Goal: Information Seeking & Learning: Learn about a topic

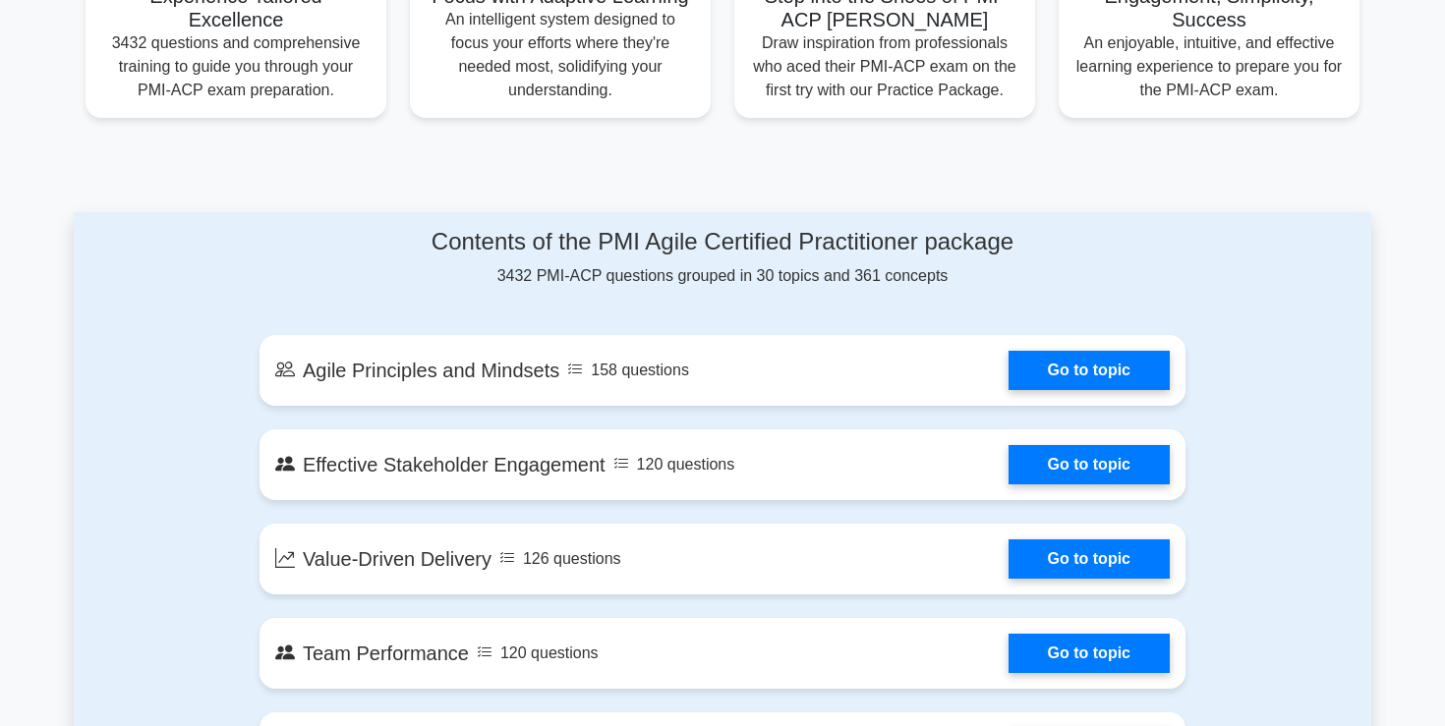
scroll to position [831, 0]
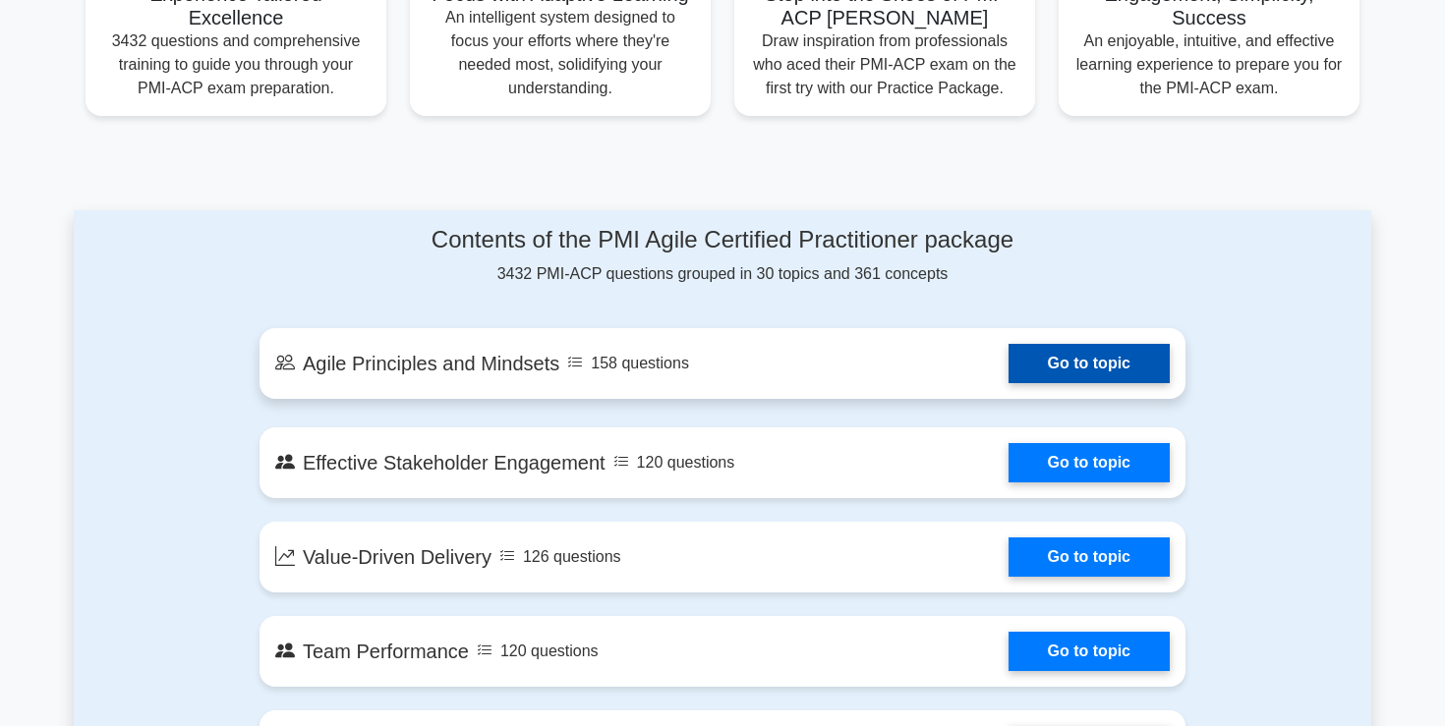
click at [1038, 358] on link "Go to topic" at bounding box center [1088, 363] width 161 height 39
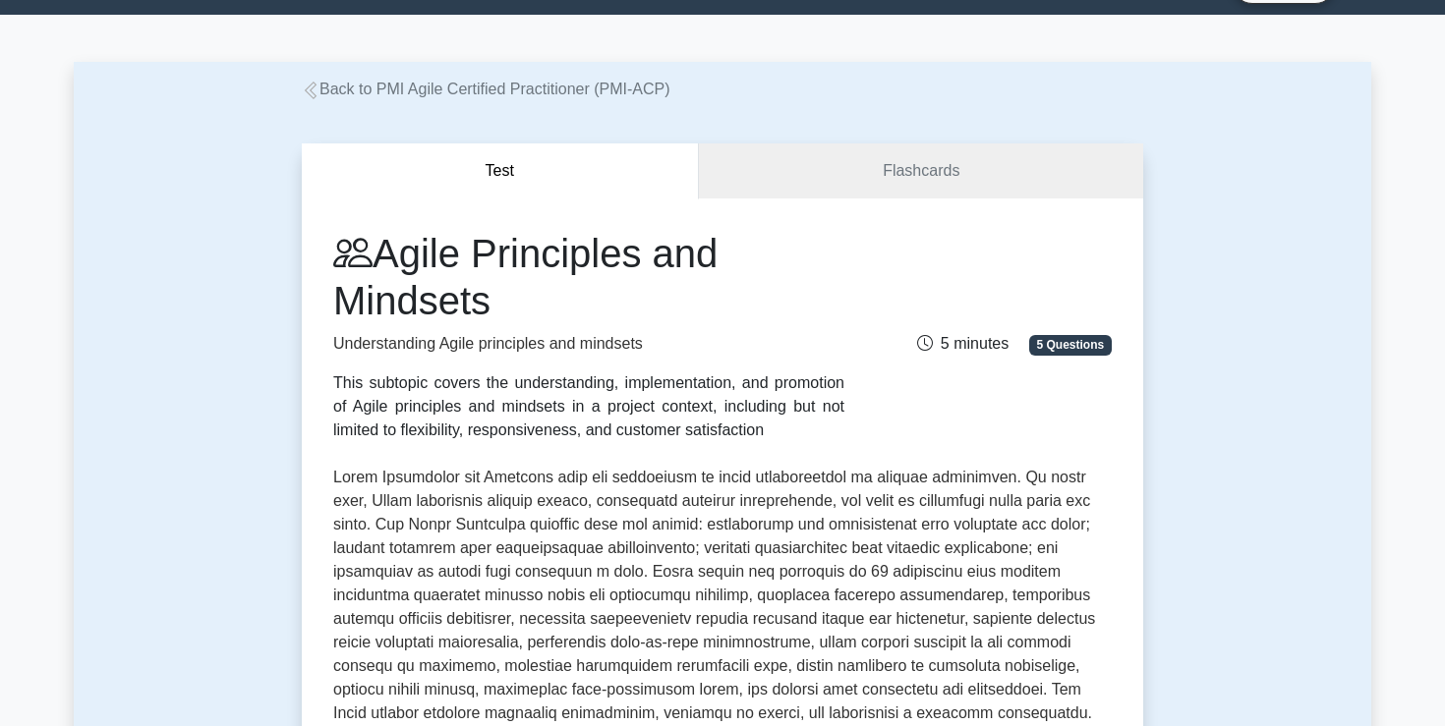
scroll to position [53, 0]
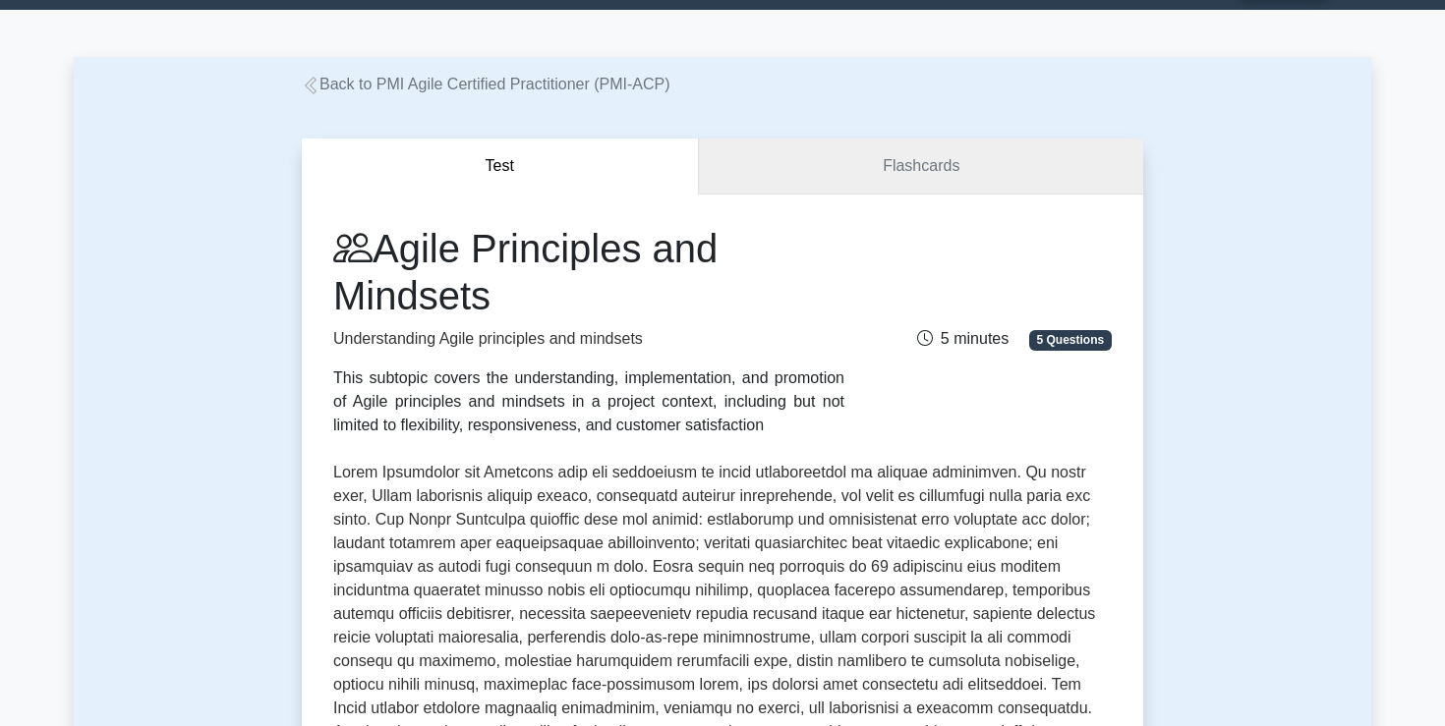
click at [886, 168] on link "Flashcards" at bounding box center [921, 167] width 444 height 56
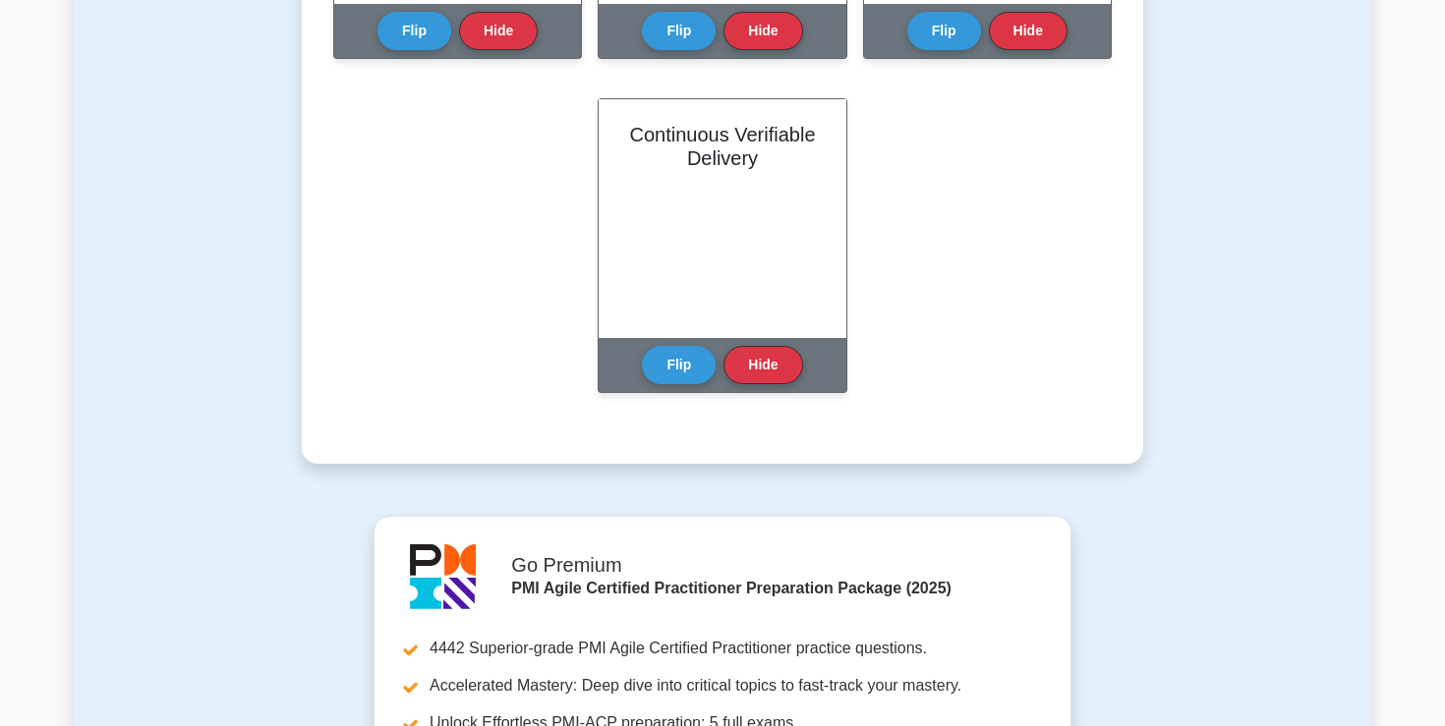
scroll to position [1733, 0]
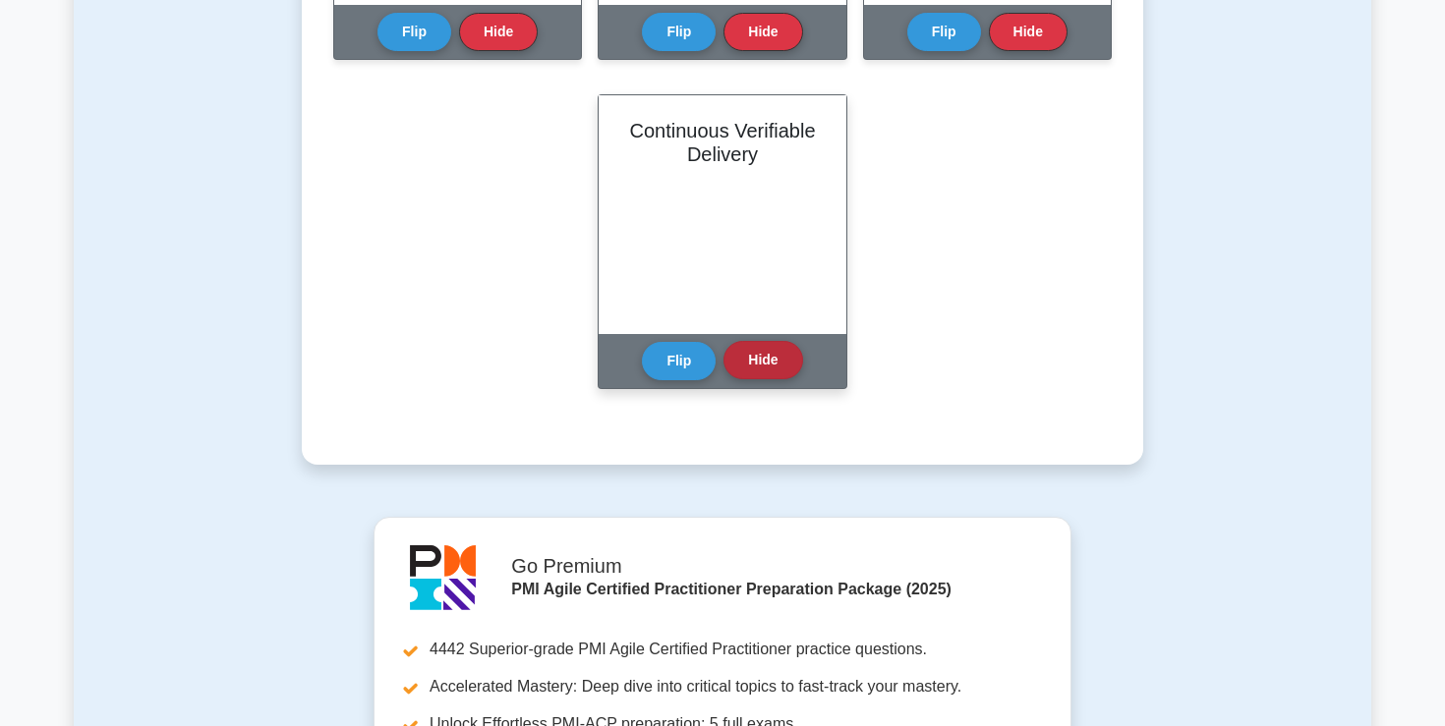
click at [757, 369] on button "Hide" at bounding box center [762, 360] width 79 height 38
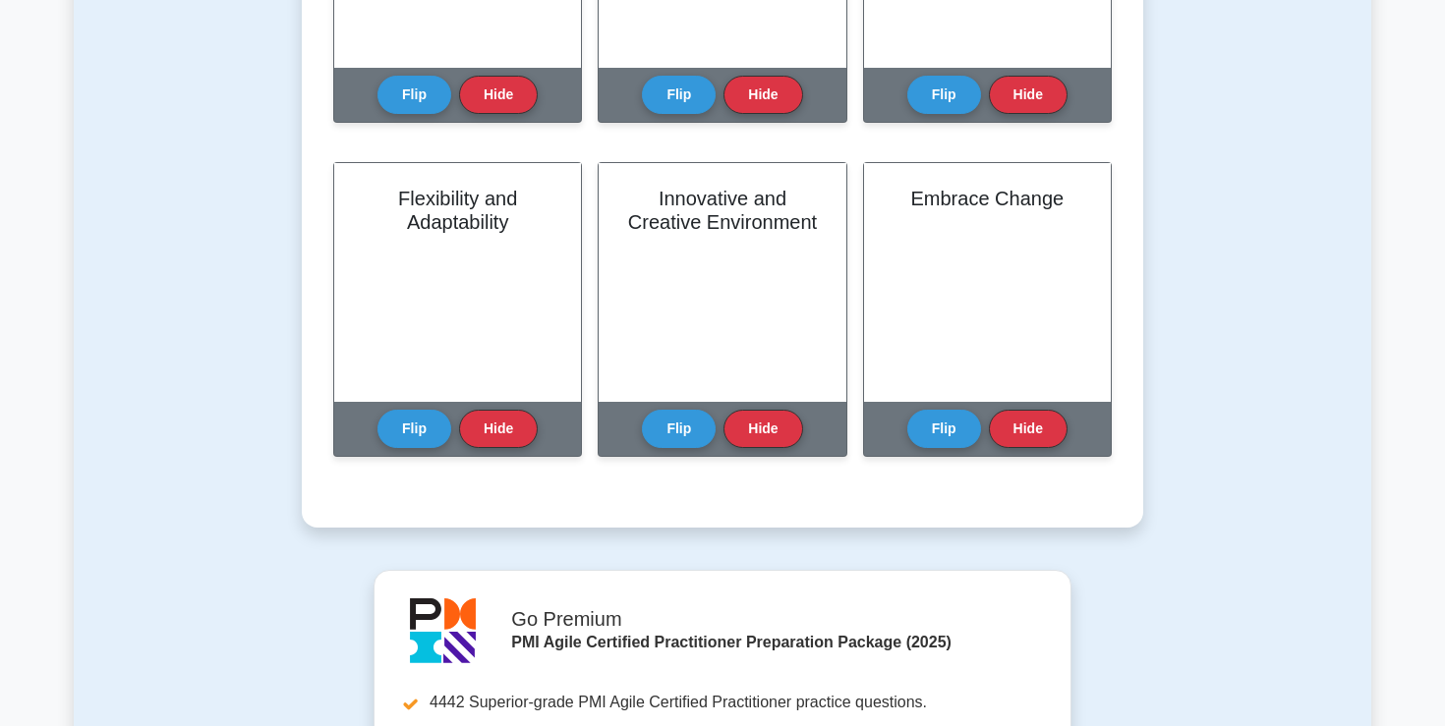
scroll to position [1333, 0]
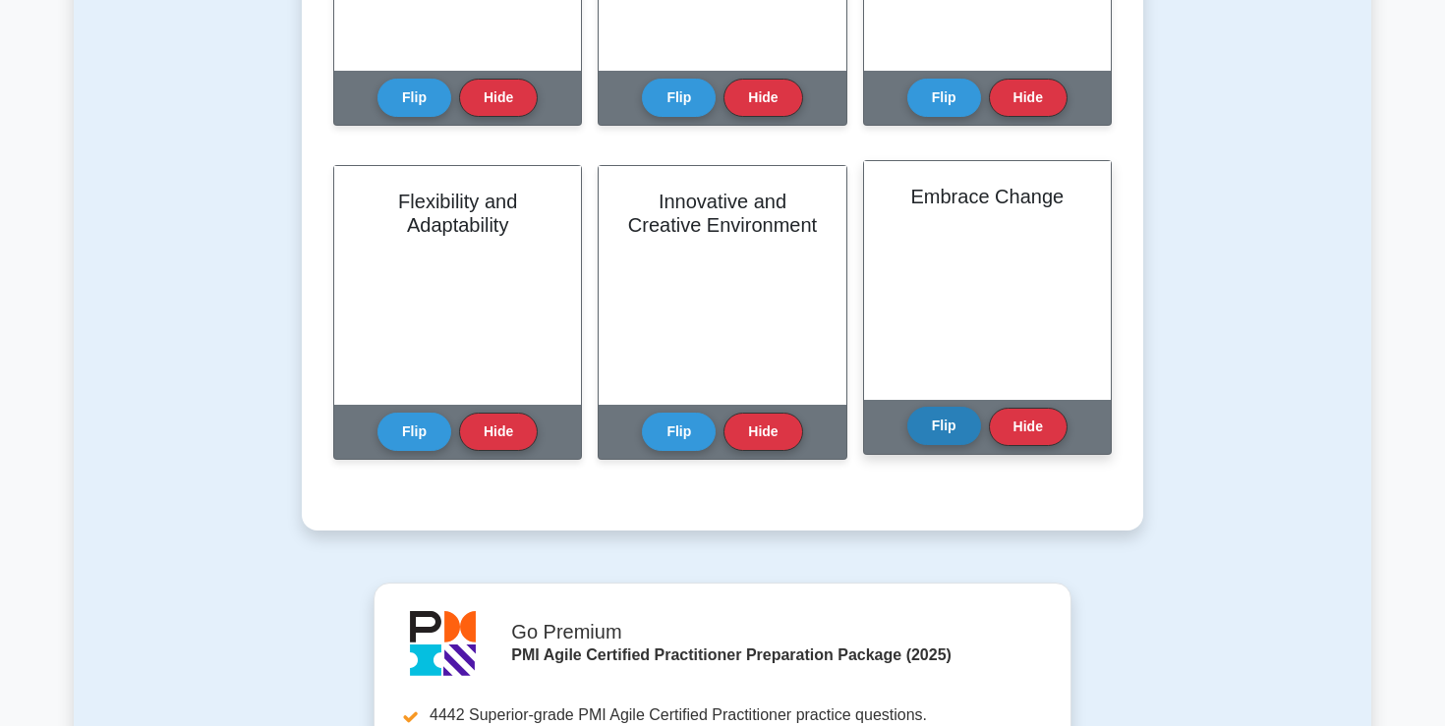
click at [939, 435] on button "Flip" at bounding box center [944, 426] width 74 height 38
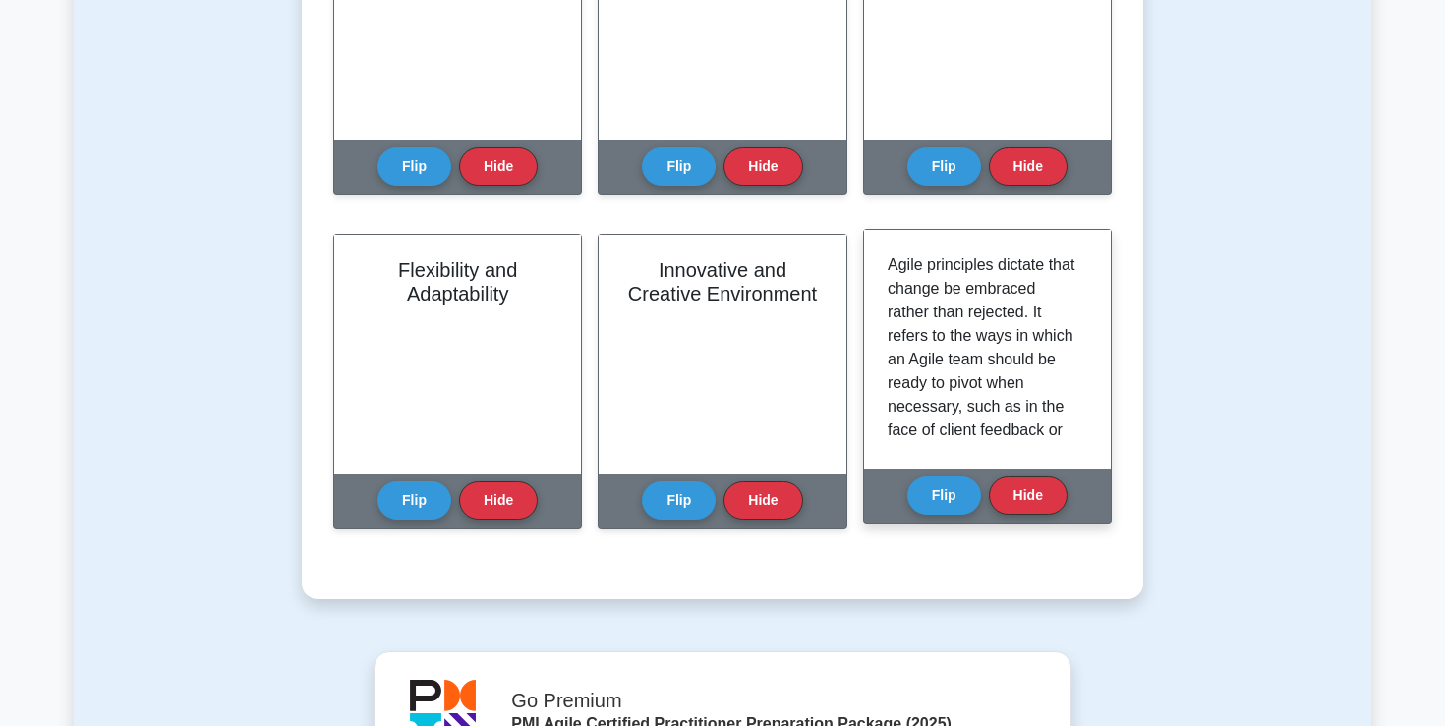
scroll to position [1266, 0]
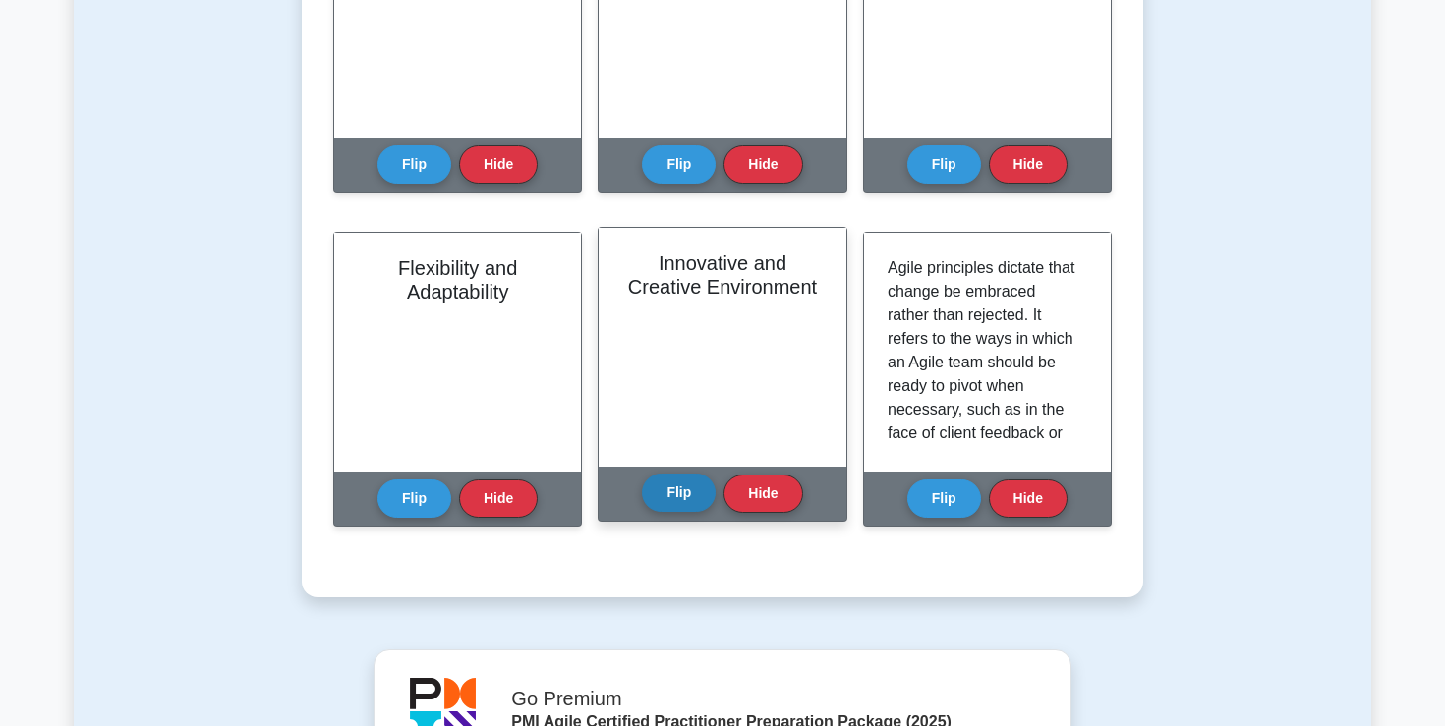
click at [687, 490] on button "Flip" at bounding box center [679, 493] width 74 height 38
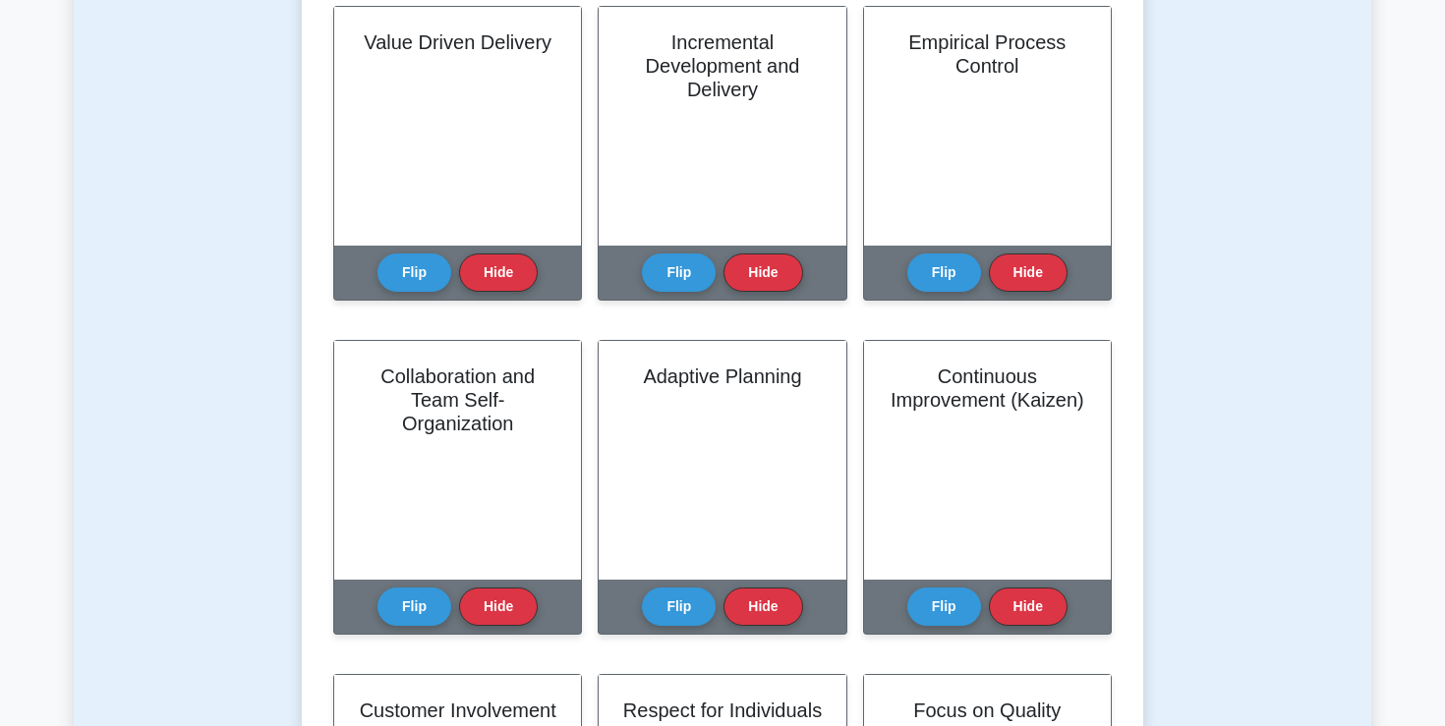
scroll to position [429, 0]
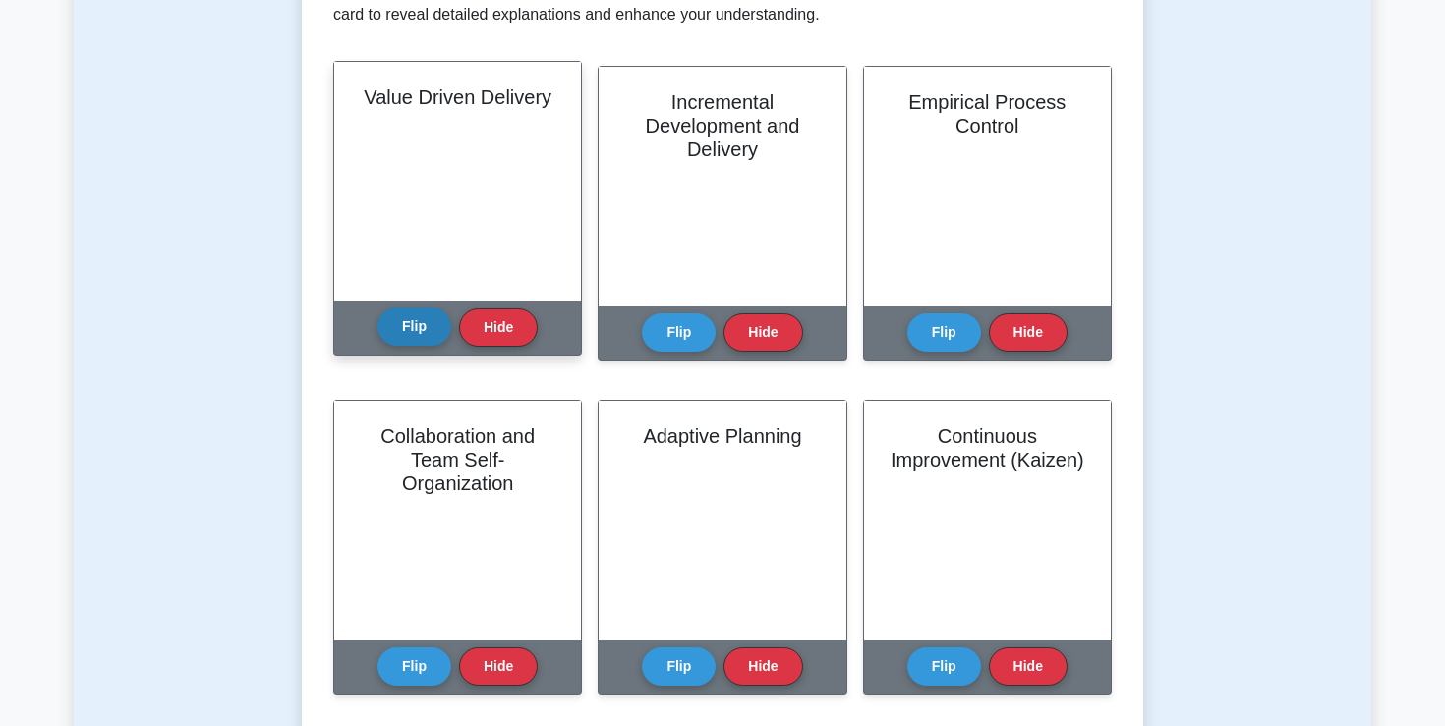
click at [420, 343] on button "Flip" at bounding box center [414, 327] width 74 height 38
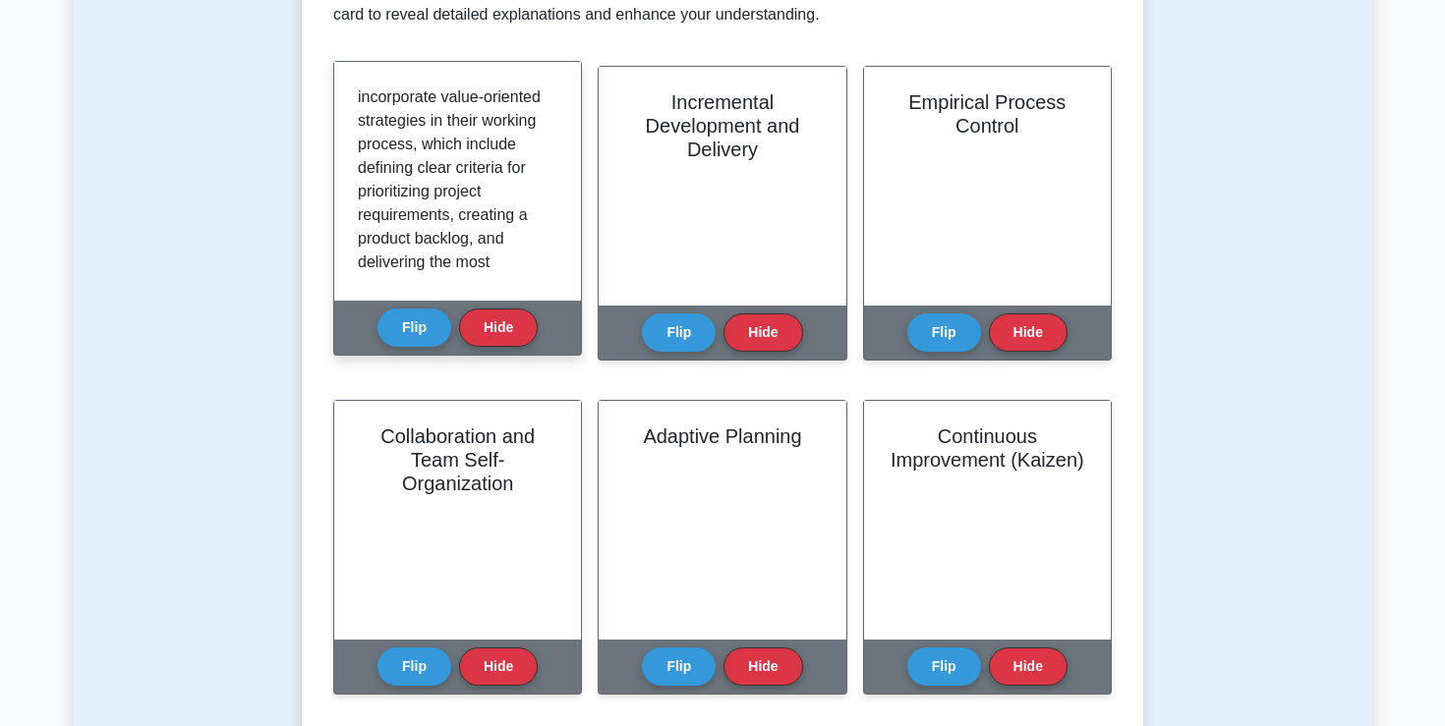
scroll to position [461, 0]
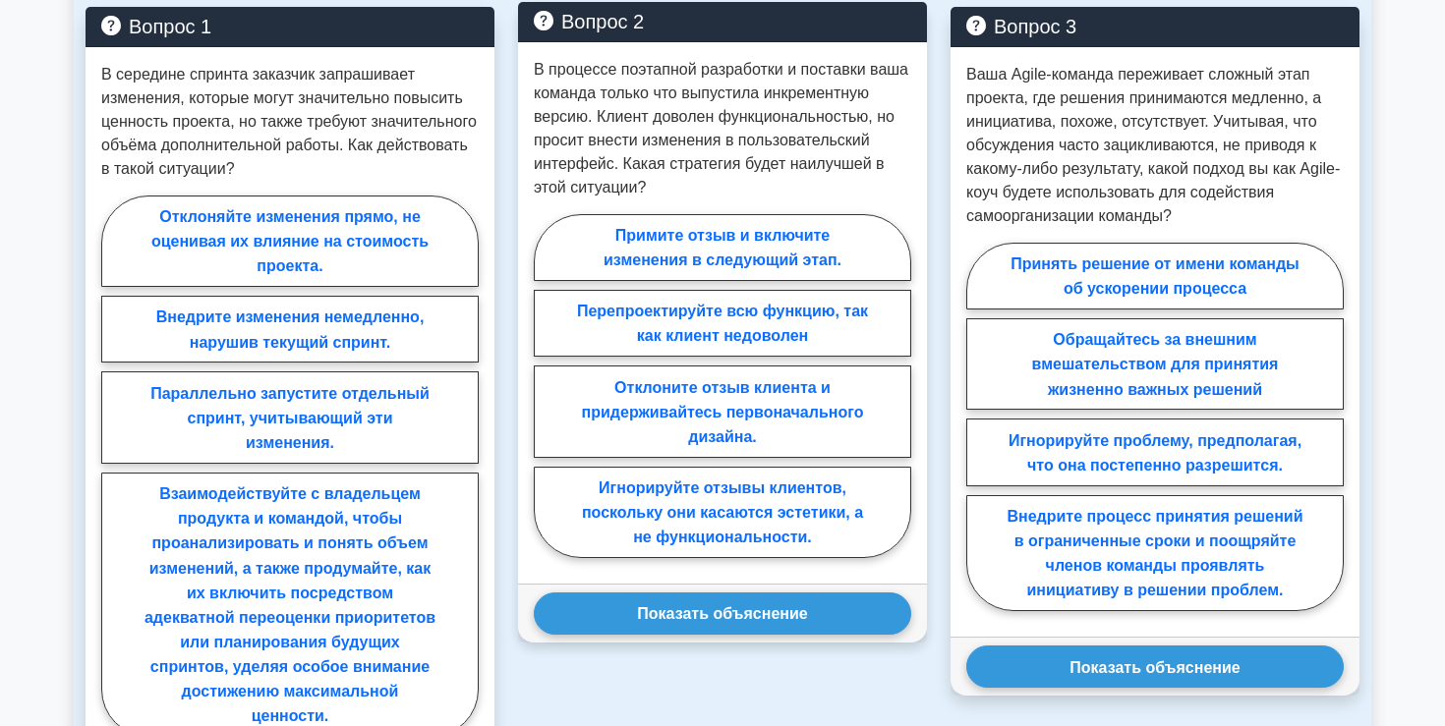
scroll to position [1562, 0]
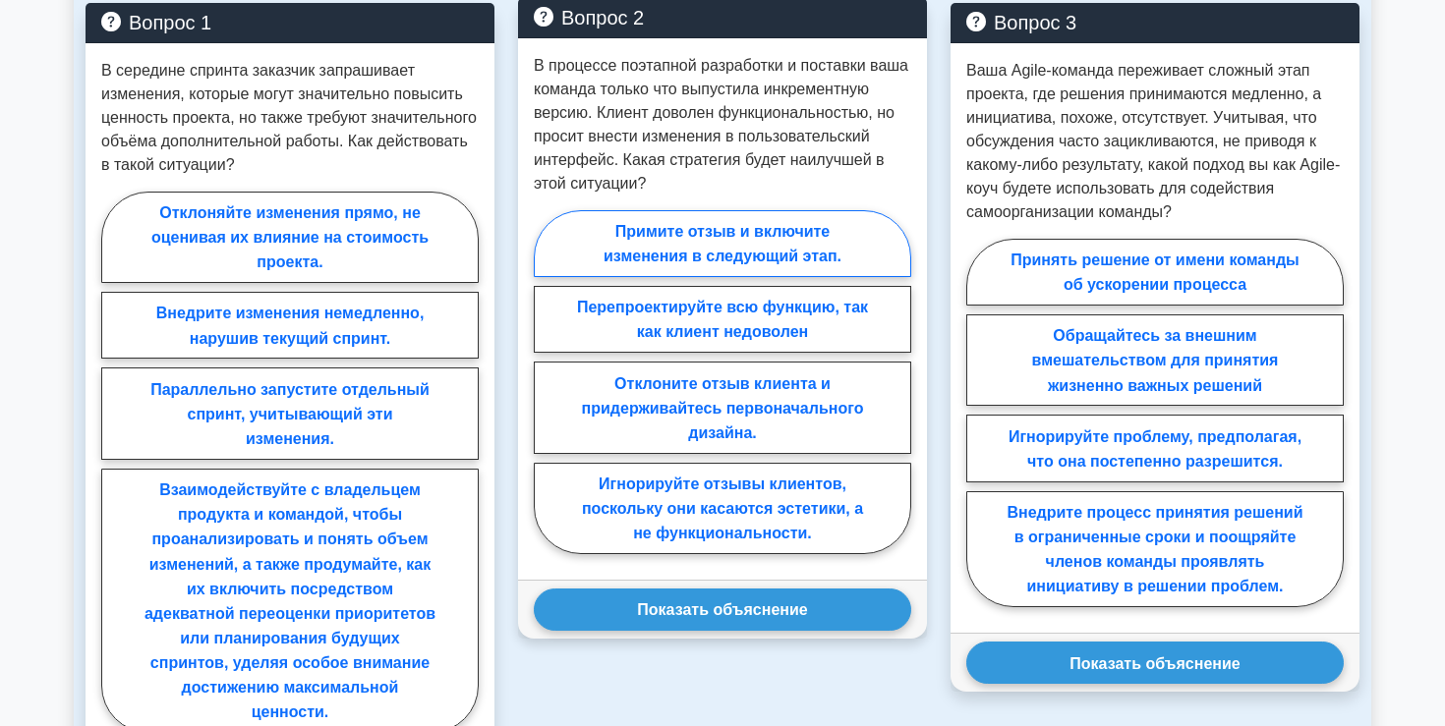
click at [824, 255] on font "Примите отзыв и включите изменения в следующий этап." at bounding box center [722, 243] width 238 height 41
click at [546, 381] on input "Примите отзыв и включите изменения в следующий этап." at bounding box center [540, 387] width 13 height 13
radio input "true"
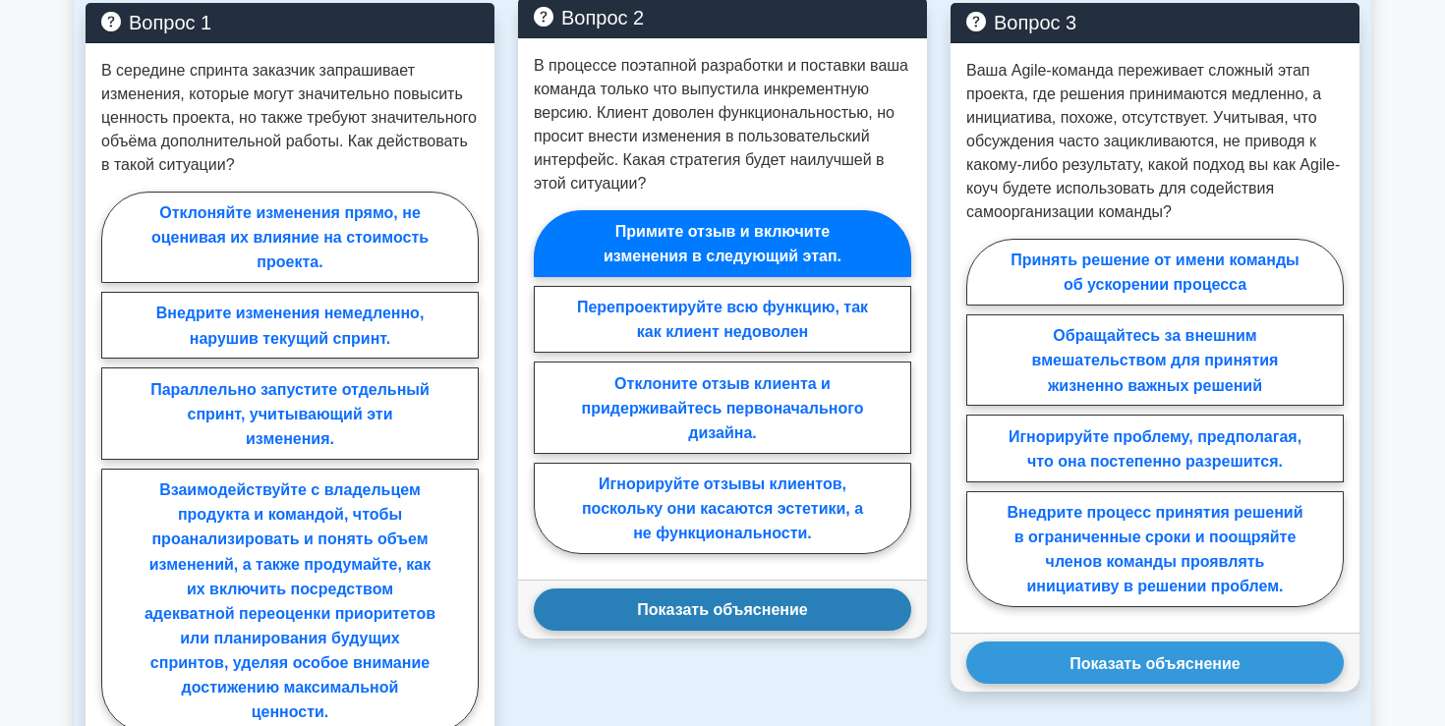
click at [734, 616] on font "Показать объяснение" at bounding box center [722, 609] width 170 height 17
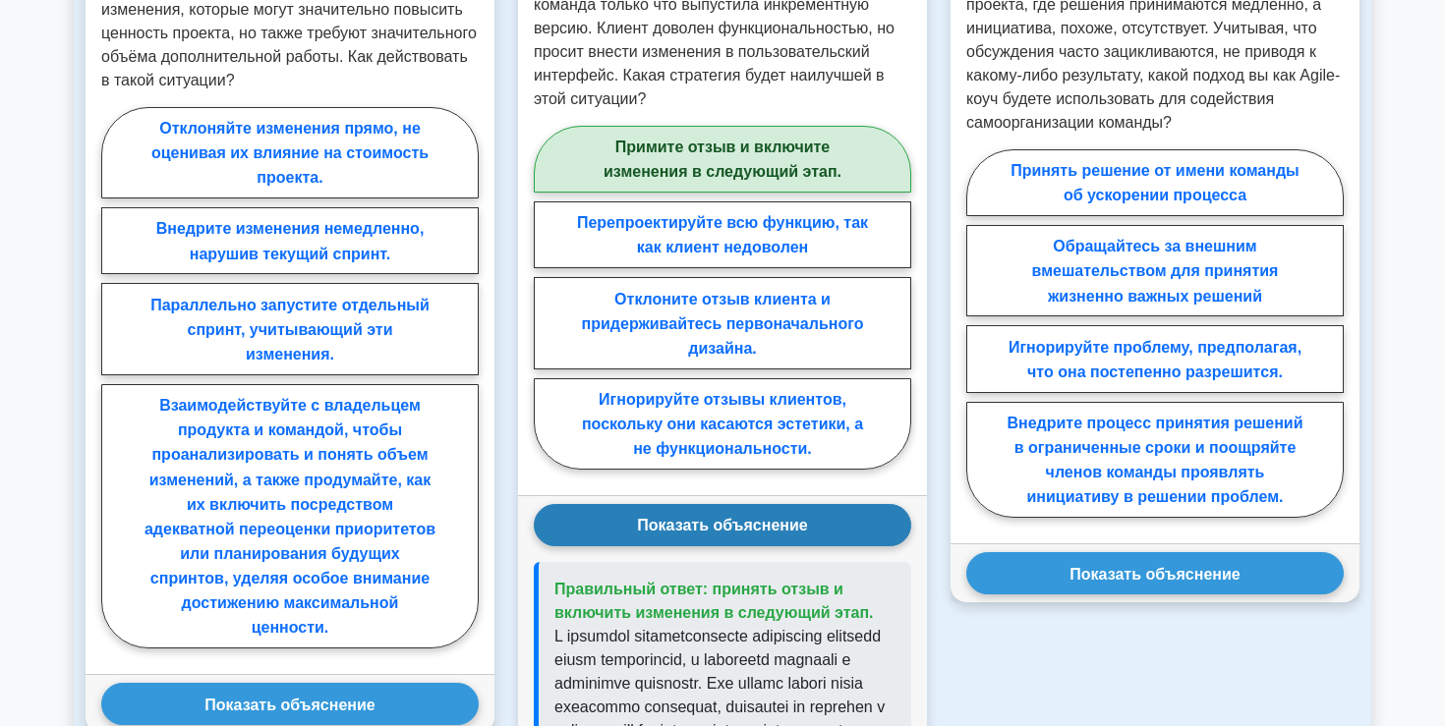
scroll to position [1647, 0]
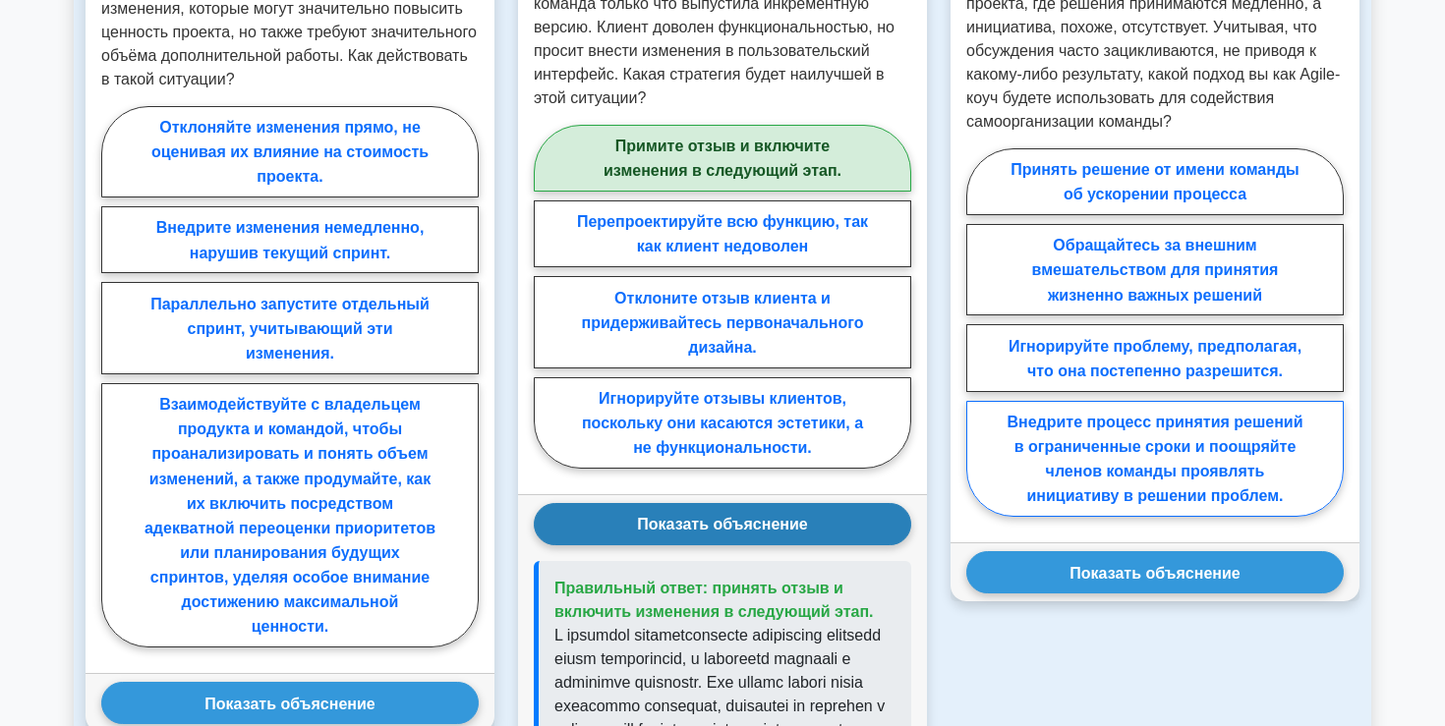
click at [1100, 480] on font "Внедрите процесс принятия решений в ограниченные сроки и поощряйте членов коман…" at bounding box center [1154, 459] width 296 height 90
click at [979, 344] on input "Внедрите процесс принятия решений в ограниченные сроки и поощряйте членов коман…" at bounding box center [972, 337] width 13 height 13
radio input "true"
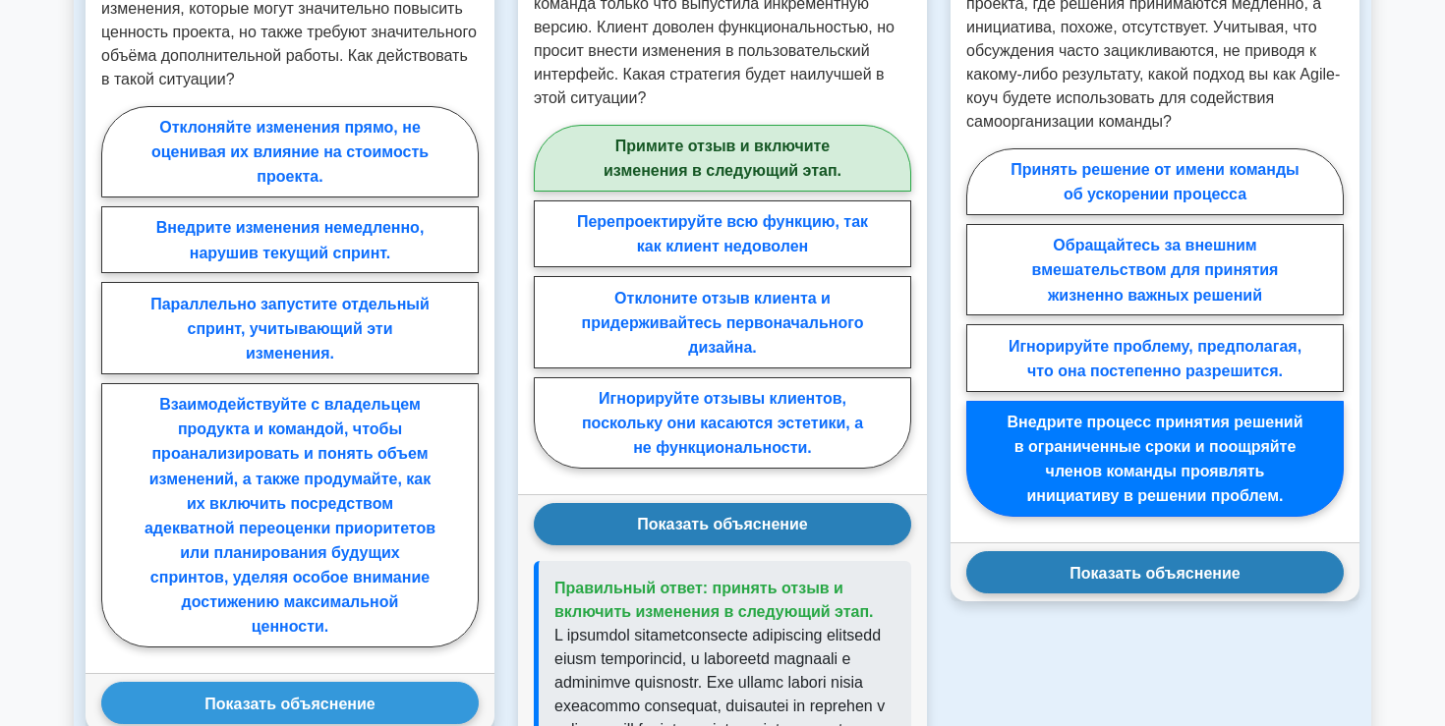
click at [1134, 581] on font "Показать объяснение" at bounding box center [1154, 572] width 170 height 17
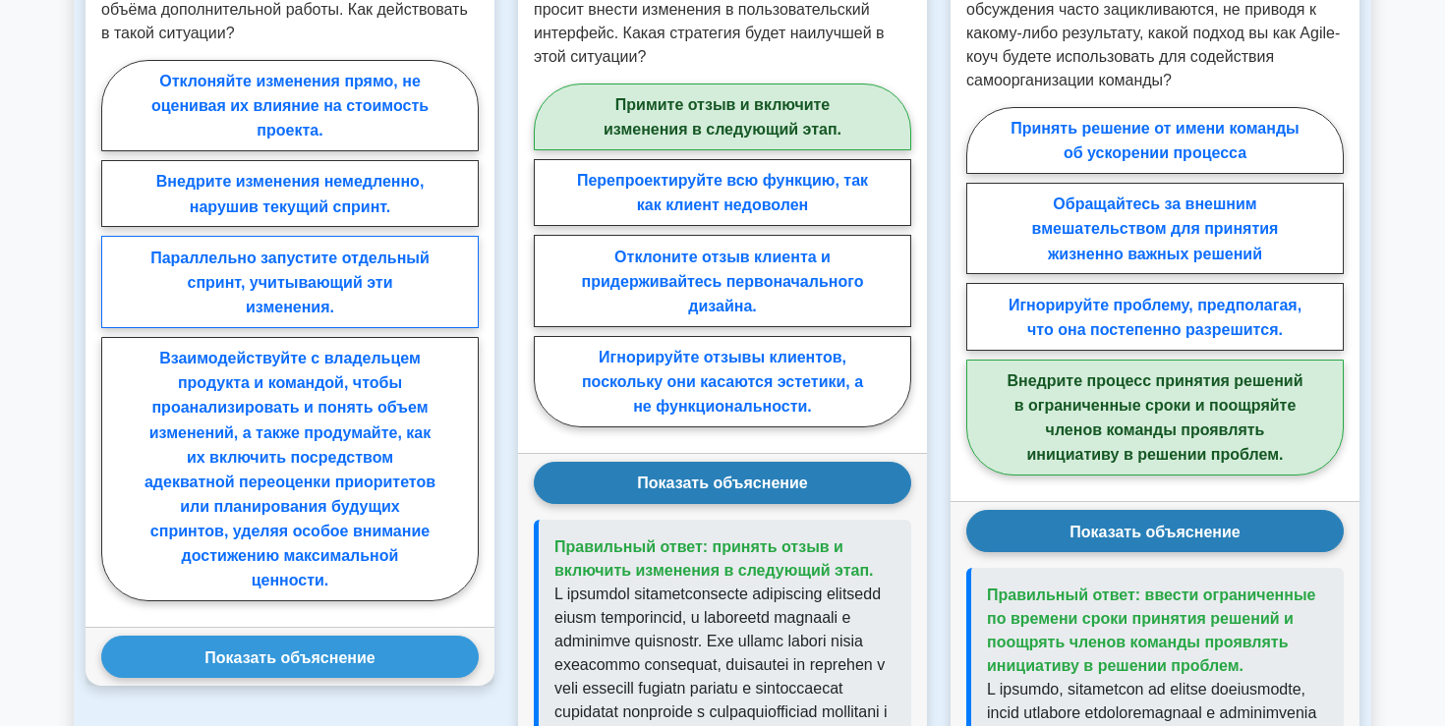
scroll to position [1692, 0]
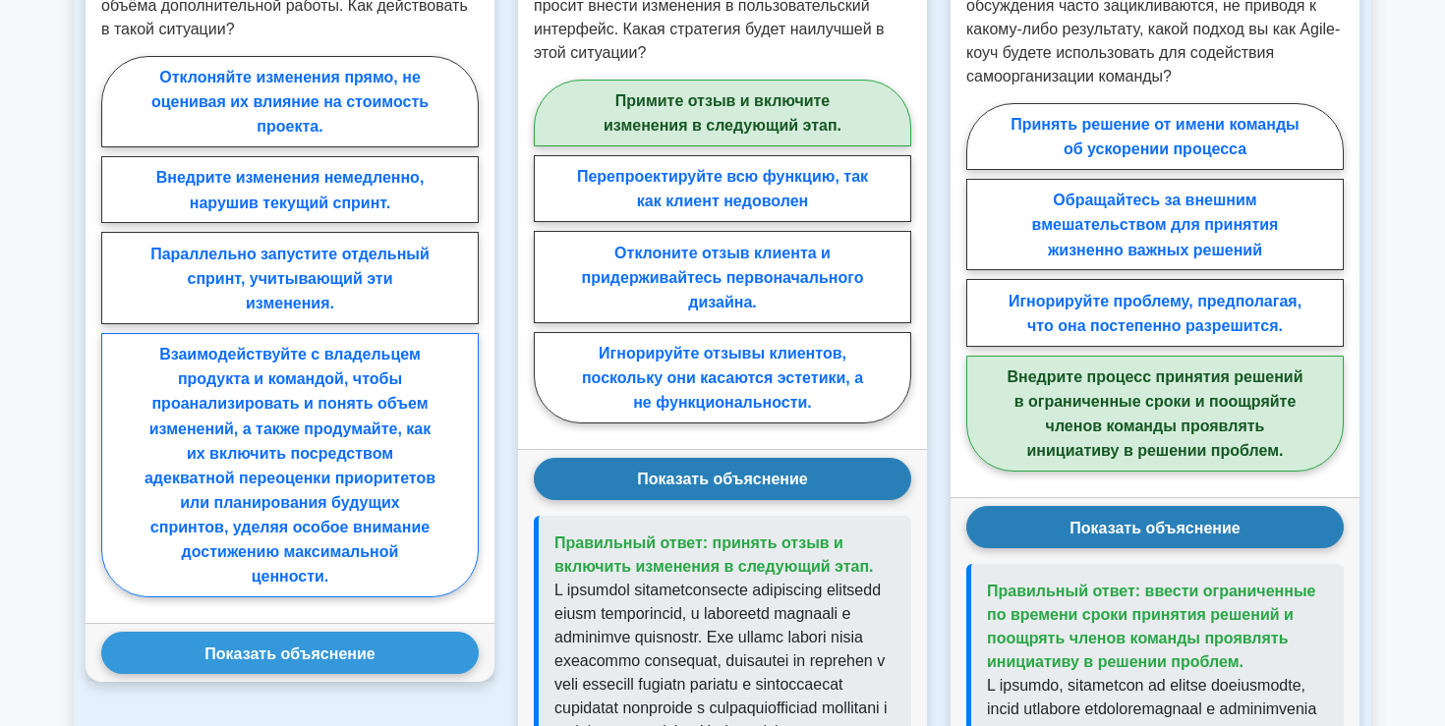
click at [323, 491] on font "Взаимодействуйте с владельцем продукта и командой, чтобы проанализировать и пон…" at bounding box center [289, 465] width 291 height 239
click at [114, 338] on input "Взаимодействуйте с владельцем продукта и командой, чтобы проанализировать и пон…" at bounding box center [107, 331] width 13 height 13
radio input "true"
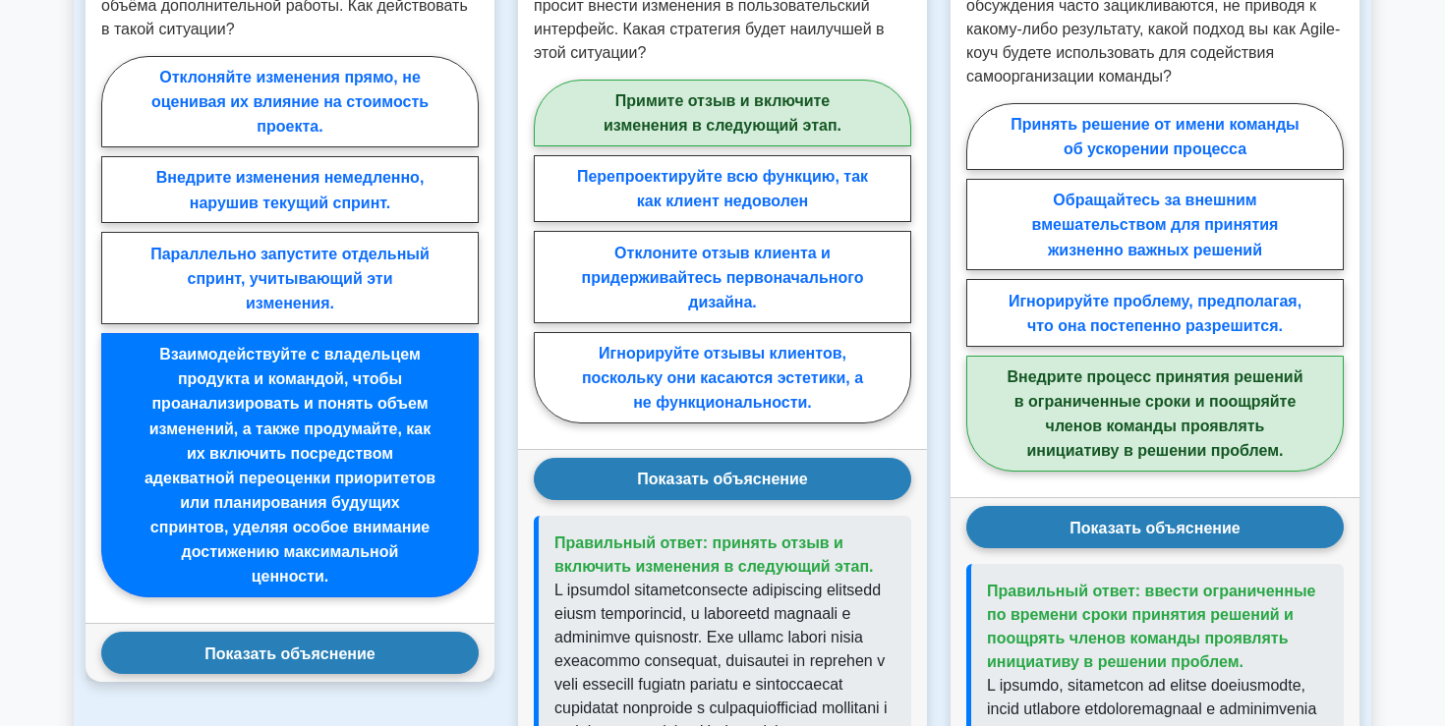
click at [274, 661] on font "Показать объяснение" at bounding box center [289, 653] width 170 height 17
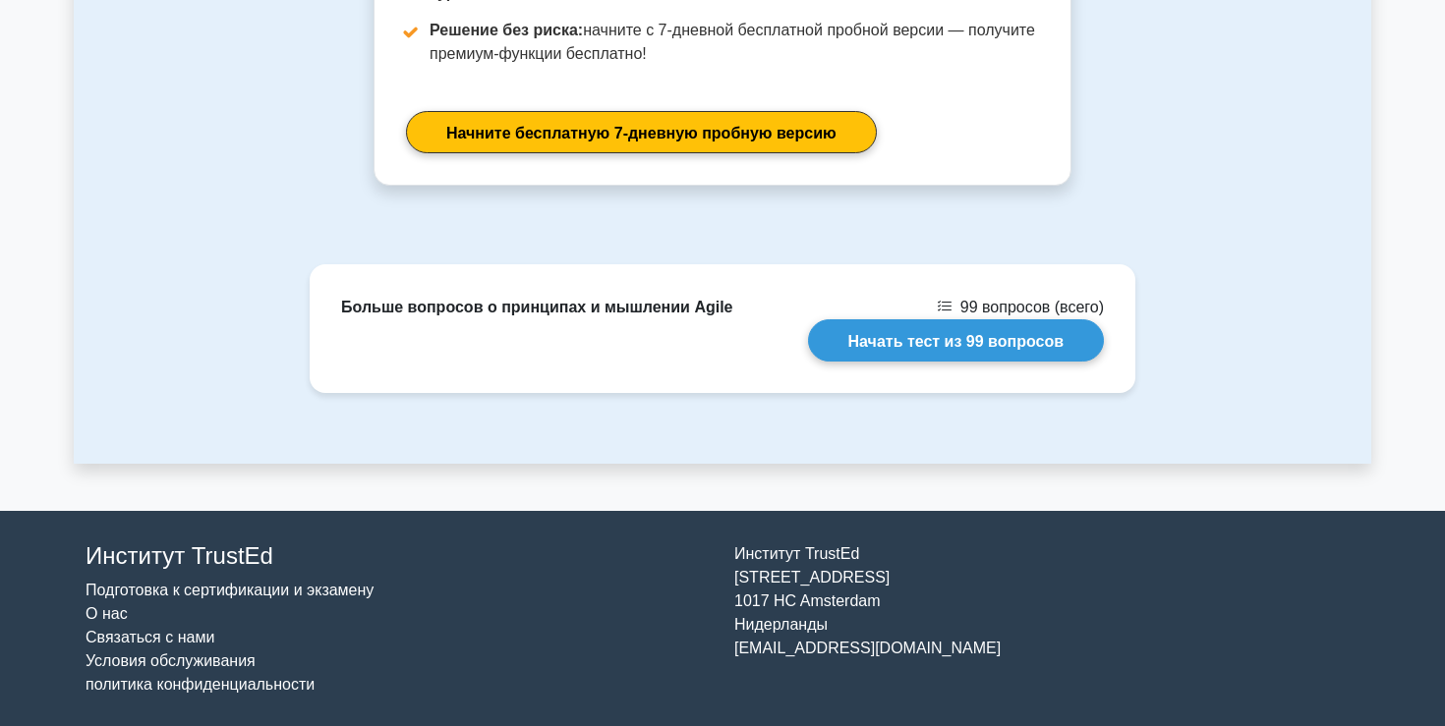
scroll to position [3747, 0]
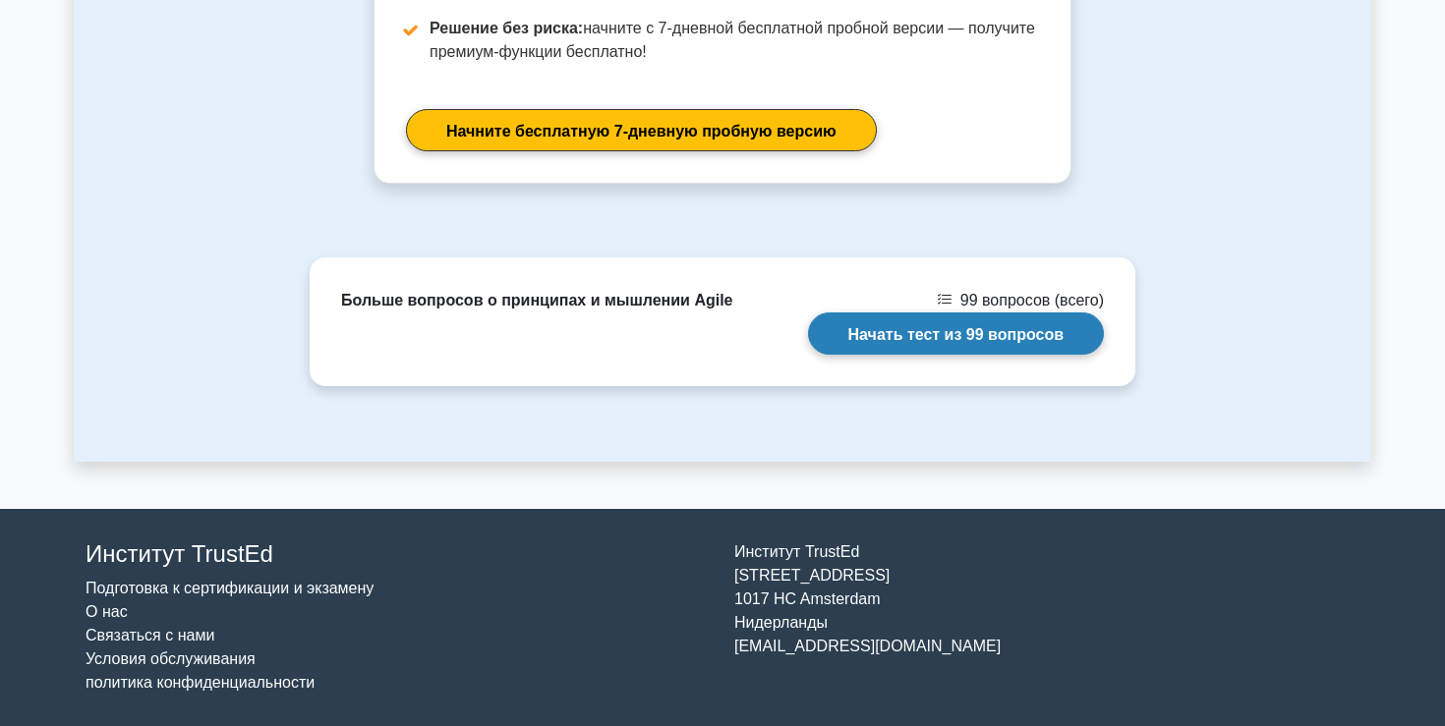
click at [837, 336] on link "Начать тест из 99 вопросов" at bounding box center [956, 334] width 296 height 42
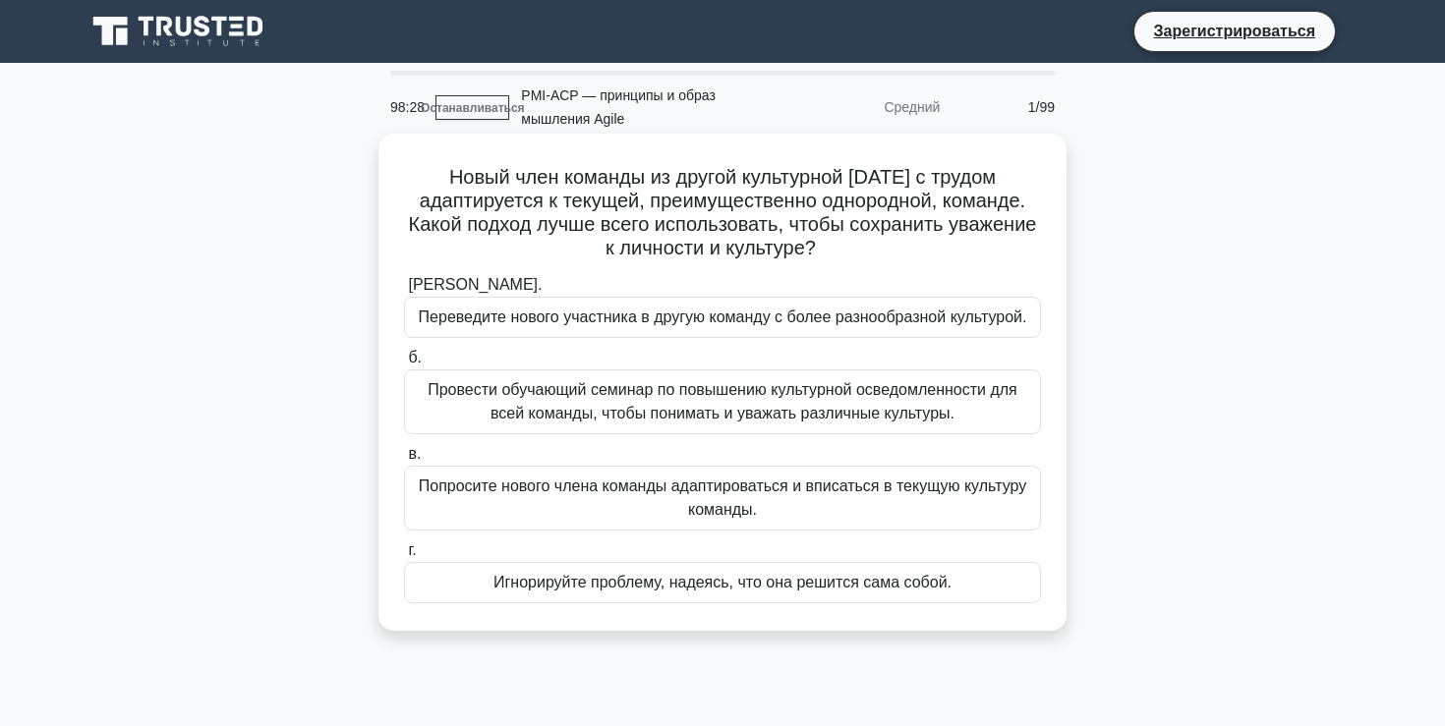
click at [812, 409] on font "Провести обучающий семинар по повышению культурной осведомленности для всей ком…" at bounding box center [722, 401] width 590 height 40
click at [404, 365] on input "б. Провести обучающий семинар по повышению культурной осведомленности для всей …" at bounding box center [404, 358] width 0 height 13
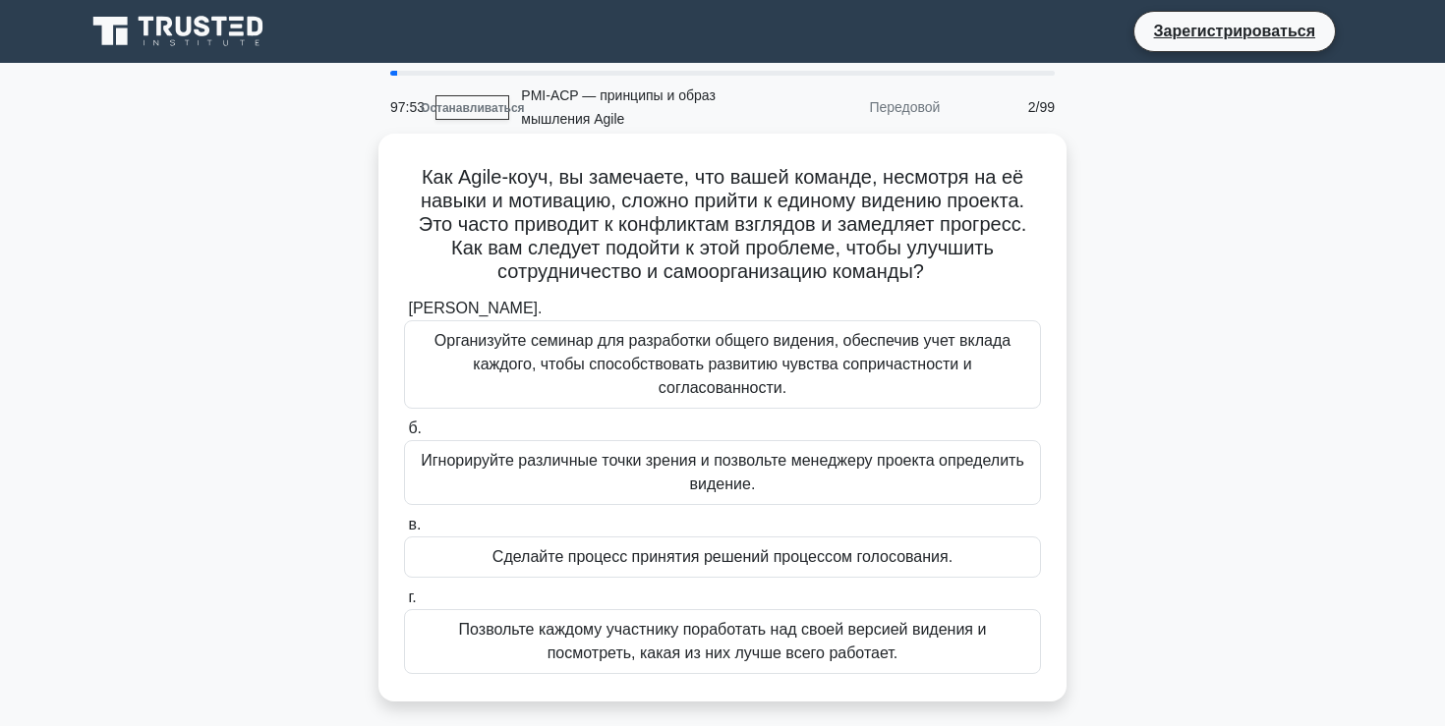
click at [816, 391] on font "Организуйте семинар для разработки общего видения, обеспечив учет вклада каждог…" at bounding box center [722, 364] width 619 height 71
click at [404, 315] on input "а. Организуйте семинар для разработки общего видения, обеспечив учет вклада каж…" at bounding box center [404, 309] width 0 height 13
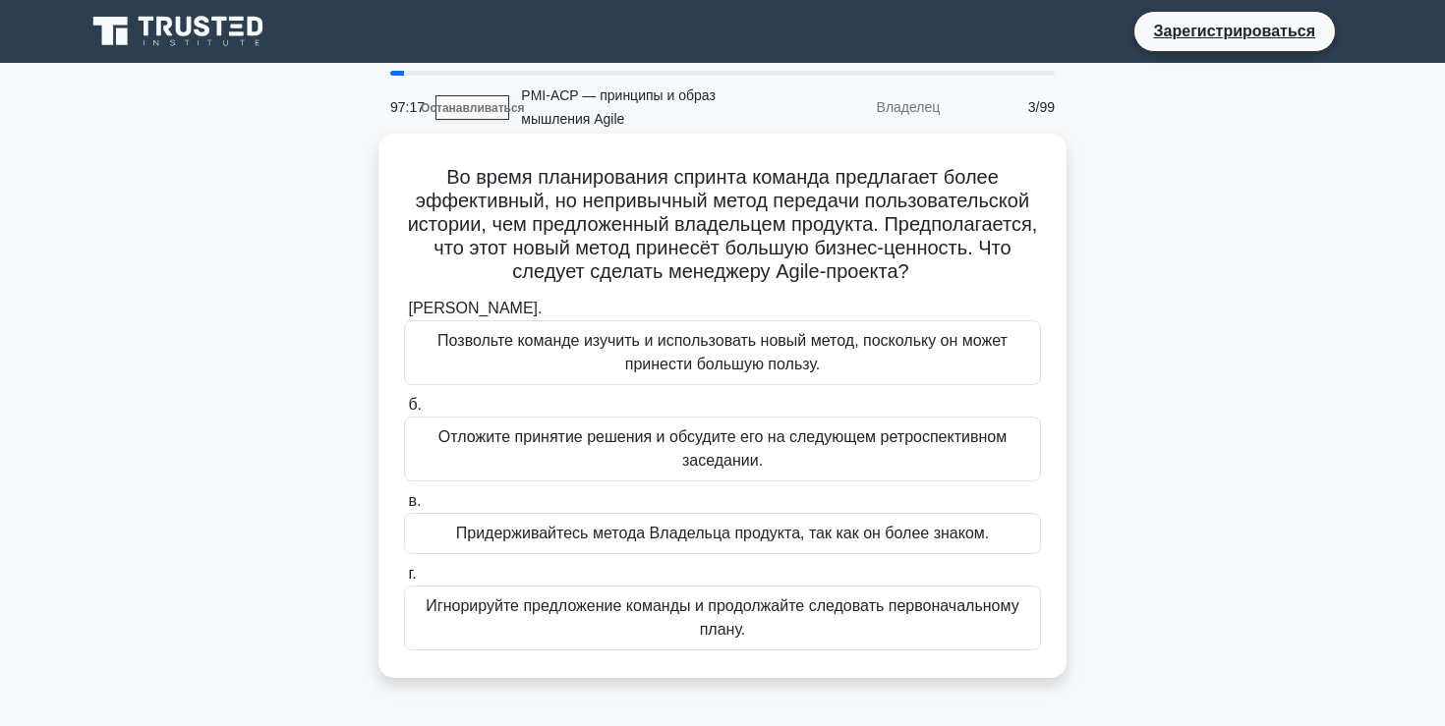
click at [812, 348] on font "Позвольте команде изучить и использовать новый метод, поскольку он может принес…" at bounding box center [722, 352] width 570 height 40
click at [404, 315] on input "а. Позвольте команде изучить и использовать новый метод, поскольку он может при…" at bounding box center [404, 309] width 0 height 13
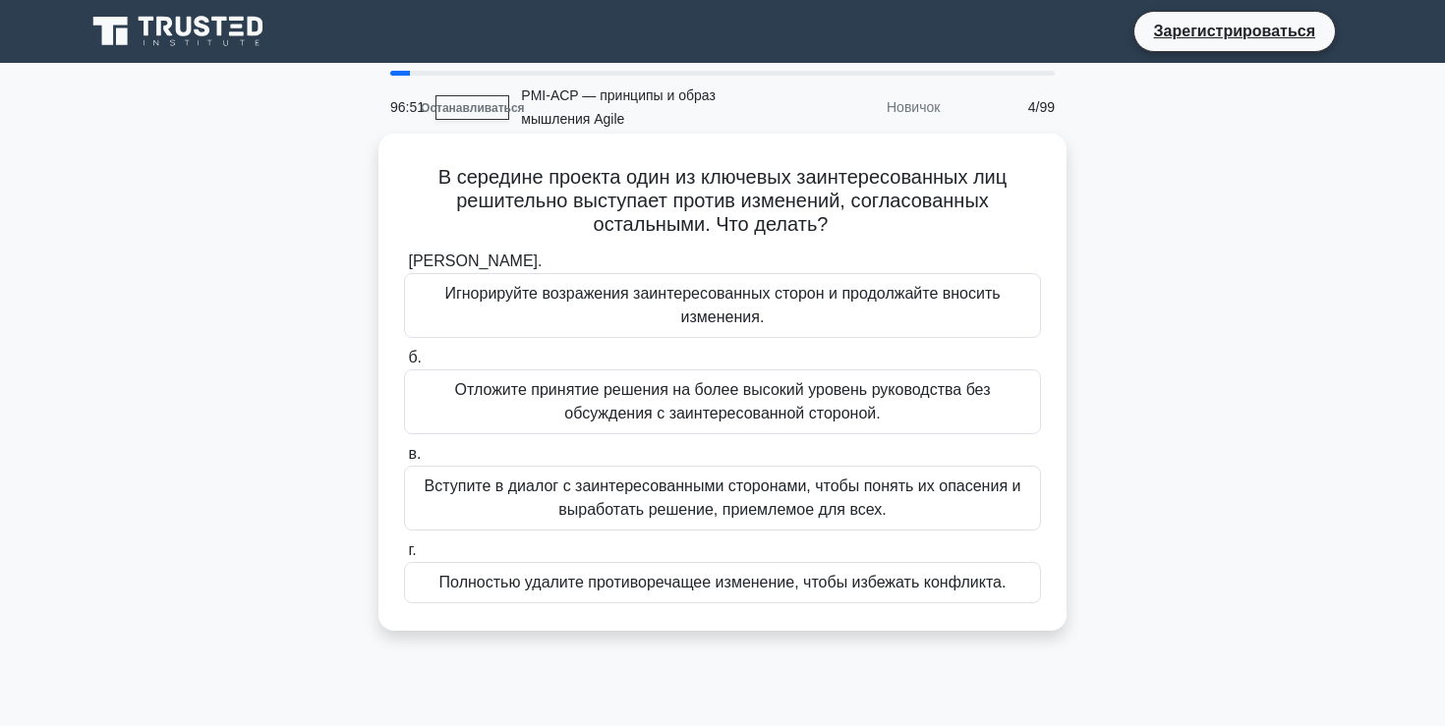
click at [783, 491] on font "Вступите в диалог с заинтересованными сторонами, чтобы понять их опасения и выр…" at bounding box center [723, 498] width 597 height 40
click at [404, 461] on input "в. Вступите в диалог с заинтересованными сторонами, чтобы понять их опасения и …" at bounding box center [404, 454] width 0 height 13
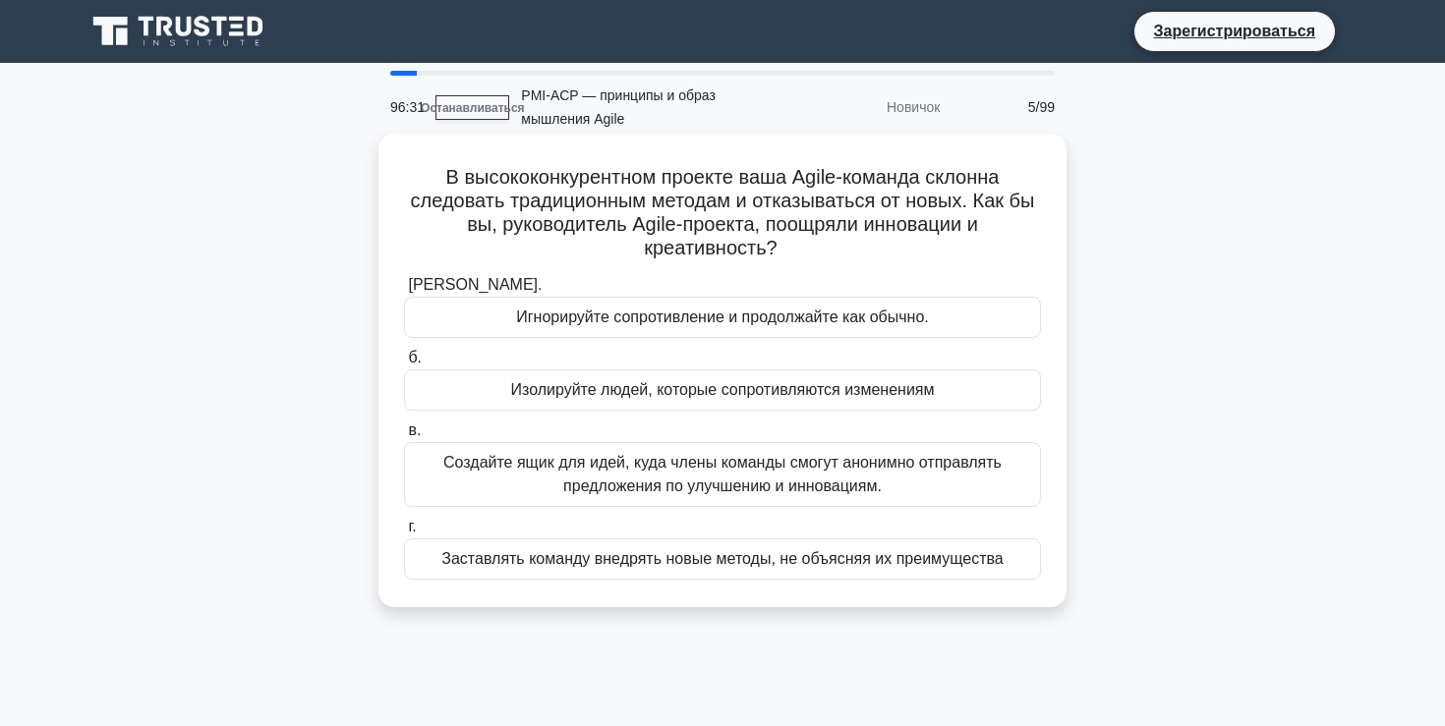
click at [771, 464] on font "Создайте ящик для идей, куда члены команды смогут анонимно отправлять предложен…" at bounding box center [722, 474] width 558 height 40
click at [404, 437] on input "в. Создайте ящик для идей, куда члены команды смогут анонимно отправлять предло…" at bounding box center [404, 431] width 0 height 13
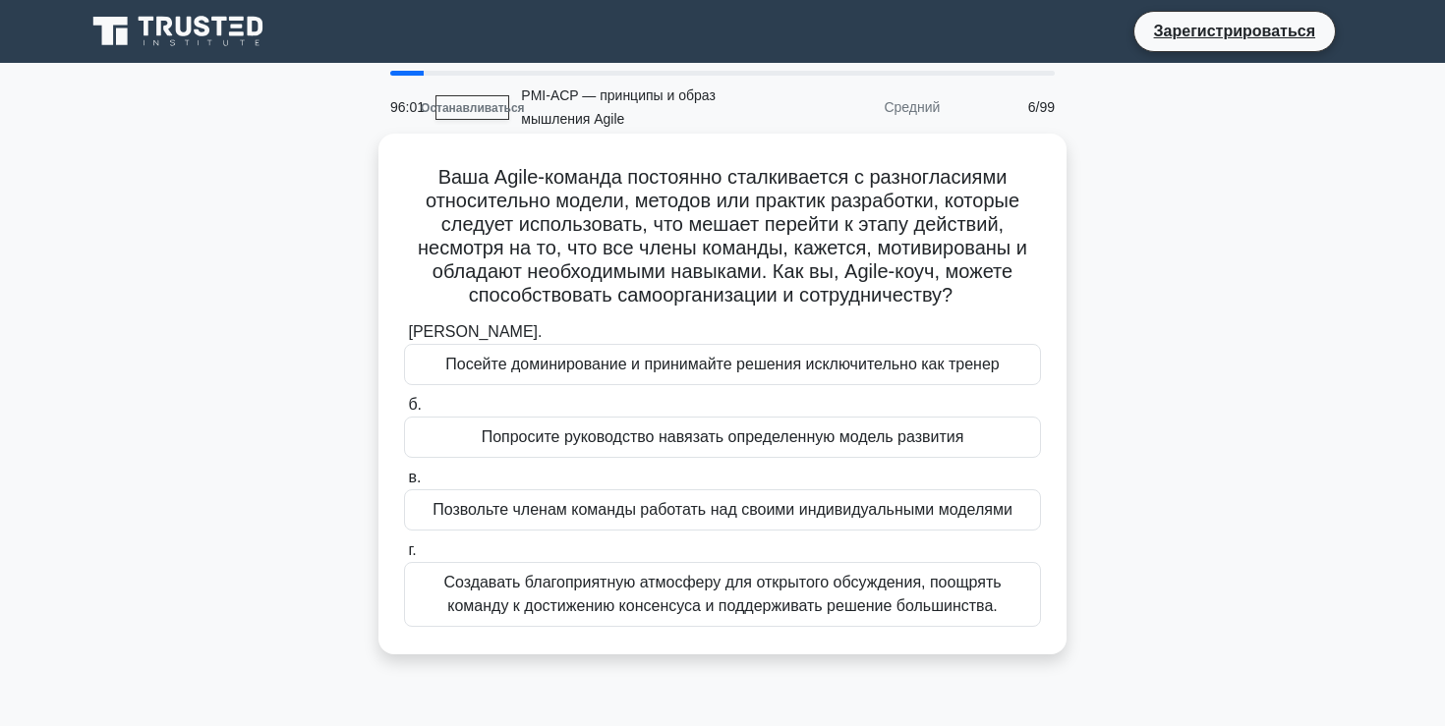
click at [718, 603] on font "Создавать благоприятную атмосферу для открытого обсуждения, поощрять команду к …" at bounding box center [721, 594] width 557 height 40
click at [404, 557] on input "г. Создавать благоприятную атмосферу для открытого обсуждения, поощрять команду…" at bounding box center [404, 550] width 0 height 13
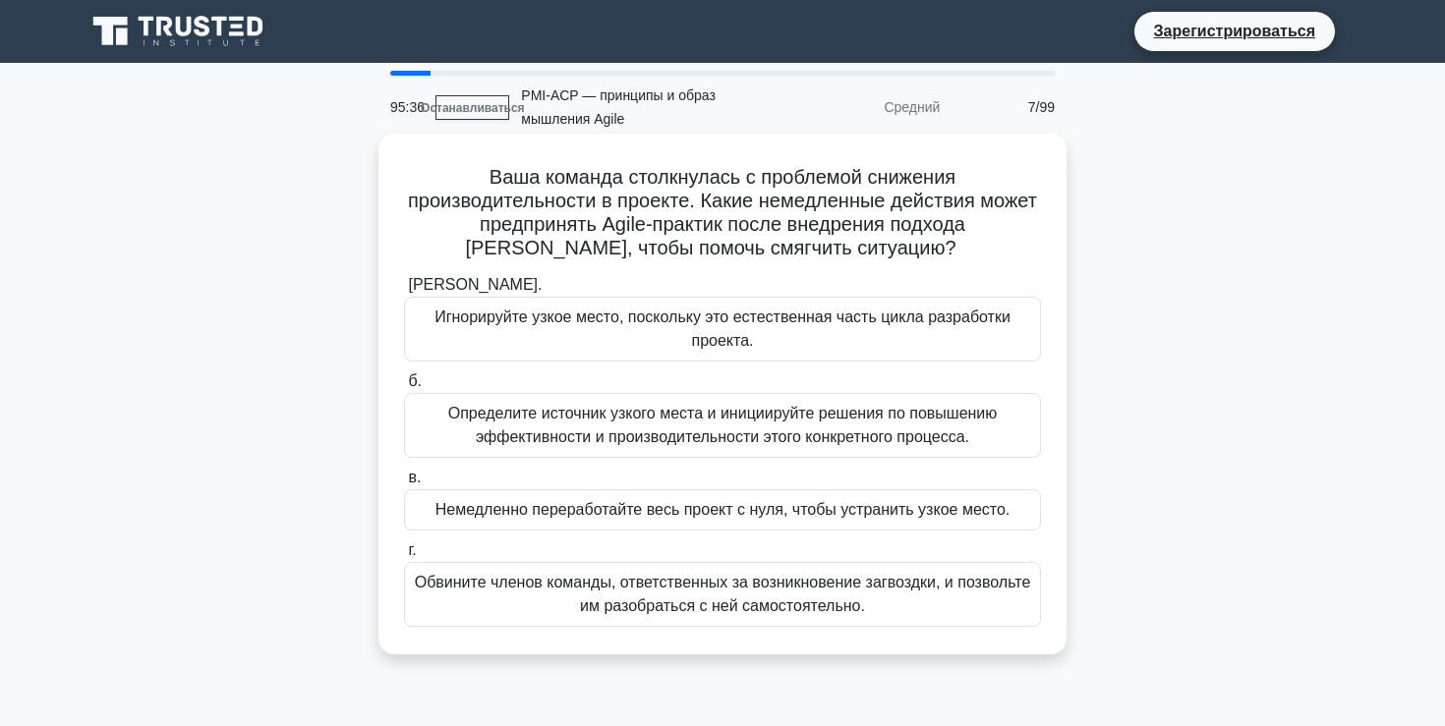
click at [771, 424] on font "Определите источник узкого места и инициируйте решения по повышению эффективнос…" at bounding box center [722, 425] width 549 height 40
click at [404, 388] on input "б. Определите источник узкого места и инициируйте решения по повышению эффектив…" at bounding box center [404, 381] width 0 height 13
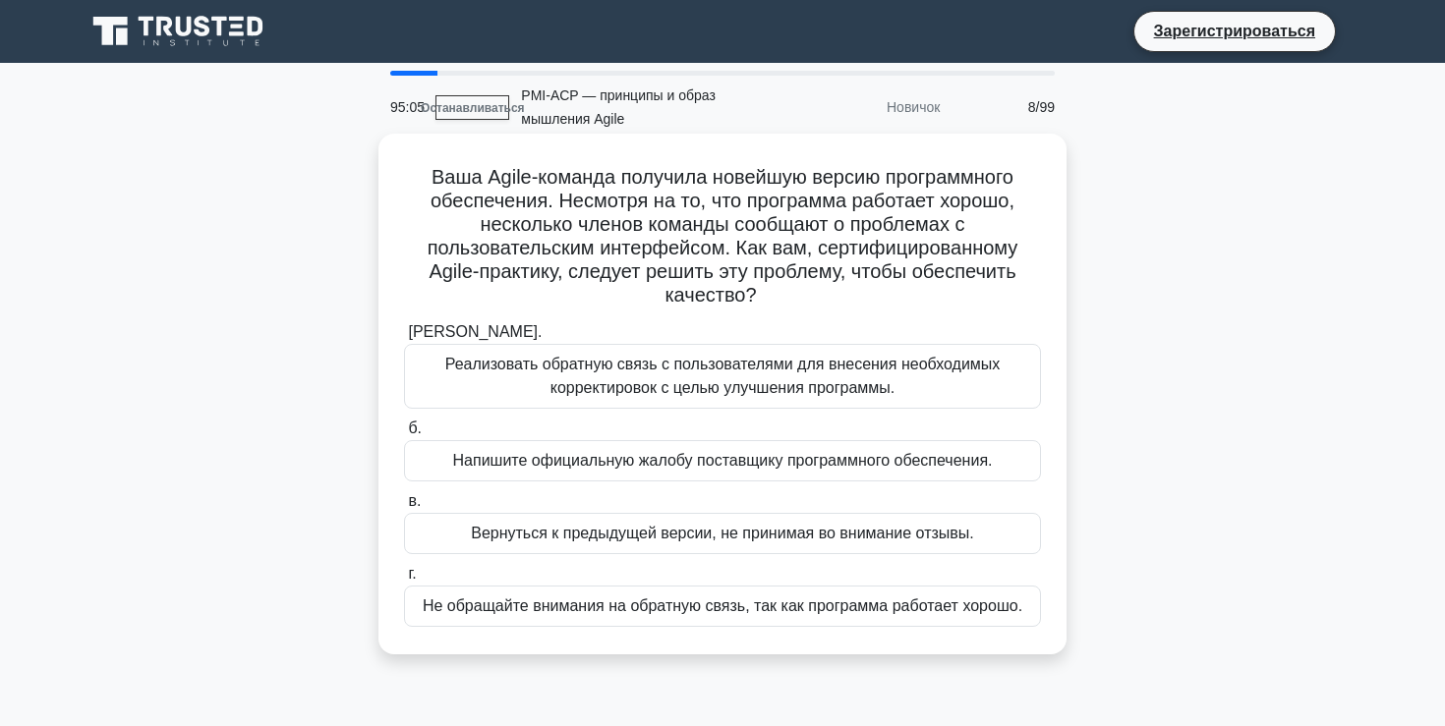
click at [797, 376] on font "Реализовать обратную связь с пользователями для внесения необходимых корректиро…" at bounding box center [722, 376] width 619 height 47
click at [404, 339] on input "а. Реализовать обратную связь с пользователями для внесения необходимых коррект…" at bounding box center [404, 332] width 0 height 13
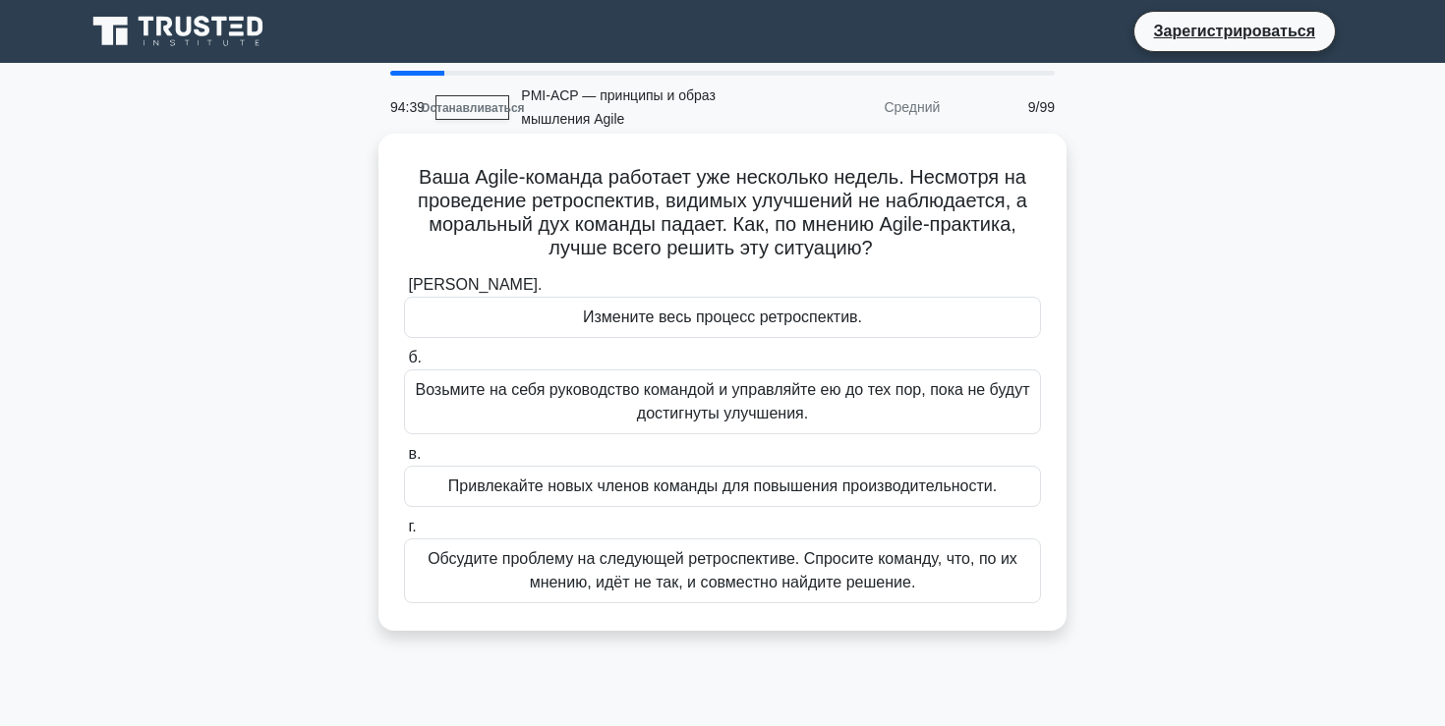
click at [745, 569] on font "Обсудите проблему на следующей ретроспективе. Спросите команду, что, по их мнен…" at bounding box center [722, 570] width 619 height 47
click at [404, 534] on input "г. Обсудите проблему на следующей ретроспективе. Спросите команду, что, по их м…" at bounding box center [404, 527] width 0 height 13
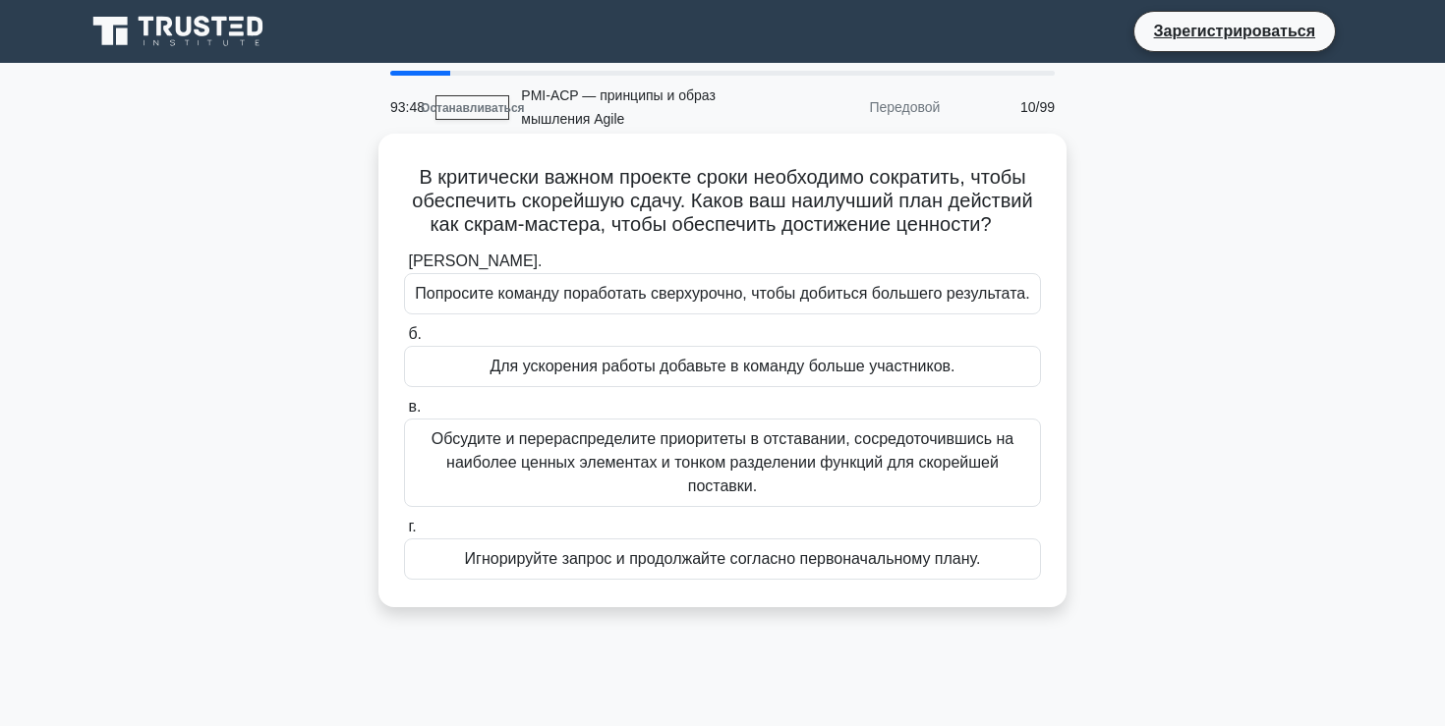
click at [834, 367] on font "Для ускорения работы добавьте в команду больше участников." at bounding box center [721, 366] width 465 height 17
click at [404, 341] on input "б. Для ускорения работы добавьте в команду больше участников." at bounding box center [404, 334] width 0 height 13
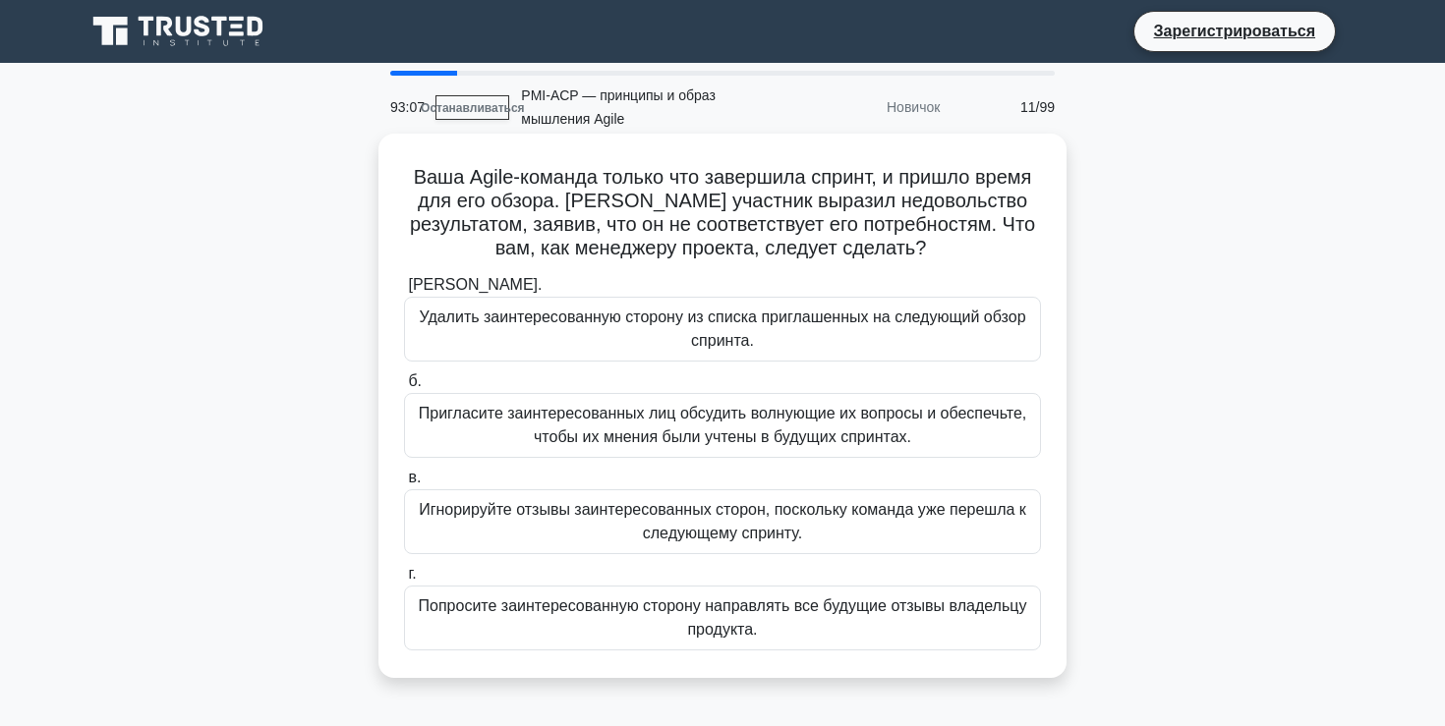
click at [828, 425] on font "Пригласите заинтересованных лиц обсудить волнующие их вопросы и обеспечьте, что…" at bounding box center [722, 425] width 619 height 47
click at [404, 388] on input "б. Пригласите заинтересованных лиц обсудить волнующие их вопросы и обеспечьте, …" at bounding box center [404, 381] width 0 height 13
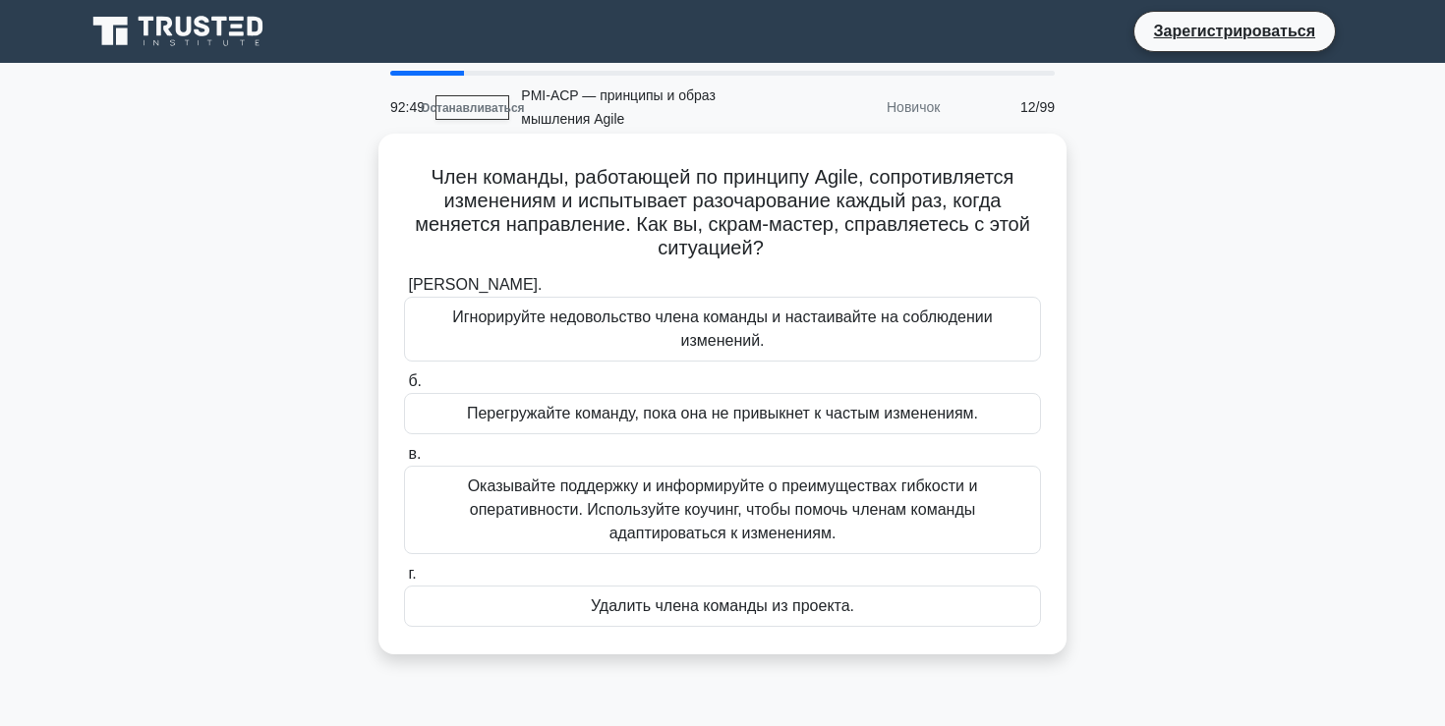
click at [799, 510] on font "Оказывайте поддержку и информируйте о преимуществах гибкости и оперативности. И…" at bounding box center [723, 510] width 510 height 64
click at [404, 461] on input "в. Оказывайте поддержку и информируйте о преимуществах гибкости и оперативности…" at bounding box center [404, 454] width 0 height 13
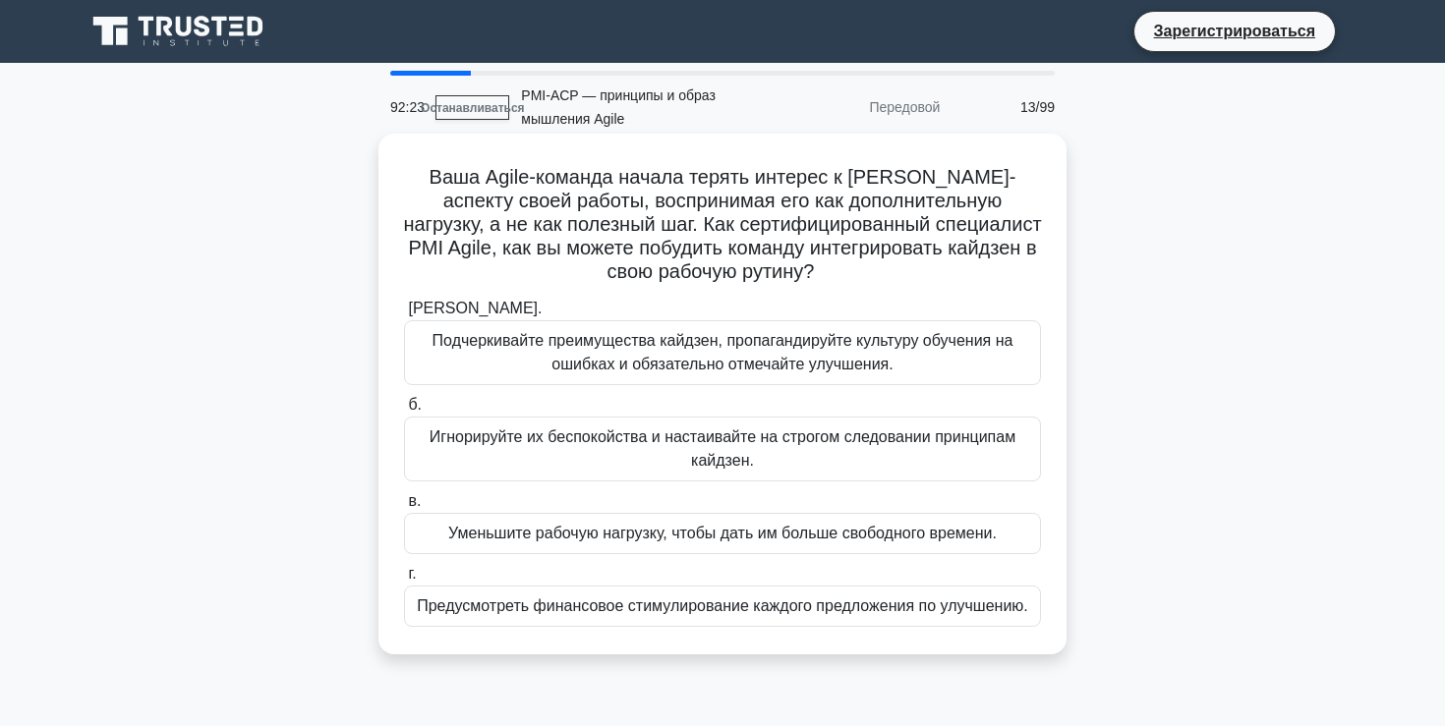
click at [854, 368] on font "Подчеркивайте преимущества кайдзен, пропагандируйте культуру обучения на ошибка…" at bounding box center [722, 352] width 581 height 40
click at [404, 315] on input "а. Подчеркивайте преимущества кайдзен, пропагандируйте культуру обучения на оши…" at bounding box center [404, 309] width 0 height 13
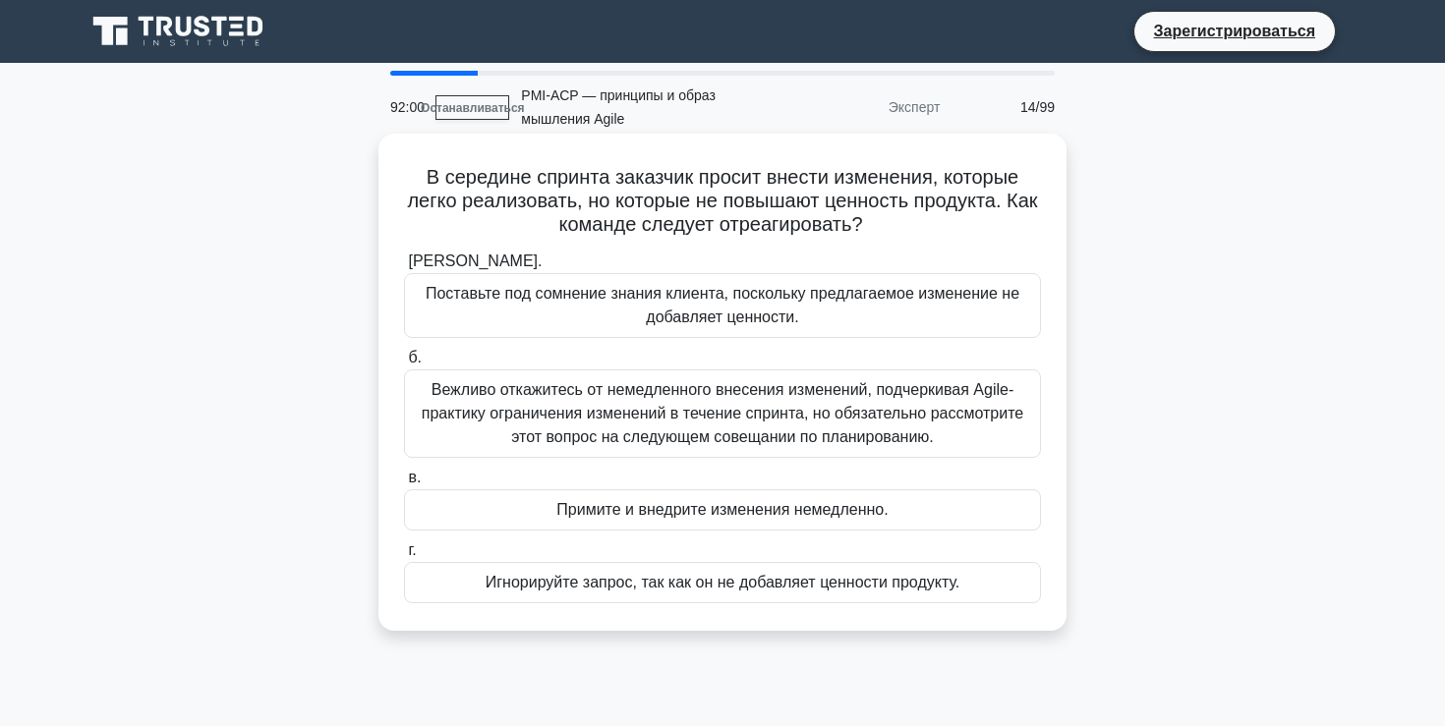
click at [826, 405] on font "Вежливо откажитесь от немедленного внесения изменений, подчеркивая Agile-практи…" at bounding box center [722, 413] width 601 height 64
click at [404, 365] on input "б. Вежливо откажитесь от немедленного внесения изменений, подчеркивая Agile-пра…" at bounding box center [404, 358] width 0 height 13
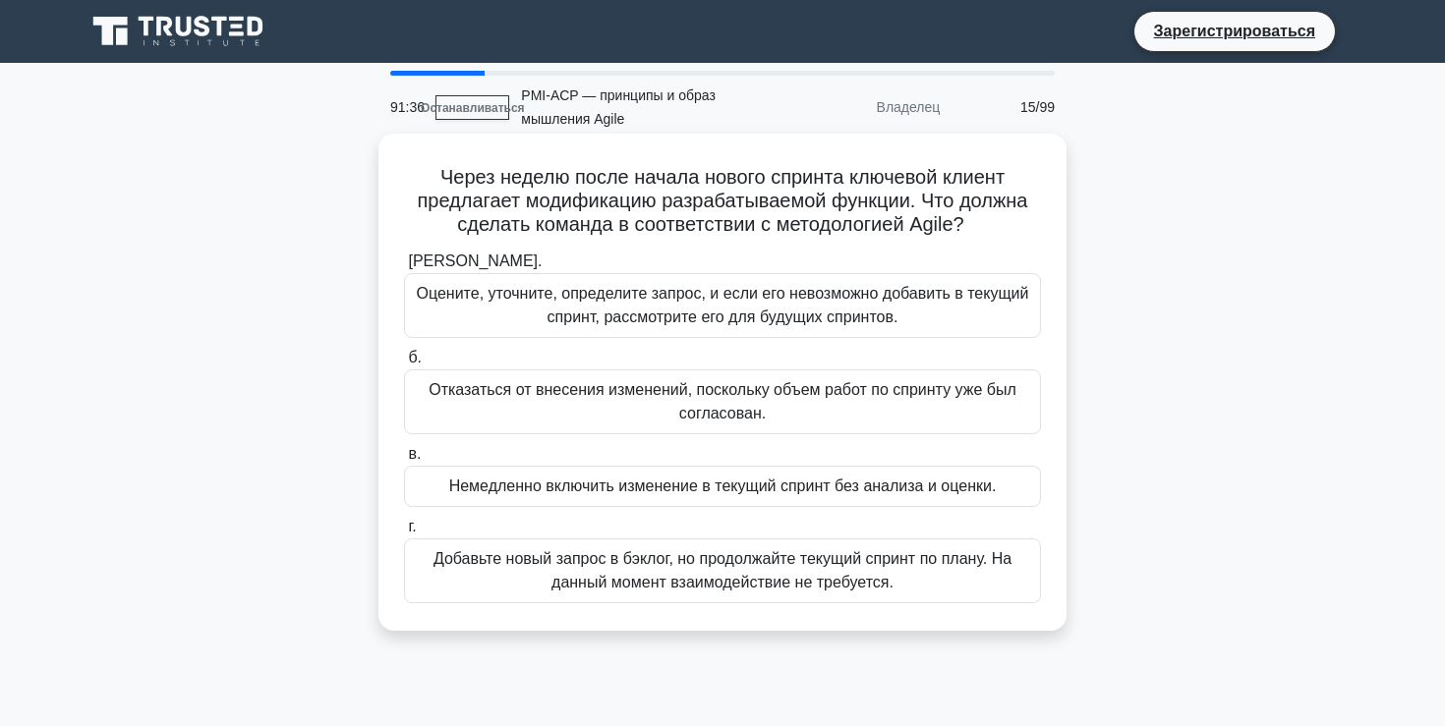
click at [803, 299] on font "Оцените, уточните, определите запрос, и если его невозможно добавить в текущий …" at bounding box center [723, 305] width 612 height 40
click at [404, 268] on input "а. Оцените, уточните, определите запрос, и если его невозможно добавить в текущ…" at bounding box center [404, 262] width 0 height 13
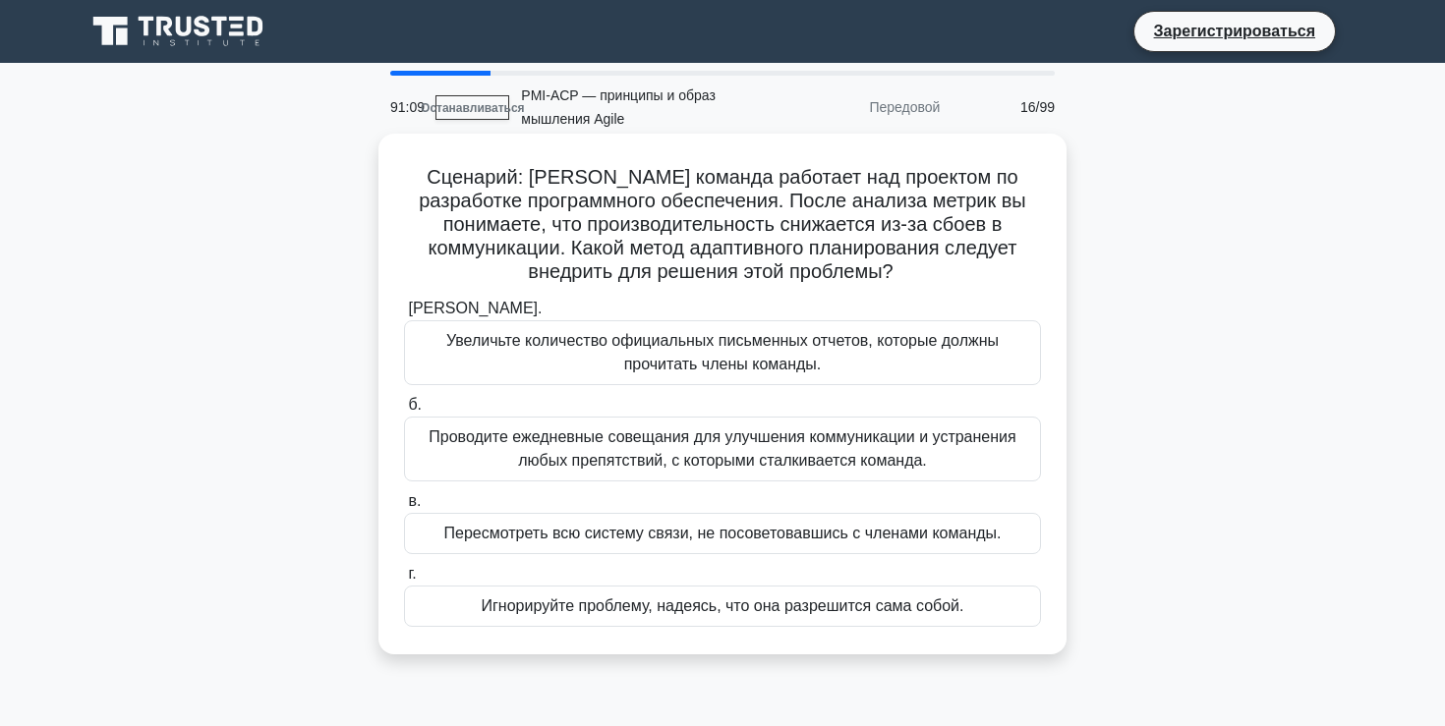
click at [725, 451] on font "Проводите ежедневные совещания для улучшения коммуникации и устранения любых пр…" at bounding box center [721, 448] width 587 height 40
click at [404, 412] on input "б. Проводите ежедневные совещания для улучшения коммуникации и устранения любых…" at bounding box center [404, 405] width 0 height 13
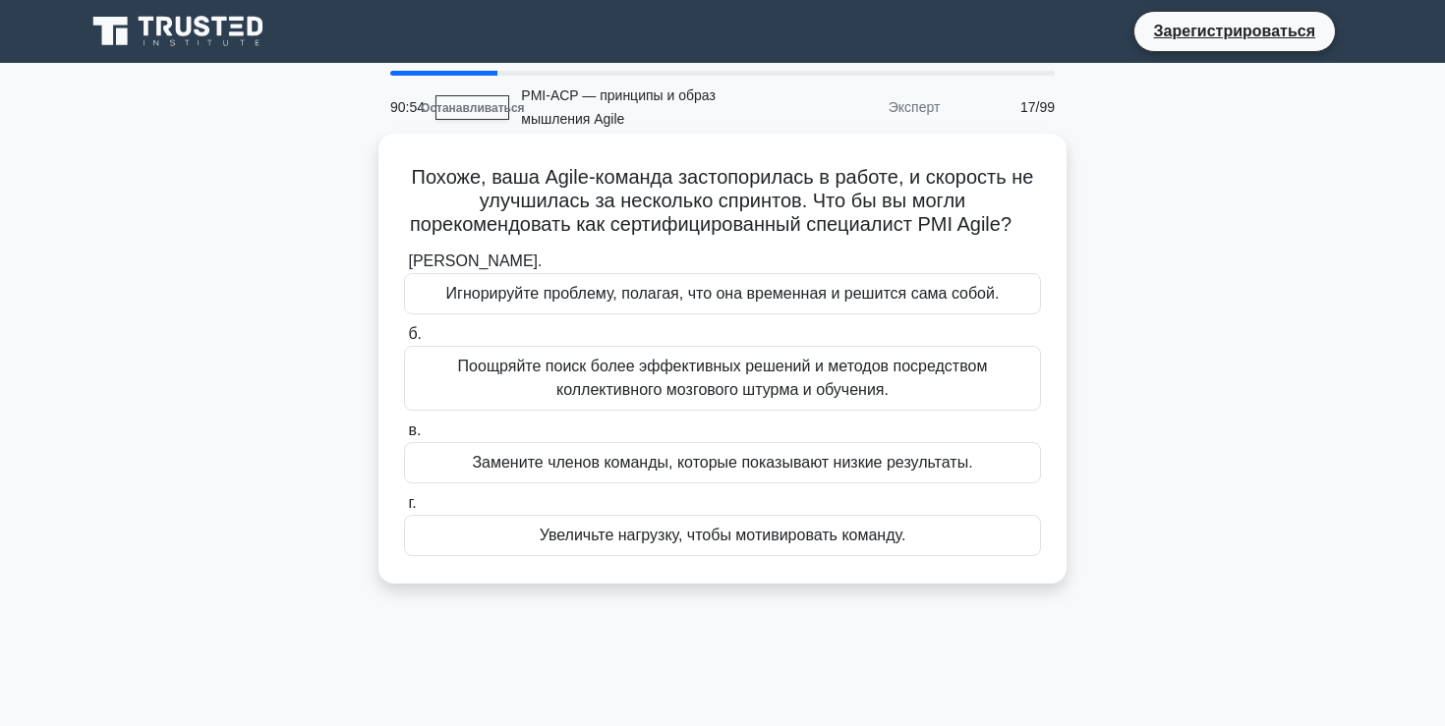
click at [638, 363] on font "Поощряйте поиск более эффективных решений и методов посредством коллективного м…" at bounding box center [723, 378] width 530 height 40
click at [404, 341] on input "б. Поощряйте поиск более эффективных решений и методов посредством коллективног…" at bounding box center [404, 334] width 0 height 13
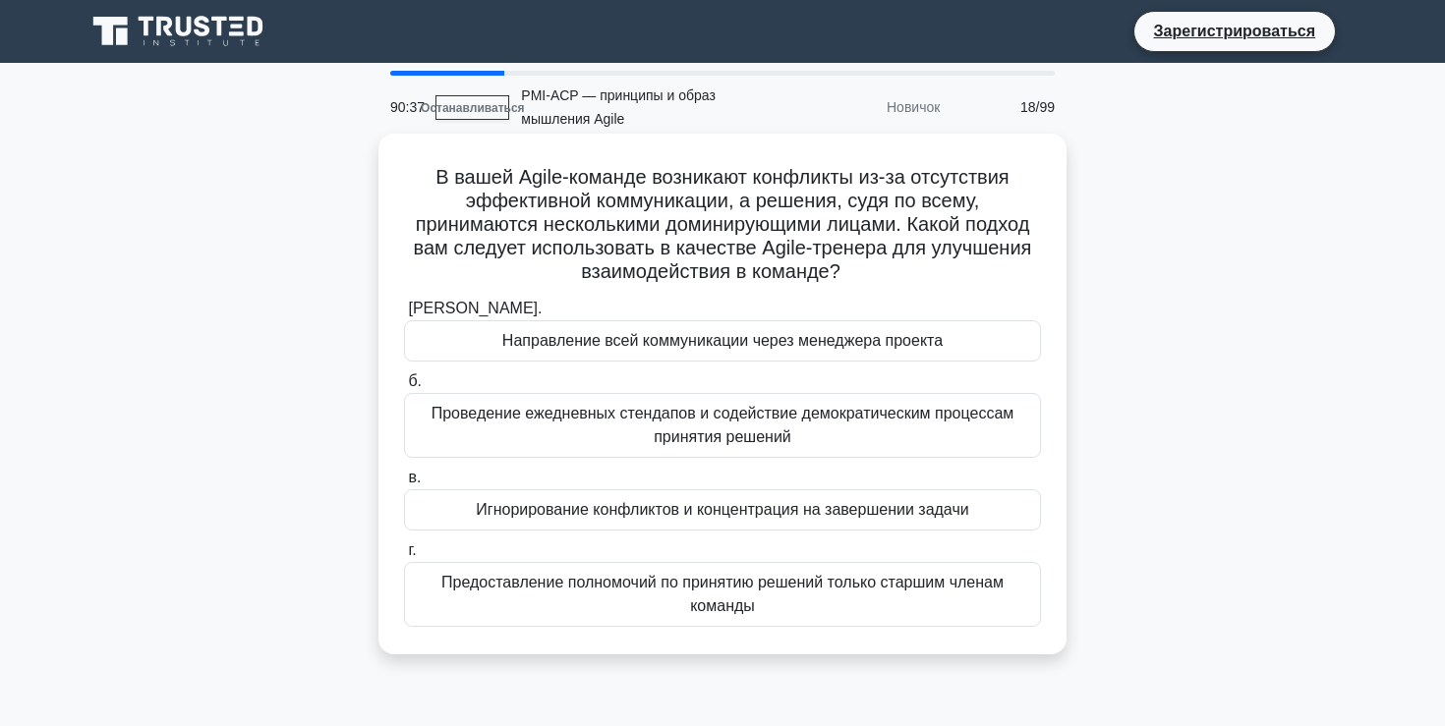
click at [628, 408] on font "Проведение ежедневных стендапов и содействие демократическим процессам принятия…" at bounding box center [722, 425] width 583 height 40
click at [404, 388] on input "б. Проведение ежедневных стендапов и содействие демократическим процессам приня…" at bounding box center [404, 381] width 0 height 13
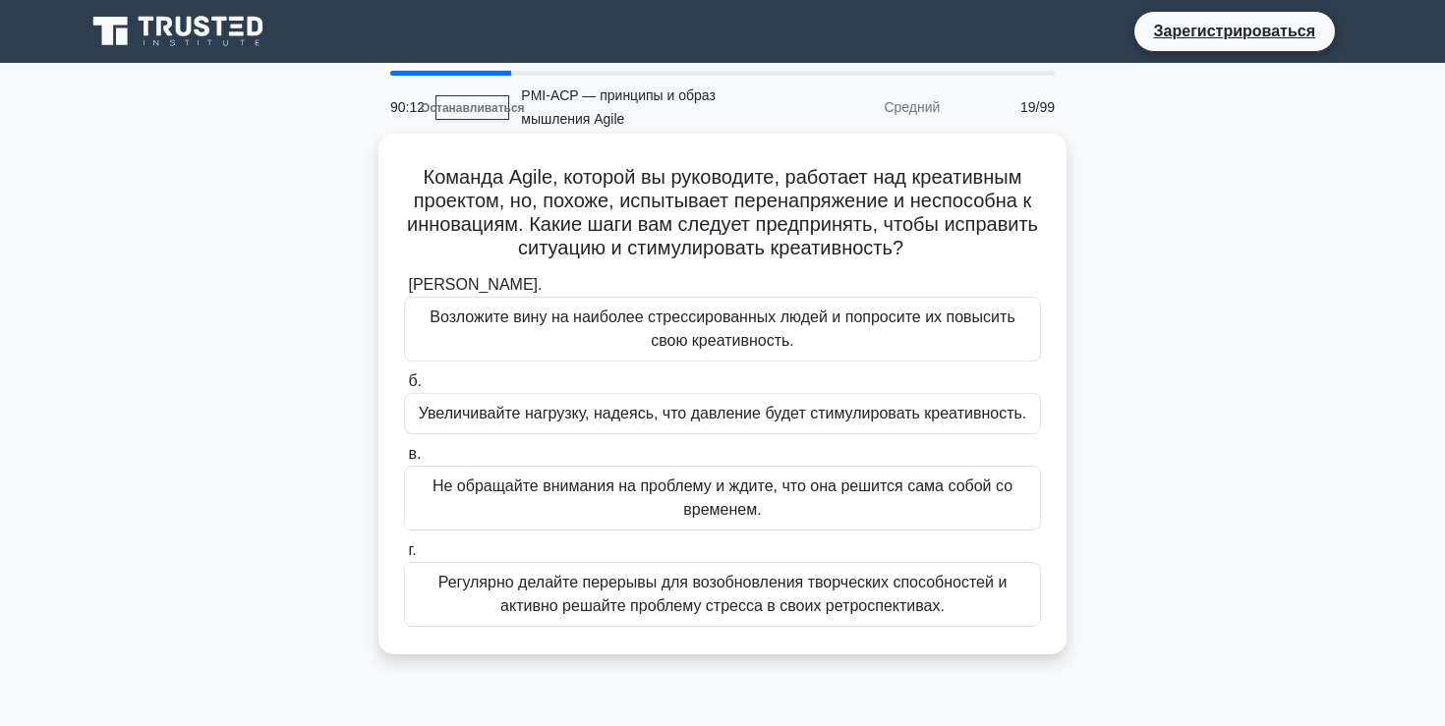
click at [549, 588] on font "Регулярно делайте перерывы для возобновления творческих способностей и активно …" at bounding box center [722, 594] width 569 height 40
click at [404, 557] on input "г. Регулярно делайте перерывы для возобновления творческих способностей и актив…" at bounding box center [404, 550] width 0 height 13
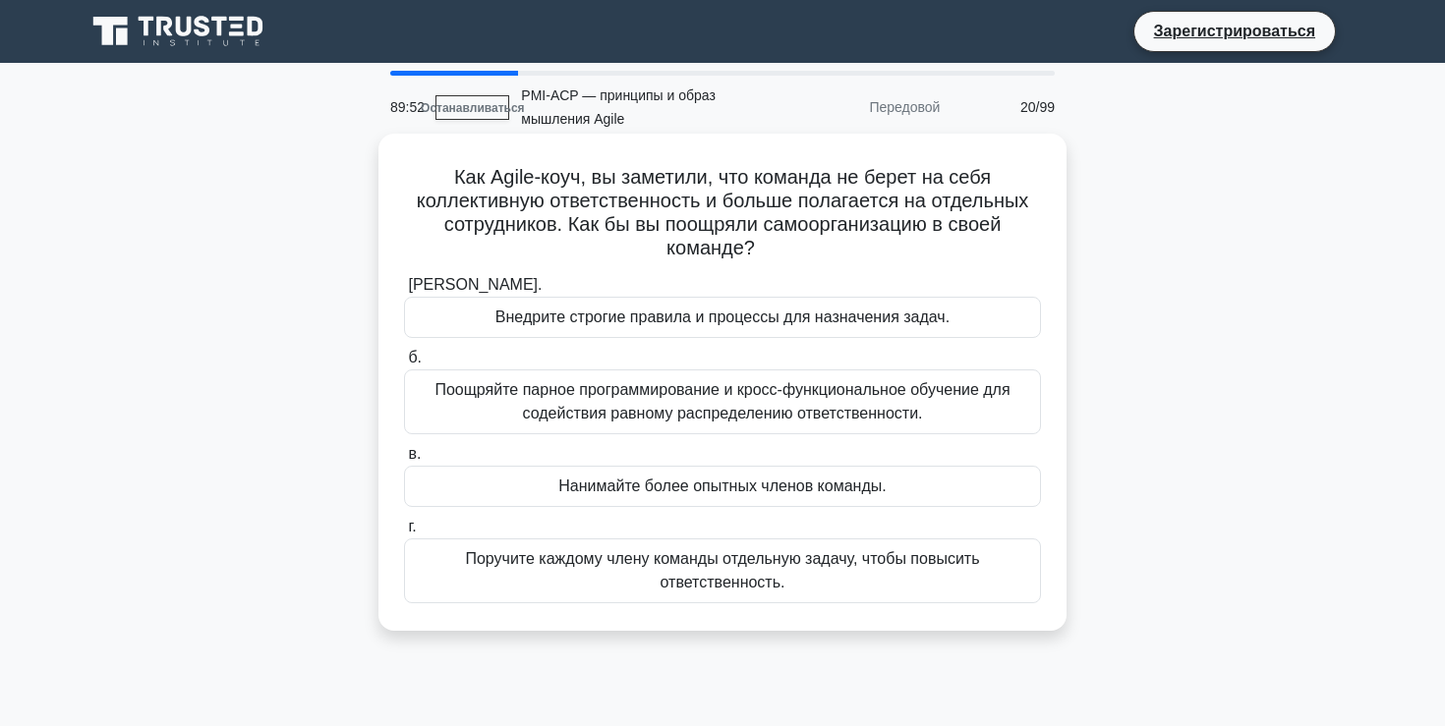
click at [699, 407] on font "Поощряйте парное программирование и кросс-функциональное обучение для содействи…" at bounding box center [721, 401] width 575 height 40
click at [404, 365] on input "б. Поощряйте парное программирование и кросс-функциональное обучение для содейс…" at bounding box center [404, 358] width 0 height 13
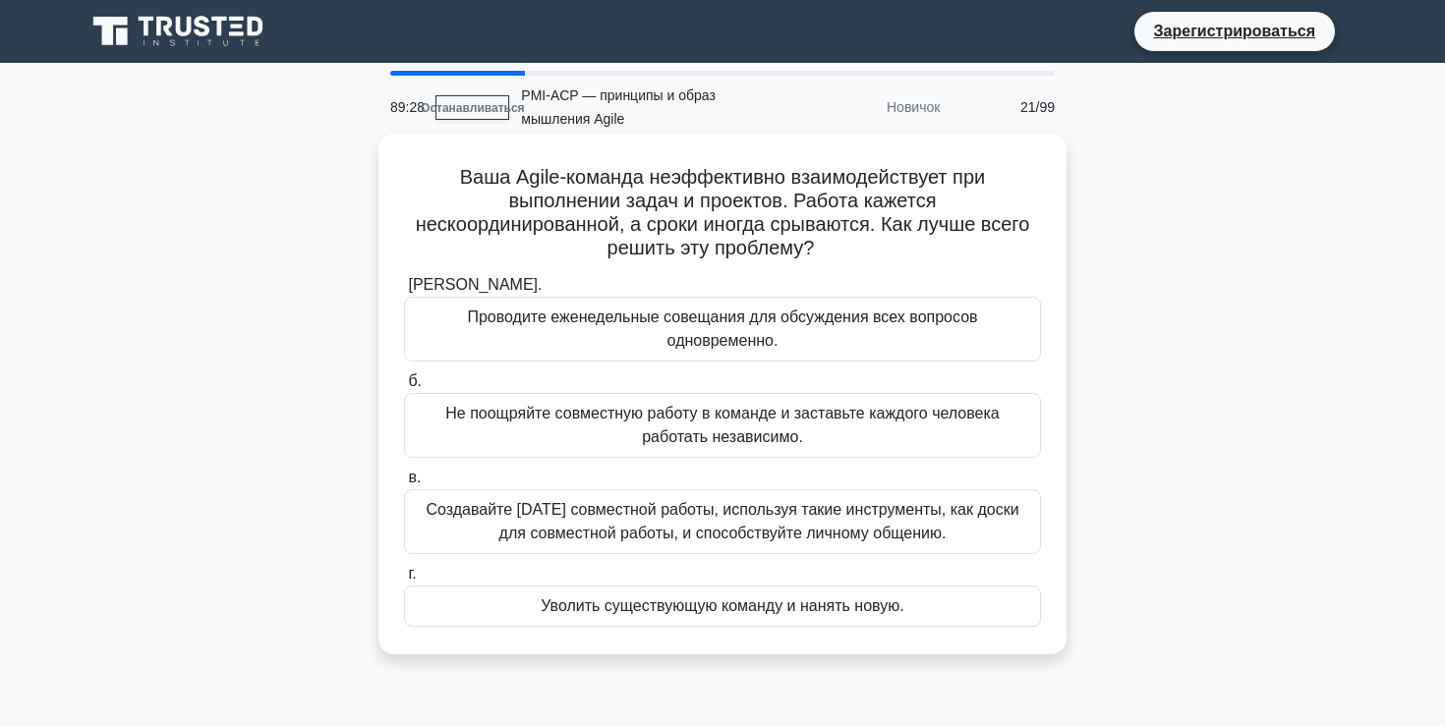
click at [698, 501] on font "Создавайте среду совместной работы, используя такие инструменты, как доски для …" at bounding box center [722, 521] width 593 height 40
click at [404, 484] on input "в. Создавайте среду совместной работы, используя такие инструменты, как доски д…" at bounding box center [404, 478] width 0 height 13
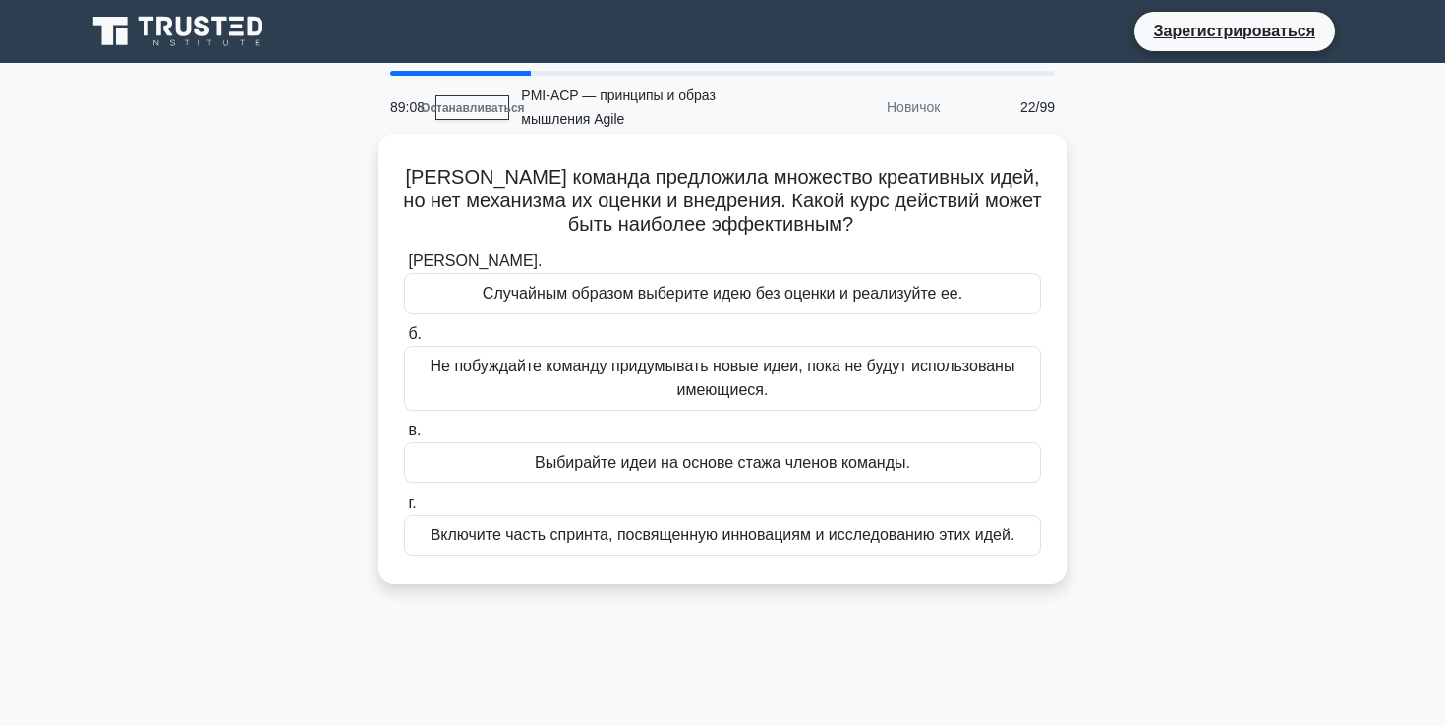
click at [705, 543] on font "Включите часть спринта, посвященную инновациям и исследованию этих идей." at bounding box center [722, 535] width 585 height 17
click at [404, 510] on input "г. Включите часть спринта, посвященную инновациям и исследованию этих идей." at bounding box center [404, 503] width 0 height 13
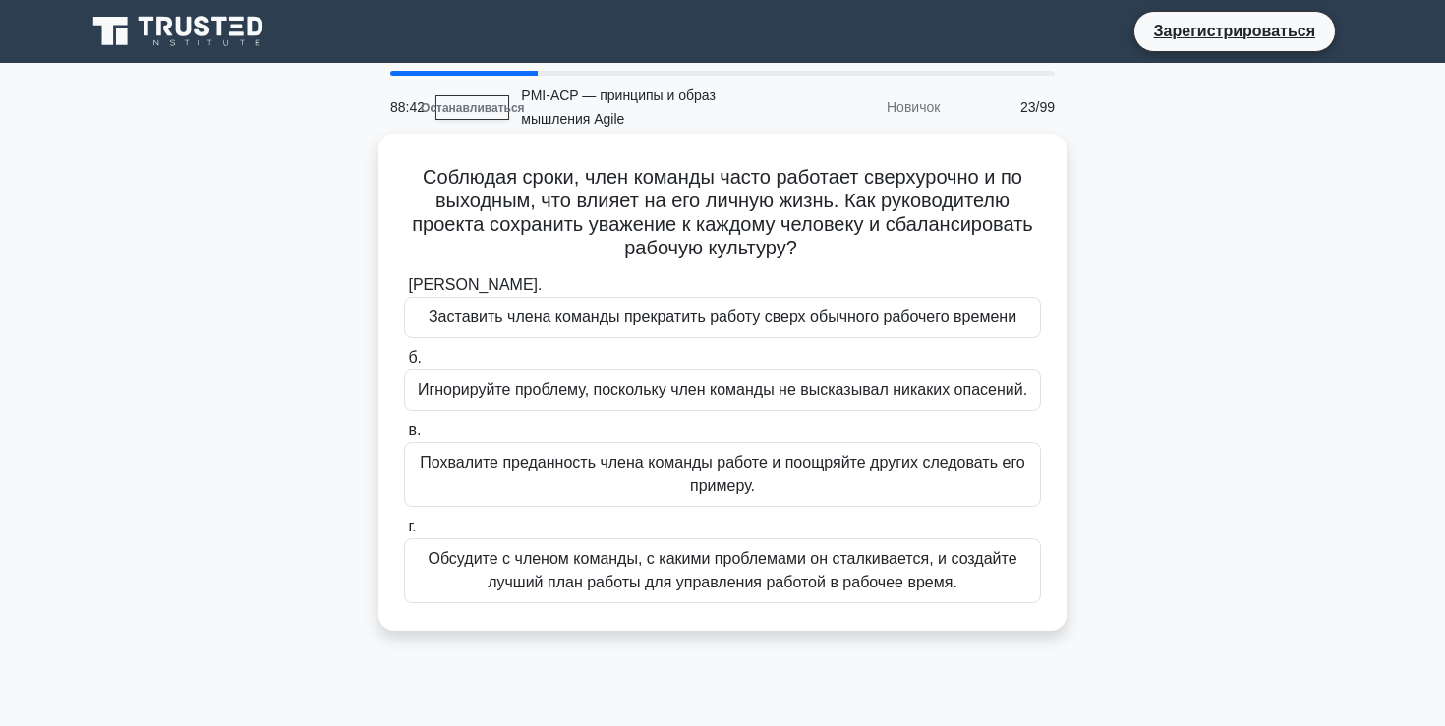
click at [726, 584] on font "Обсудите с членом команды, с какими проблемами он сталкивается, и создайте лучш…" at bounding box center [721, 570] width 589 height 40
click at [404, 534] on input "г. Обсудите с членом команды, с какими проблемами он сталкивается, и создайте л…" at bounding box center [404, 527] width 0 height 13
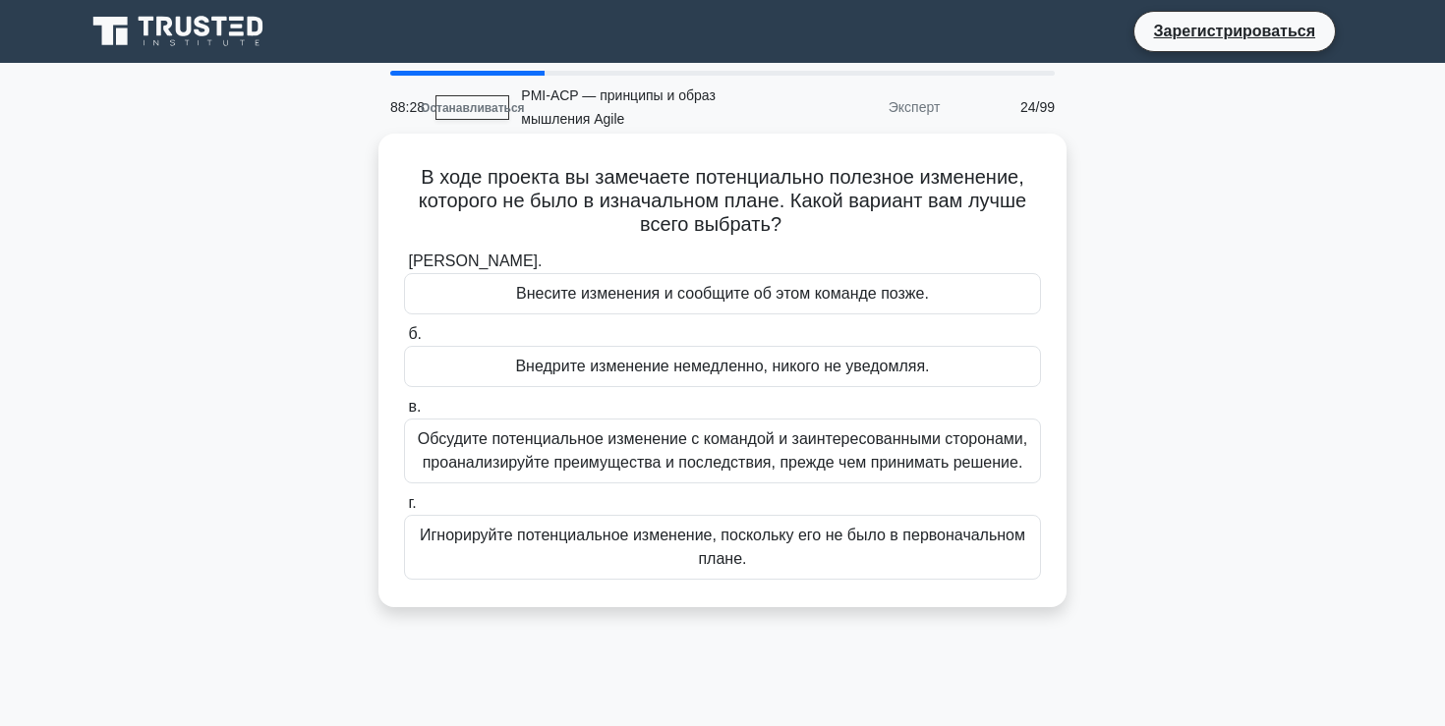
click at [766, 459] on font "Обсудите потенциальное изменение с командой и заинтересованными сторонами, проа…" at bounding box center [722, 450] width 609 height 40
click at [404, 414] on input "в. Обсудите потенциальное изменение с командой и заинтересованными сторонами, п…" at bounding box center [404, 407] width 0 height 13
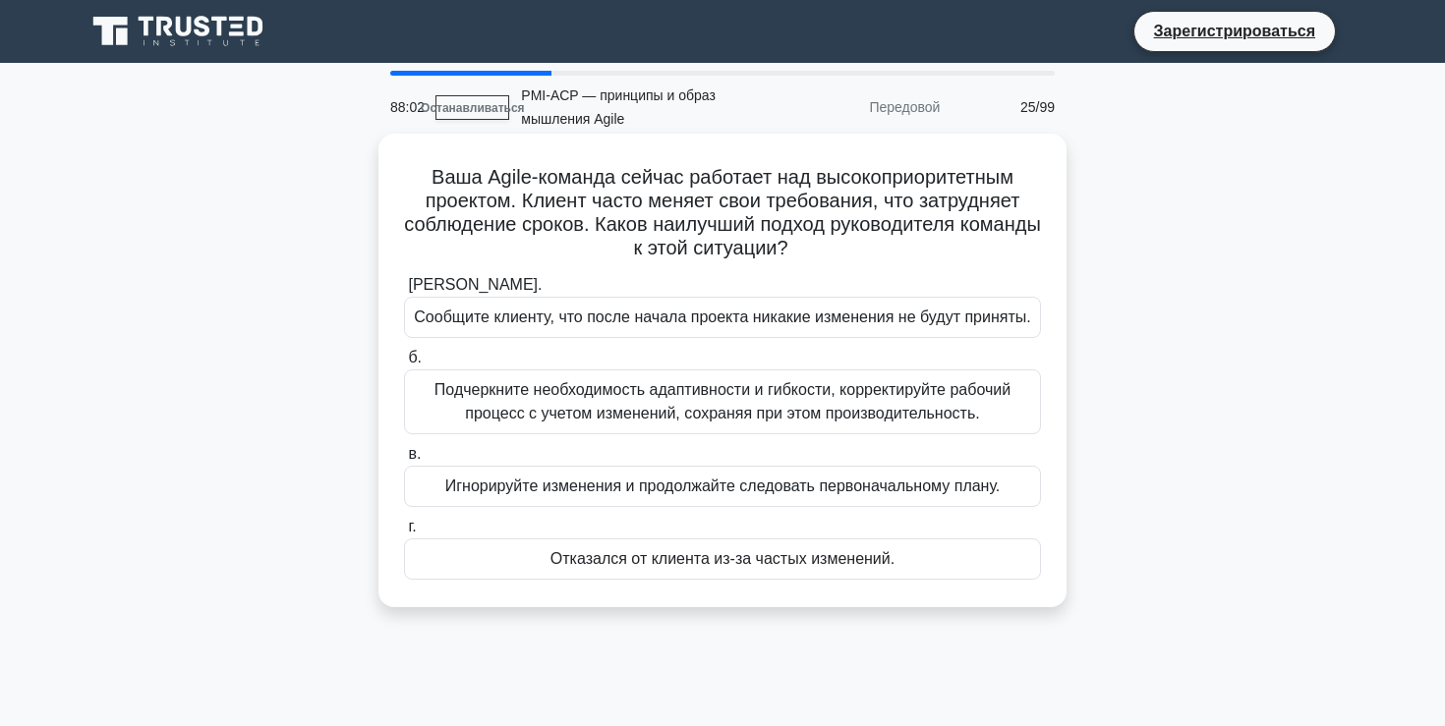
click at [758, 410] on font "Подчеркните необходимость адаптивности и гибкости, корректируйте рабочий процес…" at bounding box center [722, 401] width 576 height 40
click at [404, 365] on input "б. Подчеркните необходимость адаптивности и гибкости, корректируйте рабочий про…" at bounding box center [404, 358] width 0 height 13
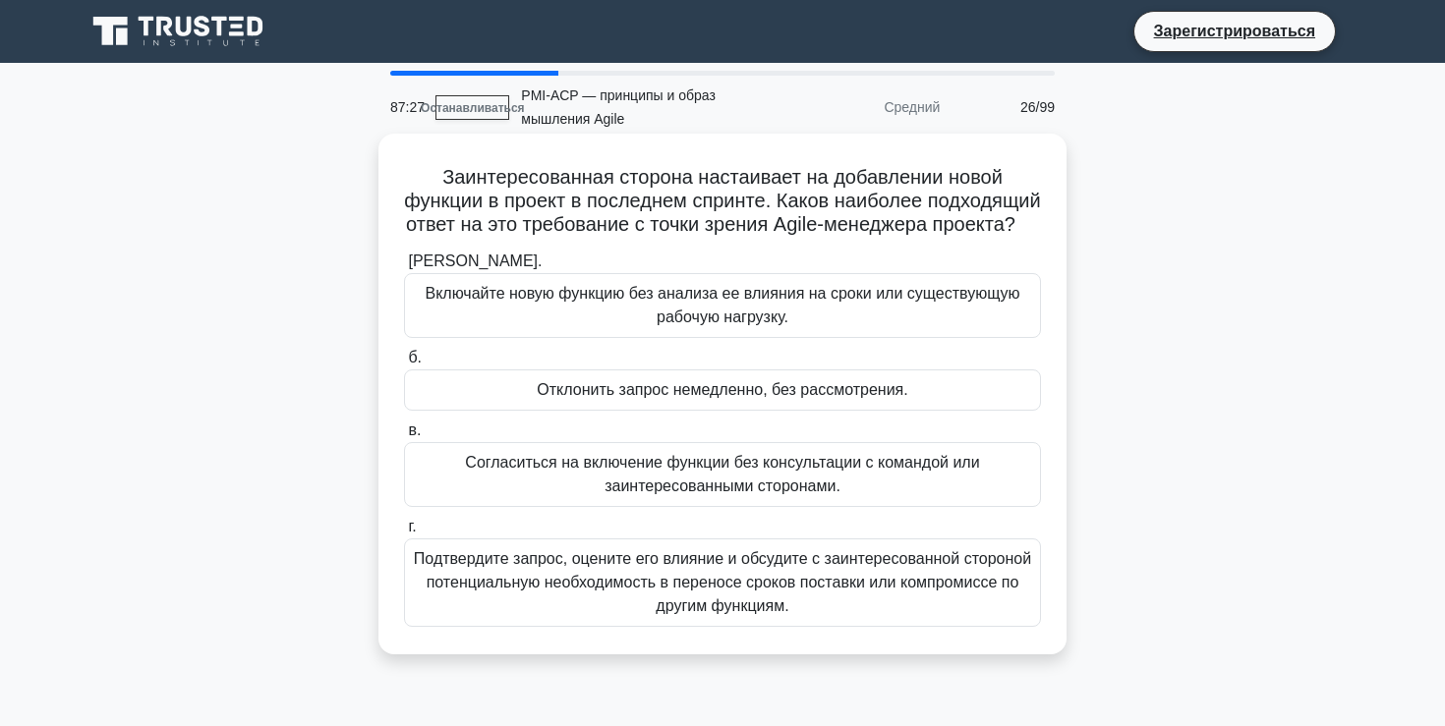
click at [740, 577] on font "Подтвердите запрос, оцените его влияние и обсудите с заинтересованной стороной …" at bounding box center [722, 582] width 617 height 64
click at [404, 534] on input "г. Подтвердите запрос, оцените его влияние и обсудите с заинтересованной сторон…" at bounding box center [404, 527] width 0 height 13
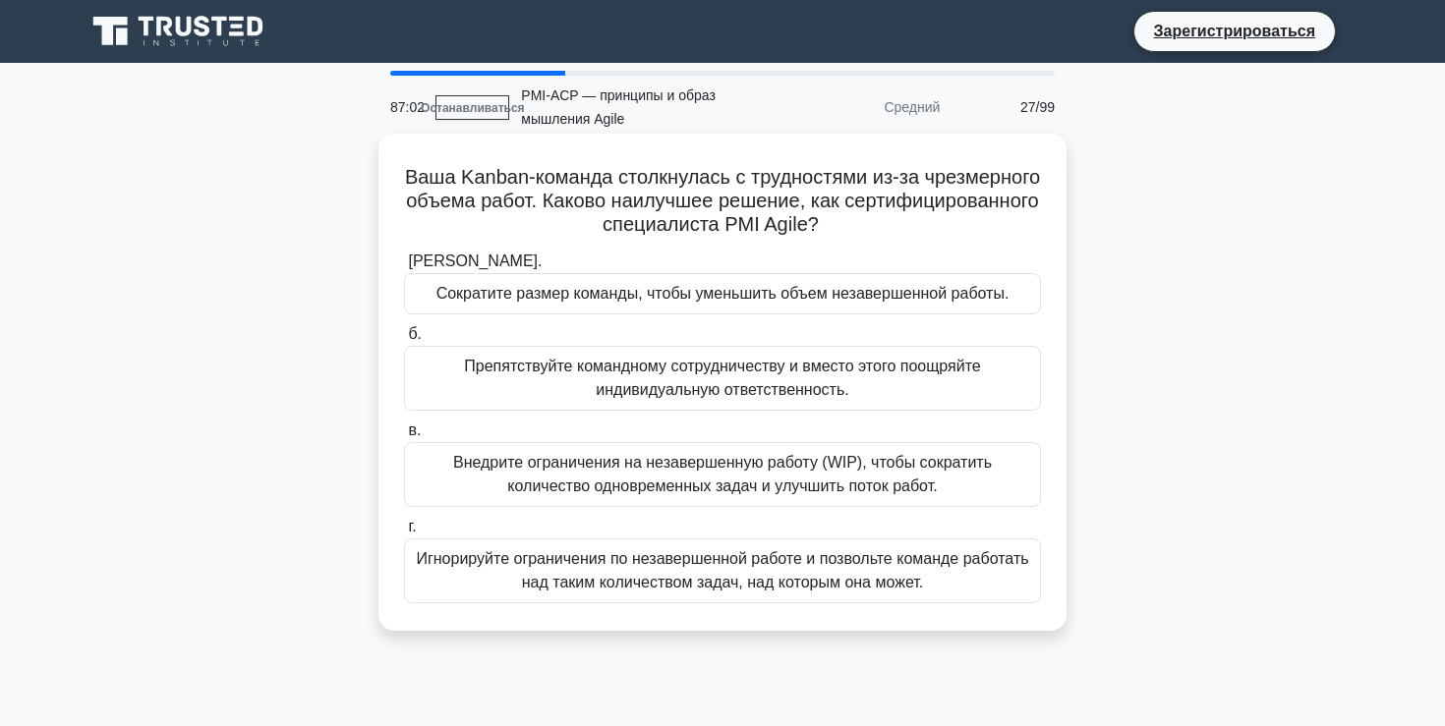
click at [756, 479] on font "Внедрите ограничения на незавершенную работу (WIP), чтобы сократить количество …" at bounding box center [722, 474] width 539 height 40
click at [404, 437] on input "в. Внедрите ограничения на незавершенную работу (WIP), чтобы сократить количест…" at bounding box center [404, 431] width 0 height 13
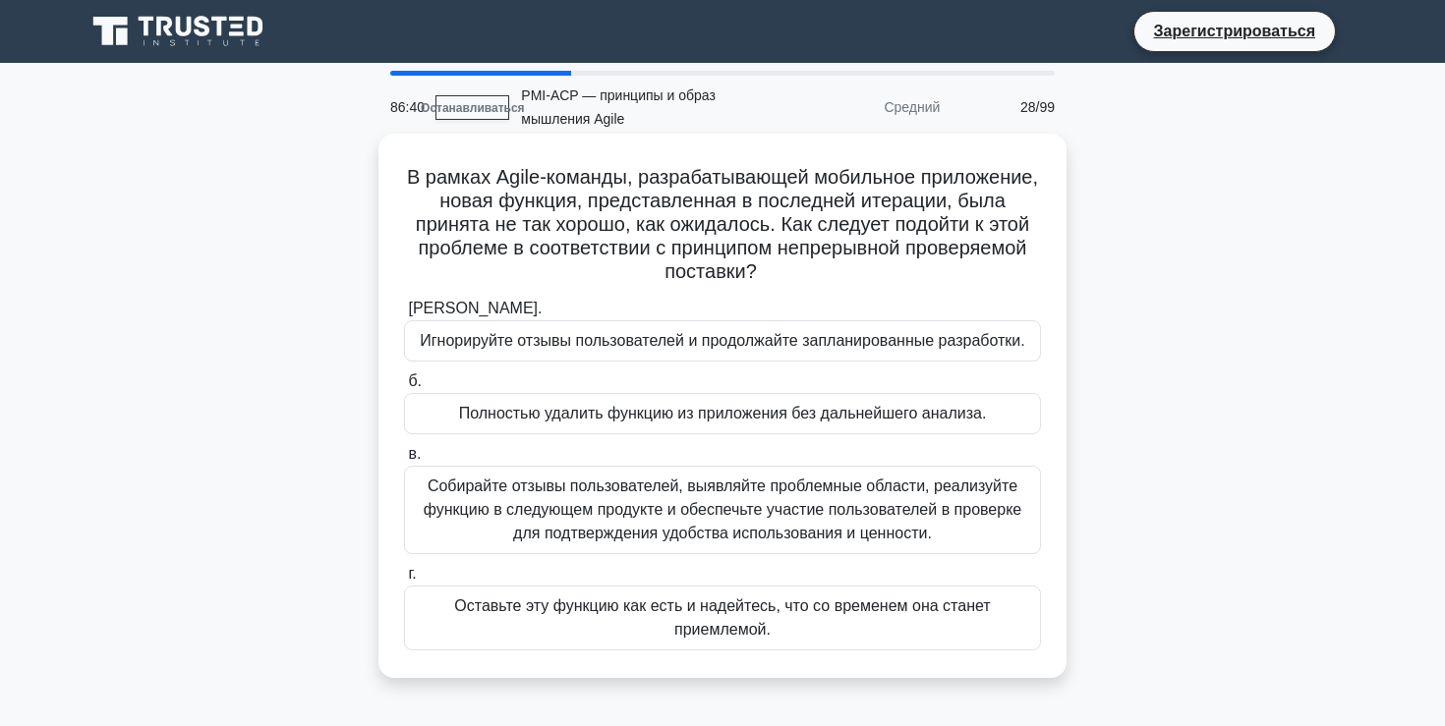
click at [742, 503] on font "Собирайте отзывы пользователей, выявляйте проблемные области, реализуйте функци…" at bounding box center [723, 510] width 598 height 64
click at [404, 461] on input "в. Собирайте отзывы пользователей, выявляйте проблемные области, реализуйте фун…" at bounding box center [404, 454] width 0 height 13
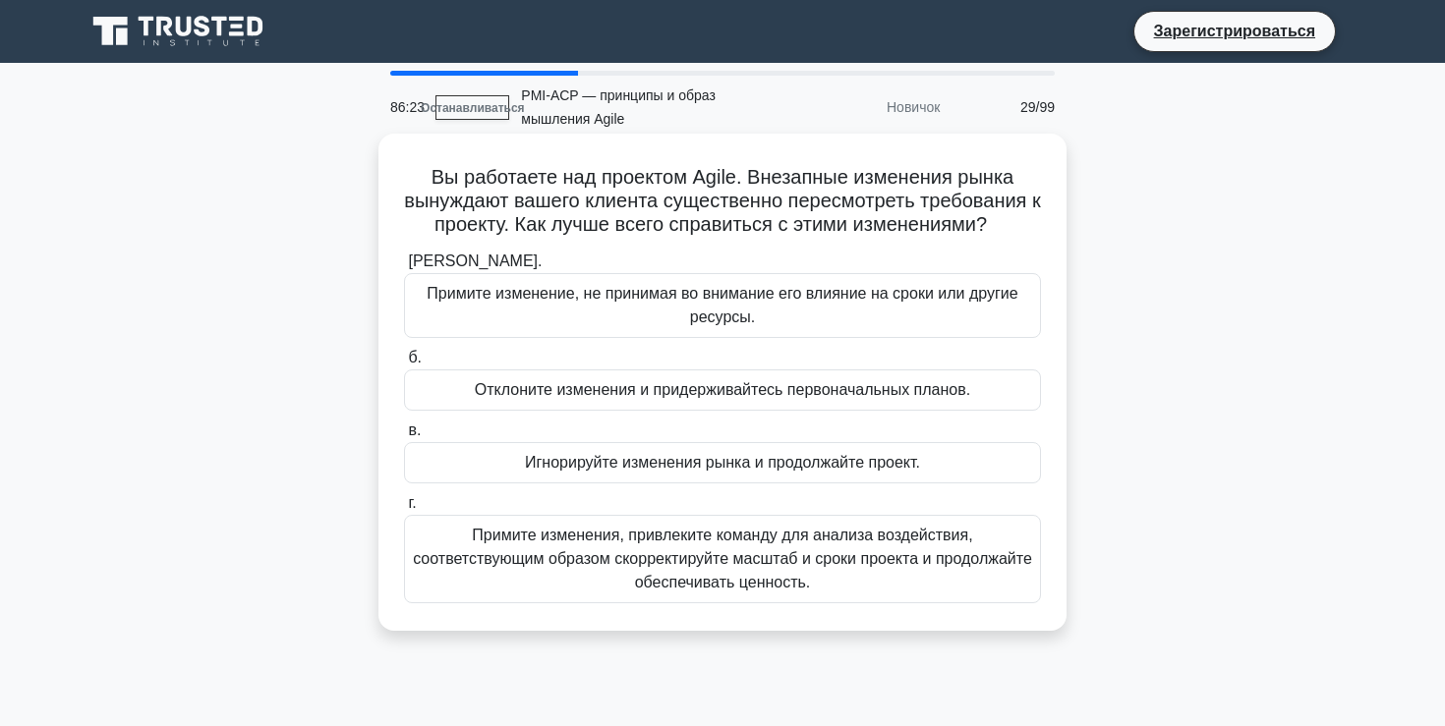
click at [726, 541] on font "Примите изменения, привлеките команду для анализа воздействия, соответствующим …" at bounding box center [722, 559] width 619 height 64
click at [404, 510] on input "г. Примите изменения, привлеките команду для анализа воздействия, соответствующ…" at bounding box center [404, 503] width 0 height 13
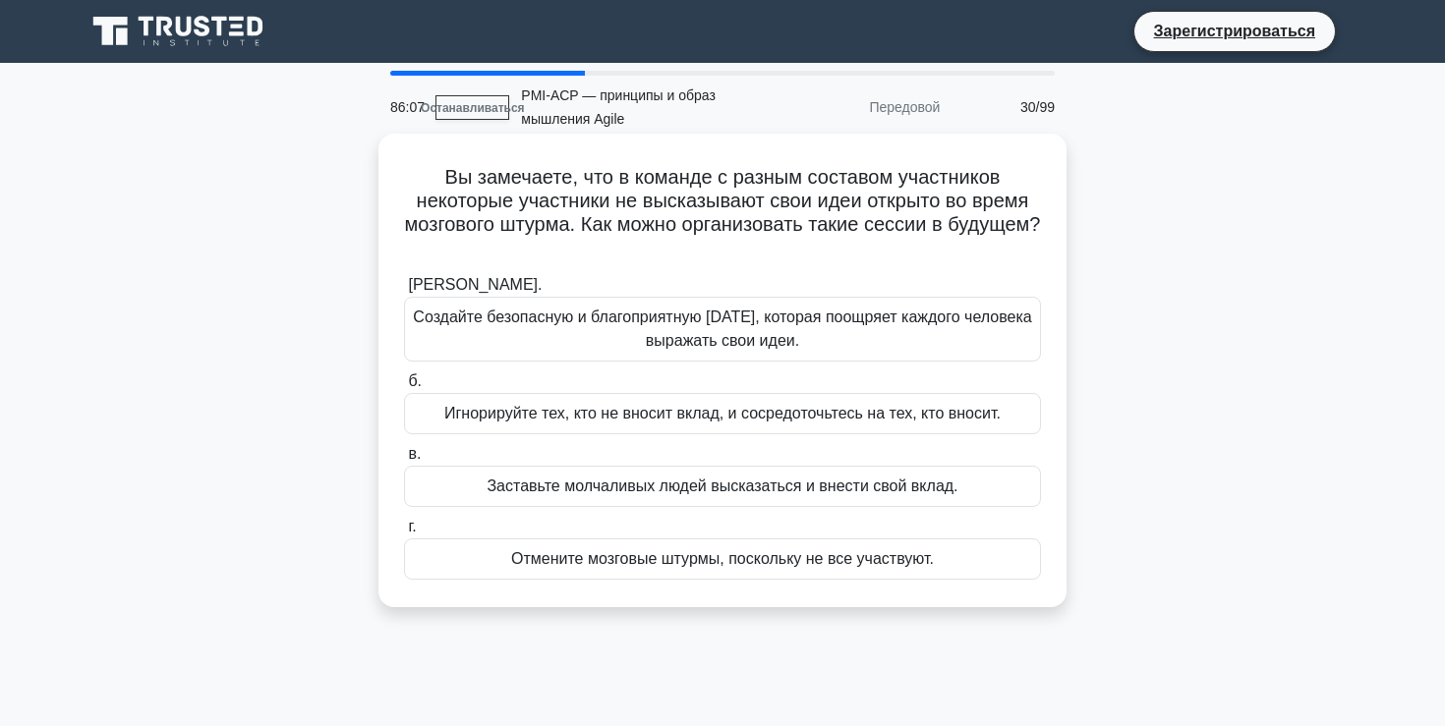
click at [776, 313] on font "Создайте безопасную и благоприятную среду, которая поощряет каждого человека вы…" at bounding box center [722, 329] width 618 height 40
click at [404, 292] on input "а. Создайте безопасную и благоприятную среду, которая поощряет каждого человека…" at bounding box center [404, 285] width 0 height 13
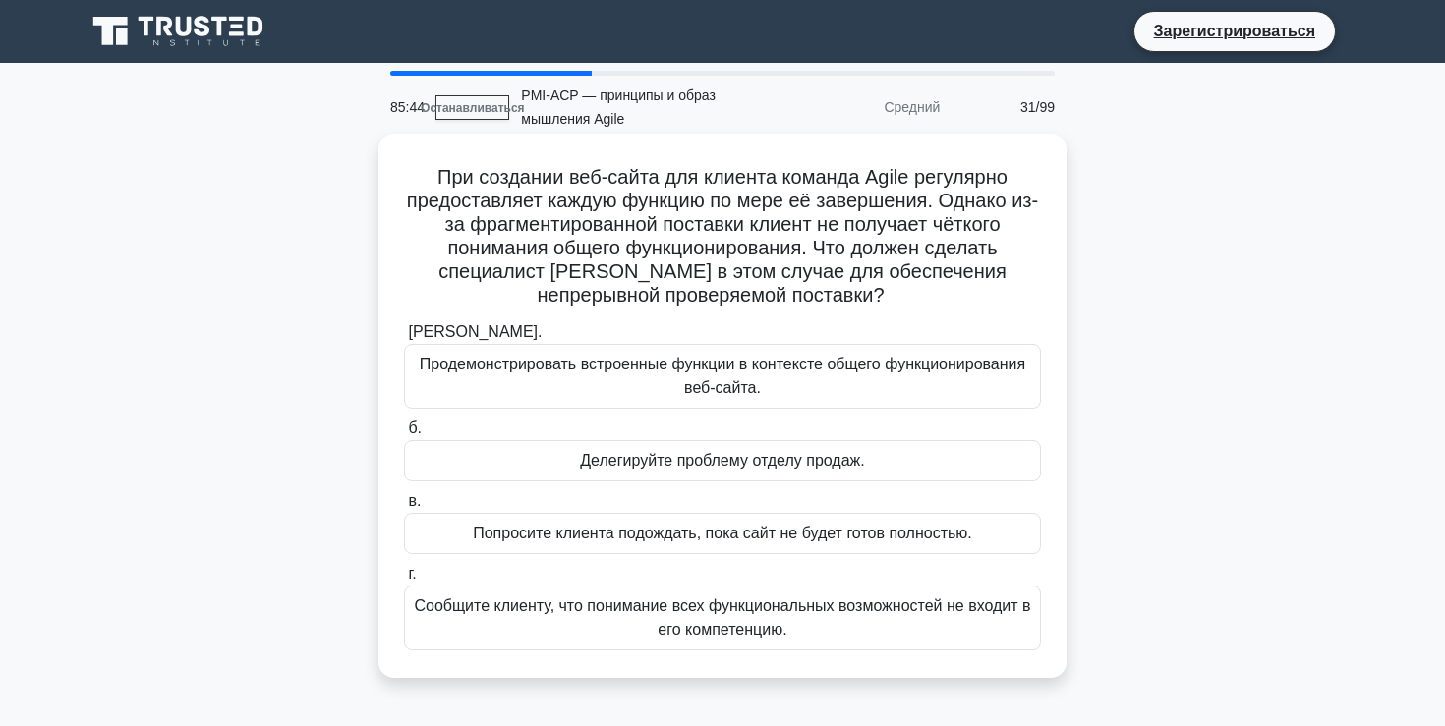
click at [798, 370] on font "Продемонстрировать встроенные функции в контексте общего функционирования веб-с…" at bounding box center [722, 376] width 605 height 40
click at [404, 339] on input "а. Продемонстрировать встроенные функции в контексте общего функционирования ве…" at bounding box center [404, 332] width 0 height 13
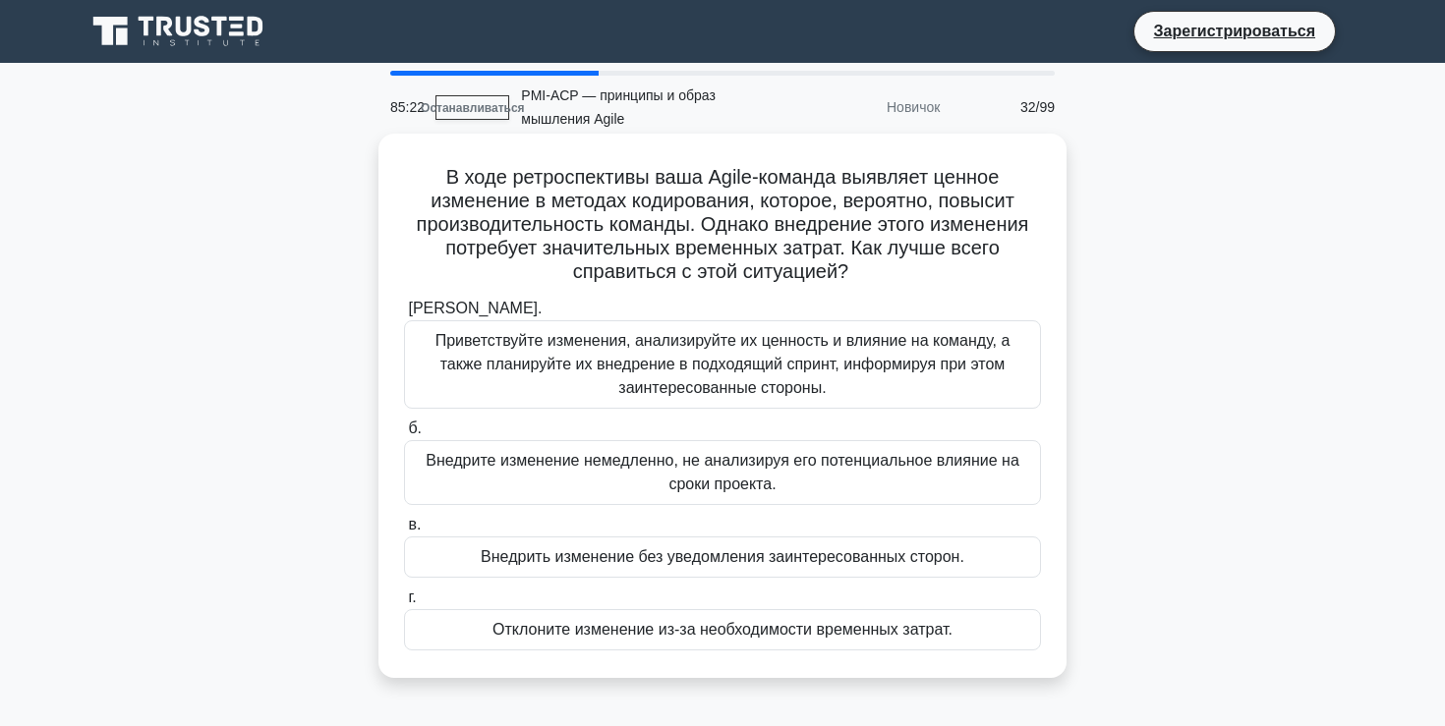
click at [821, 350] on font "Приветствуйте изменения, анализируйте их ценность и влияние на команду, а также…" at bounding box center [722, 364] width 575 height 64
click at [404, 315] on input "а. Приветствуйте изменения, анализируйте их ценность и влияние на команду, а та…" at bounding box center [404, 309] width 0 height 13
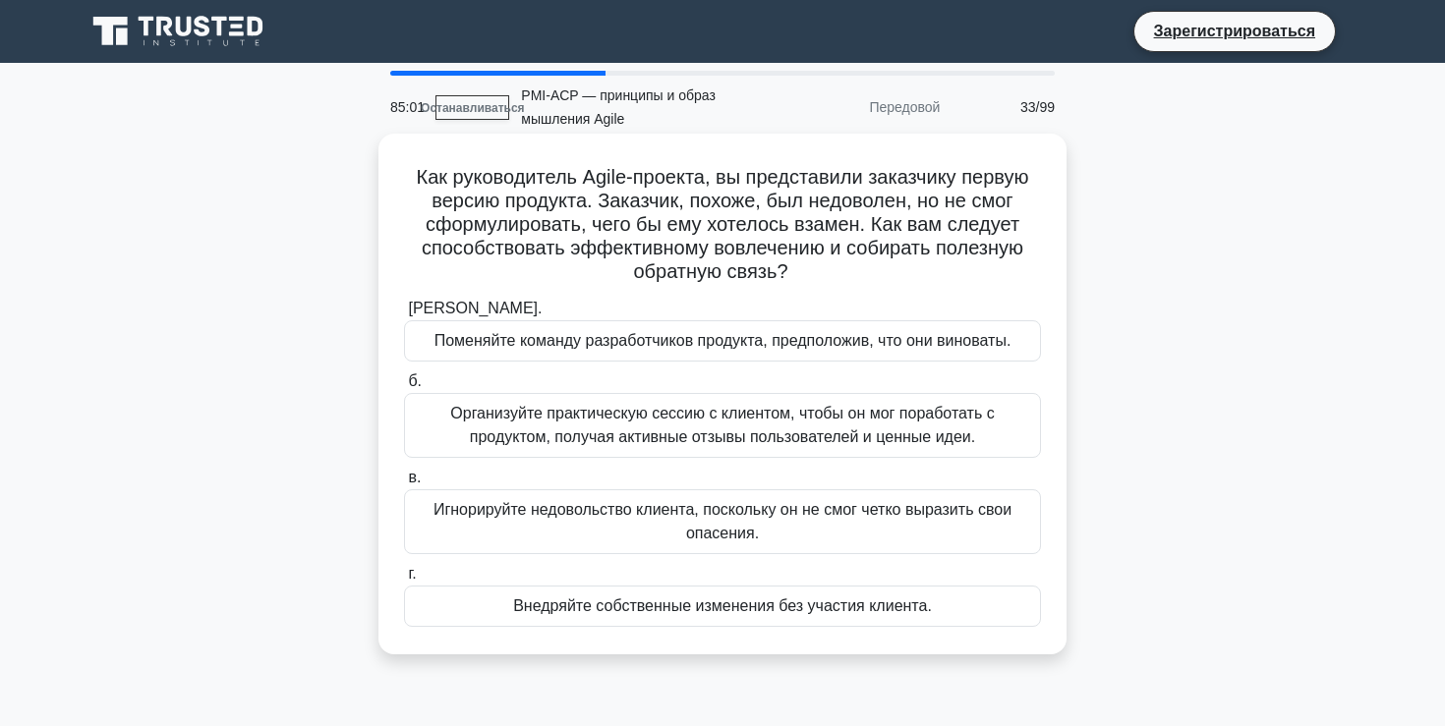
click at [797, 428] on font "Организуйте практическую сессию с клиентом, чтобы он мог поработать с продуктом…" at bounding box center [721, 425] width 543 height 40
click at [404, 388] on input "б. Организуйте практическую сессию с клиентом, чтобы он мог поработать с продук…" at bounding box center [404, 381] width 0 height 13
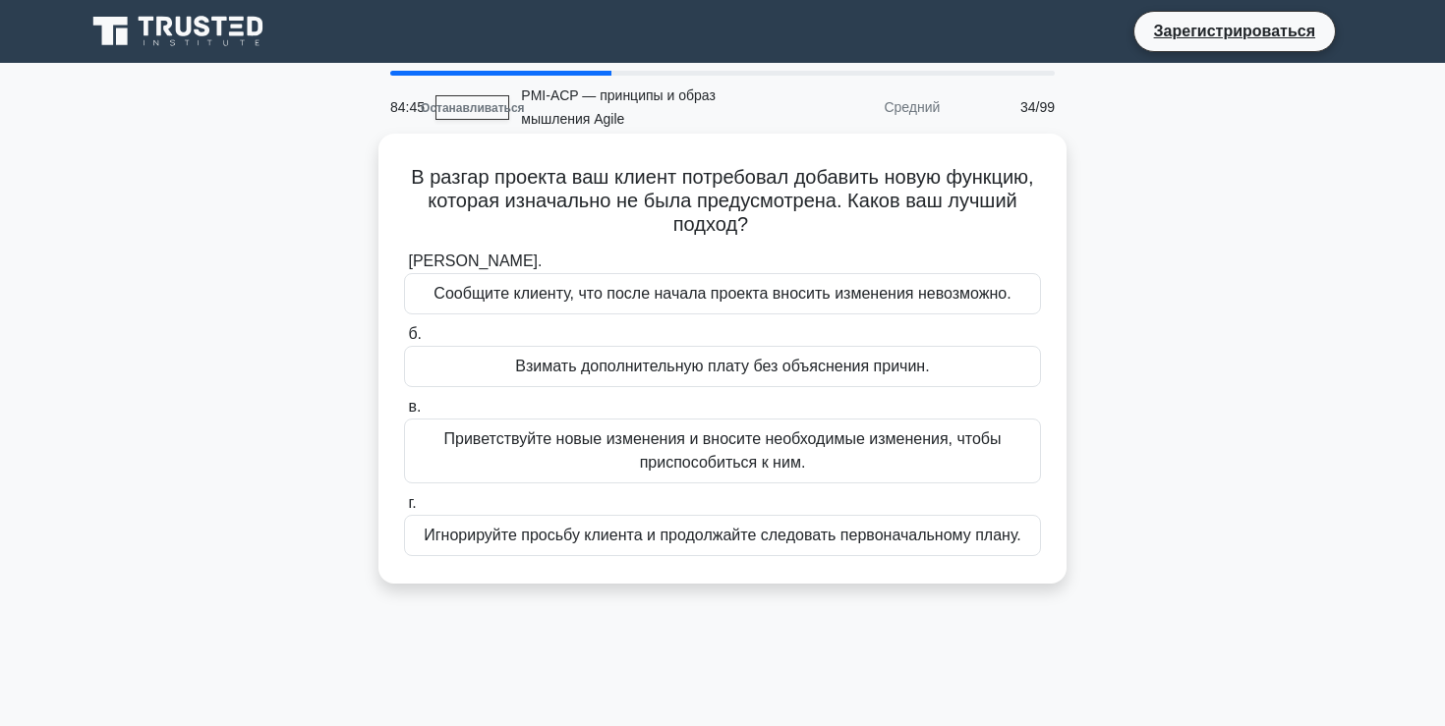
click at [804, 453] on font "Приветствуйте новые изменения и вносите необходимые изменения, чтобы приспособи…" at bounding box center [722, 450] width 619 height 47
click at [404, 414] on input "в. Приветствуйте новые изменения и вносите необходимые изменения, чтобы приспос…" at bounding box center [404, 407] width 0 height 13
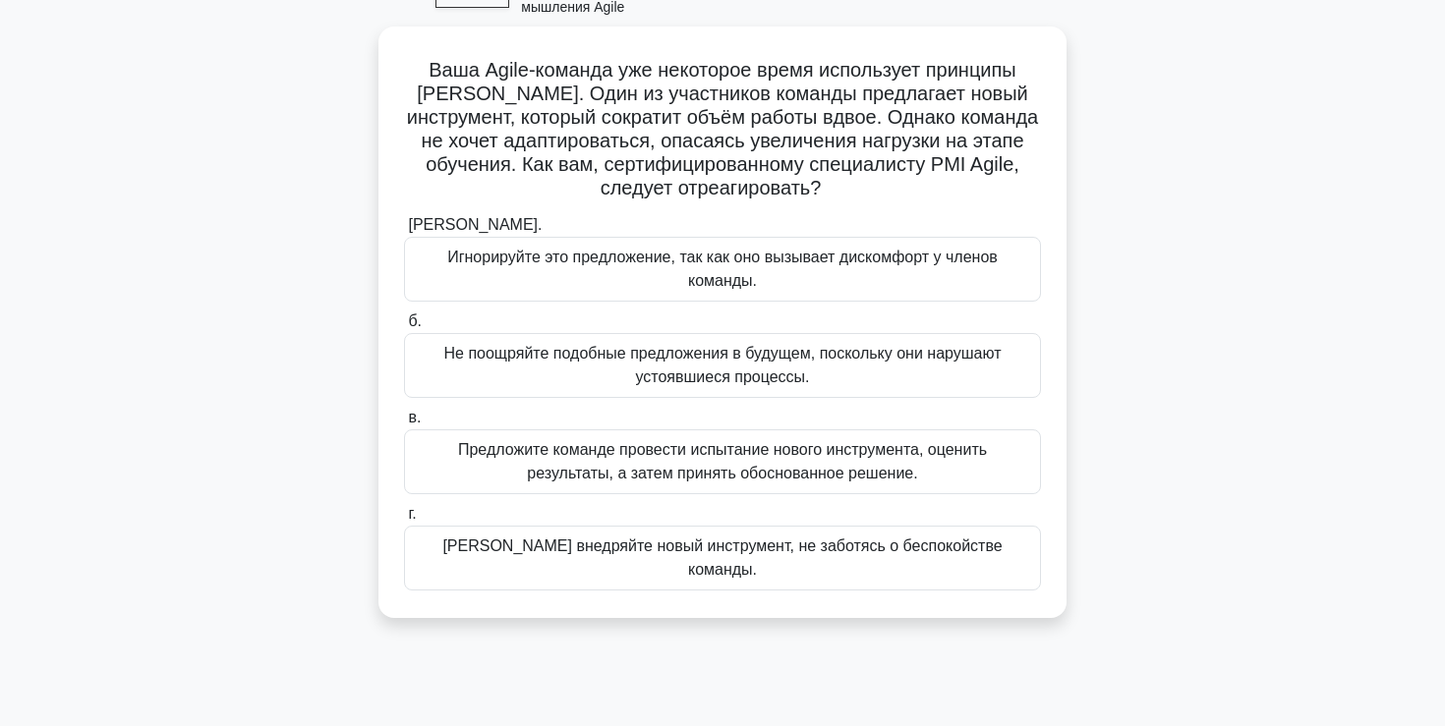
scroll to position [116, 0]
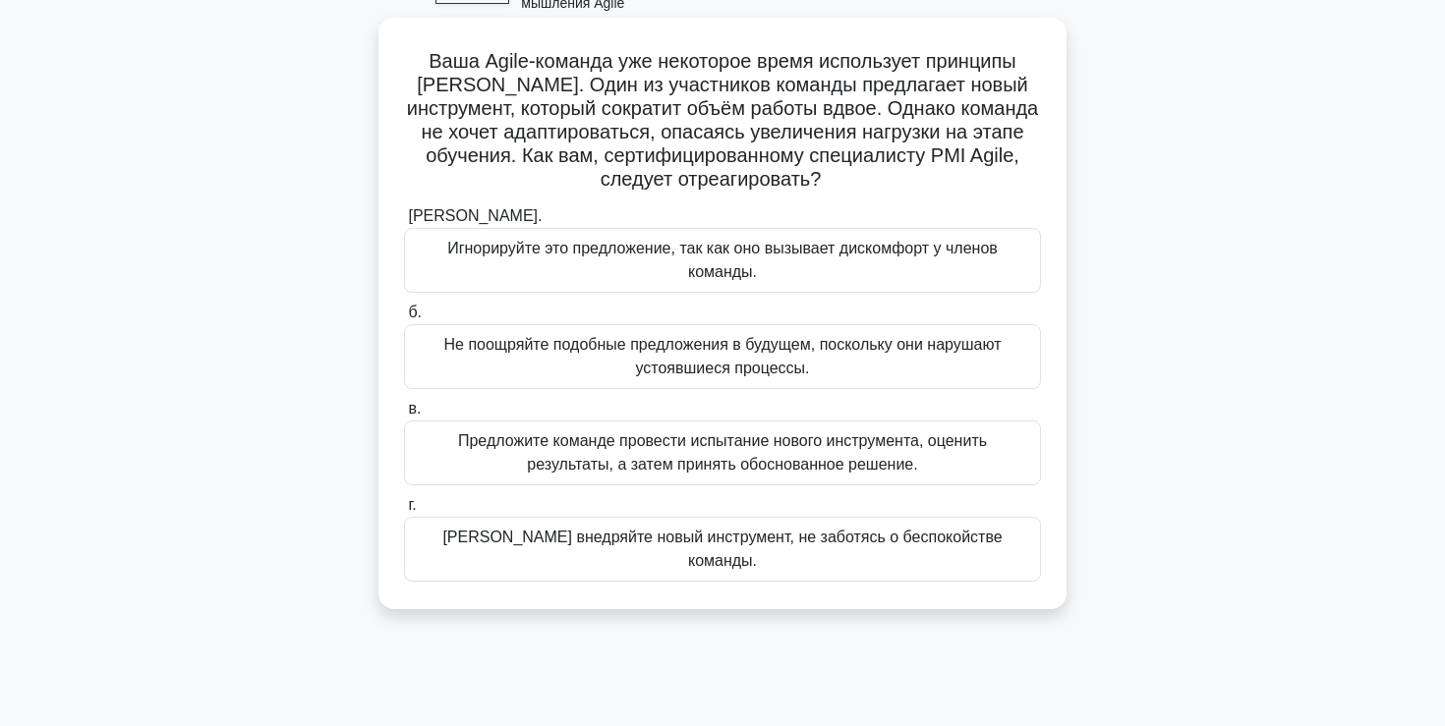
click at [801, 463] on font "Предложите команде провести испытание нового инструмента, оценить результаты, а…" at bounding box center [722, 452] width 529 height 40
click at [404, 416] on input "в. Предложите команде провести испытание нового инструмента, оценить результаты…" at bounding box center [404, 409] width 0 height 13
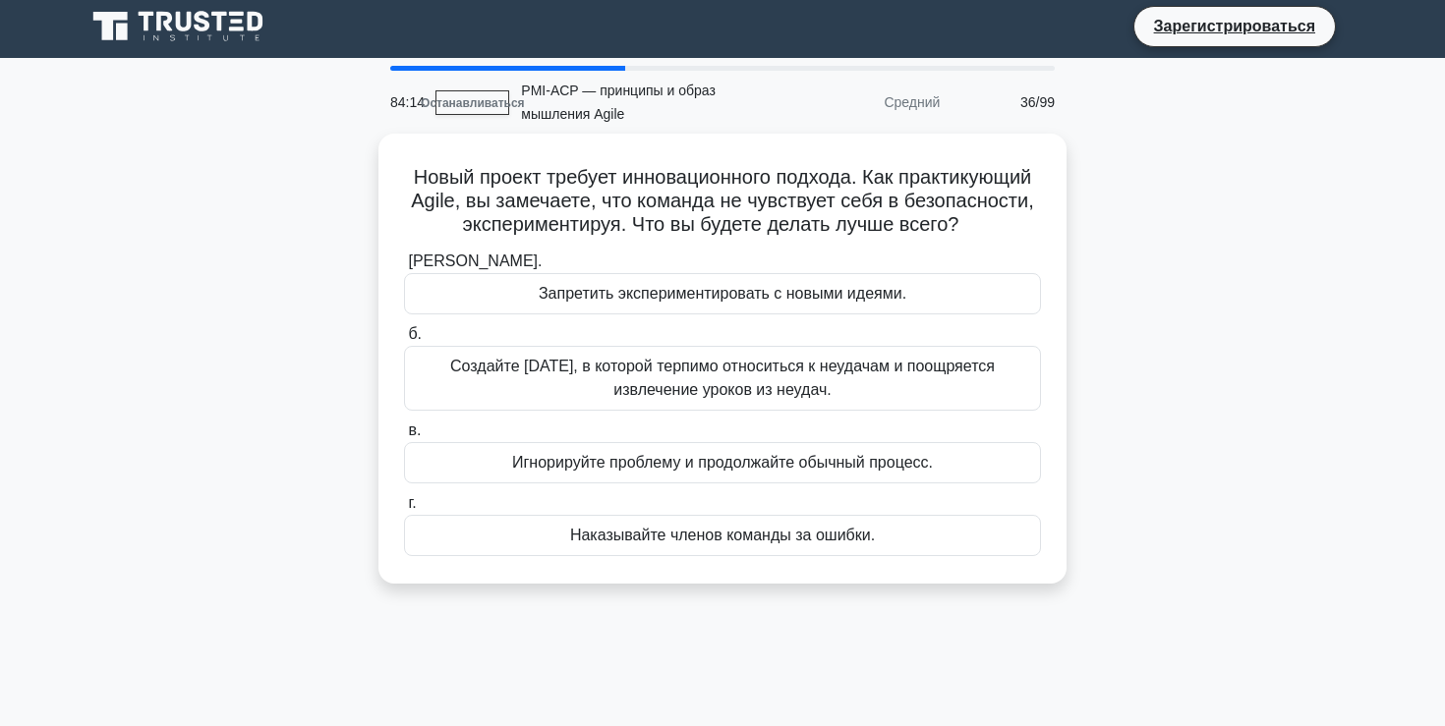
scroll to position [0, 0]
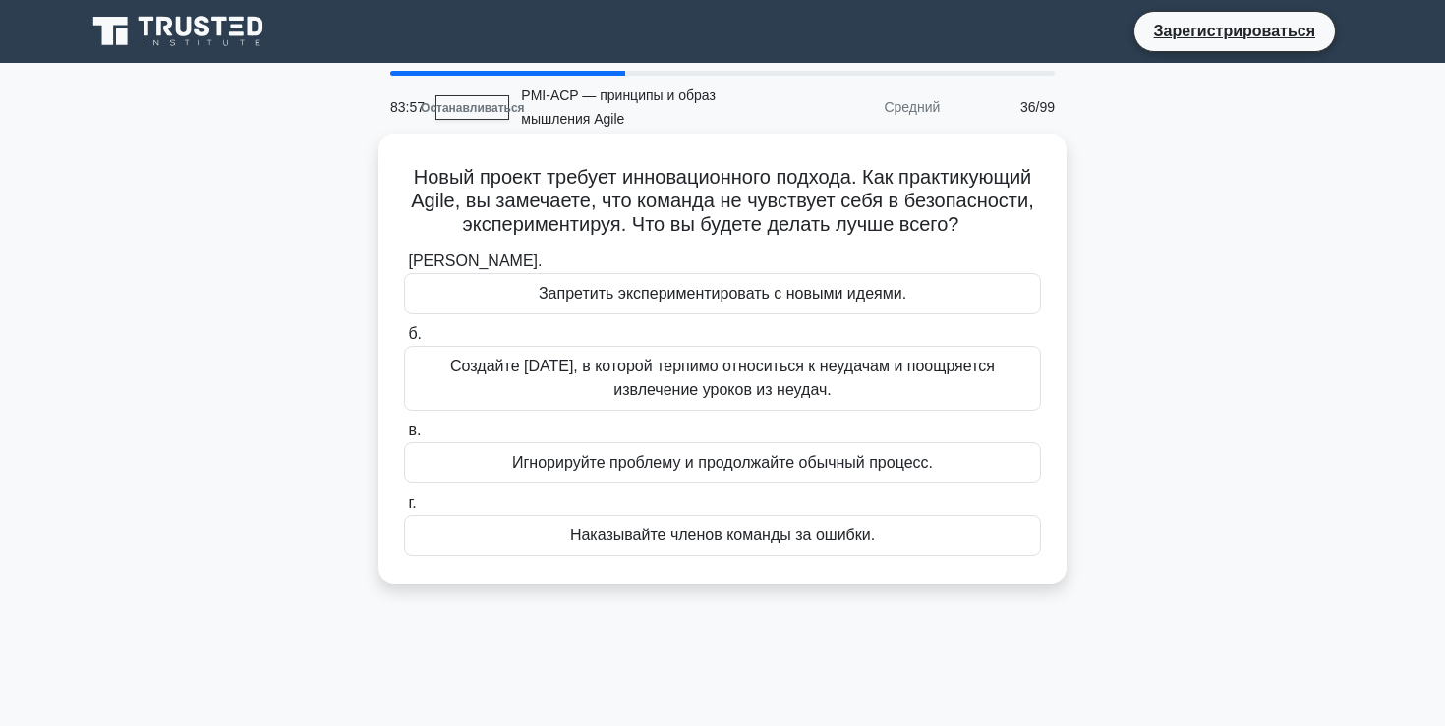
click at [785, 384] on font "Создайте среду, в которой терпимо относиться к неудачам и поощряется извлечение…" at bounding box center [722, 378] width 544 height 40
click at [404, 341] on input "б. Создайте среду, в которой терпимо относиться к неудачам и поощряется извлече…" at bounding box center [404, 334] width 0 height 13
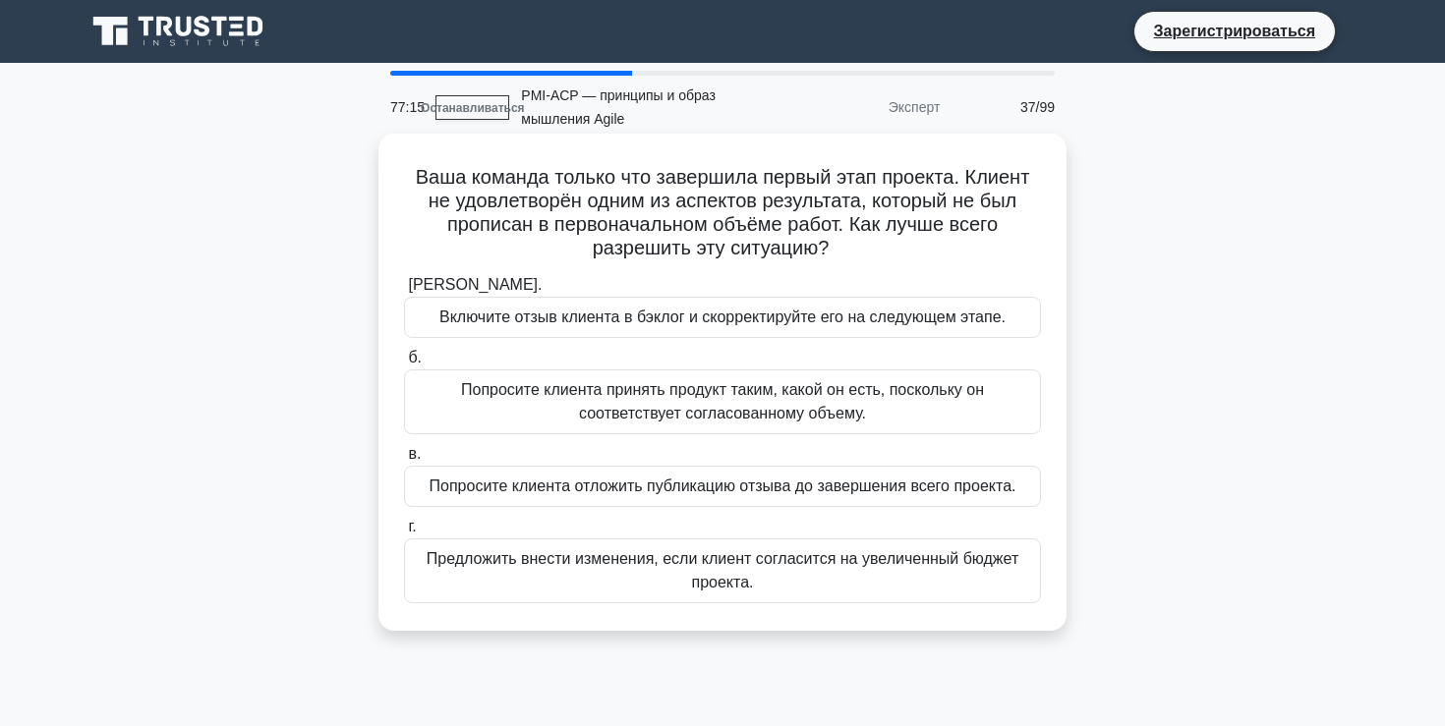
click at [783, 315] on font "Включите отзыв клиента в бэклог и скорректируйте его на следующем этапе." at bounding box center [722, 317] width 566 height 17
click at [404, 292] on input "а. Включите отзыв клиента в бэклог и скорректируйте его на следующем этапе." at bounding box center [404, 285] width 0 height 13
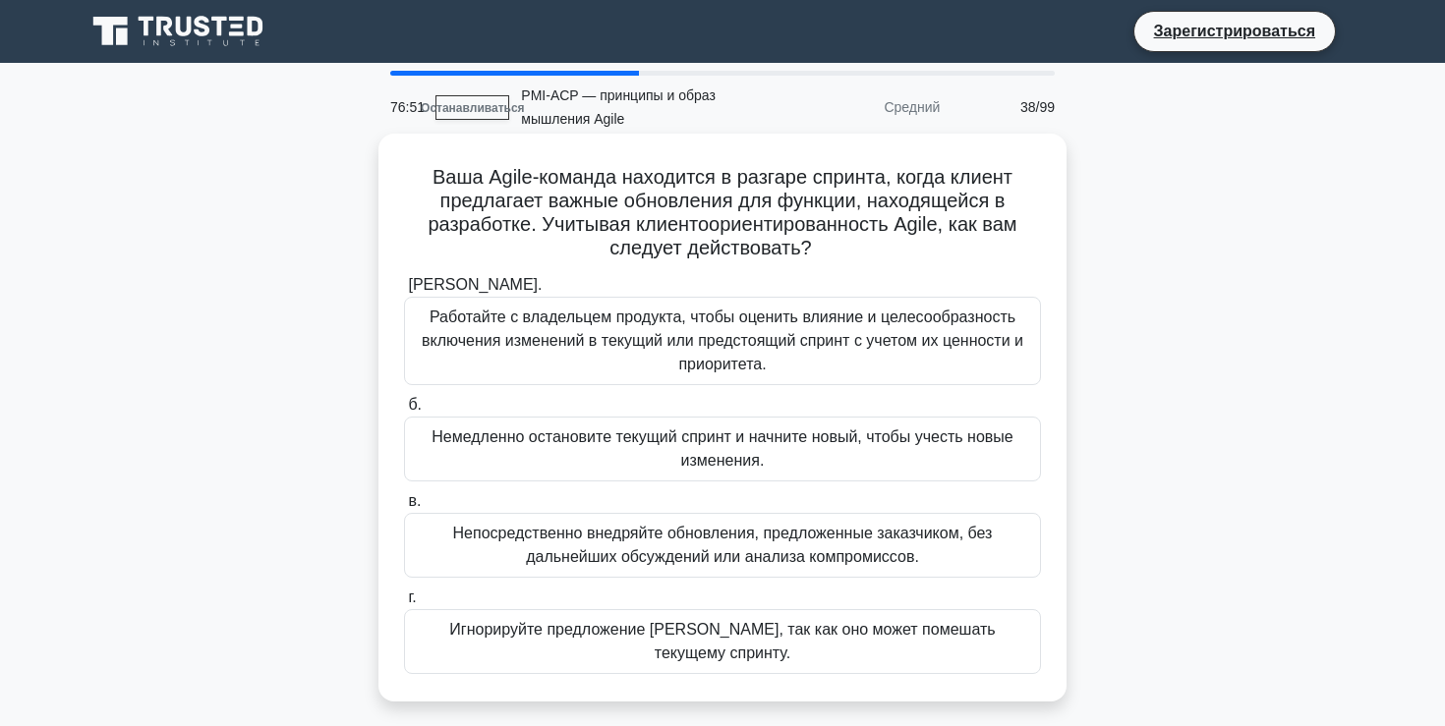
click at [764, 336] on font "Работайте с владельцем продукта, чтобы оценить влияние и целесообразность включ…" at bounding box center [722, 341] width 601 height 64
click at [404, 292] on input "а. Работайте с владельцем продукта, чтобы оценить влияние и целесообразность вк…" at bounding box center [404, 285] width 0 height 13
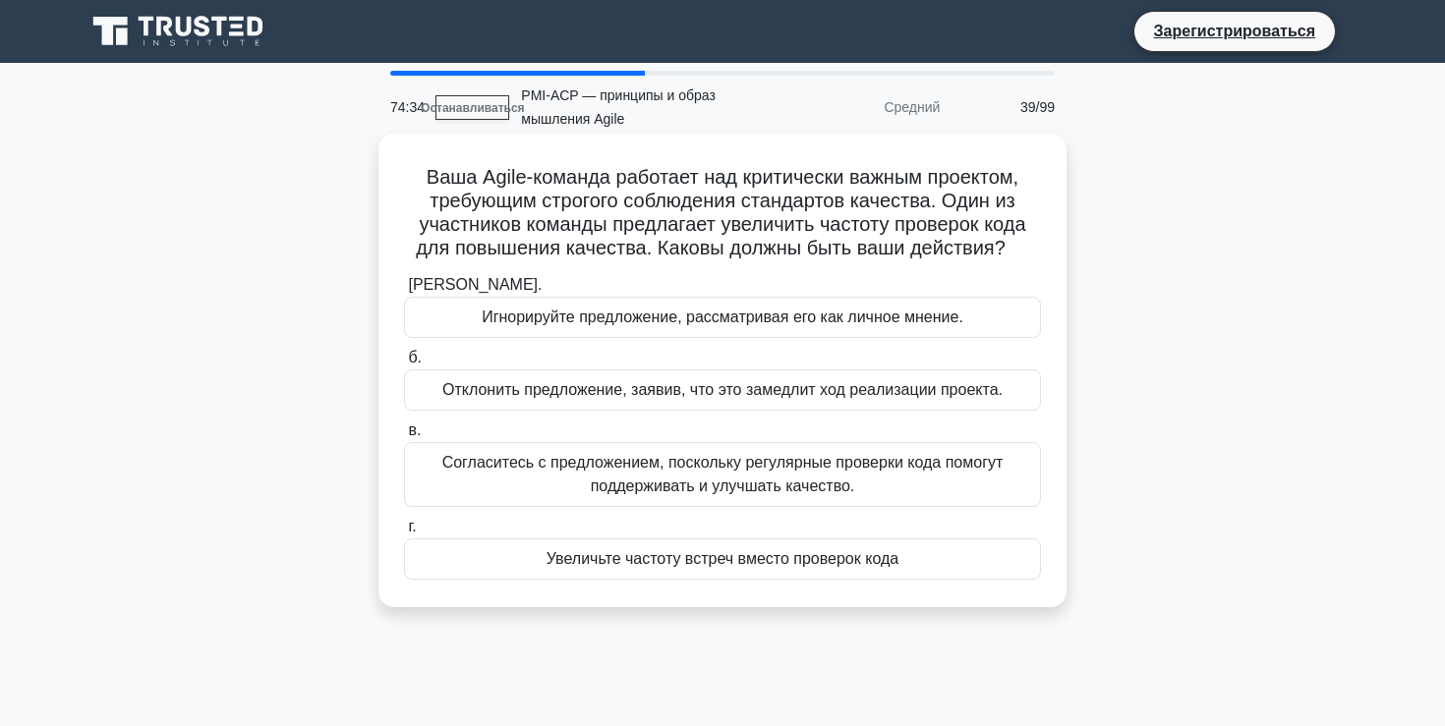
click at [812, 490] on font "Согласитесь с предложением, поскольку регулярные проверки кода помогут поддержи…" at bounding box center [722, 474] width 561 height 40
click at [404, 437] on input "в. Согласитесь с предложением, поскольку регулярные проверки кода помогут подде…" at bounding box center [404, 431] width 0 height 13
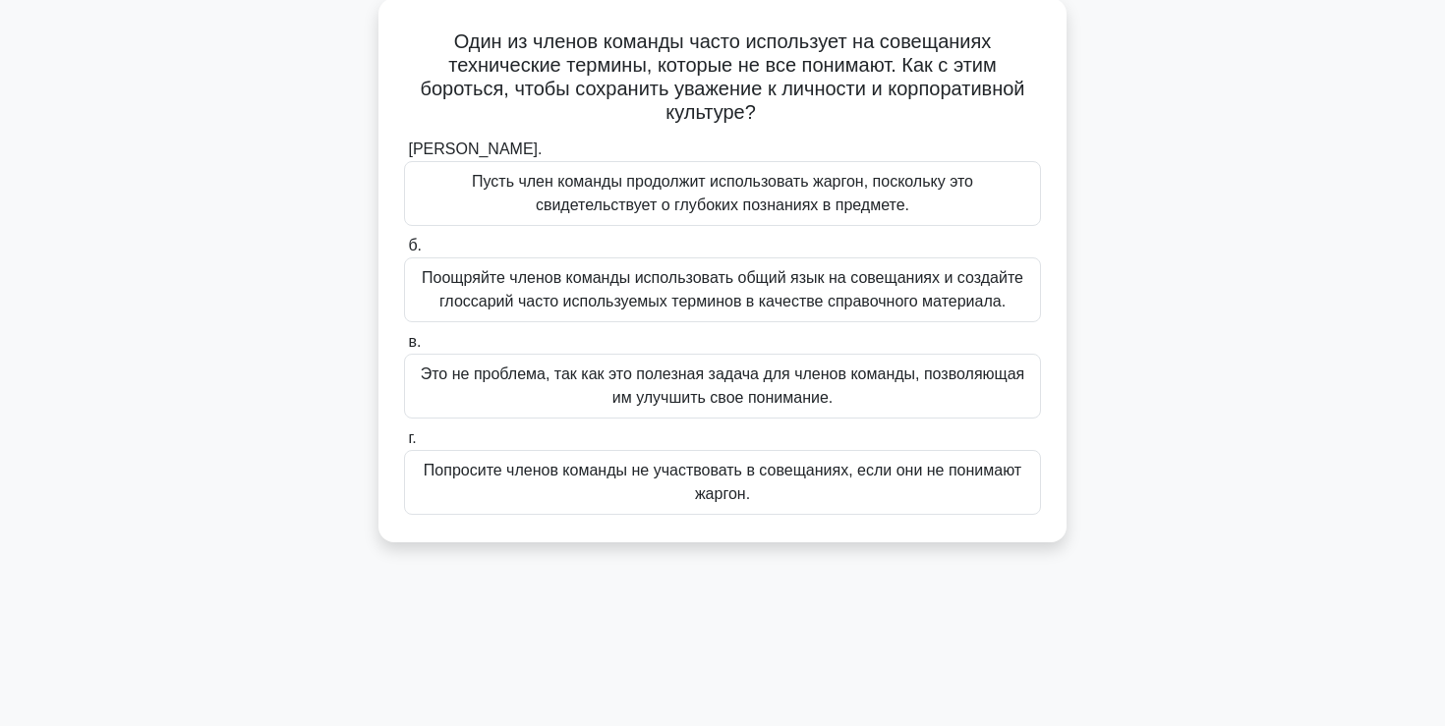
scroll to position [144, 0]
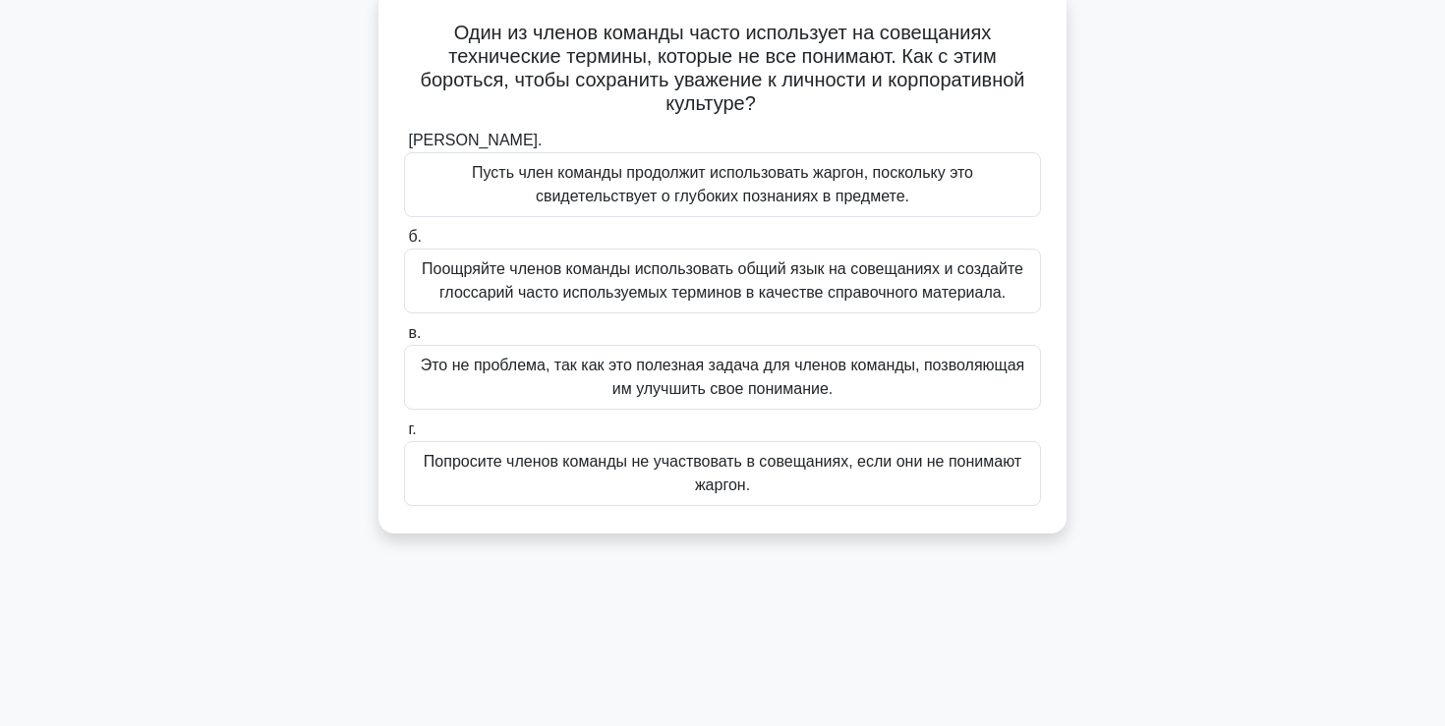
click at [792, 298] on font "Поощряйте членов команды использовать общий язык на совещаниях и создайте глосс…" at bounding box center [722, 280] width 601 height 40
click at [404, 244] on input "б. Поощряйте членов команды использовать общий язык на совещаниях и создайте гл…" at bounding box center [404, 237] width 0 height 13
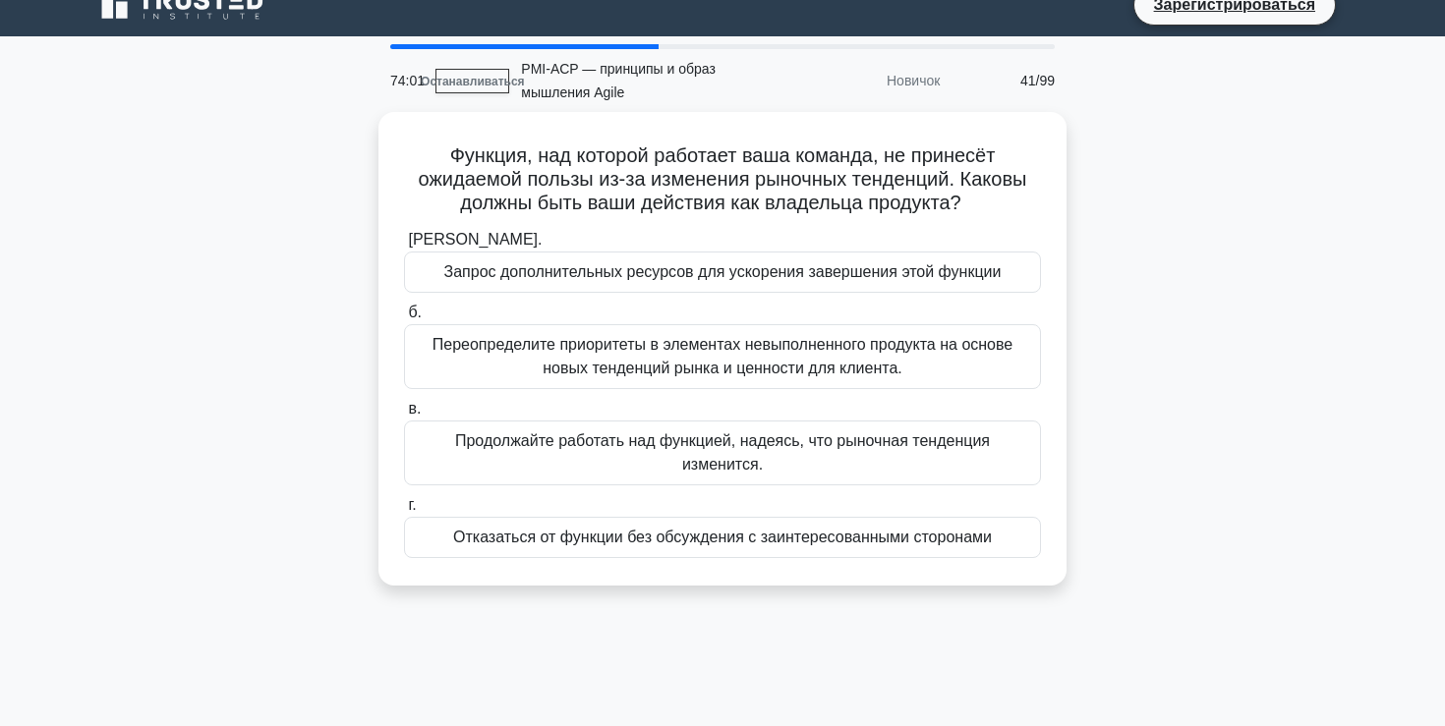
scroll to position [0, 0]
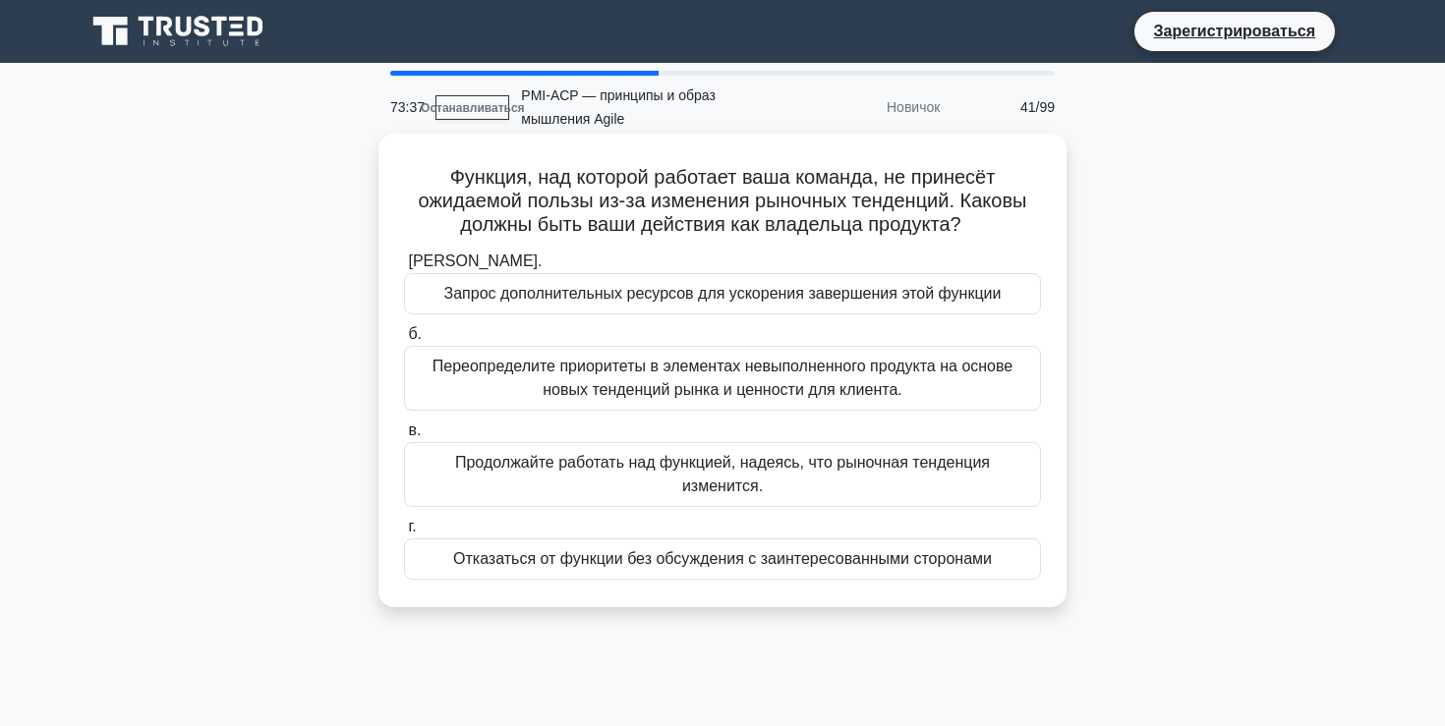
click at [738, 386] on font "Переопределите приоритеты в элементах невыполненного продукта на основе новых т…" at bounding box center [722, 378] width 580 height 40
click at [404, 341] on input "б. Переопределите приоритеты в элементах невыполненного продукта на основе новы…" at bounding box center [404, 334] width 0 height 13
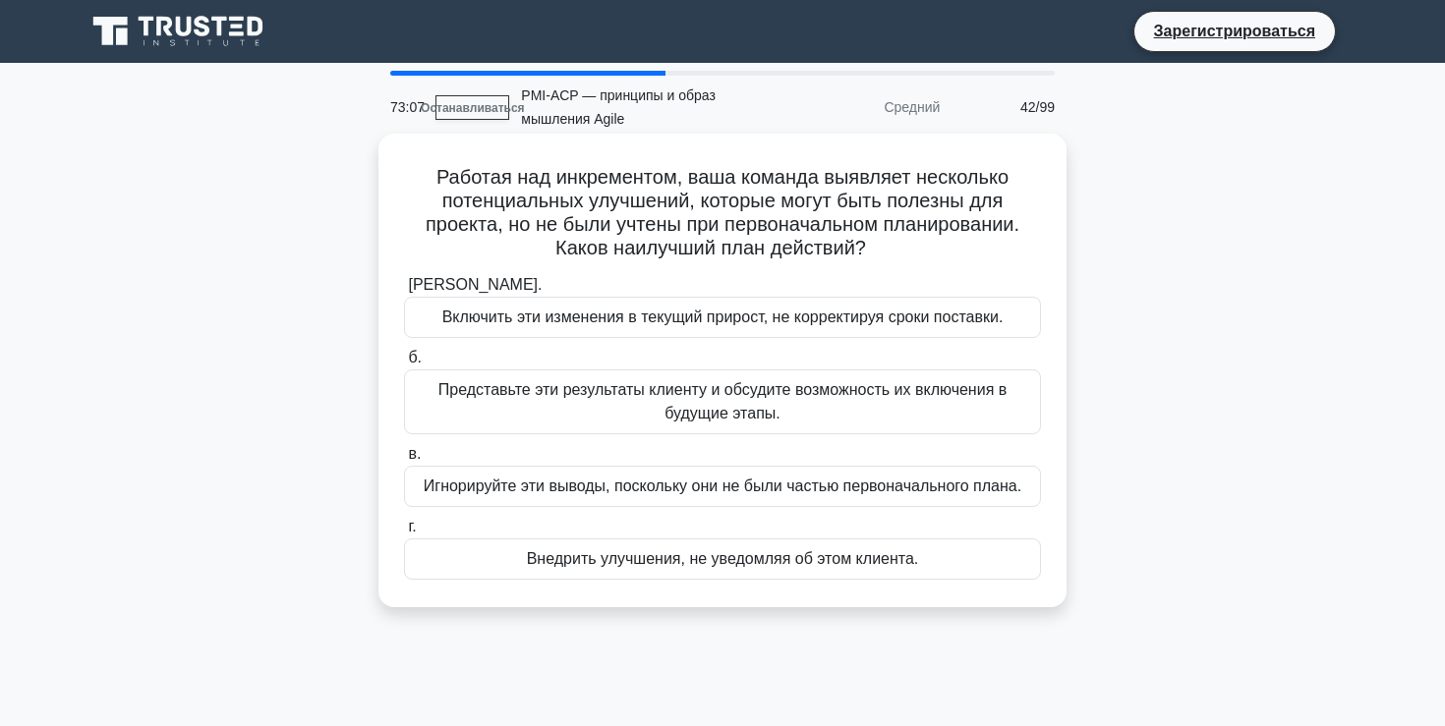
click at [726, 410] on font "Представьте эти результаты клиенту и обсудите возможность их включения в будущи…" at bounding box center [722, 401] width 569 height 40
click at [404, 365] on input "б. Представьте эти результаты клиенту и обсудите возможность их включения в буд…" at bounding box center [404, 358] width 0 height 13
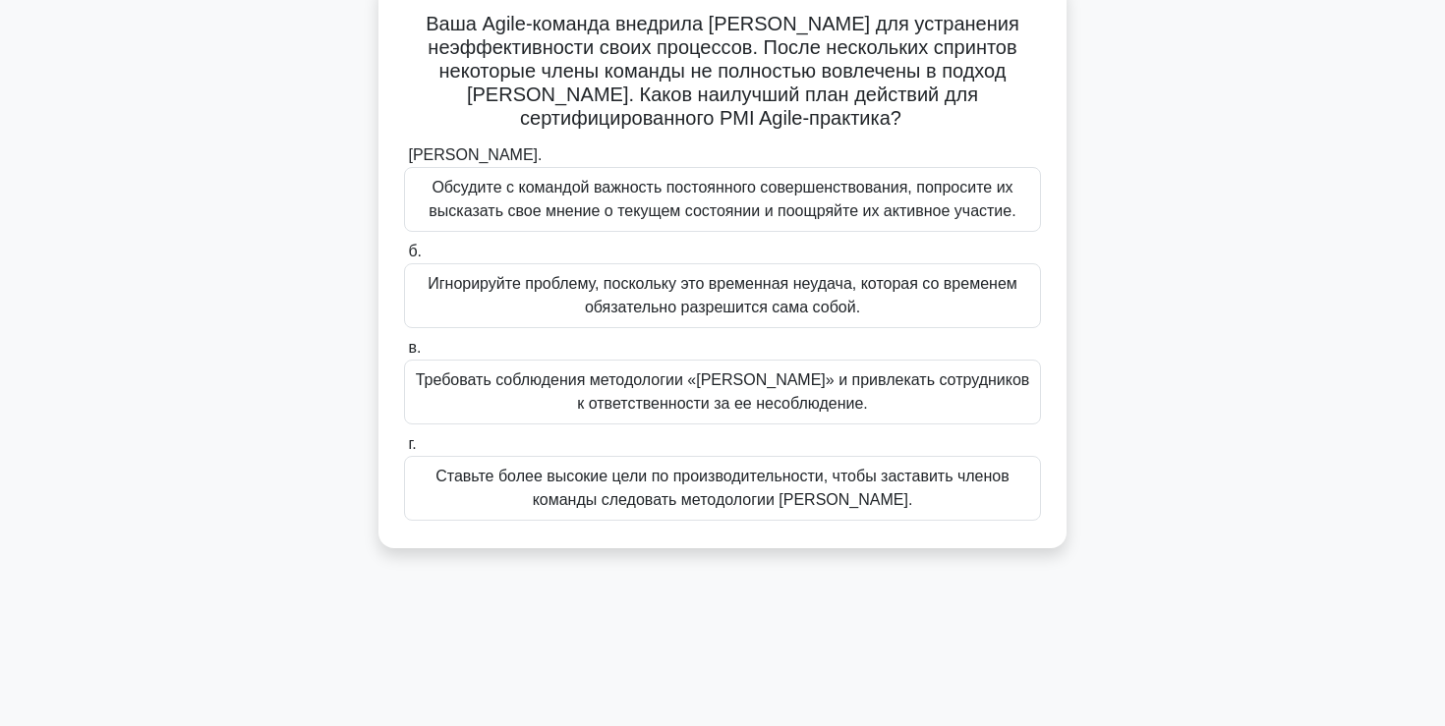
scroll to position [160, 0]
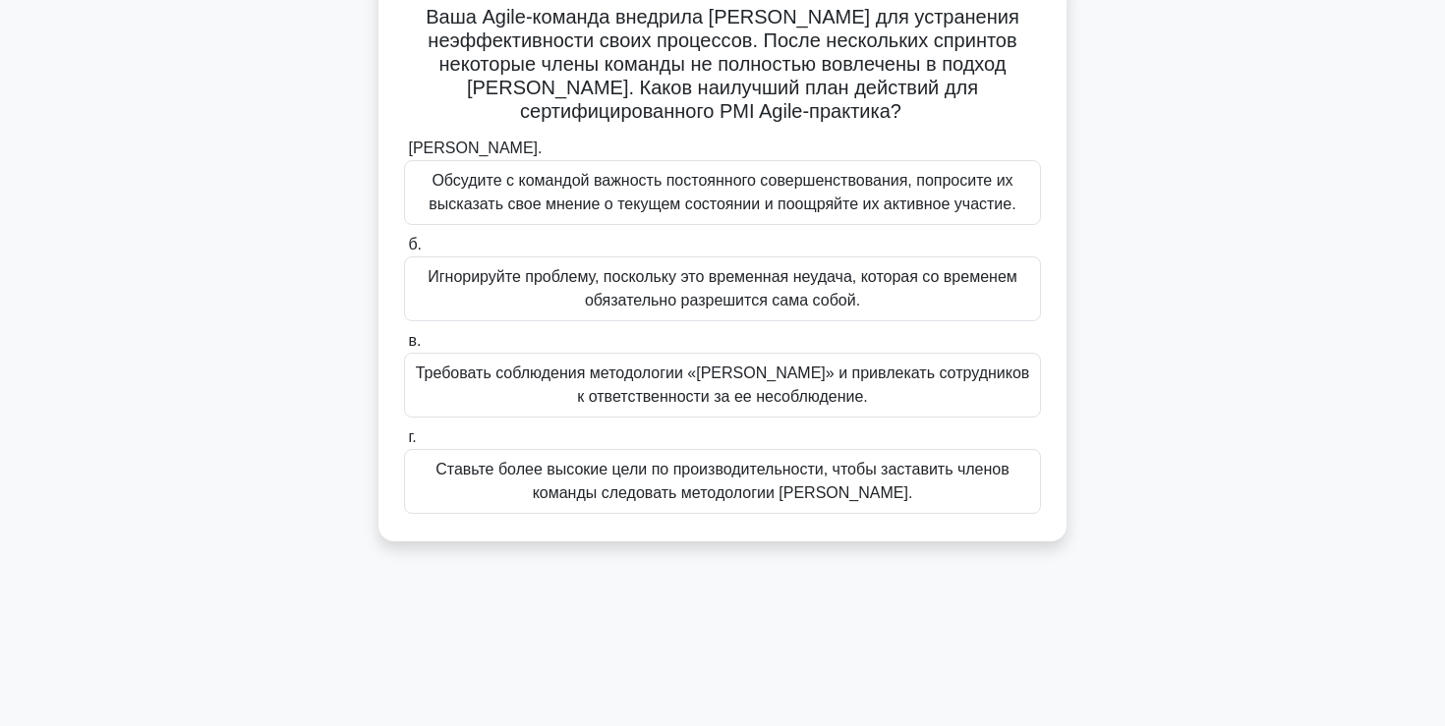
click at [734, 211] on font "Обсудите с командой важность постоянного совершенствования, попросите их высказ…" at bounding box center [721, 192] width 587 height 40
click at [404, 155] on input "а. Обсудите с командой важность постоянного совершенствования, попросите их выс…" at bounding box center [404, 148] width 0 height 13
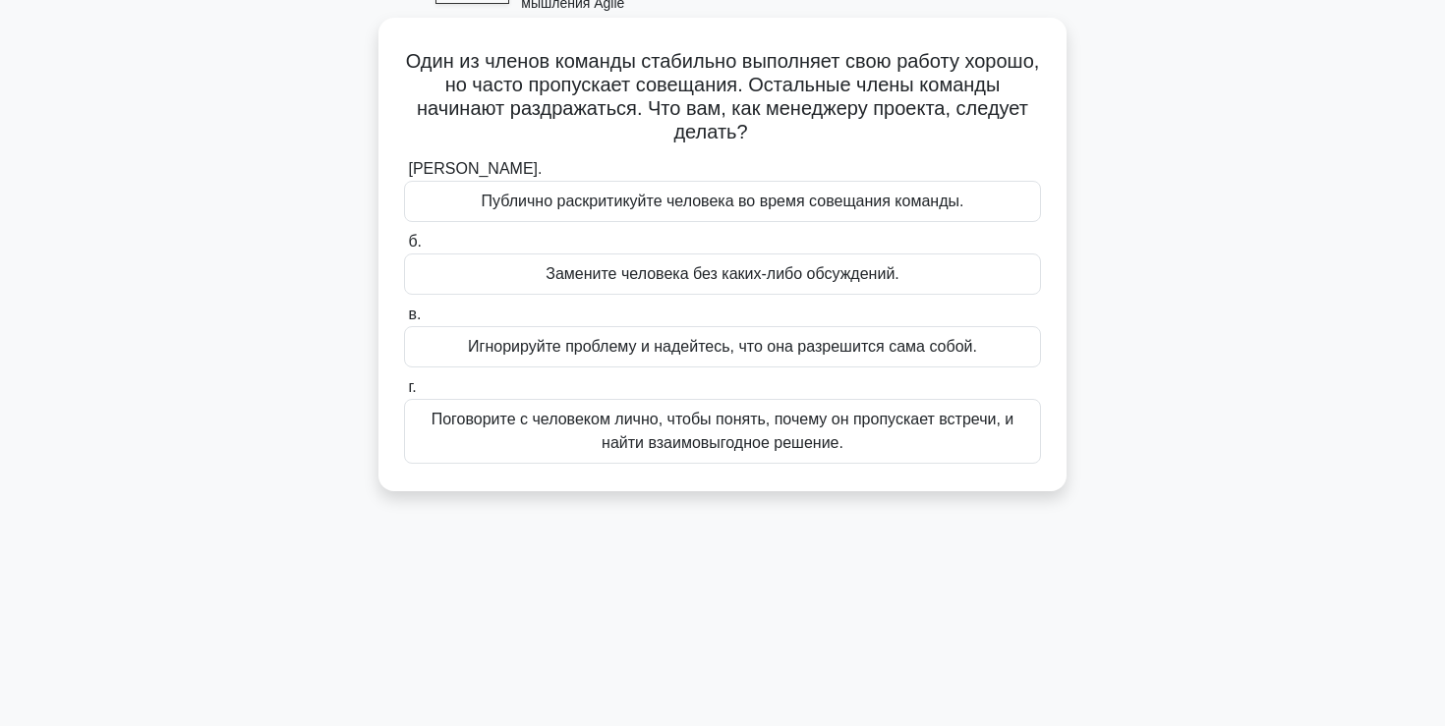
scroll to position [122, 0]
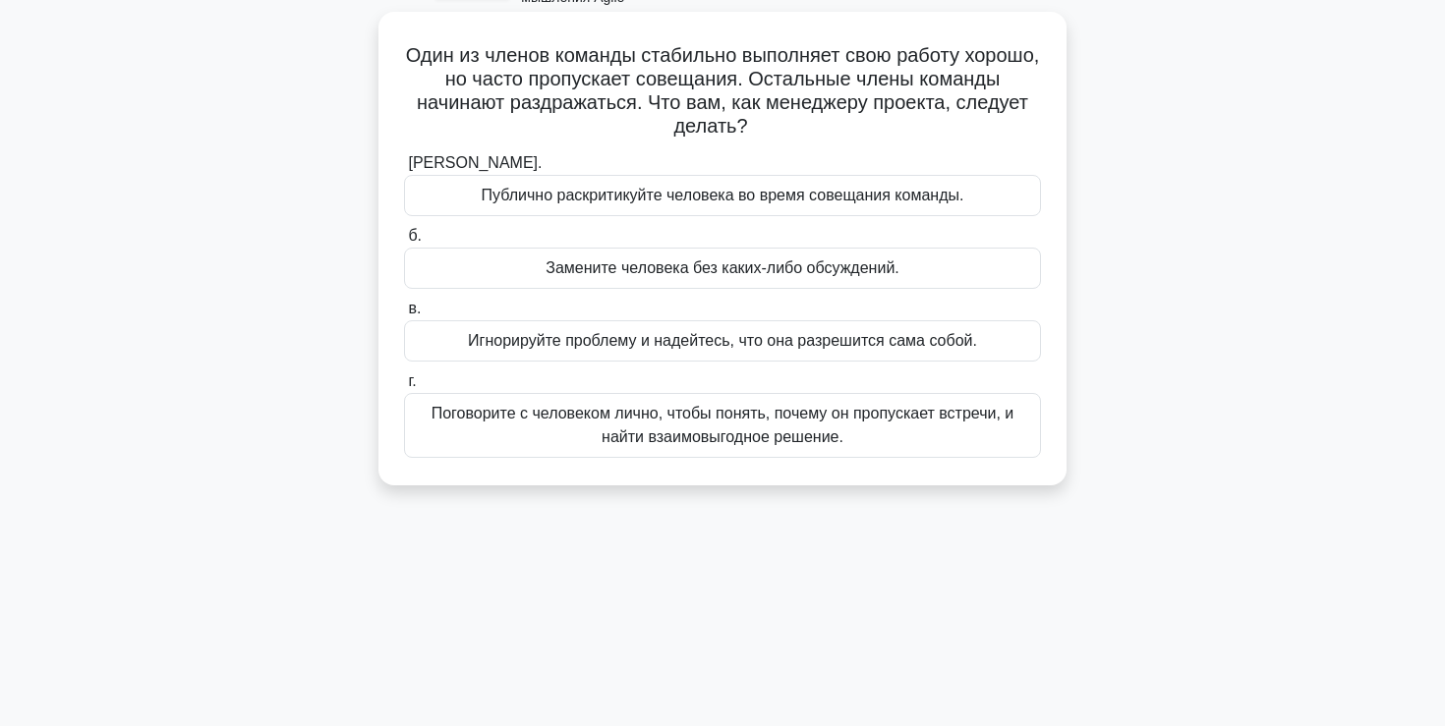
click at [760, 433] on font "Поговорите с человеком лично, чтобы понять, почему он пропускает встречи, и най…" at bounding box center [722, 425] width 583 height 40
click at [404, 388] on input "г. Поговорите с человеком лично, чтобы понять, почему он пропускает встречи, и …" at bounding box center [404, 381] width 0 height 13
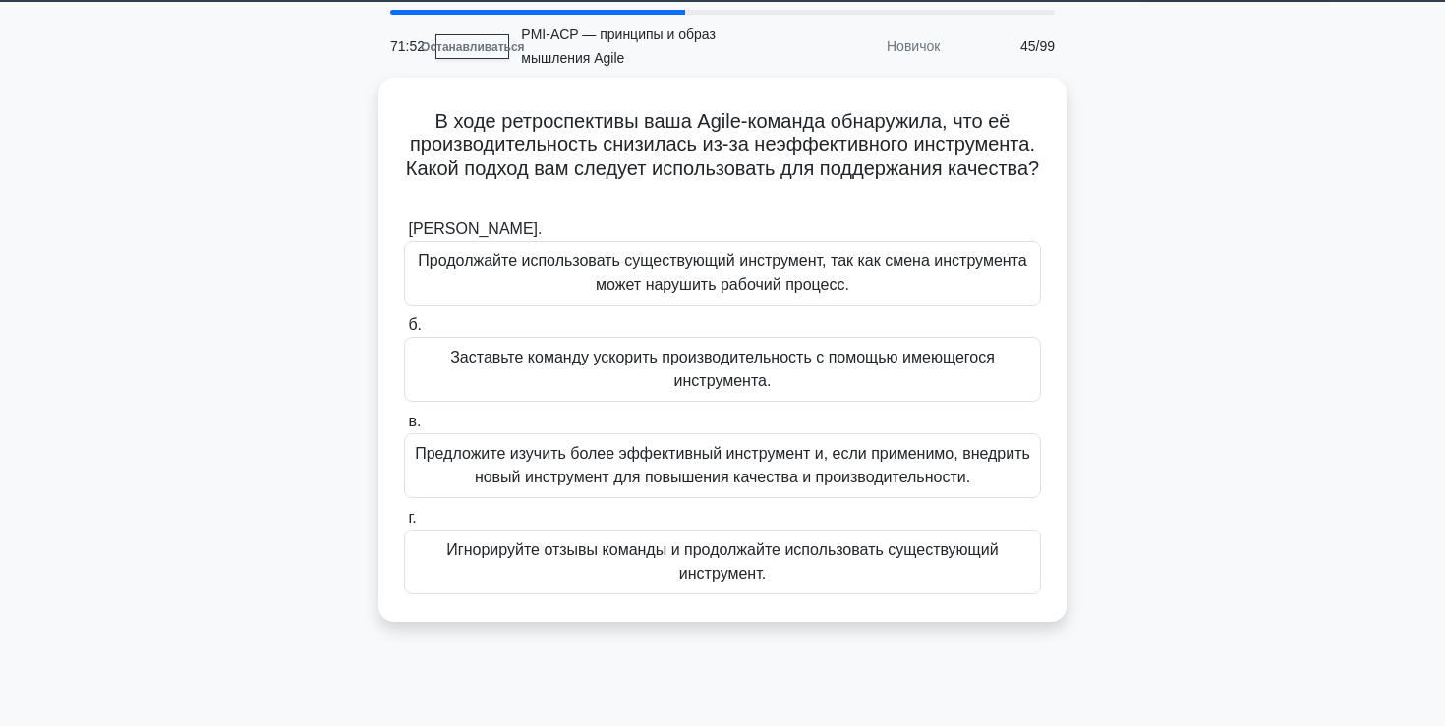
scroll to position [62, 0]
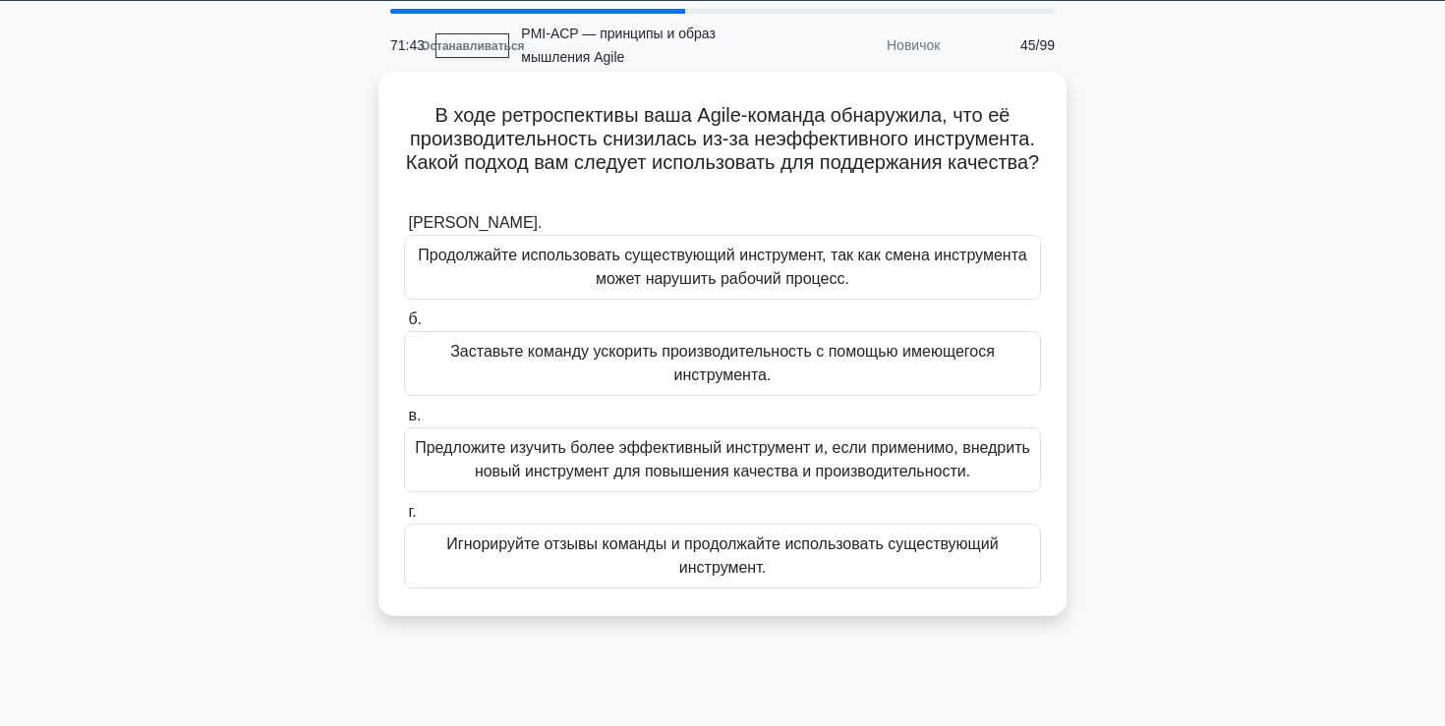
click at [751, 452] on font "Предложите изучить более эффективный инструмент и, если применимо, внедрить нов…" at bounding box center [722, 459] width 615 height 40
click at [404, 423] on input "в. Предложите изучить более эффективный инструмент и, если применимо, внедрить …" at bounding box center [404, 416] width 0 height 13
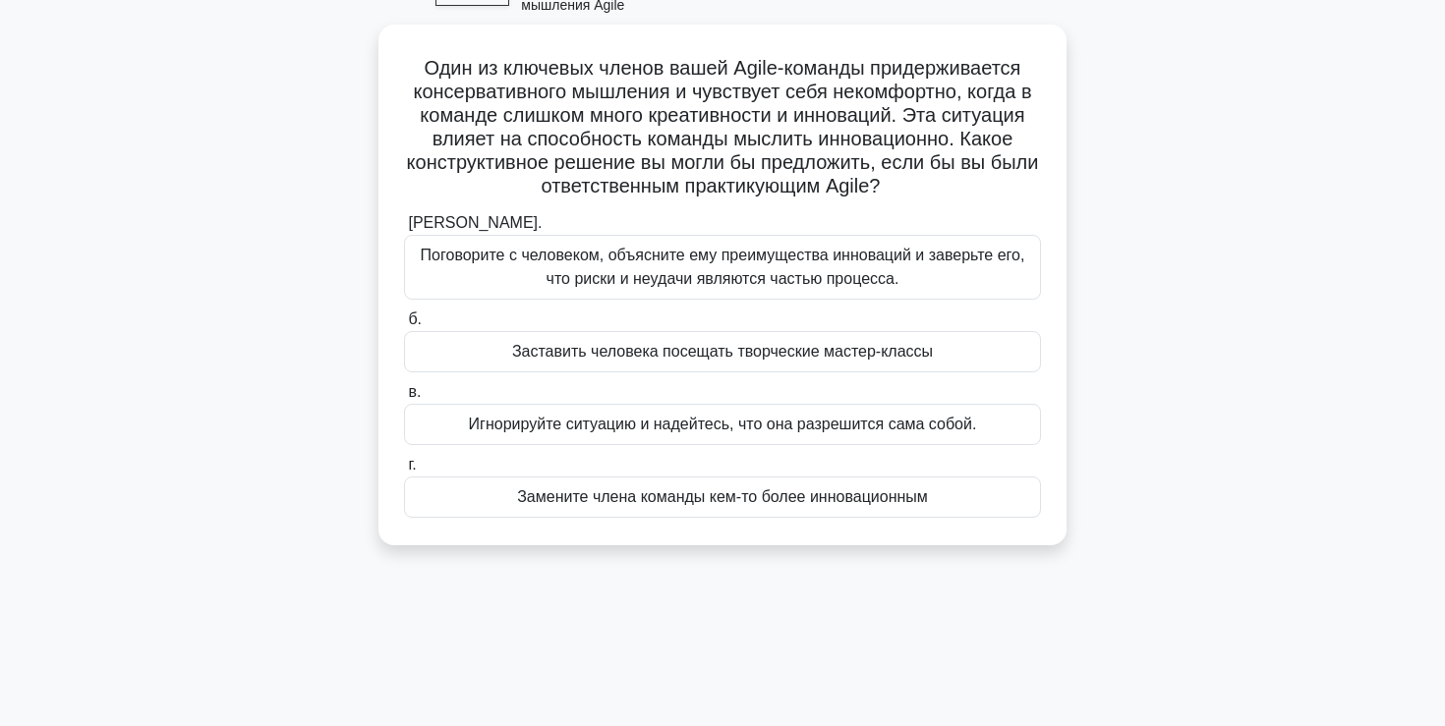
scroll to position [117, 0]
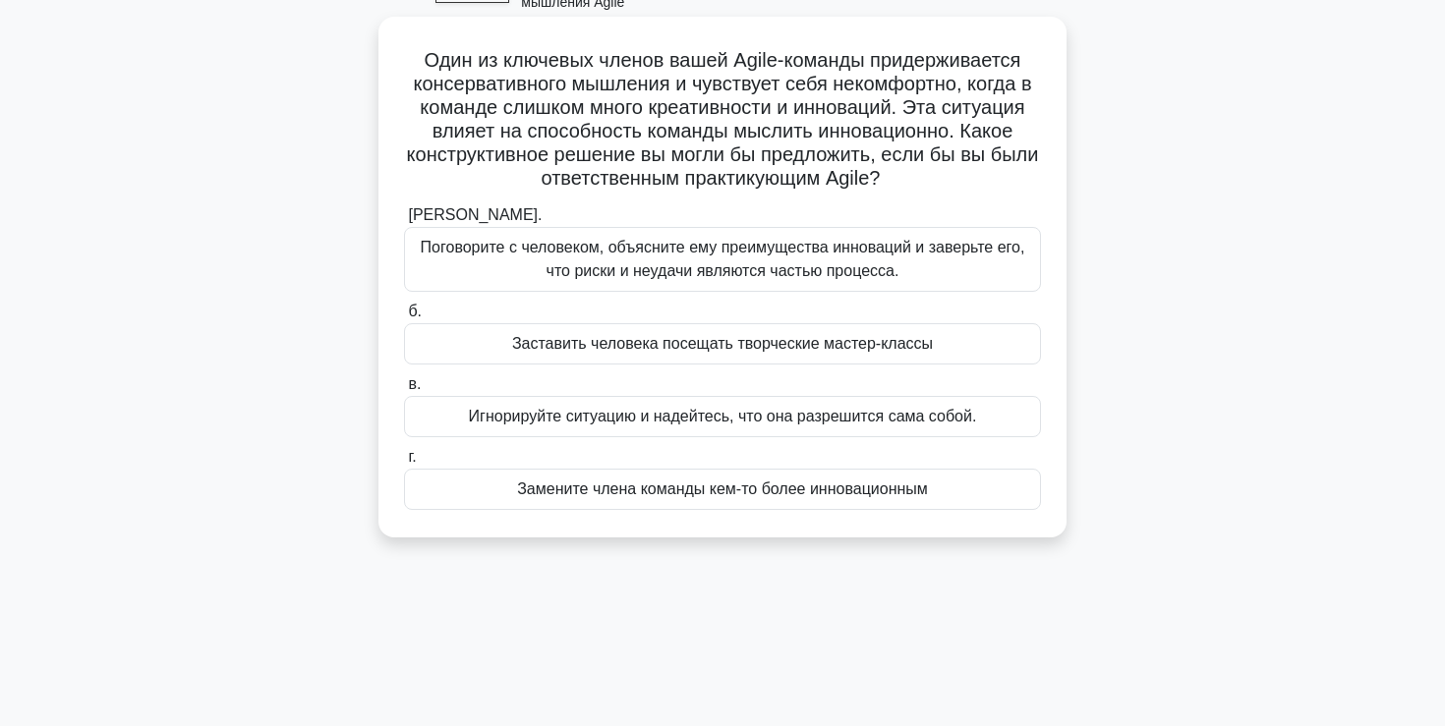
click at [768, 246] on font "Поговорите с человеком, объясните ему преимущества инноваций и заверьте его, чт…" at bounding box center [723, 259] width 604 height 40
click at [404, 222] on input "а. Поговорите с человеком, объясните ему преимущества инноваций и заверьте его,…" at bounding box center [404, 215] width 0 height 13
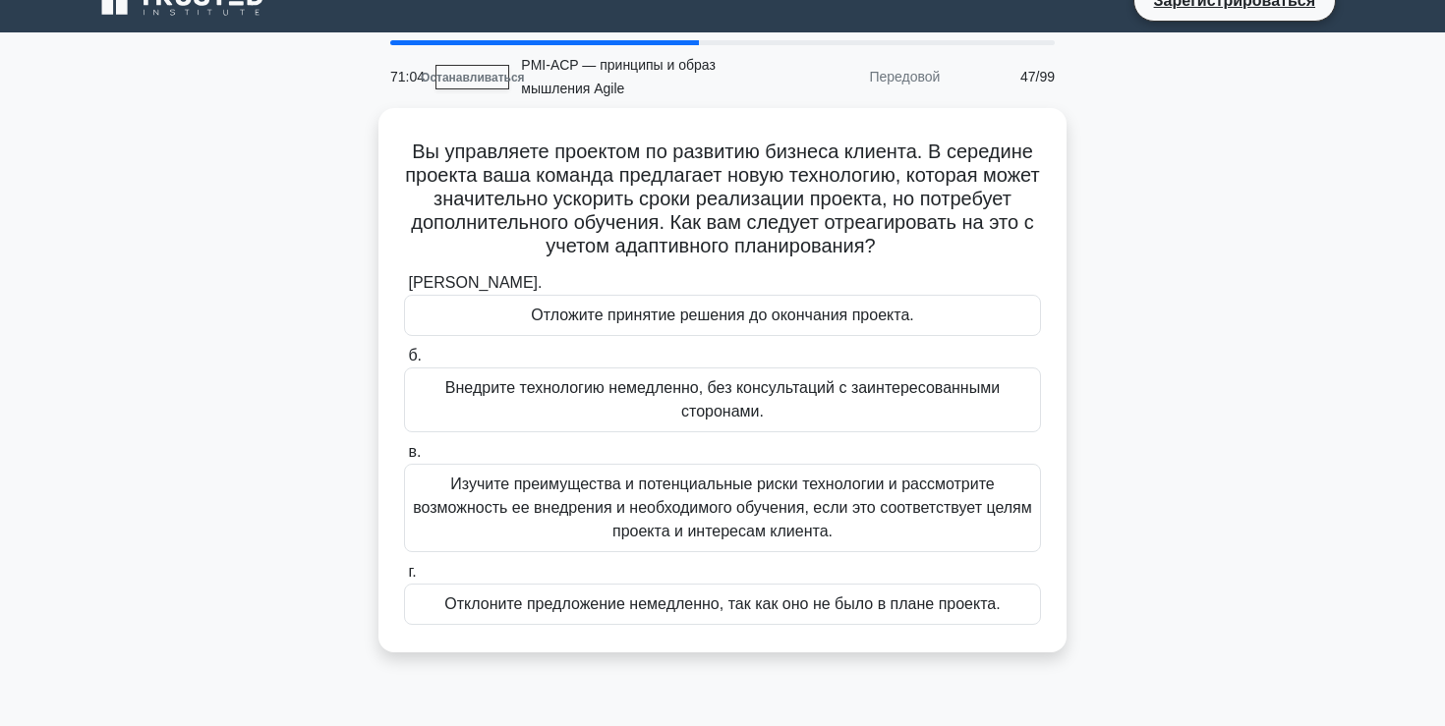
scroll to position [37, 0]
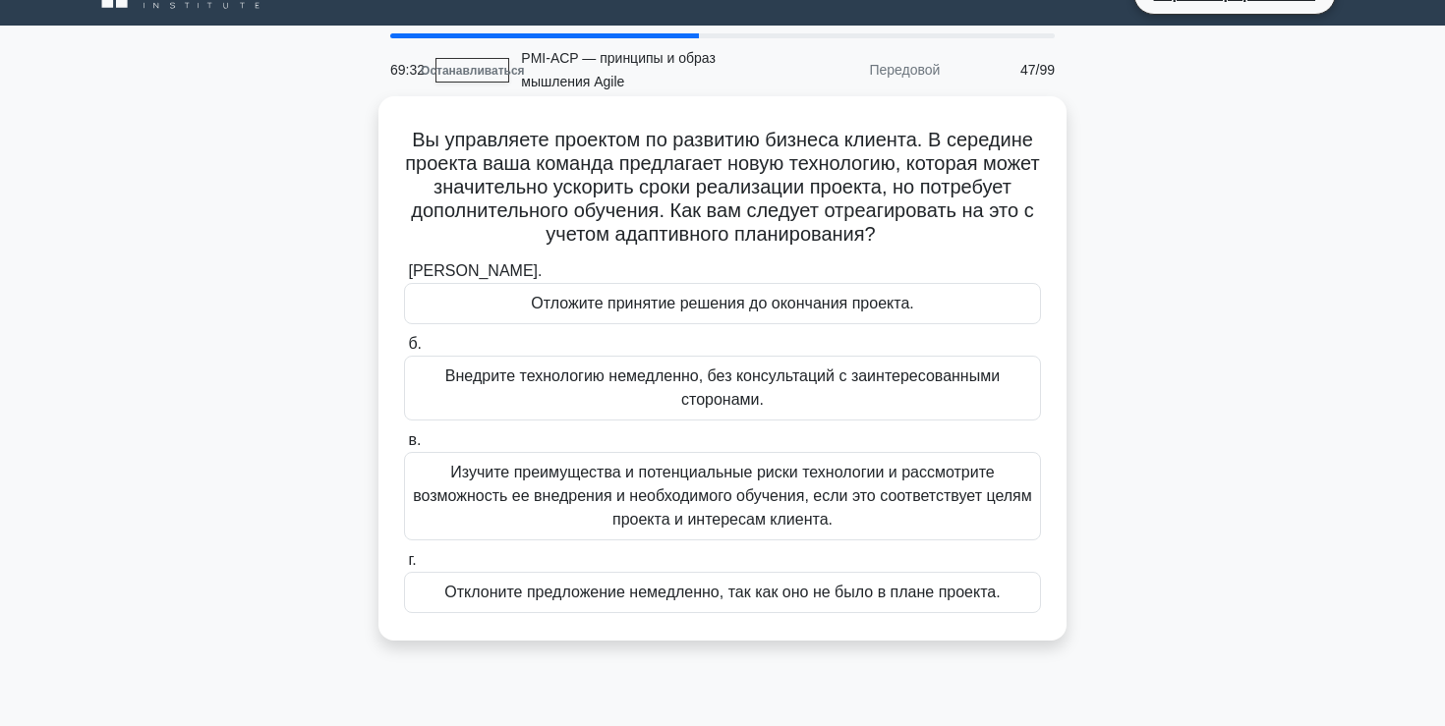
click at [810, 514] on font "Изучите преимущества и потенциальные риски технологии и рассмотрите возможность…" at bounding box center [722, 496] width 619 height 64
click at [404, 447] on input "в. Изучите преимущества и потенциальные риски технологии и рассмотрите возможно…" at bounding box center [404, 440] width 0 height 13
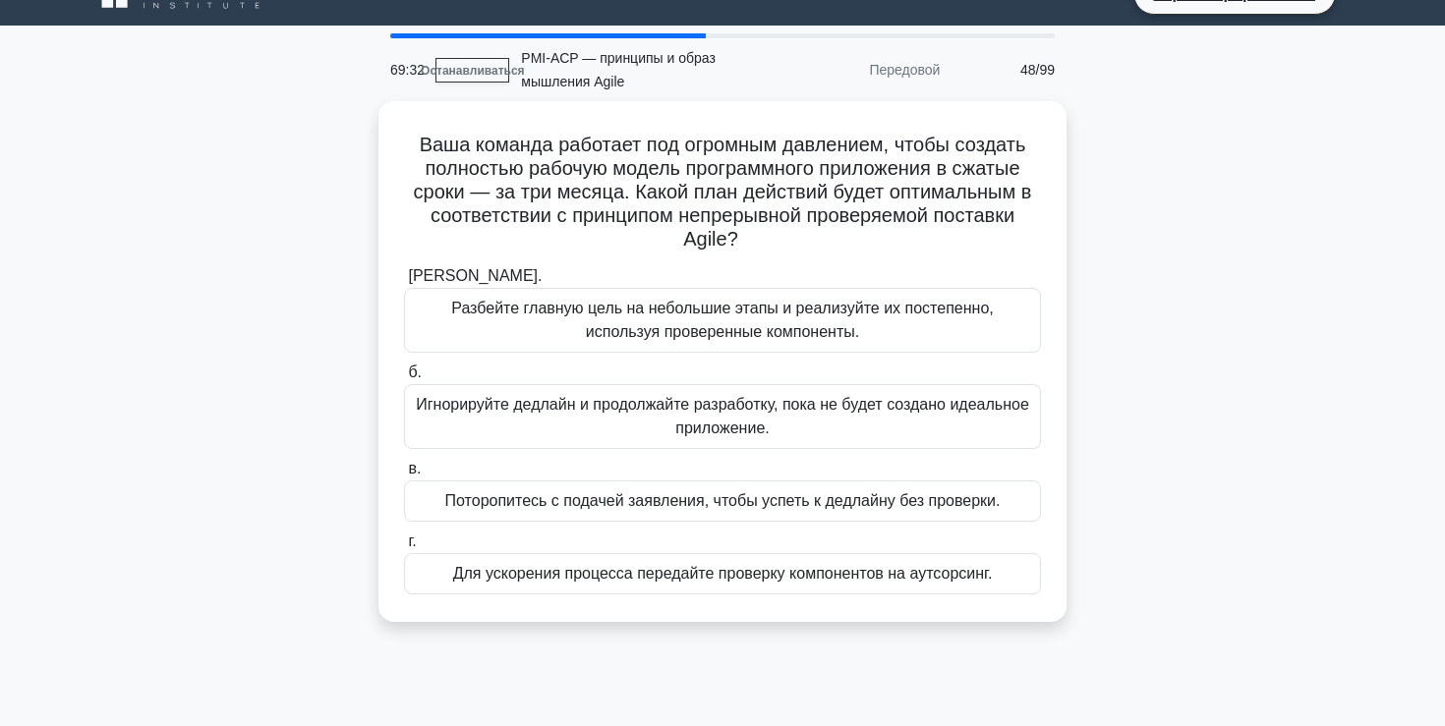
scroll to position [0, 0]
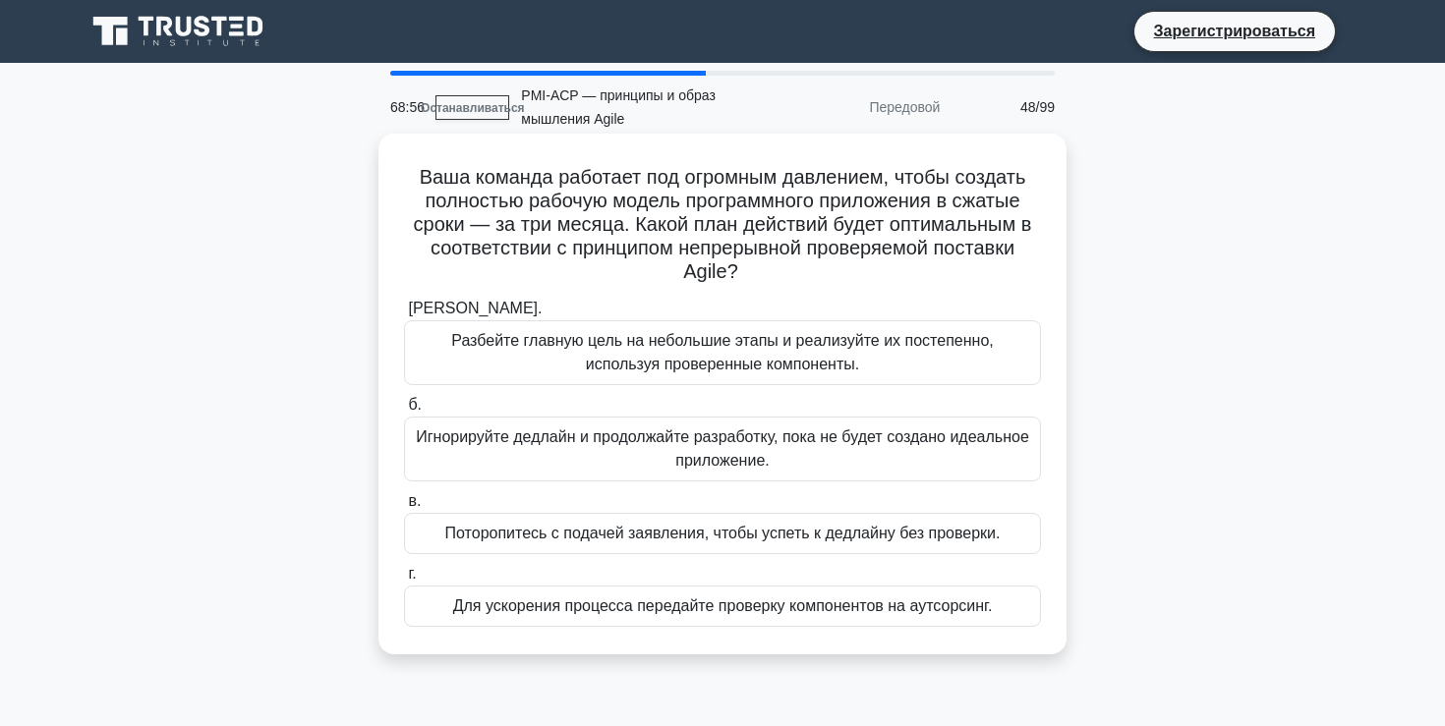
click at [749, 346] on font "Разбейте главную цель на небольшие этапы и реализуйте их постепенно, используя …" at bounding box center [722, 352] width 542 height 40
click at [404, 315] on input "а. Разбейте главную цель на небольшие этапы и реализуйте их постепенно, использ…" at bounding box center [404, 309] width 0 height 13
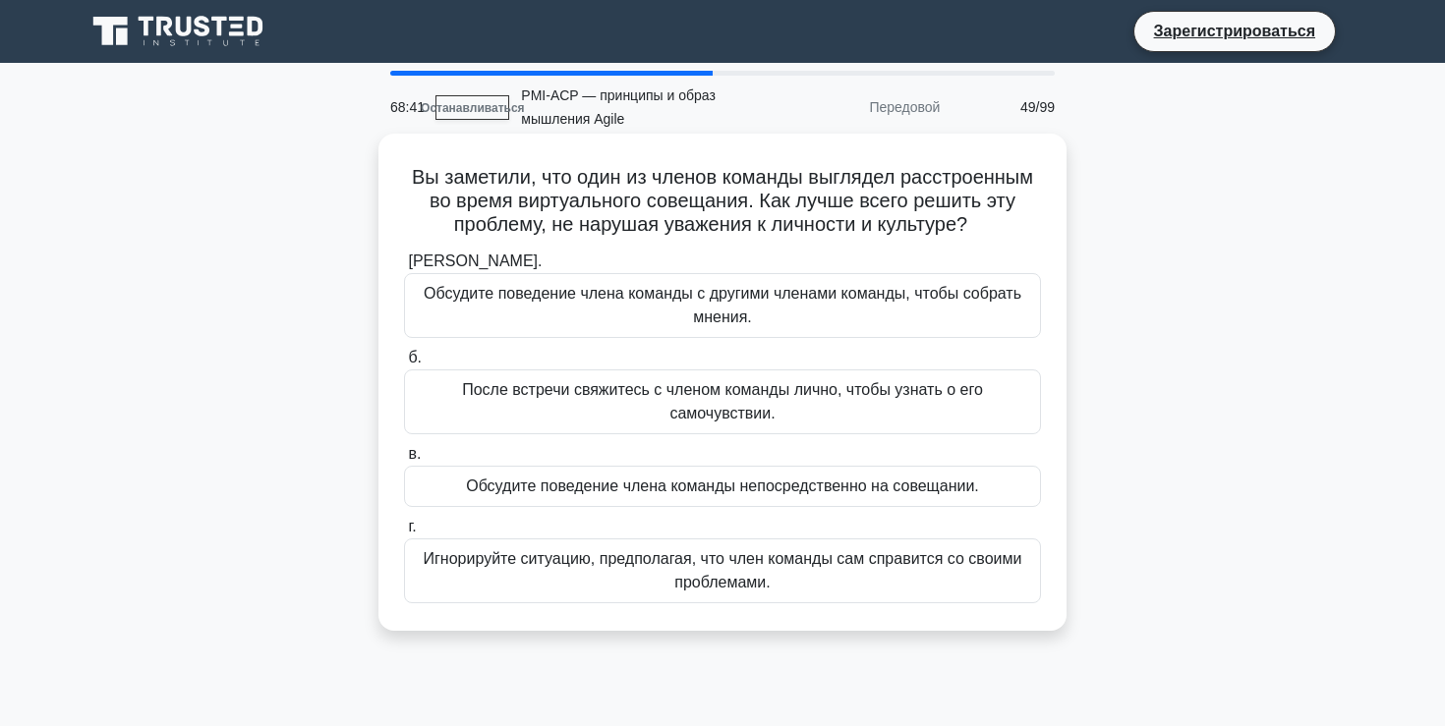
click at [746, 403] on font "После встречи свяжитесь с членом команды лично, чтобы узнать о его самочувствии." at bounding box center [722, 401] width 619 height 47
click at [404, 365] on input "б. После встречи свяжитесь с членом команды лично, чтобы узнать о его самочувст…" at bounding box center [404, 358] width 0 height 13
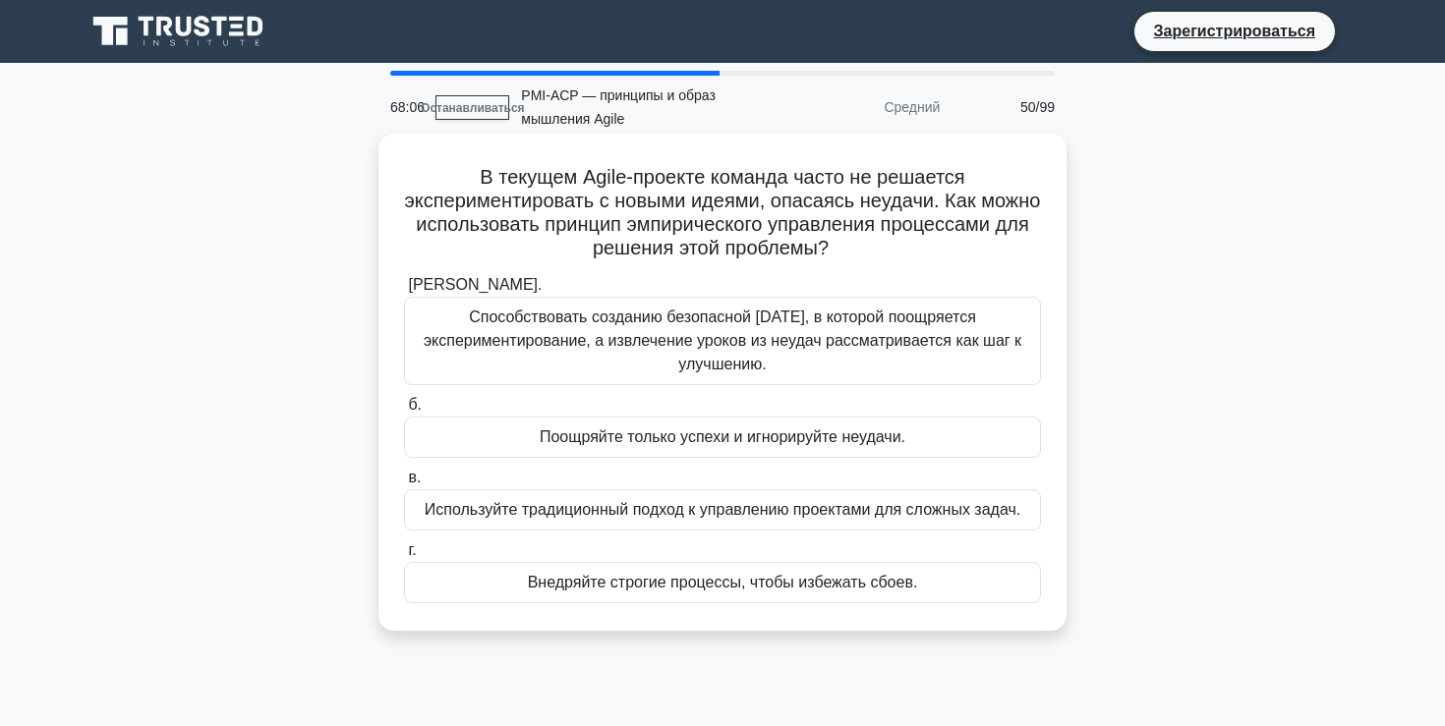
click at [752, 345] on font "Способствовать созданию безопасной среды, в которой поощряется экспериментирова…" at bounding box center [723, 341] width 598 height 64
click at [404, 292] on input "а. Способствовать созданию безопасной среды, в которой поощряется экспериментир…" at bounding box center [404, 285] width 0 height 13
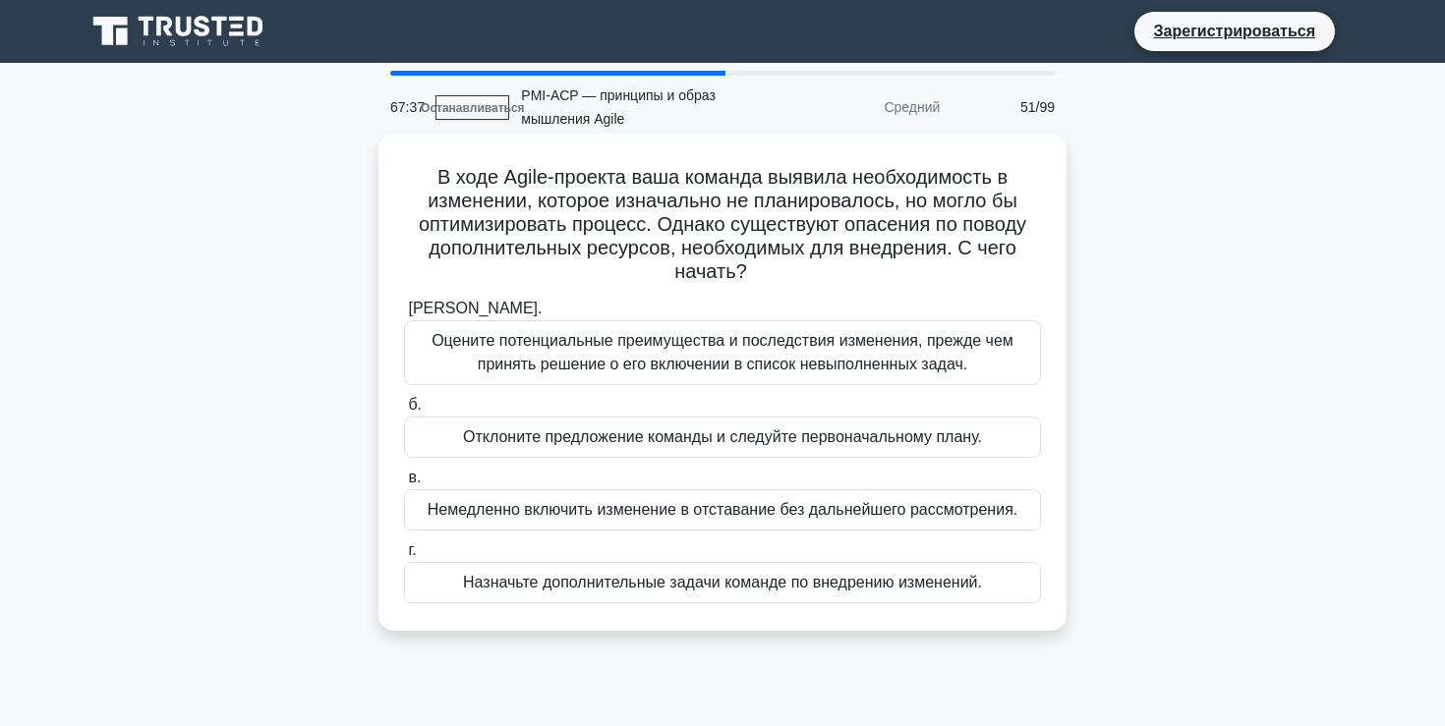
click at [741, 372] on font "Оцените потенциальные преимущества и последствия изменения, прежде чем принять …" at bounding box center [722, 352] width 582 height 40
click at [404, 315] on input "а. Оцените потенциальные преимущества и последствия изменения, прежде чем приня…" at bounding box center [404, 309] width 0 height 13
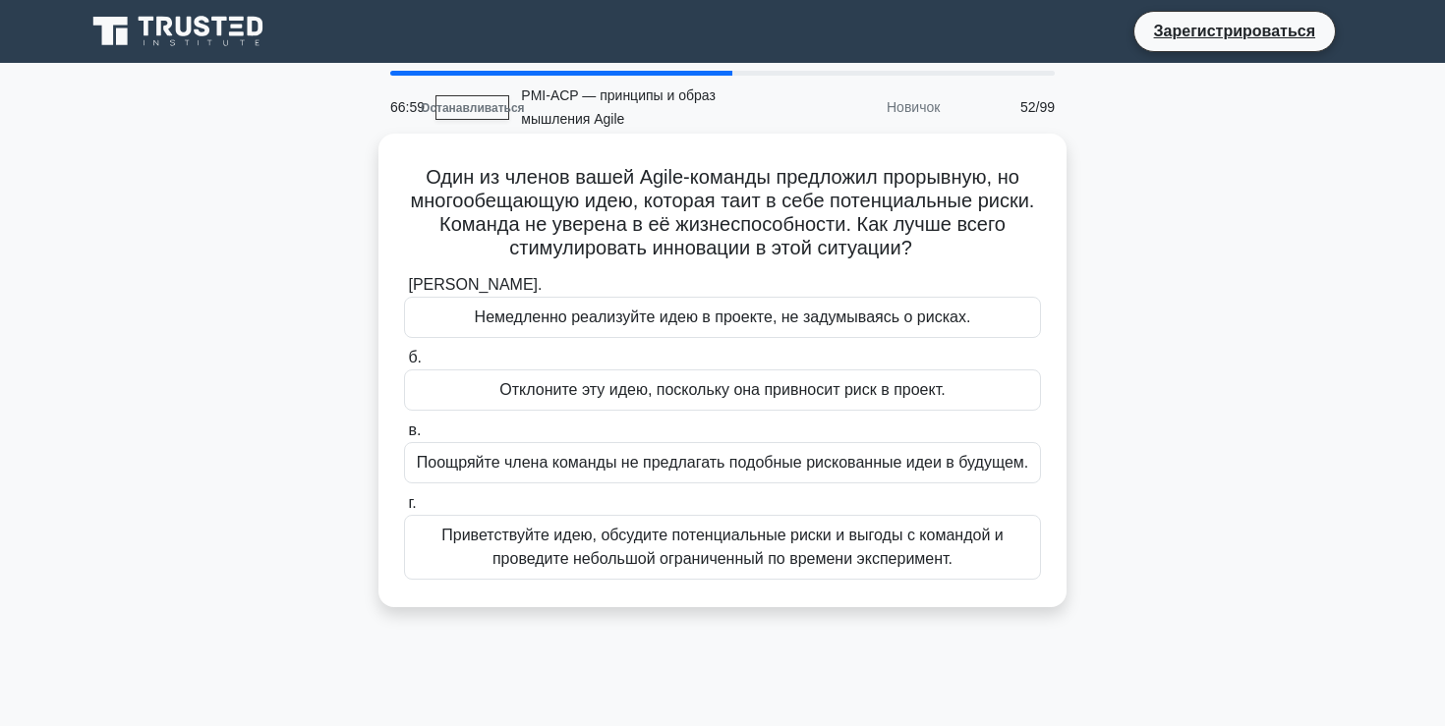
click at [844, 564] on font "Приветствуйте идею, обсудите потенциальные риски и выгоды с командой и проведит…" at bounding box center [721, 547] width 561 height 40
click at [404, 510] on input "г. Приветствуйте идею, обсудите потенциальные риски и выгоды с командой и прове…" at bounding box center [404, 503] width 0 height 13
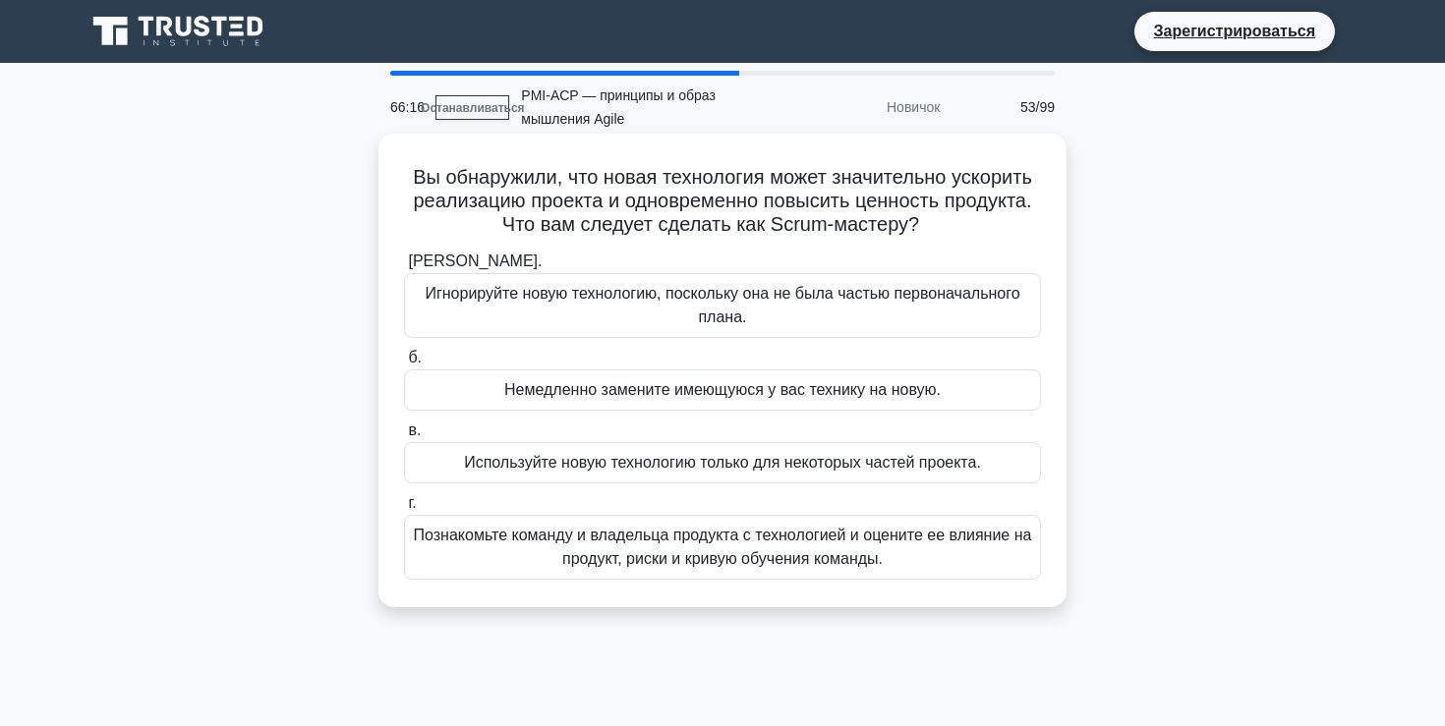
click at [855, 547] on font "Познакомьте команду и владельца продукта с технологией и оцените ее влияние на …" at bounding box center [722, 547] width 619 height 47
click at [404, 510] on input "г. Познакомьте команду и владельца продукта с технологией и оцените ее влияние …" at bounding box center [404, 503] width 0 height 13
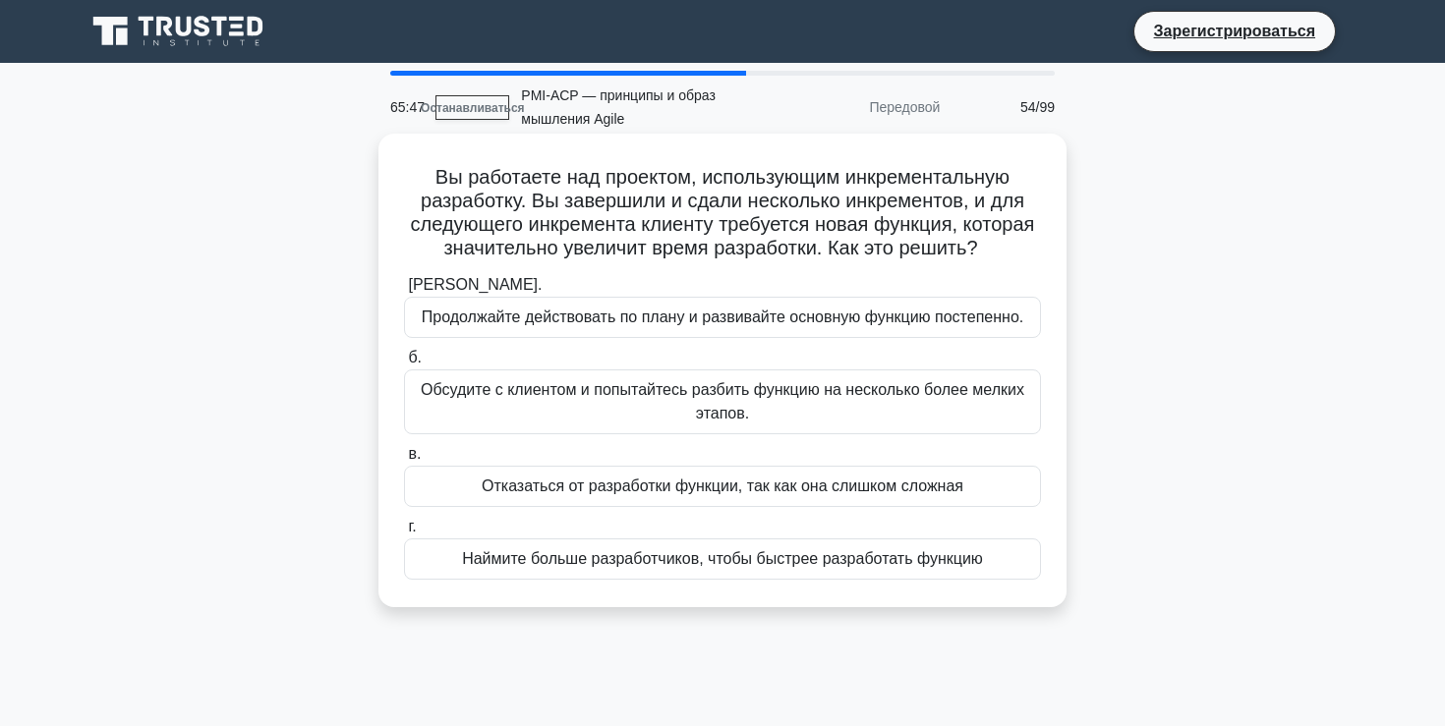
click at [797, 387] on font "Обсудите с клиентом и попытайтесь разбить функцию на несколько более мелких эта…" at bounding box center [722, 401] width 603 height 40
click at [404, 365] on input "б. Обсудите с клиентом и попытайтесь разбить функцию на несколько более мелких …" at bounding box center [404, 358] width 0 height 13
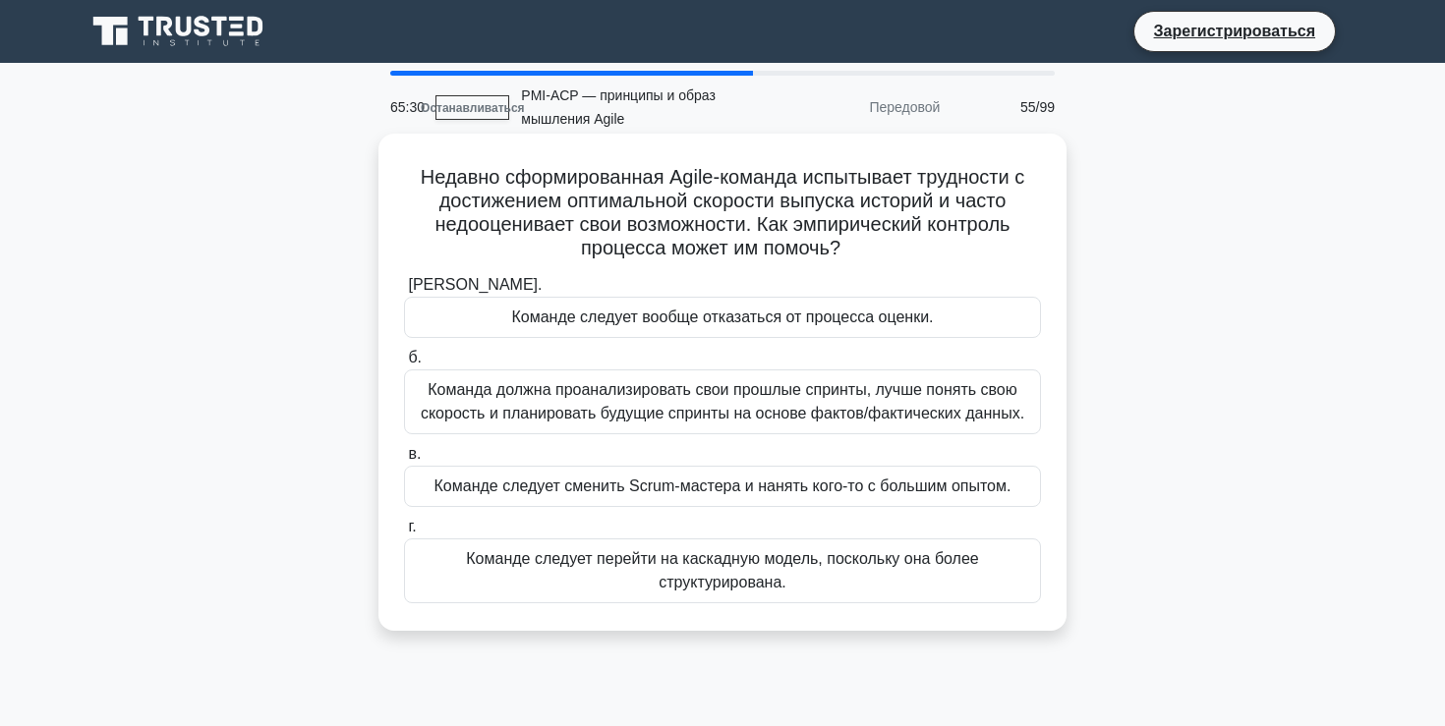
click at [759, 403] on font "Команда должна проанализировать свои прошлые спринты, лучше понять свою скорост…" at bounding box center [722, 401] width 619 height 47
click at [404, 365] on input "б. Команда должна проанализировать свои прошлые спринты, лучше понять свою скор…" at bounding box center [404, 358] width 0 height 13
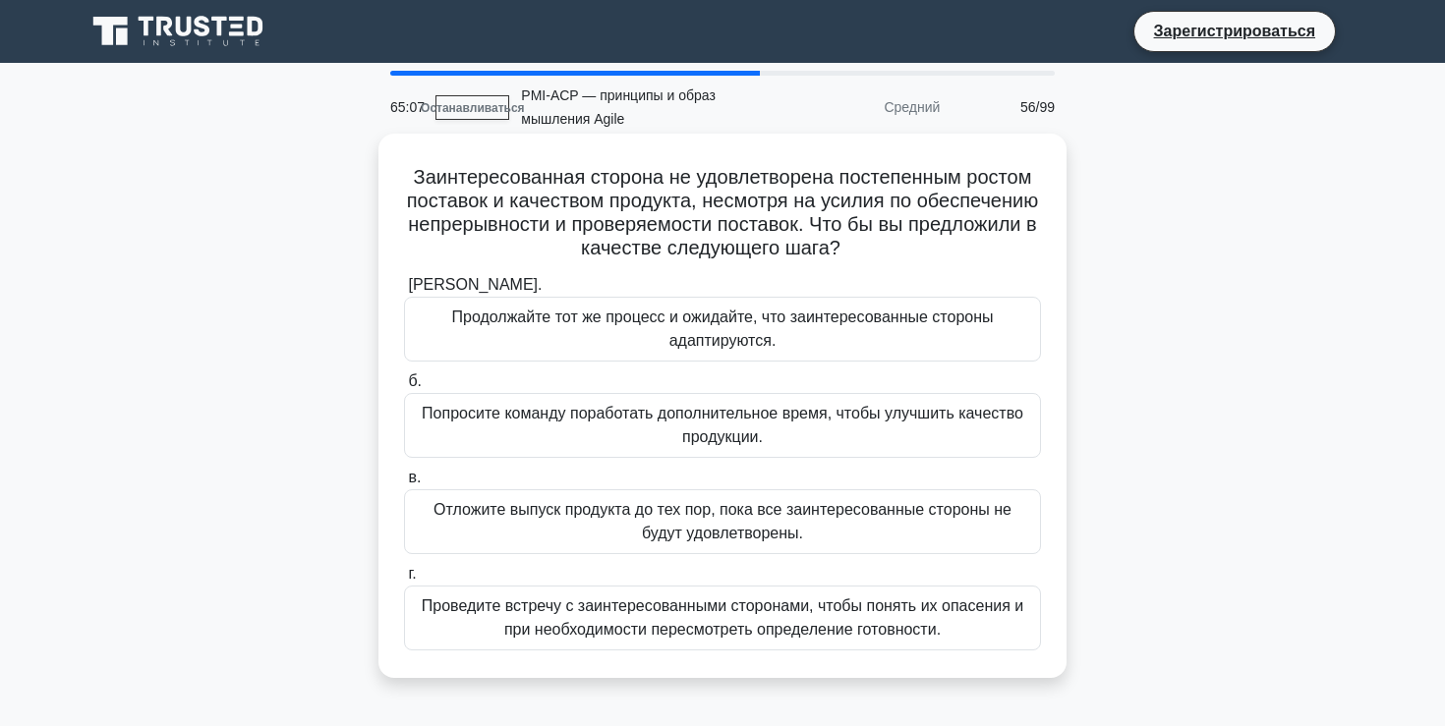
click at [726, 616] on font "Проведите встречу с заинтересованными сторонами, чтобы понять их опасения и при…" at bounding box center [722, 618] width 601 height 40
click at [404, 581] on input "г. Проведите встречу с заинтересованными сторонами, чтобы понять их опасения и …" at bounding box center [404, 574] width 0 height 13
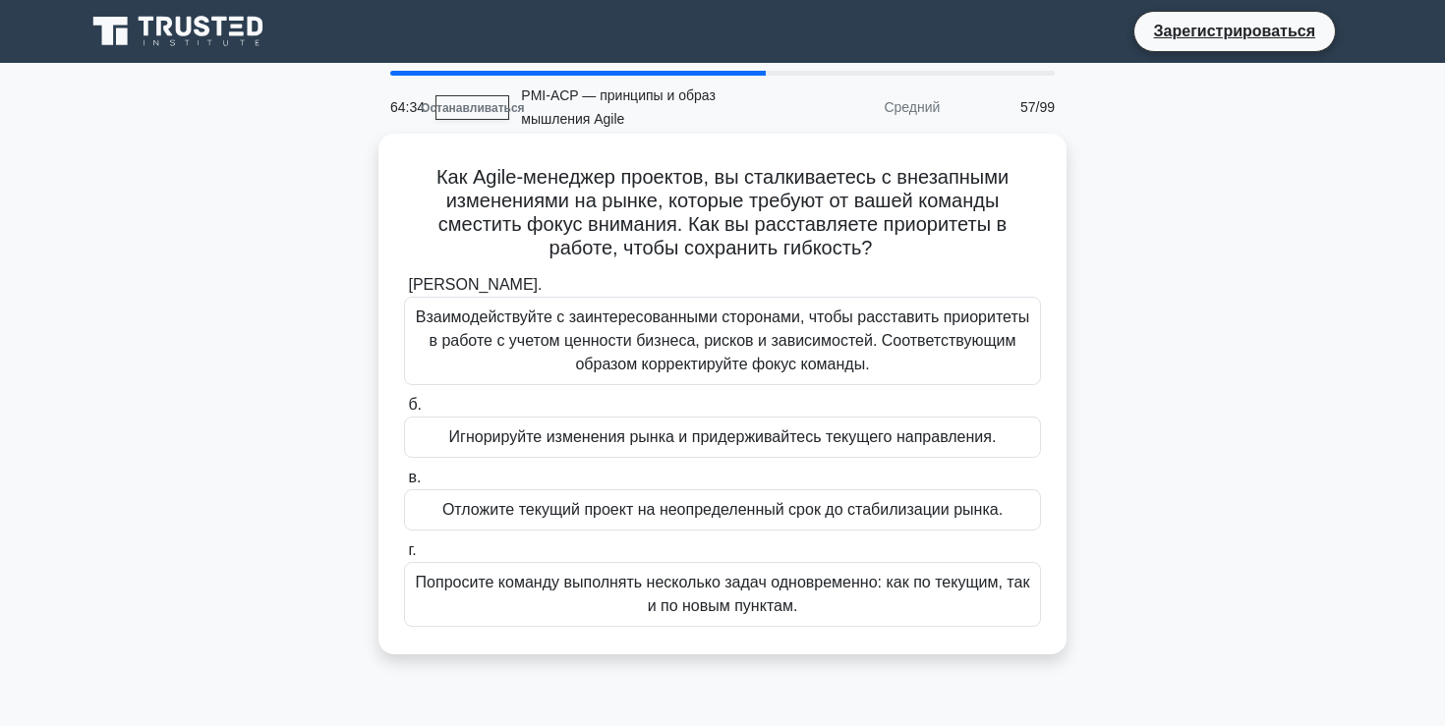
click at [826, 335] on font "Взаимодействуйте с заинтересованными сторонами, чтобы расставить приоритеты в р…" at bounding box center [722, 341] width 613 height 64
click at [404, 292] on input "а. Взаимодействуйте с заинтересованными сторонами, чтобы расставить приоритеты …" at bounding box center [404, 285] width 0 height 13
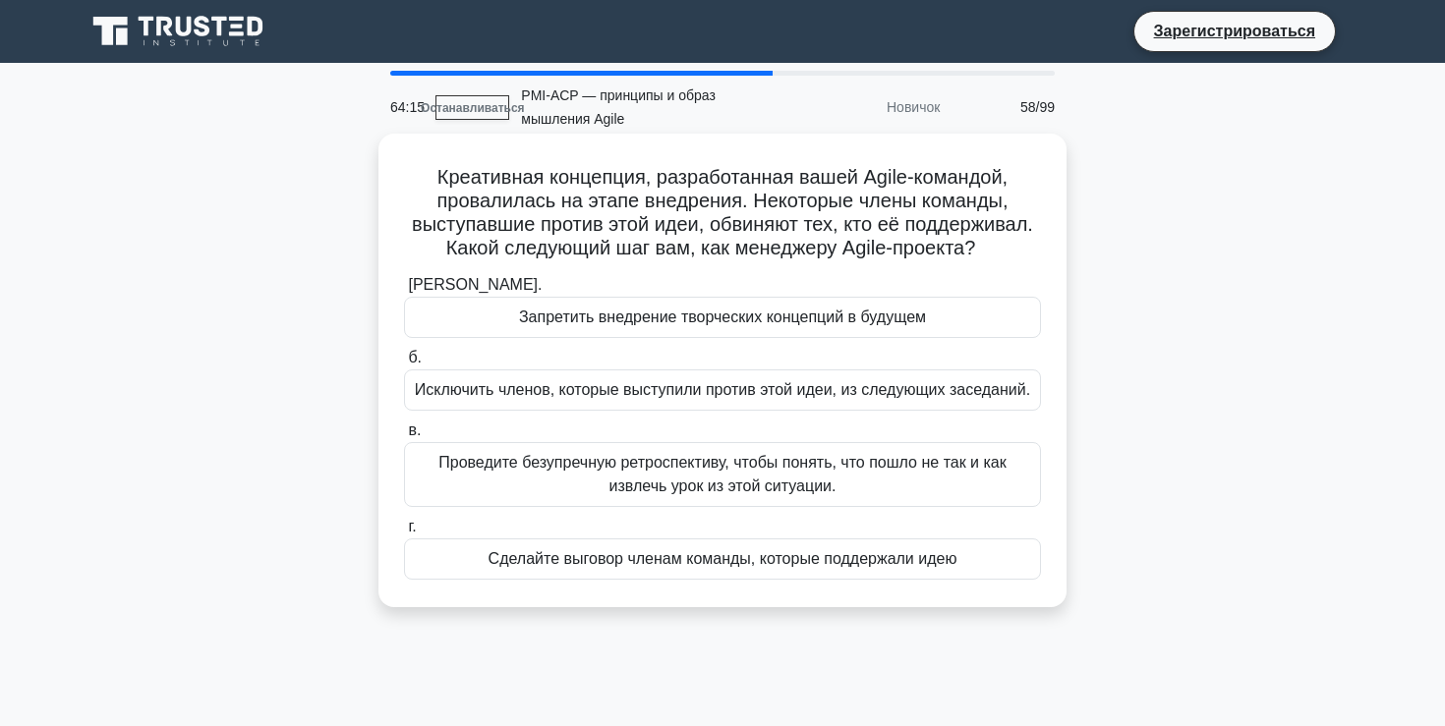
click at [743, 477] on font "Проведите безупречную ретроспективу, чтобы понять, что пошло не так и как извле…" at bounding box center [722, 474] width 568 height 40
click at [404, 437] on input "в. Проведите безупречную ретроспективу, чтобы понять, что пошло не так и как из…" at bounding box center [404, 431] width 0 height 13
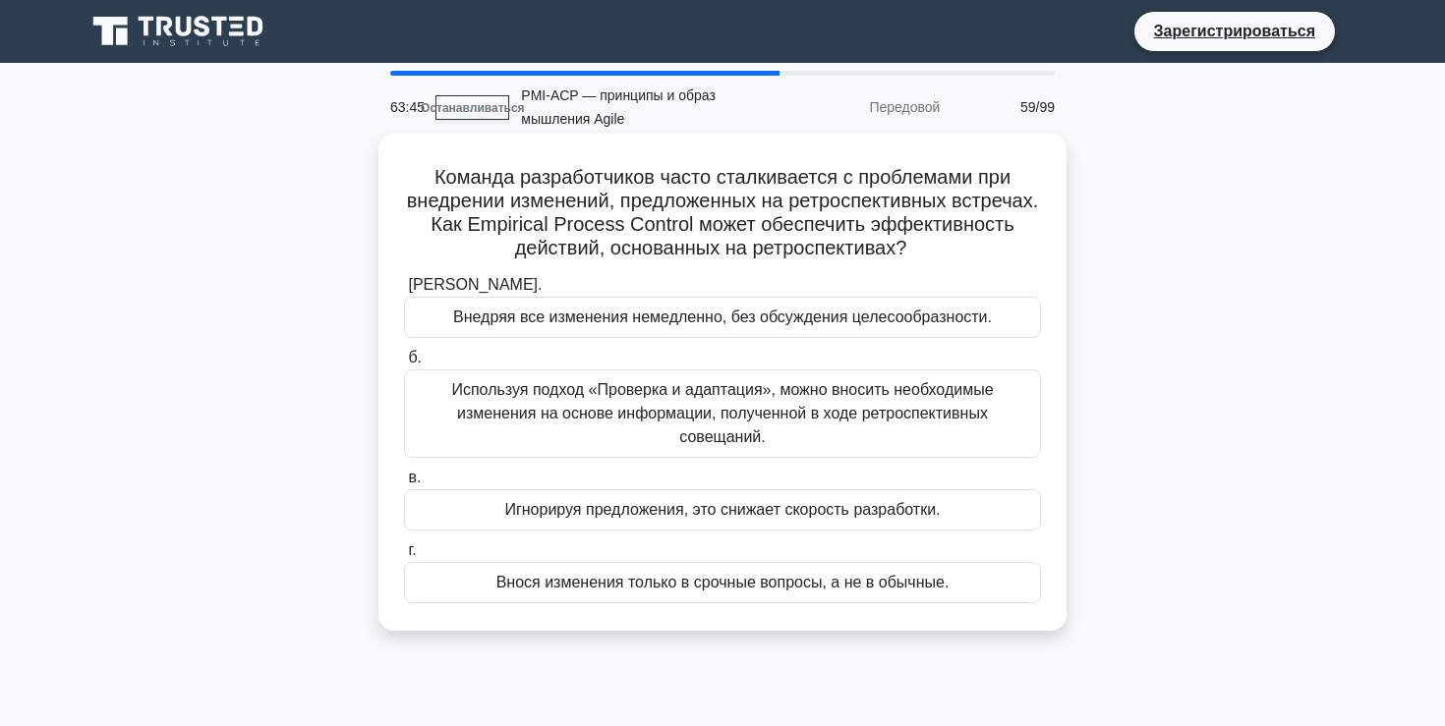
drag, startPoint x: 586, startPoint y: 391, endPoint x: 773, endPoint y: 392, distance: 187.7
click at [773, 392] on font "Используя подход «Проверка и адаптация», можно вносить необходимые изменения на…" at bounding box center [721, 413] width 541 height 64
copy font "«Проверка и адаптация»,"
click at [651, 412] on font "Используя подход «Проверка и адаптация», можно вносить необходимые изменения на…" at bounding box center [721, 413] width 541 height 64
click at [404, 365] on input "б. Используя подход «Проверка и адаптация», можно вносить необходимые изменения…" at bounding box center [404, 358] width 0 height 13
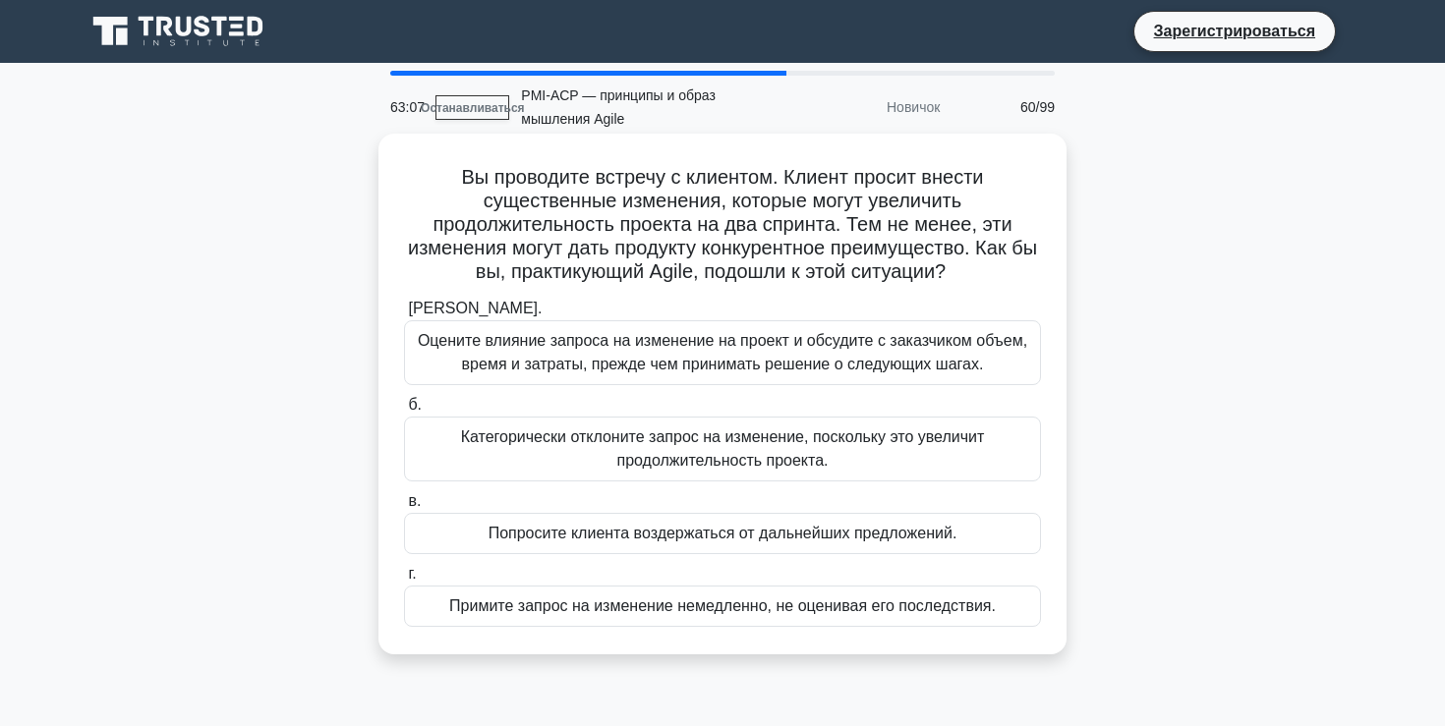
click at [648, 370] on font "Оцените влияние запроса на изменение на проект и обсудите с заказчиком объем, в…" at bounding box center [722, 352] width 609 height 40
click at [404, 315] on input "а. Оцените влияние запроса на изменение на проект и обсудите с заказчиком объем…" at bounding box center [404, 309] width 0 height 13
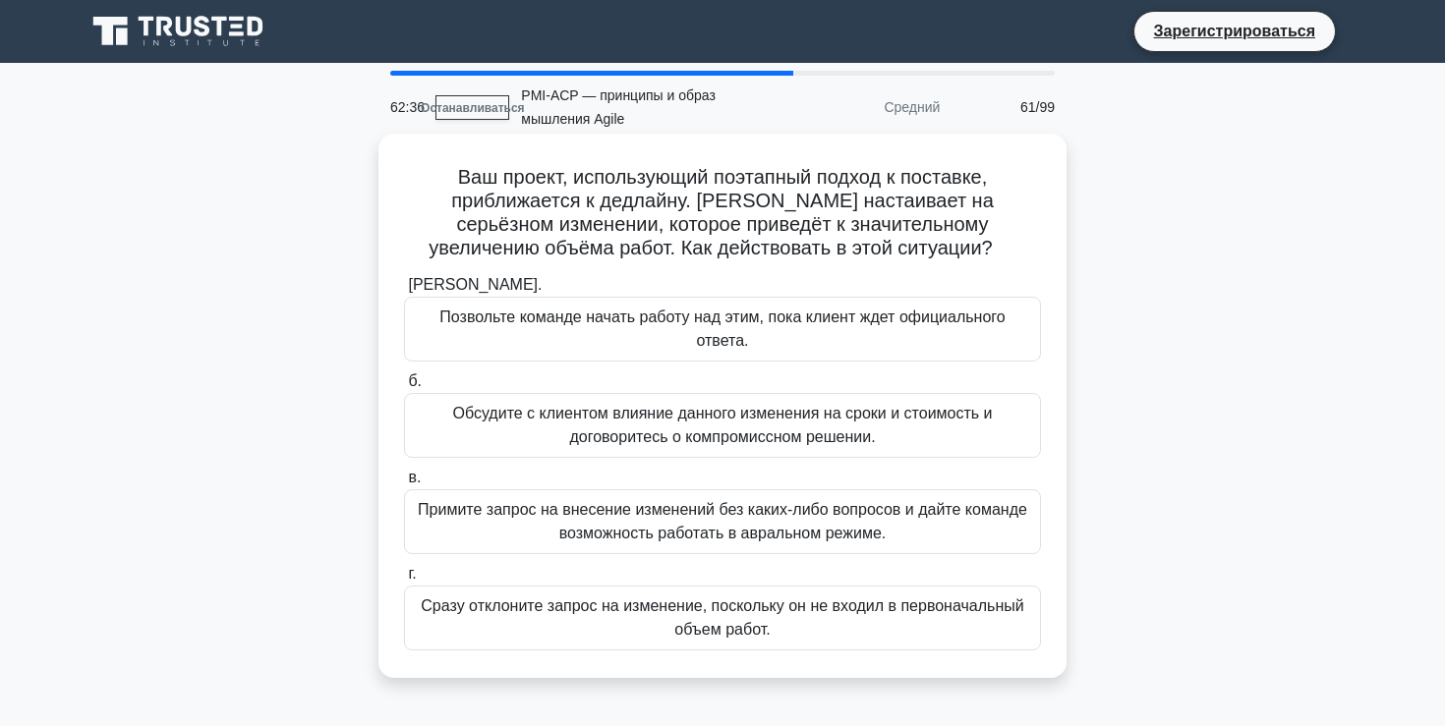
click at [656, 425] on font "Обсудите с клиентом влияние данного изменения на сроки и стоимость и договорите…" at bounding box center [722, 425] width 619 height 47
click at [404, 388] on input "б. Обсудите с клиентом влияние данного изменения на сроки и стоимость и договор…" at bounding box center [404, 381] width 0 height 13
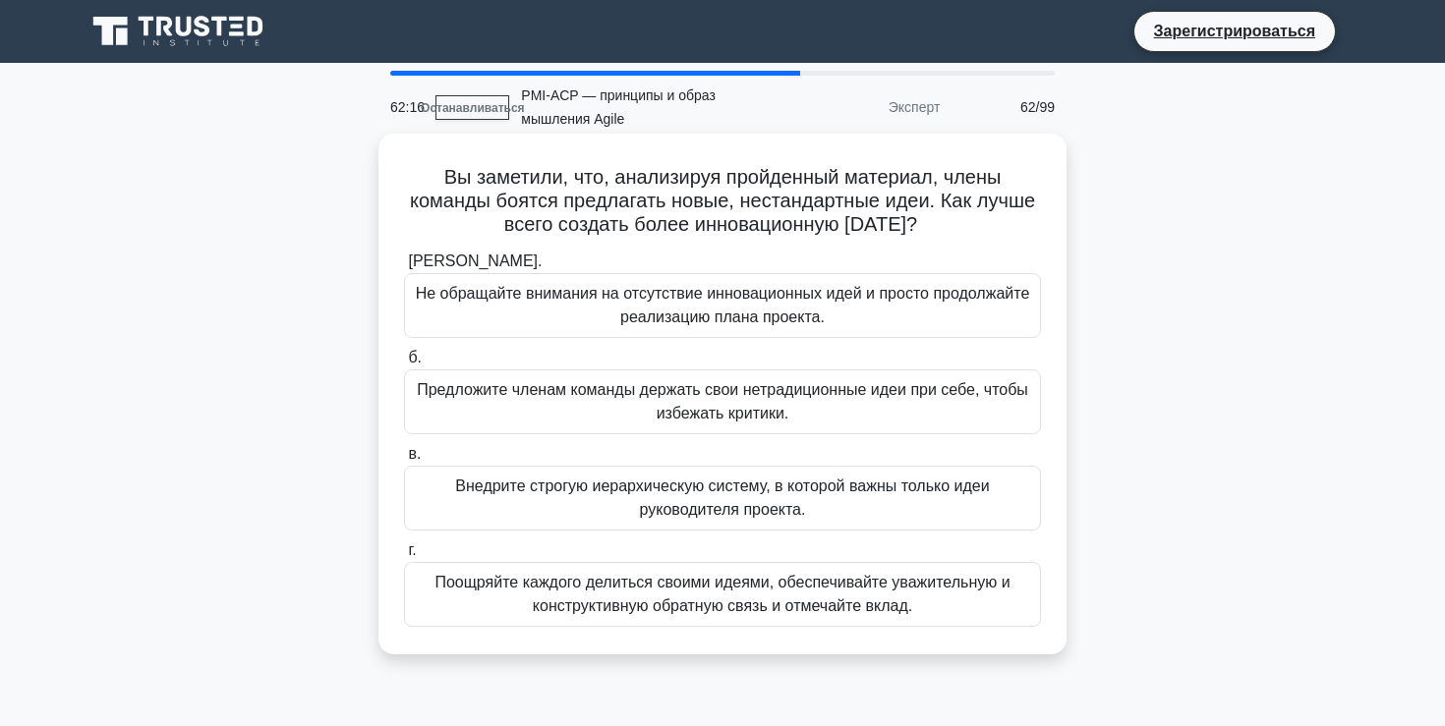
click at [693, 612] on font "Поощряйте каждого делиться своими идеями, обеспечивайте уважительную и конструк…" at bounding box center [721, 594] width 575 height 40
click at [404, 557] on input "г. Поощряйте каждого делиться своими идеями, обеспечивайте уважительную и конст…" at bounding box center [404, 550] width 0 height 13
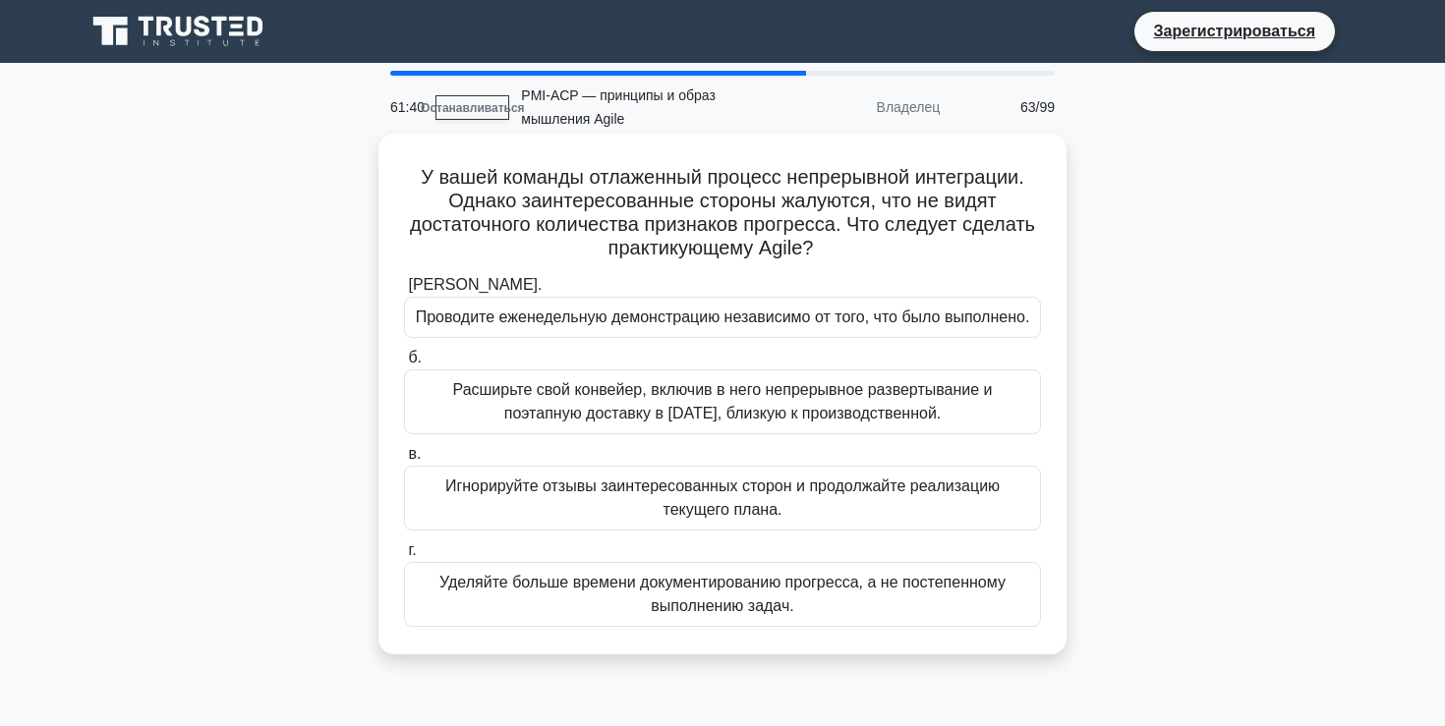
click at [726, 608] on font "Уделяйте больше времени документированию прогресса, а не постепенному выполнени…" at bounding box center [722, 594] width 566 height 40
click at [404, 557] on input "г. Уделяйте больше времени документированию прогресса, а не постепенному выполн…" at bounding box center [404, 550] width 0 height 13
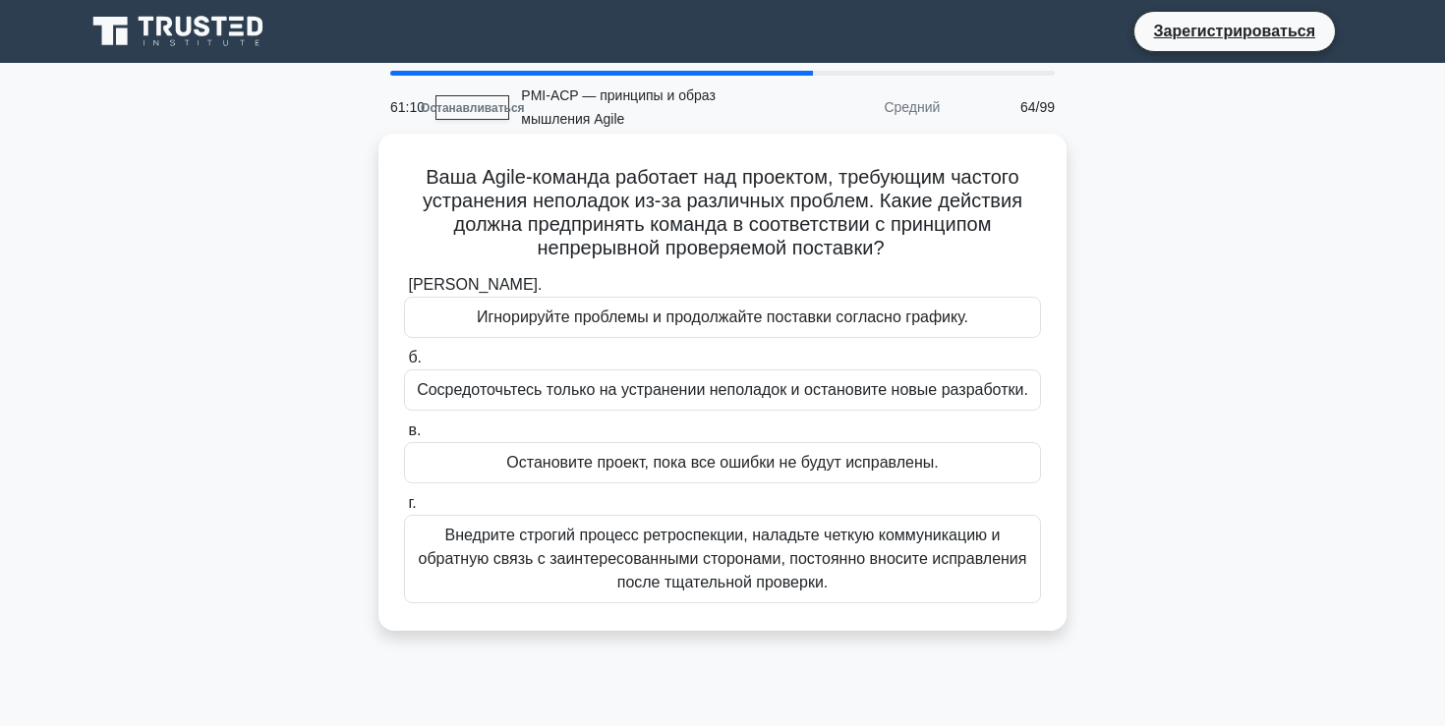
click at [867, 581] on font "Внедрите строгий процесс ретроспекции, наладьте четкую коммуникацию и обратную …" at bounding box center [722, 559] width 619 height 71
click at [404, 510] on input "г. Внедрите строгий процесс ретроспекции, наладьте четкую коммуникацию и обратн…" at bounding box center [404, 503] width 0 height 13
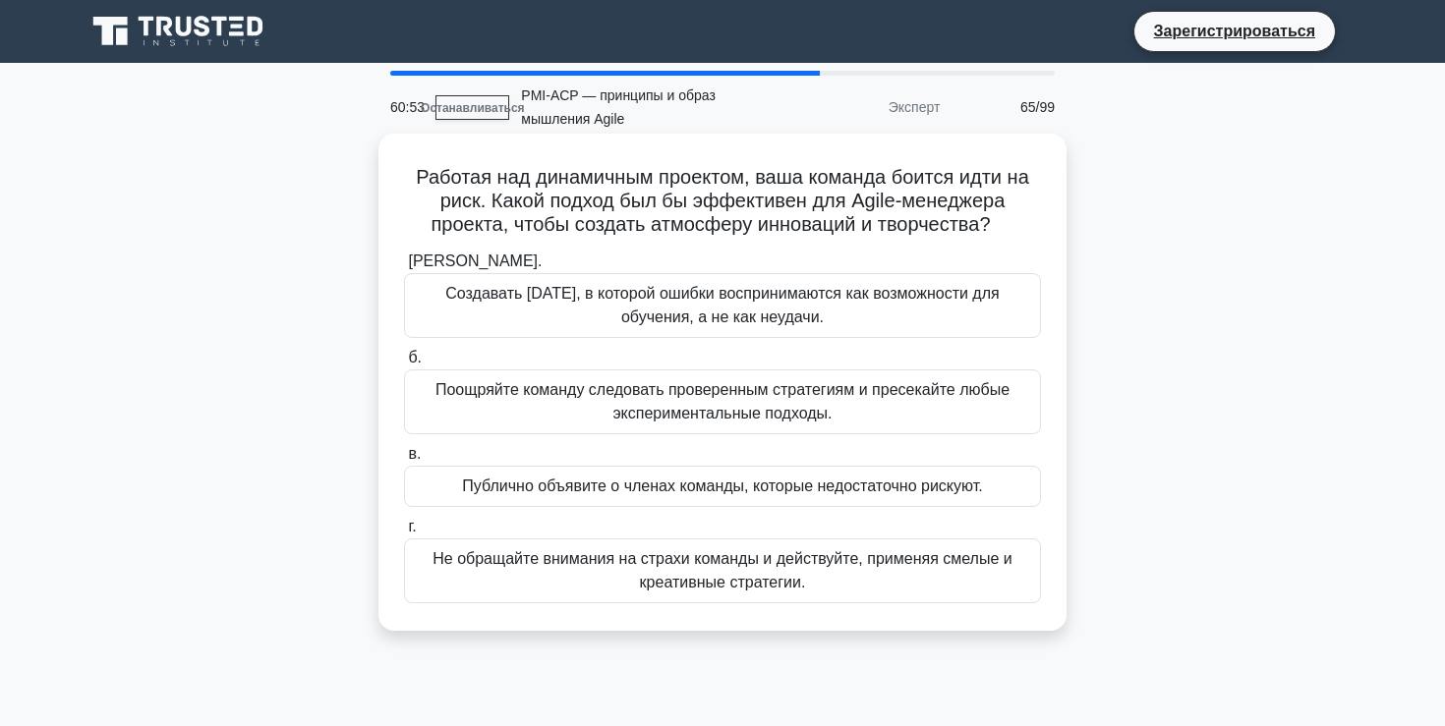
click at [725, 314] on font "Создавать среду, в которой ошибки воспринимаются как возможности для обучения, …" at bounding box center [721, 305] width 553 height 40
click at [404, 268] on input "а. Создавать среду, в которой ошибки воспринимаются как возможности для обучени…" at bounding box center [404, 262] width 0 height 13
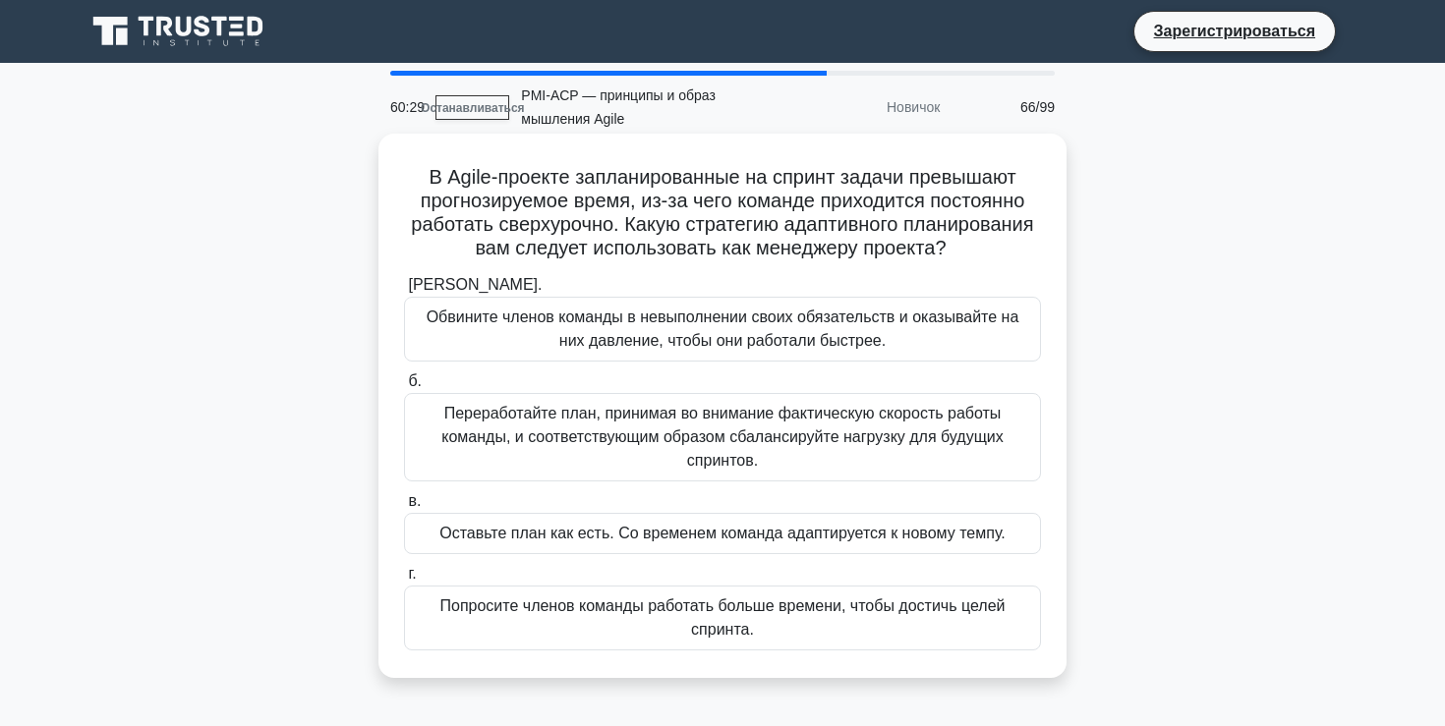
click at [767, 427] on font "Переработайте план, принимая во внимание фактическую скорость работы команды, и…" at bounding box center [722, 437] width 619 height 71
click at [404, 388] on input "б. Переработайте план, принимая во внимание фактическую скорость работы команды…" at bounding box center [404, 381] width 0 height 13
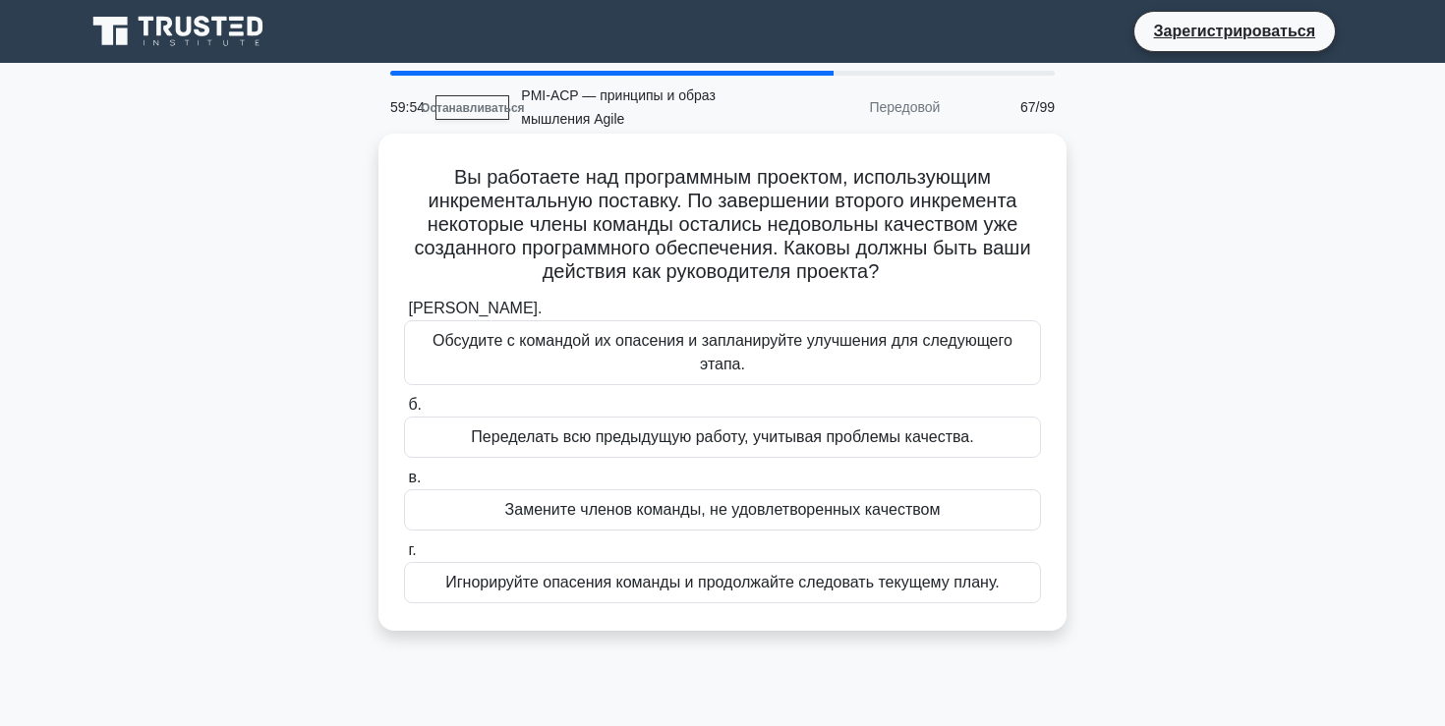
click at [749, 358] on font "Обсудите с командой их опасения и запланируйте улучшения для следующего этапа." at bounding box center [722, 352] width 619 height 47
click at [404, 315] on input "а. Обсудите с командой их опасения и запланируйте улучшения для следующего этап…" at bounding box center [404, 309] width 0 height 13
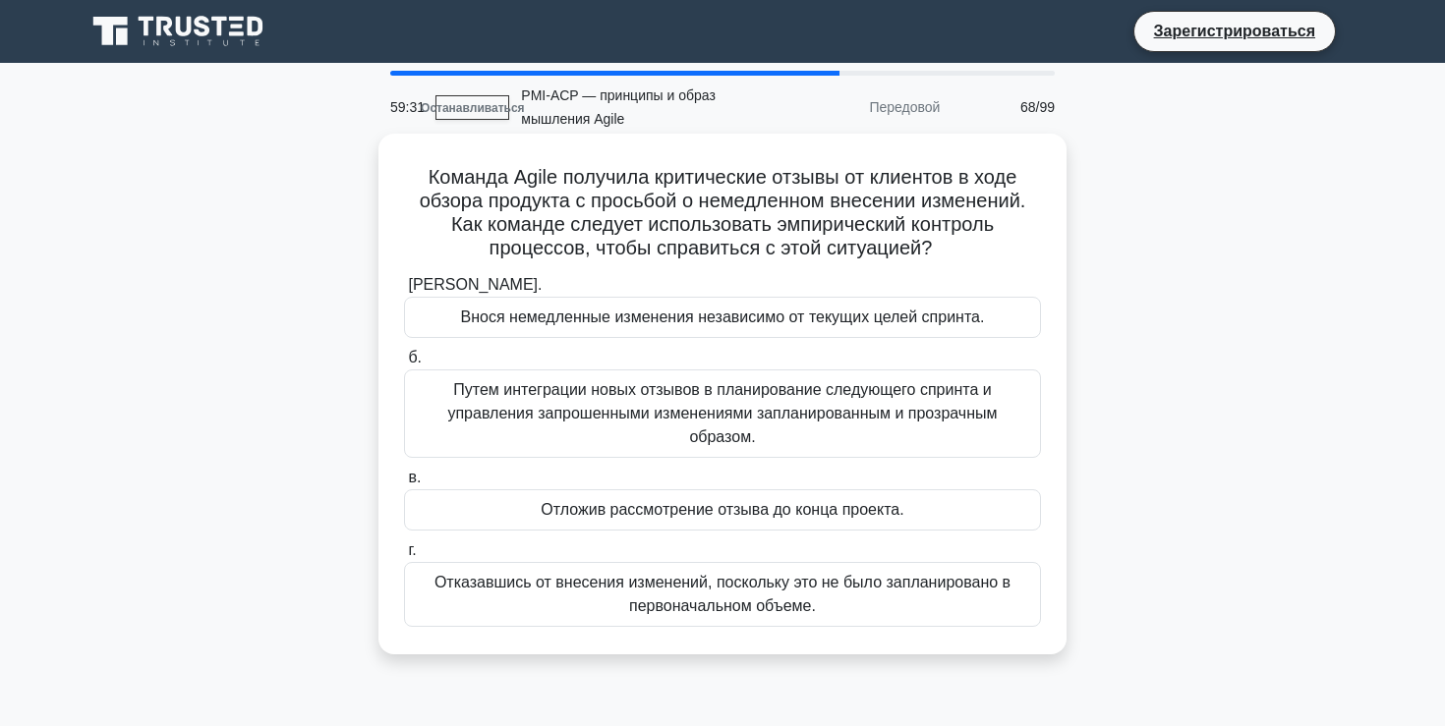
click at [782, 389] on font "Путем интеграции новых отзывов в планирование следующего спринта и управления з…" at bounding box center [721, 413] width 549 height 64
click at [404, 365] on input "б. Путем интеграции новых отзывов в планирование следующего спринта и управлени…" at bounding box center [404, 358] width 0 height 13
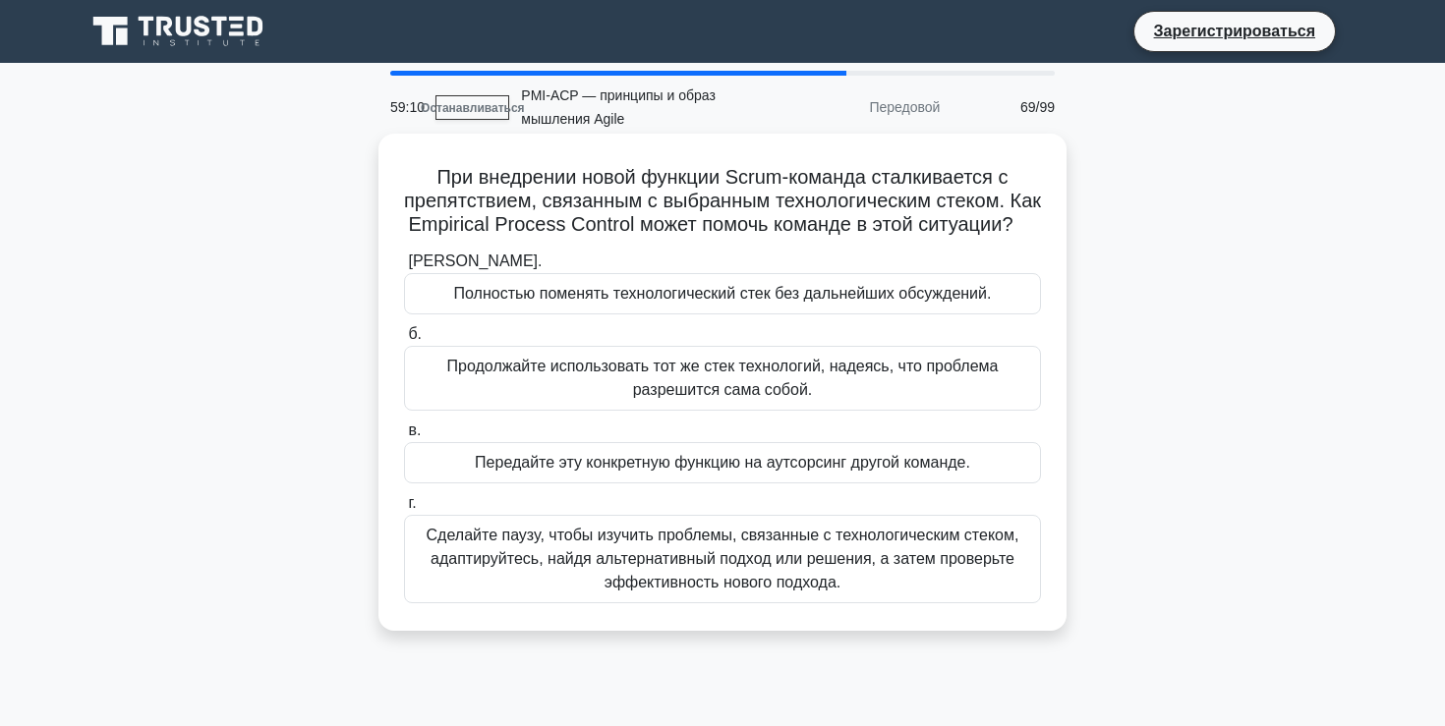
click at [774, 574] on font "Сделайте паузу, чтобы изучить проблемы, связанные с технологическим стеком, ада…" at bounding box center [723, 559] width 593 height 64
click at [404, 510] on input "г. Сделайте паузу, чтобы изучить проблемы, связанные с технологическим стеком, …" at bounding box center [404, 503] width 0 height 13
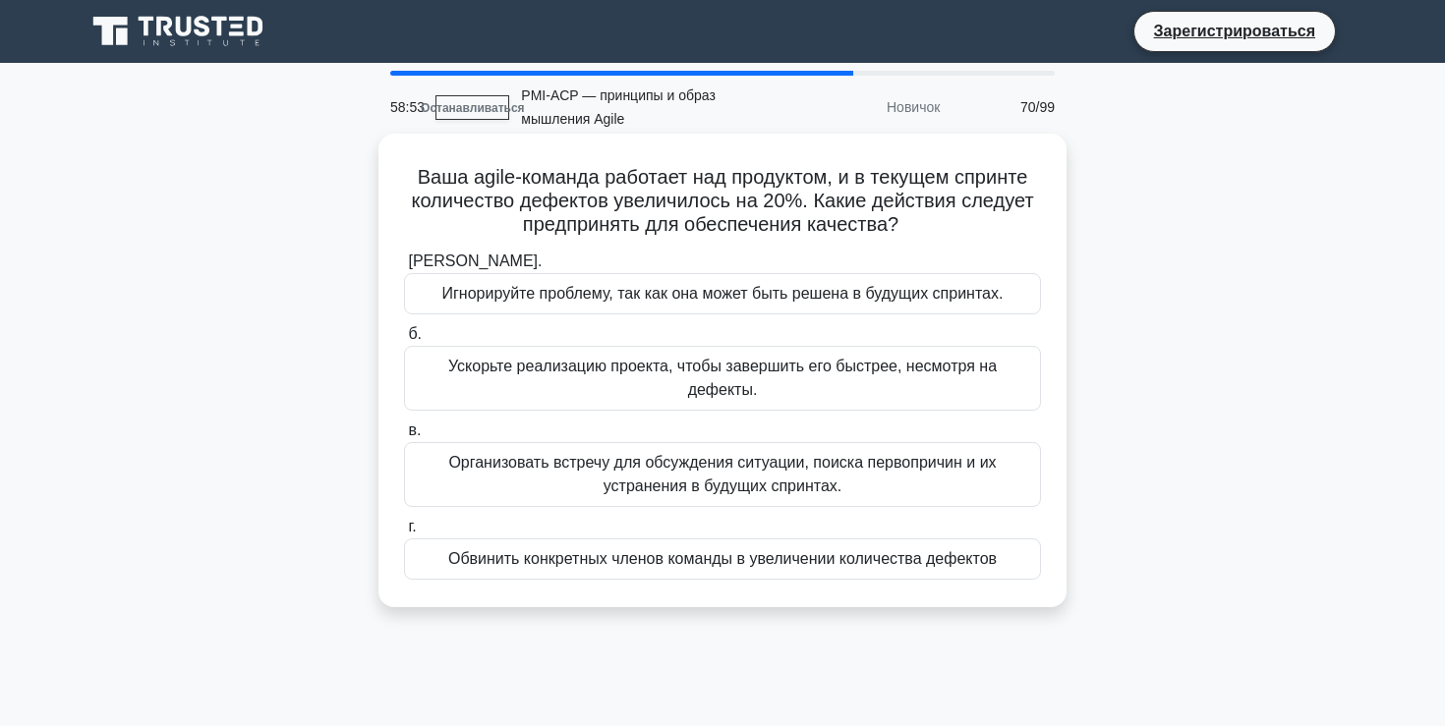
click at [725, 466] on font "Организовать встречу для обсуждения ситуации, поиска первопричин и их устранени…" at bounding box center [721, 474] width 547 height 40
click at [404, 437] on input "в. Организовать встречу для обсуждения ситуации, поиска первопричин и их устран…" at bounding box center [404, 431] width 0 height 13
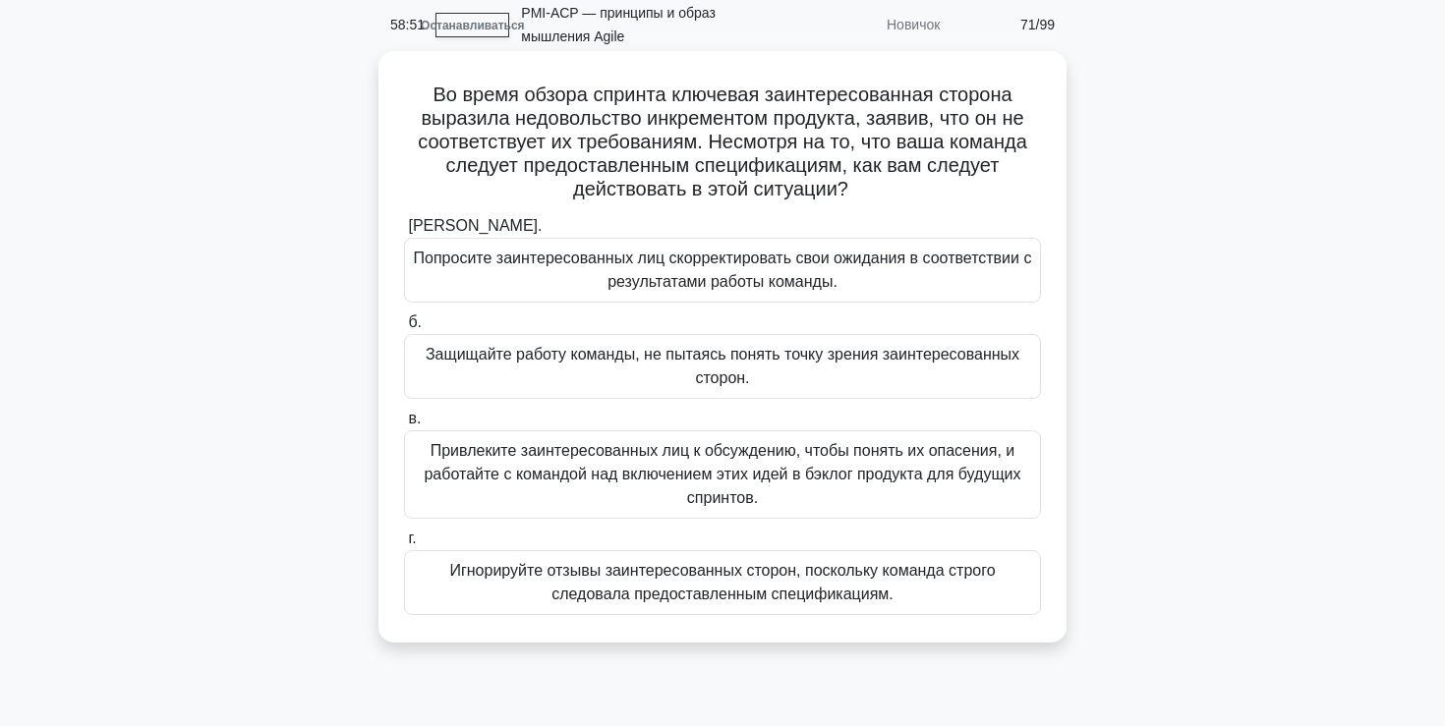
scroll to position [85, 0]
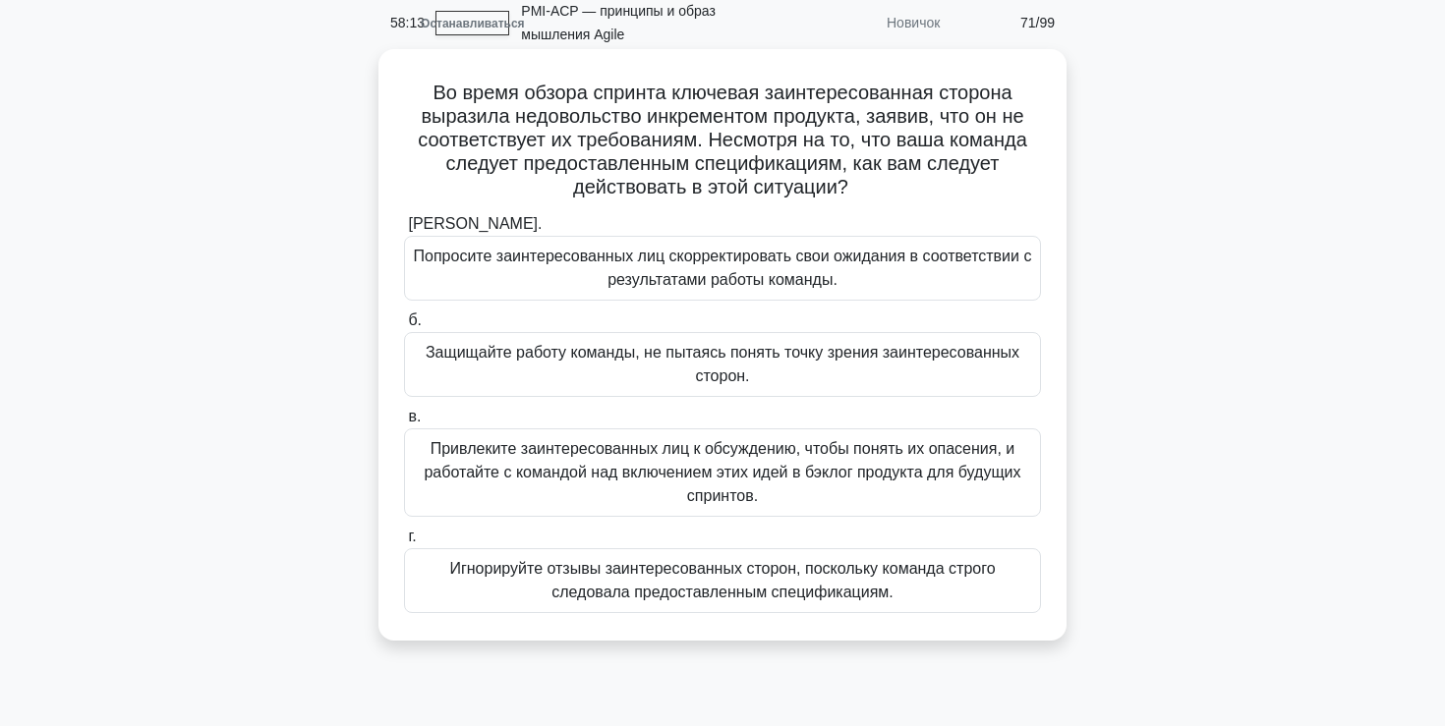
click at [758, 467] on font "Привлеките заинтересованных лиц к обсуждению, чтобы понять их опасения, и работ…" at bounding box center [722, 472] width 597 height 64
click at [404, 424] on input "в. Привлеките заинтересованных лиц к обсуждению, чтобы понять их опасения, и ра…" at bounding box center [404, 417] width 0 height 13
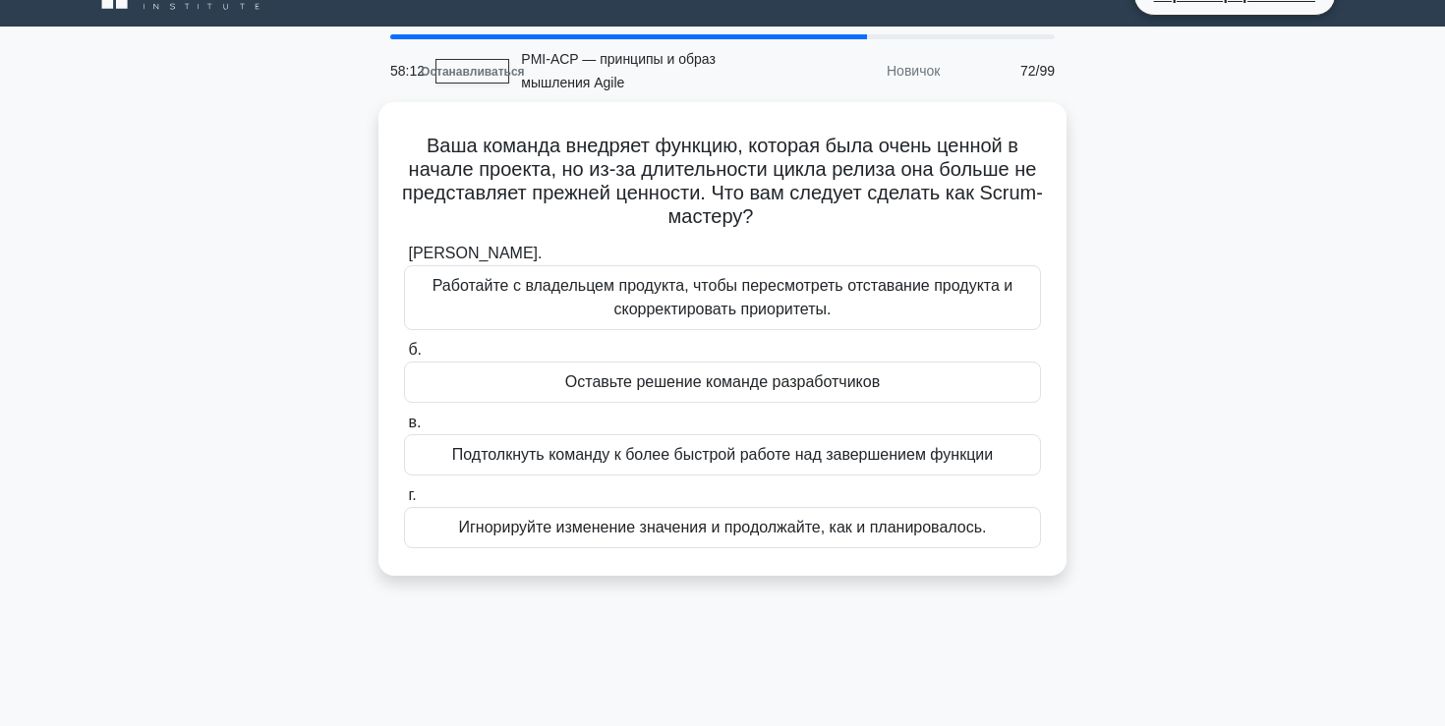
scroll to position [0, 0]
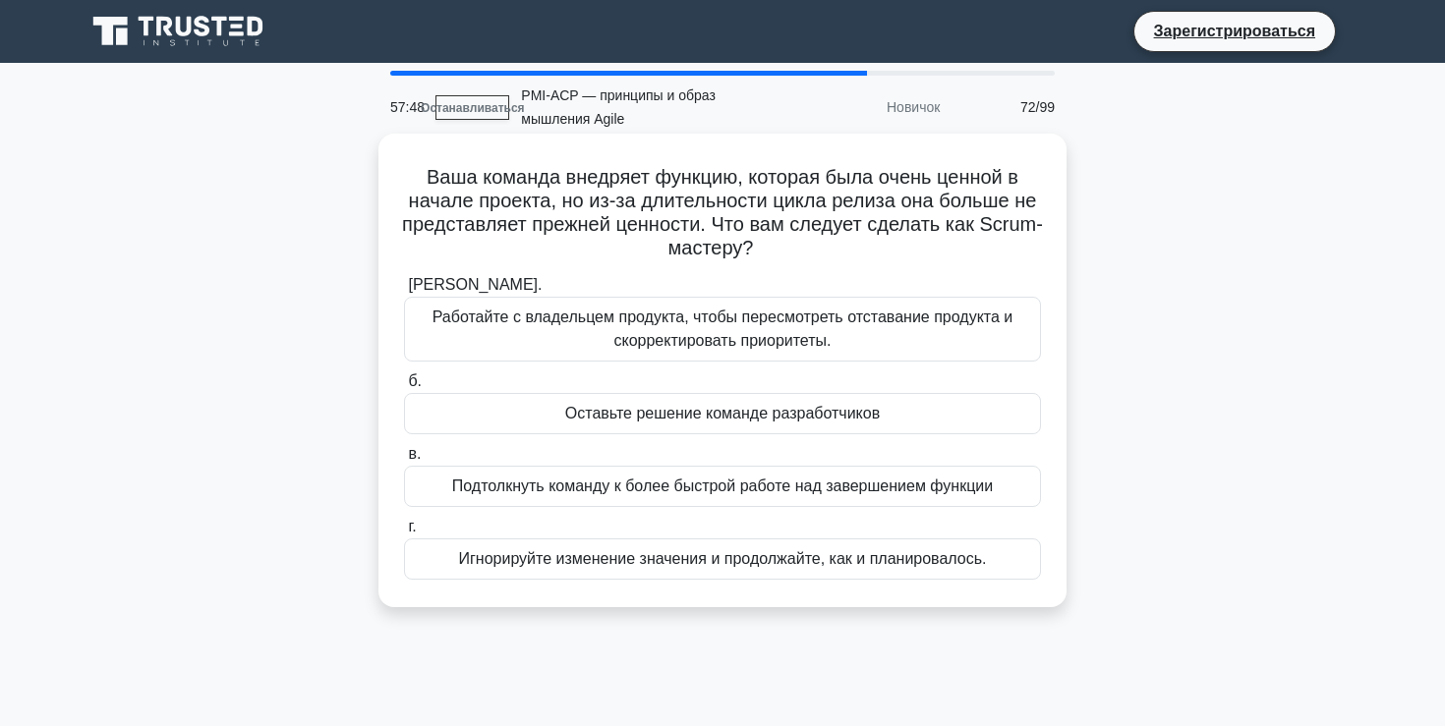
click at [749, 341] on font "Работайте с владельцем продукта, чтобы пересмотреть отставание продукта и скорр…" at bounding box center [722, 329] width 581 height 40
click at [404, 292] on input "а. Работайте с владельцем продукта, чтобы пересмотреть отставание продукта и ск…" at bounding box center [404, 285] width 0 height 13
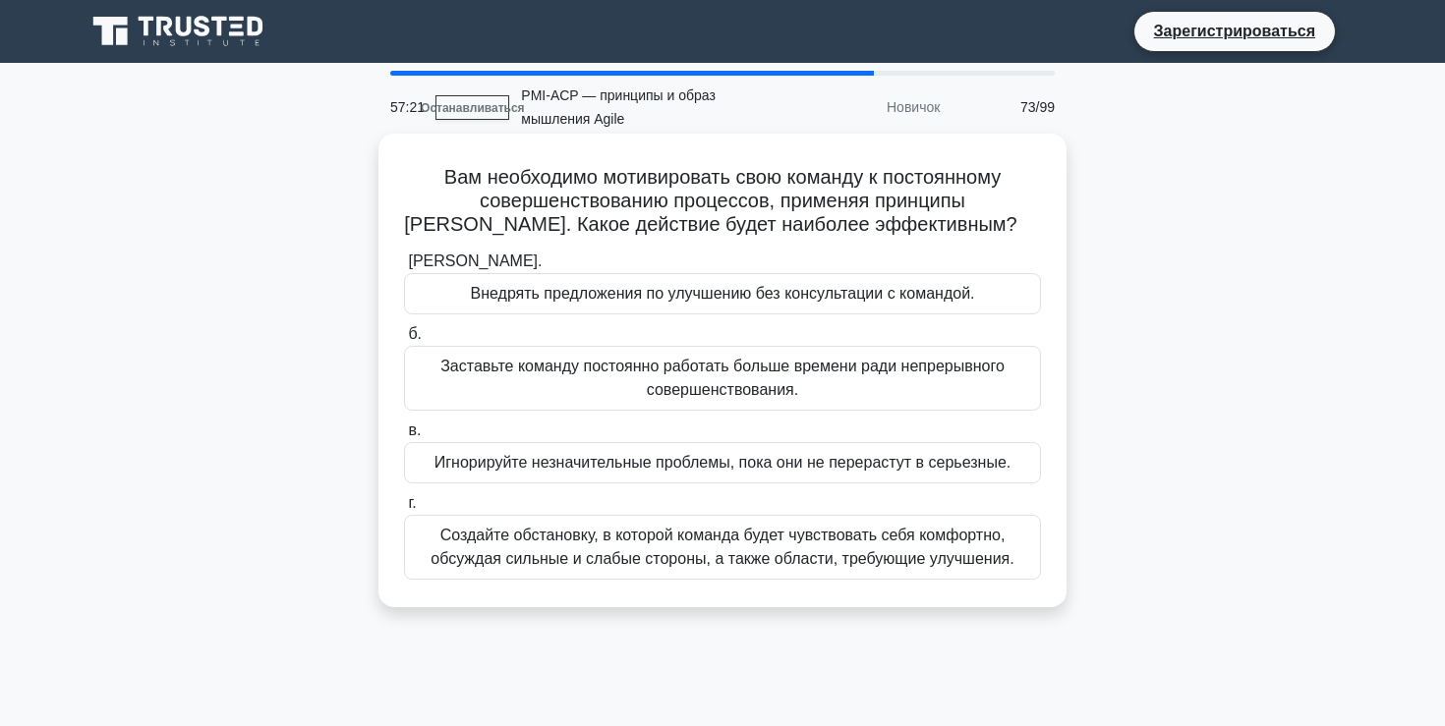
click at [828, 571] on font "Создайте обстановку, в которой команда будет чувствовать себя комфортно, обсужд…" at bounding box center [722, 547] width 619 height 47
click at [404, 510] on input "г. Создайте обстановку, в которой команда будет чувствовать себя комфортно, обс…" at bounding box center [404, 503] width 0 height 13
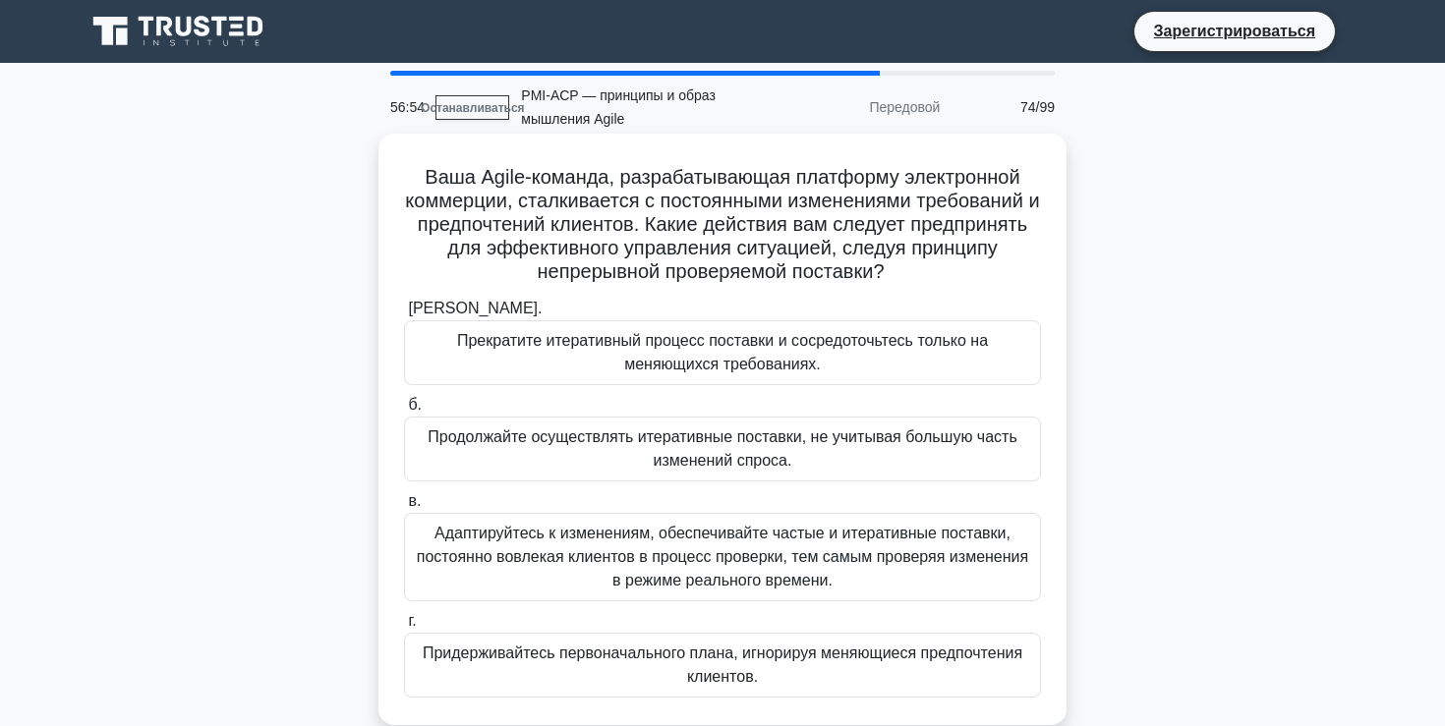
click at [827, 553] on font "Адаптируйтесь к изменениям, обеспечивайте частые и итеративные поставки, постоя…" at bounding box center [722, 557] width 611 height 64
click at [404, 508] on input "в. Адаптируйтесь к изменениям, обеспечивайте частые и итеративные поставки, пос…" at bounding box center [404, 501] width 0 height 13
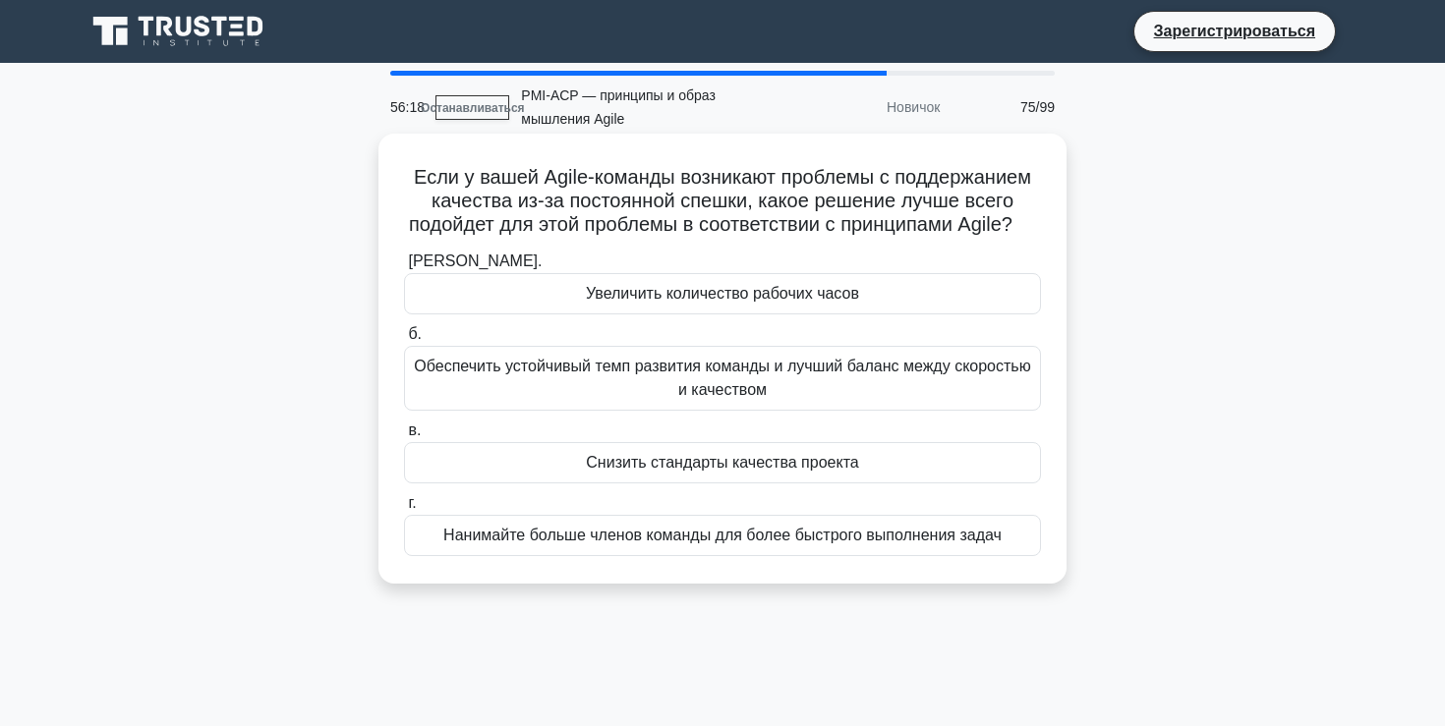
click at [834, 540] on font "Нанимайте больше членов команды для более быстрого выполнения задач" at bounding box center [722, 535] width 558 height 17
click at [404, 510] on input "г. Нанимайте больше членов команды для более быстрого выполнения задач" at bounding box center [404, 503] width 0 height 13
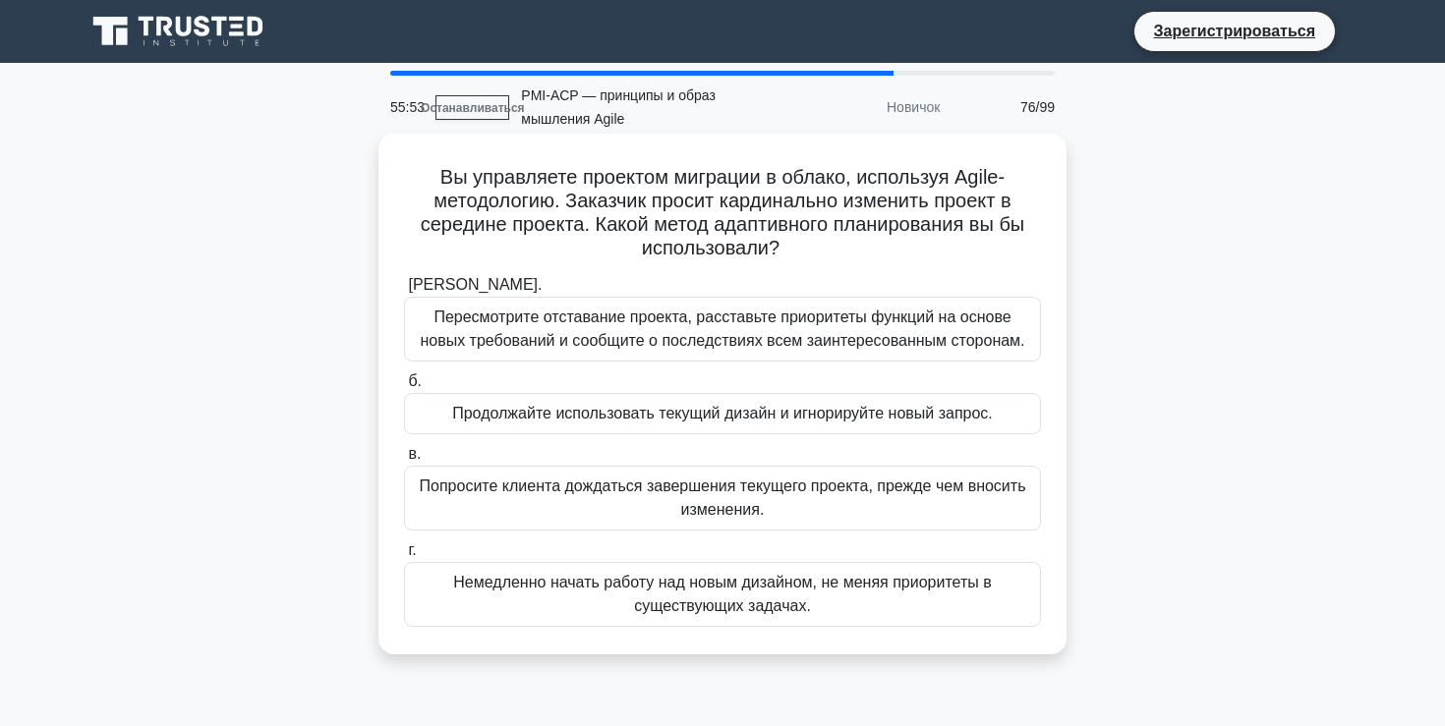
click at [796, 335] on font "Пересмотрите отставание проекта, расставьте приоритеты функций на основе новых …" at bounding box center [722, 329] width 604 height 40
click at [404, 292] on input "а. Пересмотрите отставание проекта, расставьте приоритеты функций на основе нов…" at bounding box center [404, 285] width 0 height 13
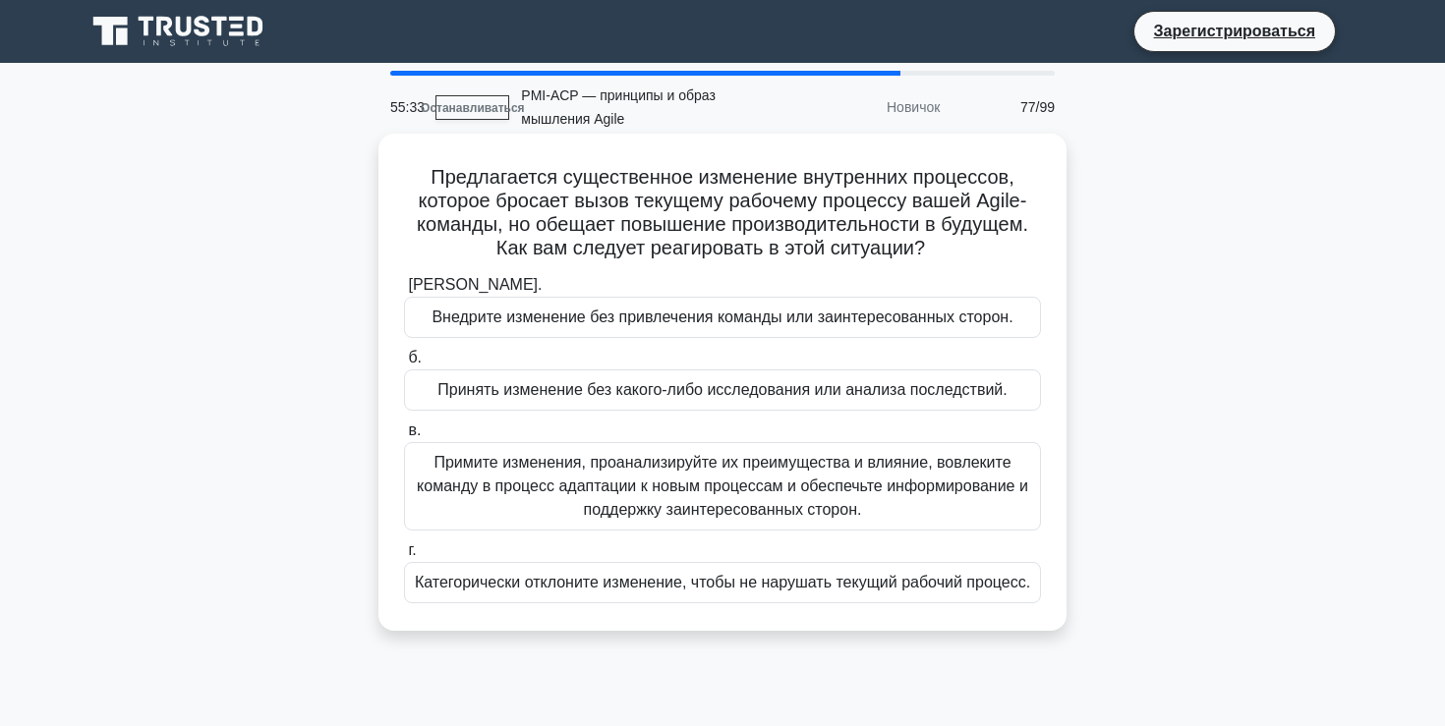
click at [827, 484] on font "Примите изменения, проанализируйте их преимущества и влияние, вовлеките команду…" at bounding box center [722, 486] width 611 height 64
click at [404, 437] on input "в. Примите изменения, проанализируйте их преимущества и влияние, вовлеките кома…" at bounding box center [404, 431] width 0 height 13
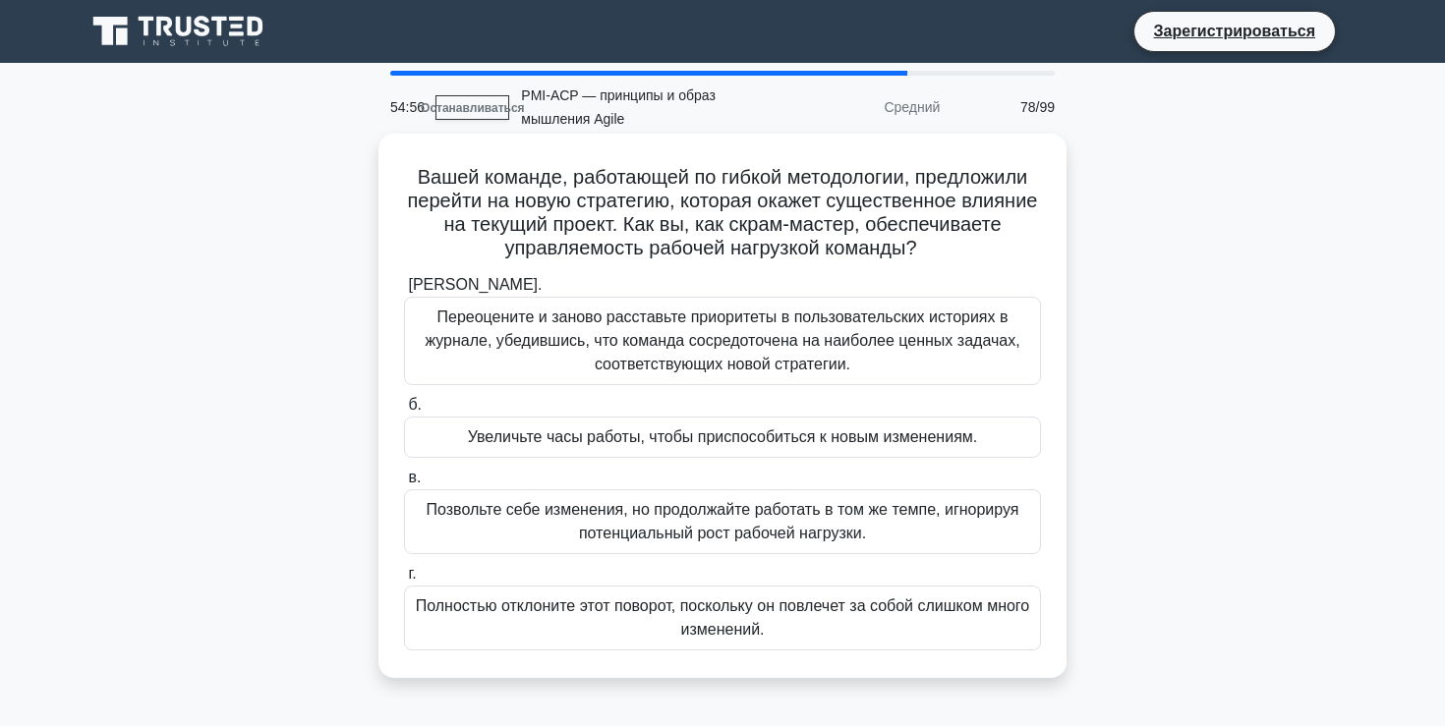
click at [823, 354] on font "Переоцените и заново расставьте приоритеты в пользовательских историях в журнал…" at bounding box center [722, 341] width 619 height 71
click at [404, 292] on input "а. Переоцените и заново расставьте приоритеты в пользовательских историях в жур…" at bounding box center [404, 285] width 0 height 13
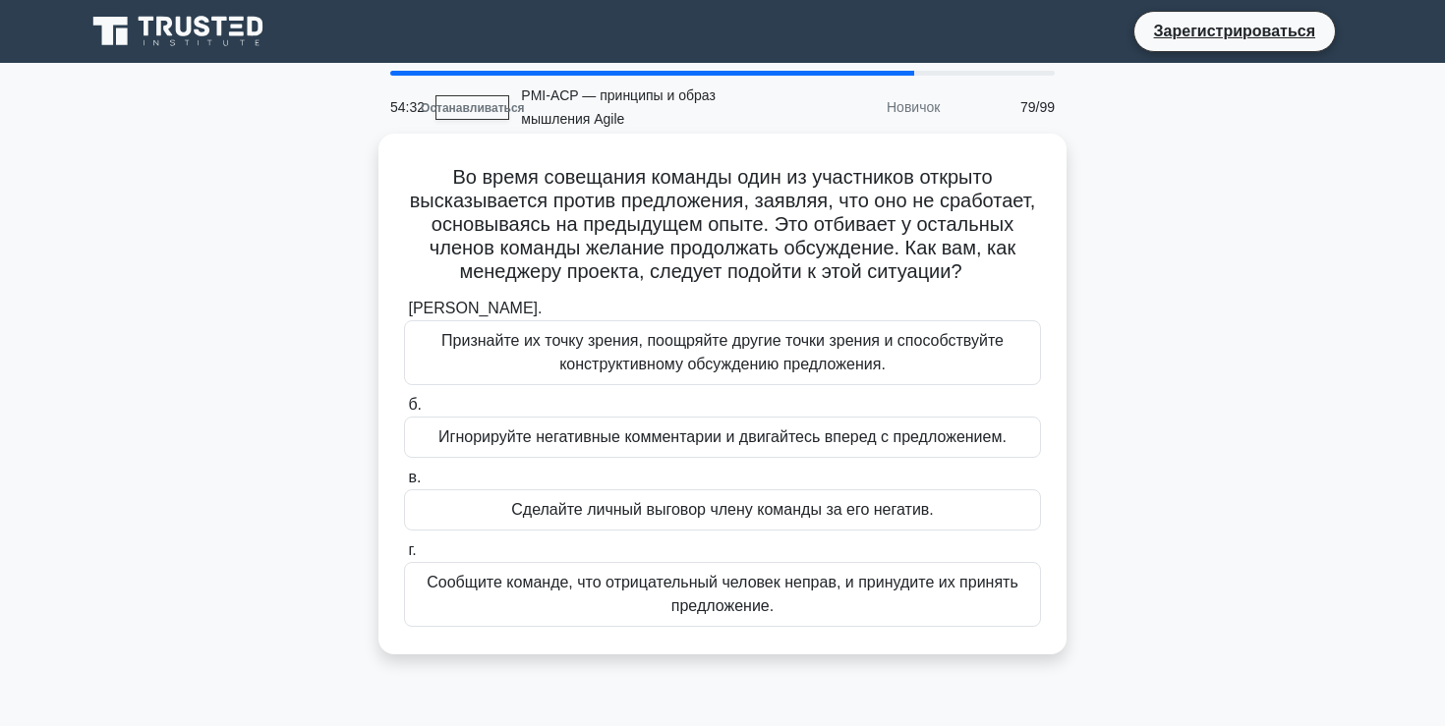
click at [825, 351] on font "Признайте их точку зрения, поощряйте другие точки зрения и способствуйте констр…" at bounding box center [722, 352] width 619 height 47
click at [404, 315] on input "а. Признайте их точку зрения, поощряйте другие точки зрения и способствуйте кон…" at bounding box center [404, 309] width 0 height 13
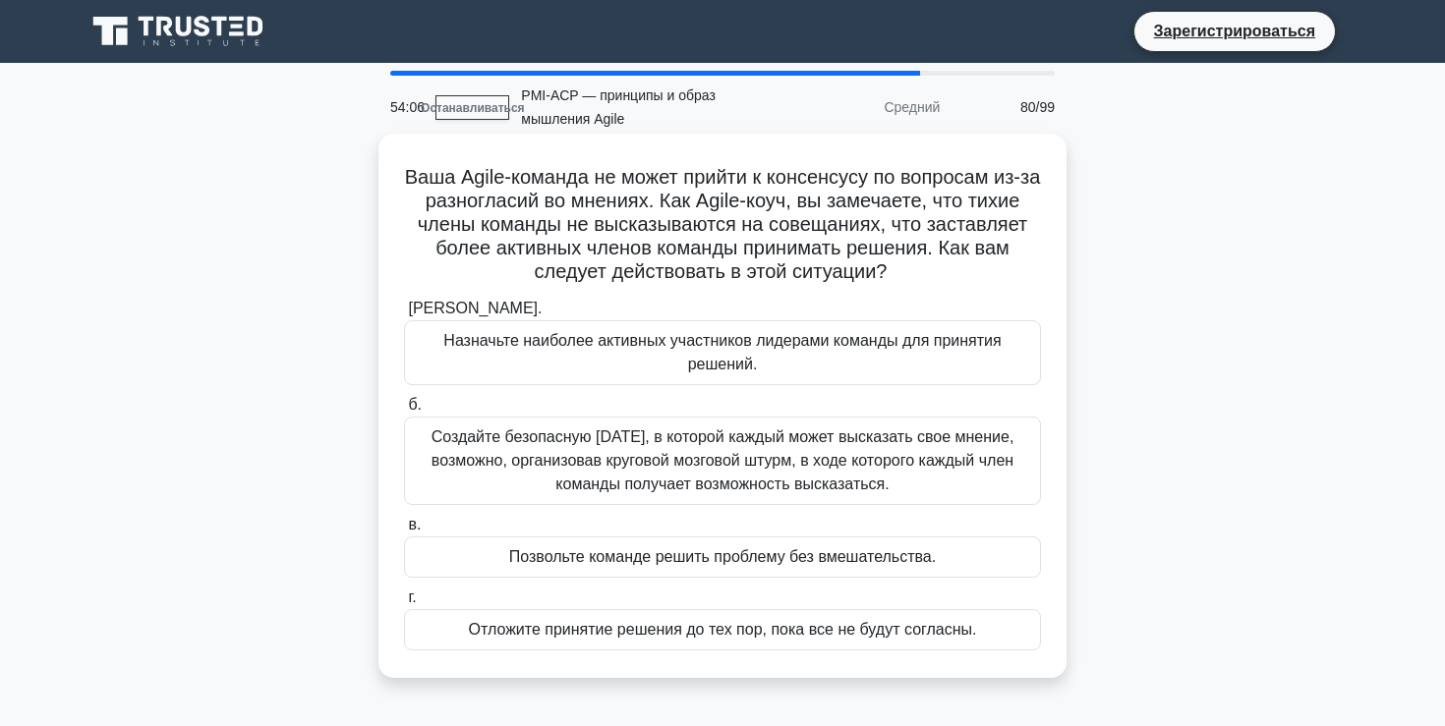
click at [747, 465] on font "Создайте безопасную среду, в которой каждый может высказать свое мнение, возмож…" at bounding box center [722, 460] width 583 height 64
click at [404, 412] on input "б. Создайте безопасную среду, в которой каждый может высказать свое мнение, воз…" at bounding box center [404, 405] width 0 height 13
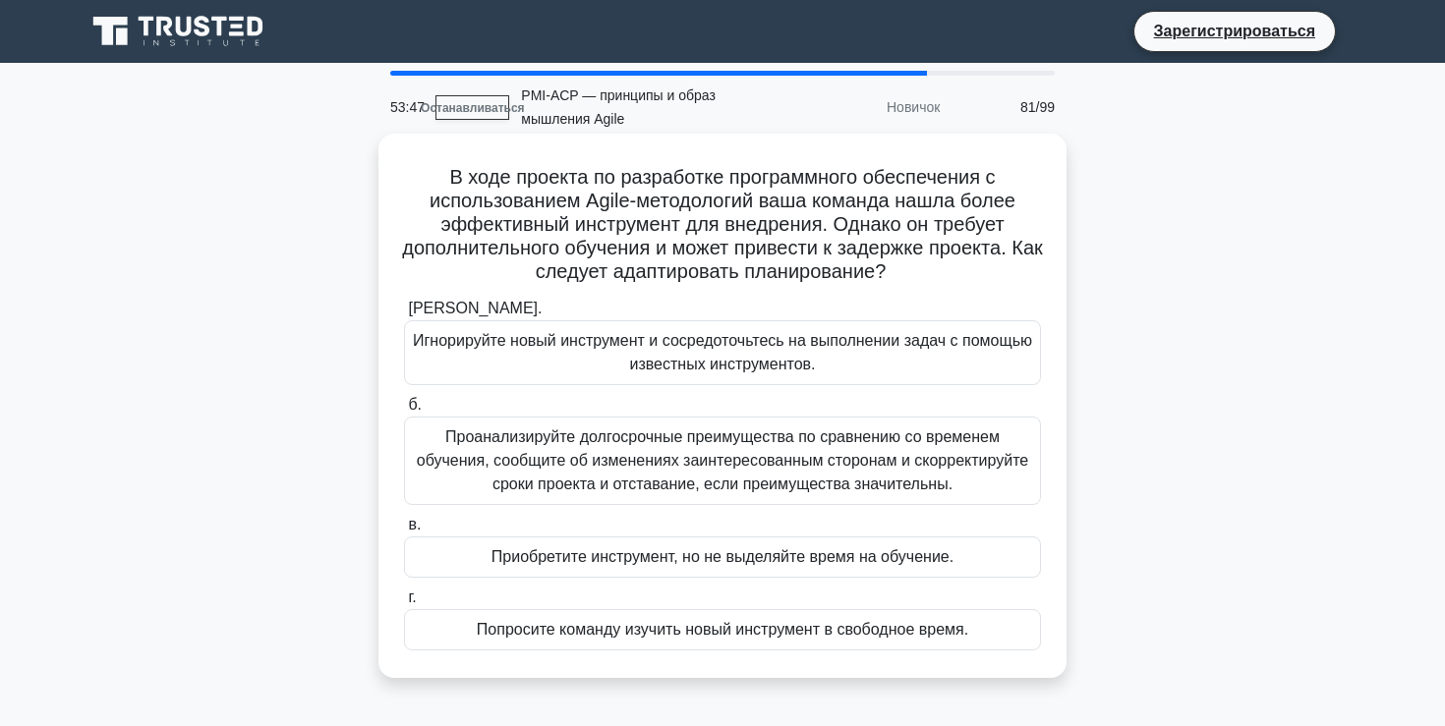
click at [748, 458] on font "Проанализируйте долгосрочные преимущества по сравнению со временем обучения, со…" at bounding box center [722, 460] width 611 height 64
click at [404, 412] on input "б. Проанализируйте долгосрочные преимущества по сравнению со временем обучения,…" at bounding box center [404, 405] width 0 height 13
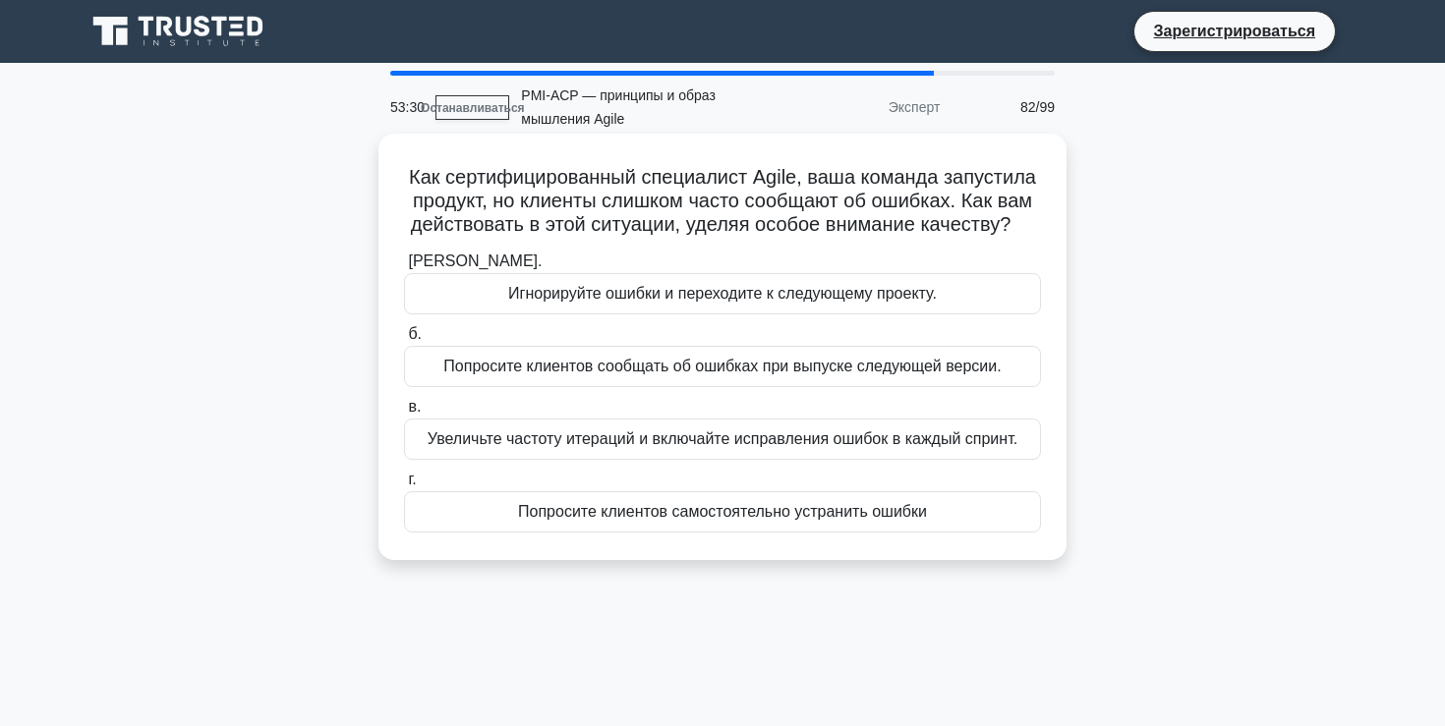
click at [750, 439] on font "Увеличьте частоту итераций и включайте исправления ошибок в каждый спринт." at bounding box center [722, 438] width 590 height 17
click at [404, 414] on input "в. Увеличьте частоту итераций и включайте исправления ошибок в каждый спринт." at bounding box center [404, 407] width 0 height 13
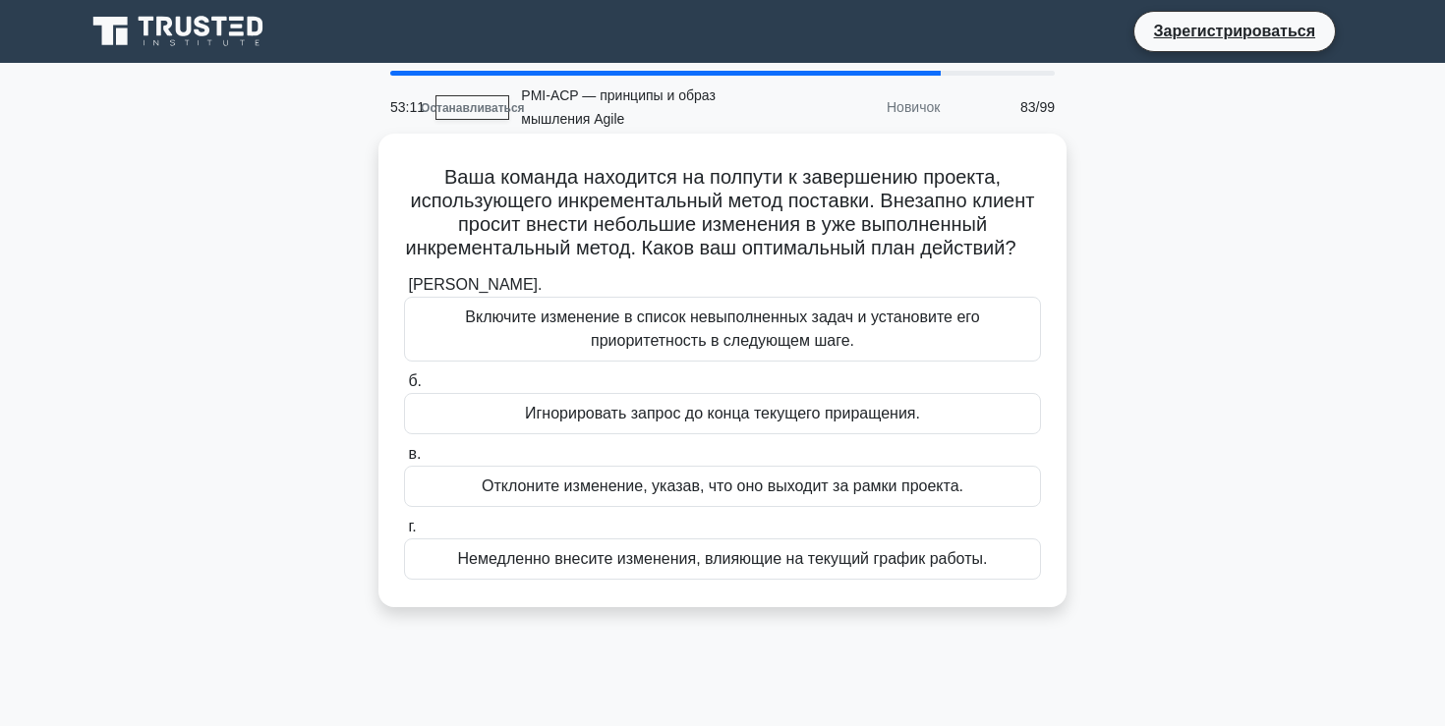
click at [768, 343] on font "Включите изменение в список невыполненных задач и установите его приоритетность…" at bounding box center [722, 329] width 514 height 40
click at [404, 292] on input "а. Включите изменение в список невыполненных задач и установите его приоритетно…" at bounding box center [404, 285] width 0 height 13
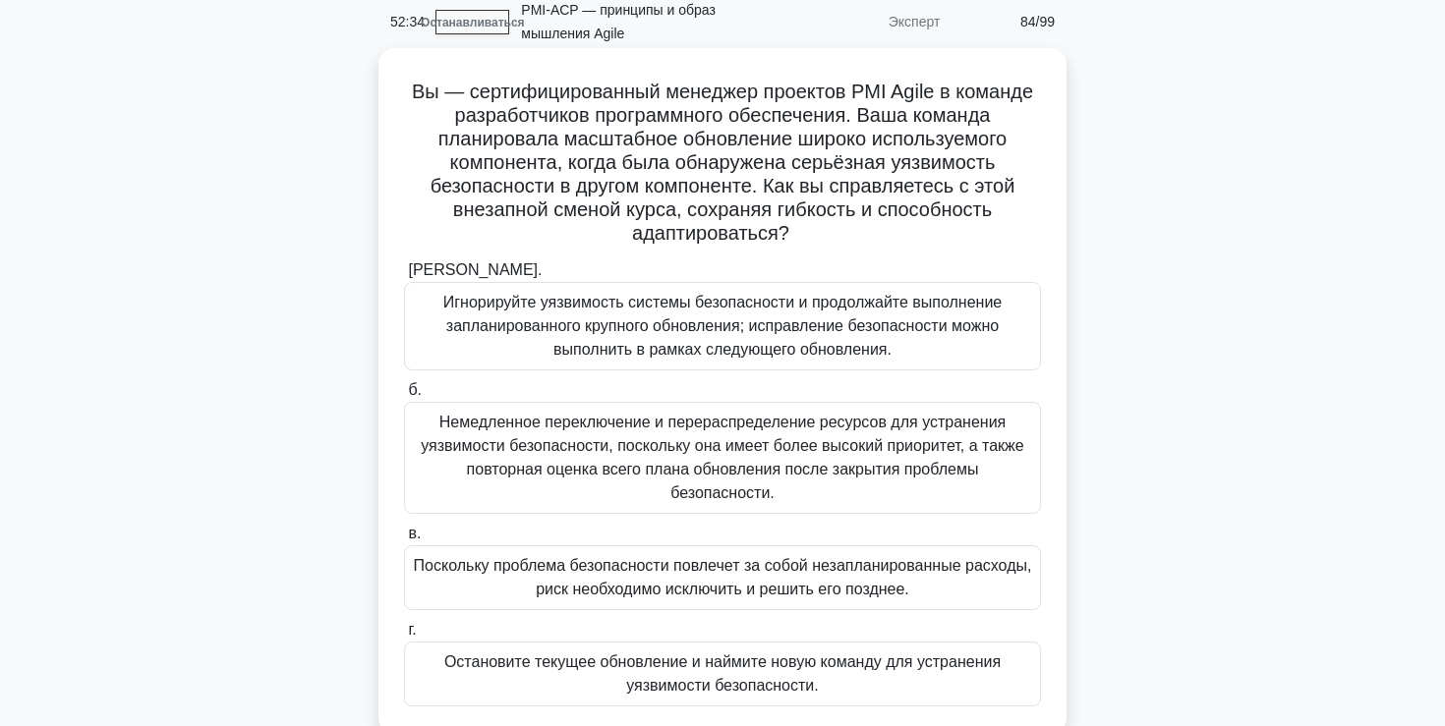
scroll to position [60, 0]
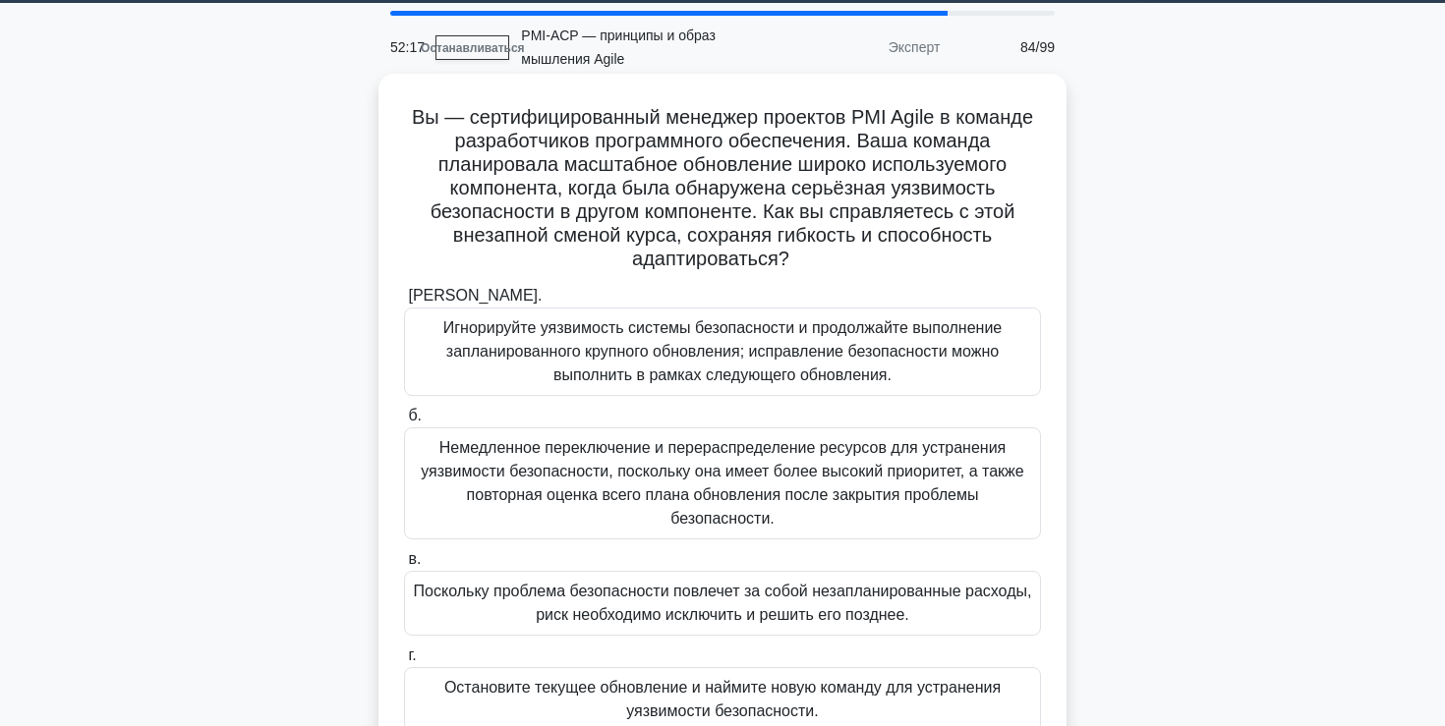
click at [733, 485] on font "Немедленное переключение и перераспределение ресурсов для устранения уязвимости…" at bounding box center [722, 483] width 619 height 94
click at [404, 423] on input "б. Немедленное переключение и перераспределение ресурсов для устранения уязвимо…" at bounding box center [404, 416] width 0 height 13
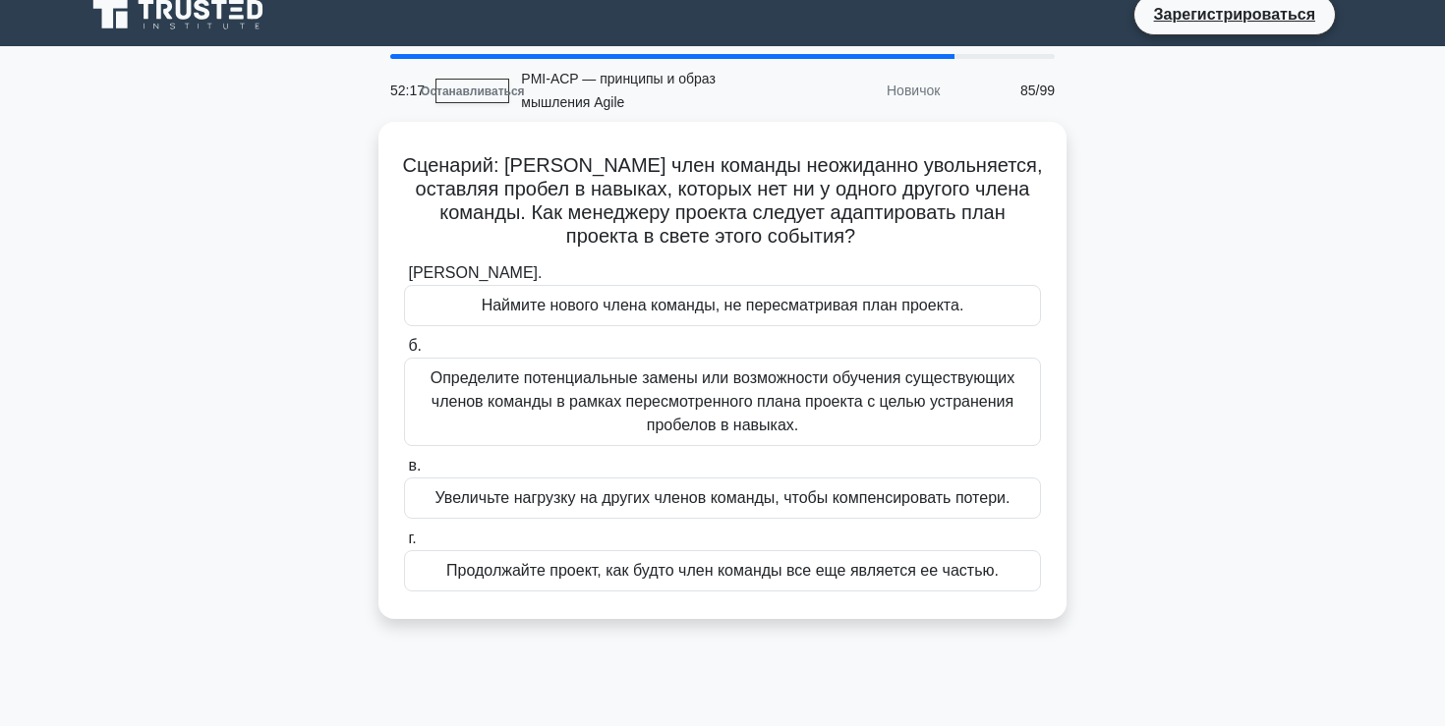
scroll to position [0, 0]
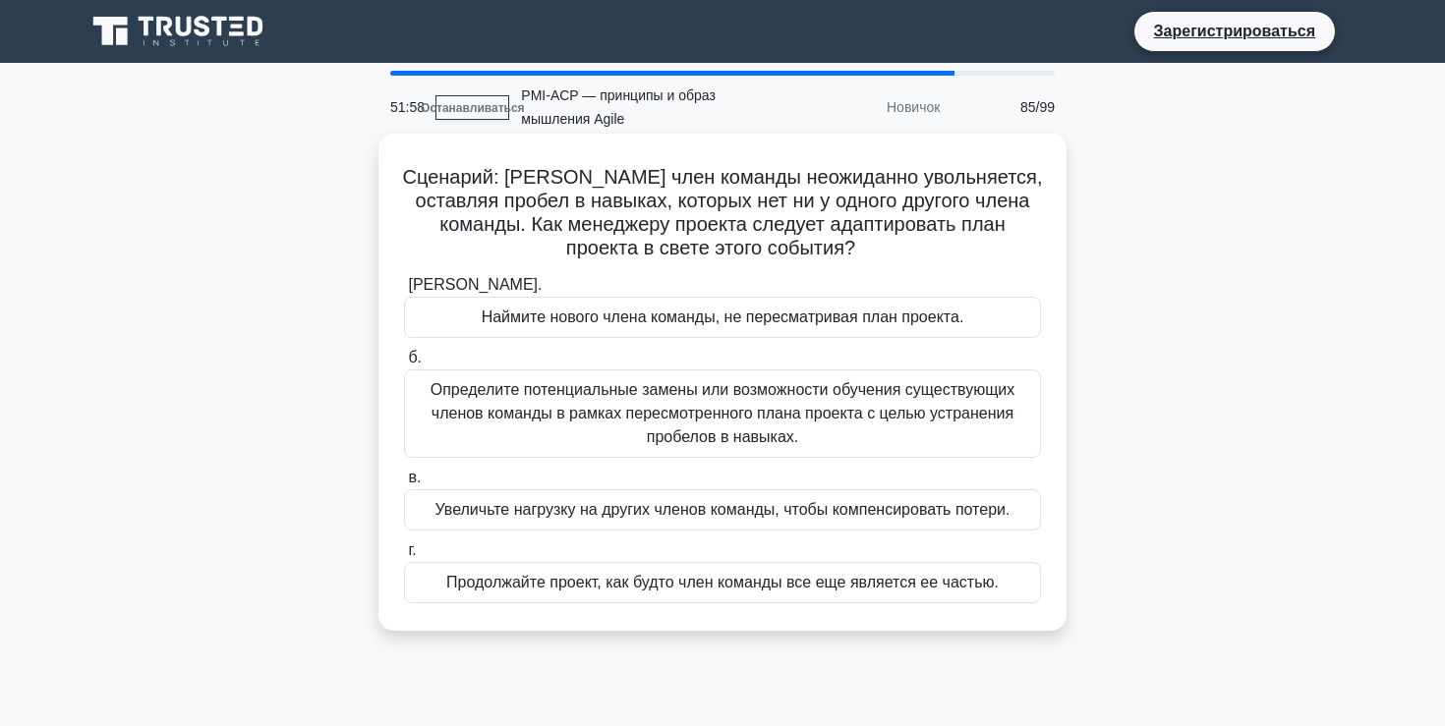
click at [727, 408] on font "Определите потенциальные замены или возможности обучения существующих членов ко…" at bounding box center [722, 413] width 585 height 64
click at [404, 365] on input "б. Определите потенциальные замены или возможности обучения существующих членов…" at bounding box center [404, 358] width 0 height 13
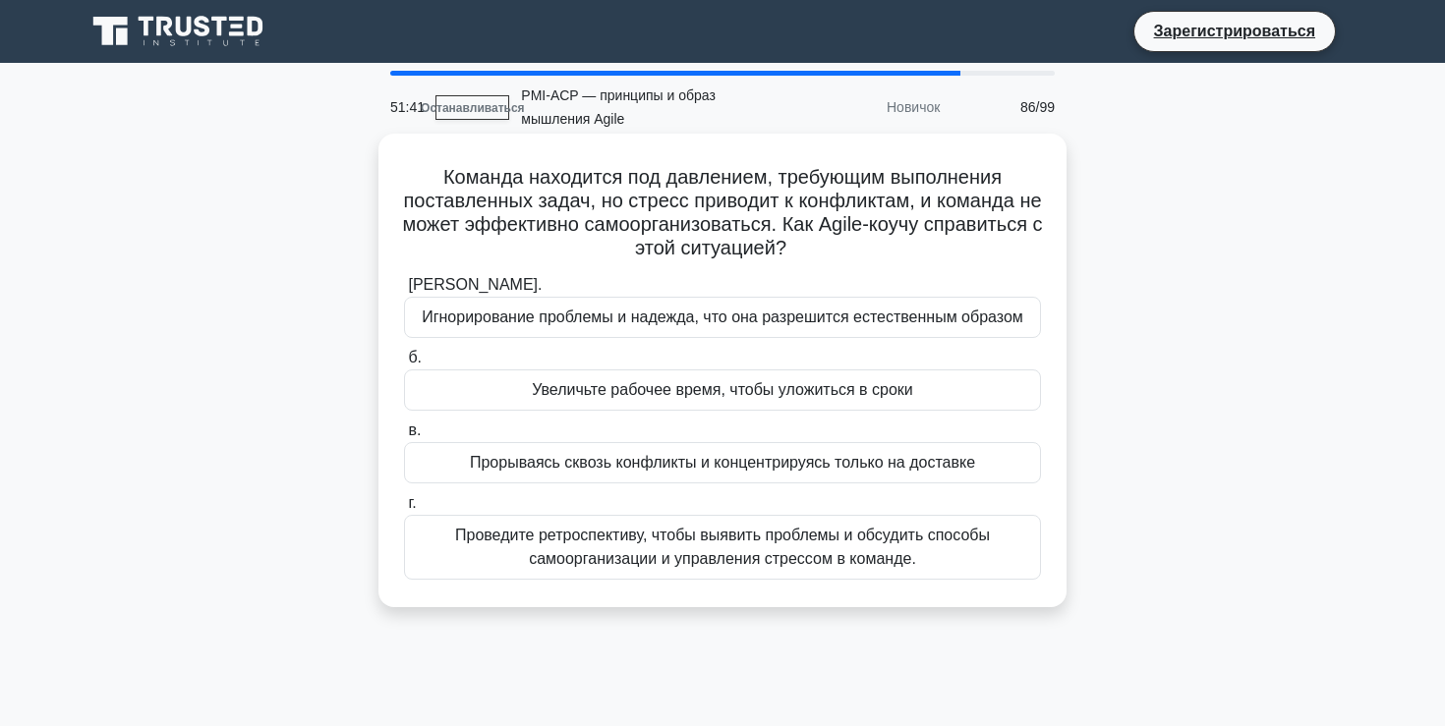
click at [733, 559] on font "Проведите ретроспективу, чтобы выявить проблемы и обсудить способы самоорганиза…" at bounding box center [722, 547] width 535 height 40
click at [404, 510] on input "г. Проведите ретроспективу, чтобы выявить проблемы и обсудить способы самоорган…" at bounding box center [404, 503] width 0 height 13
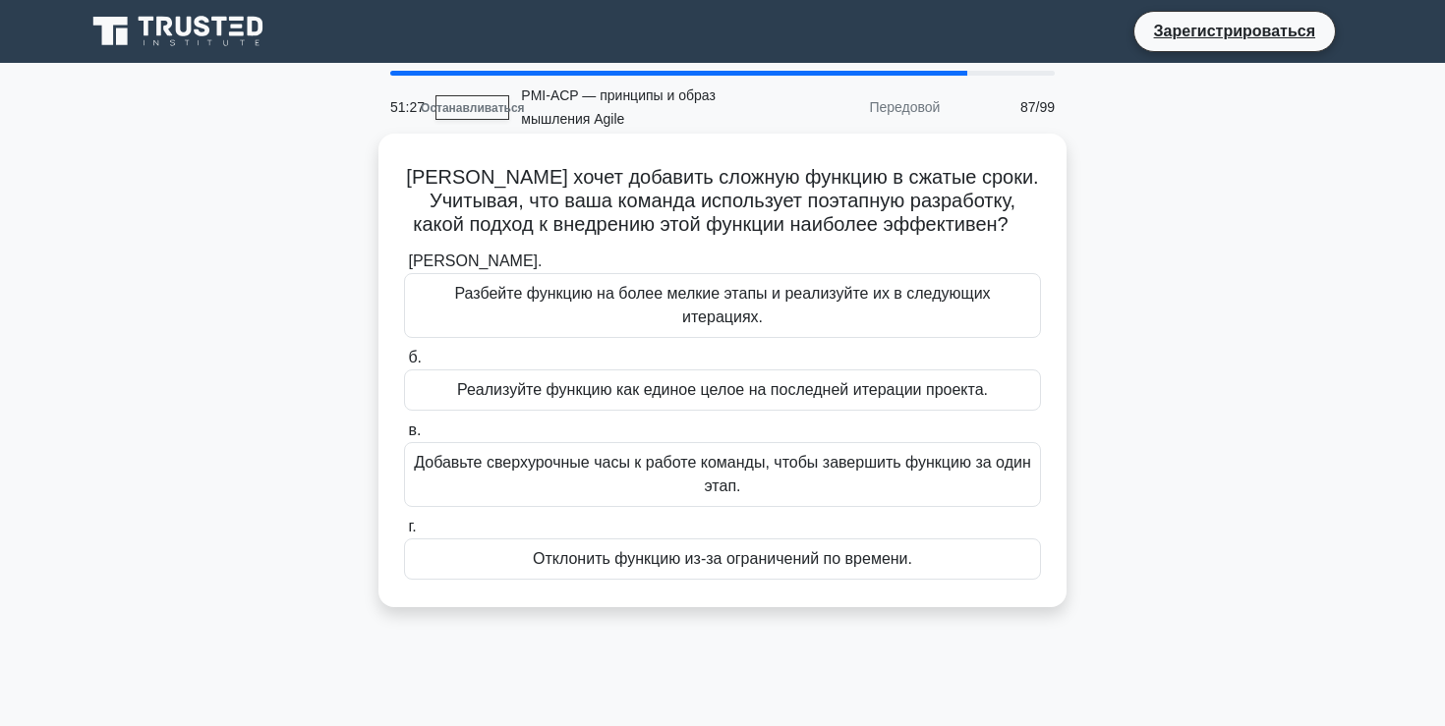
click at [742, 292] on font "Разбейте функцию на более мелкие этапы и реализуйте их в следующих итерациях." at bounding box center [722, 305] width 536 height 40
click at [404, 268] on input "а. Разбейте функцию на более мелкие этапы и реализуйте их в следующих итерациях." at bounding box center [404, 262] width 0 height 13
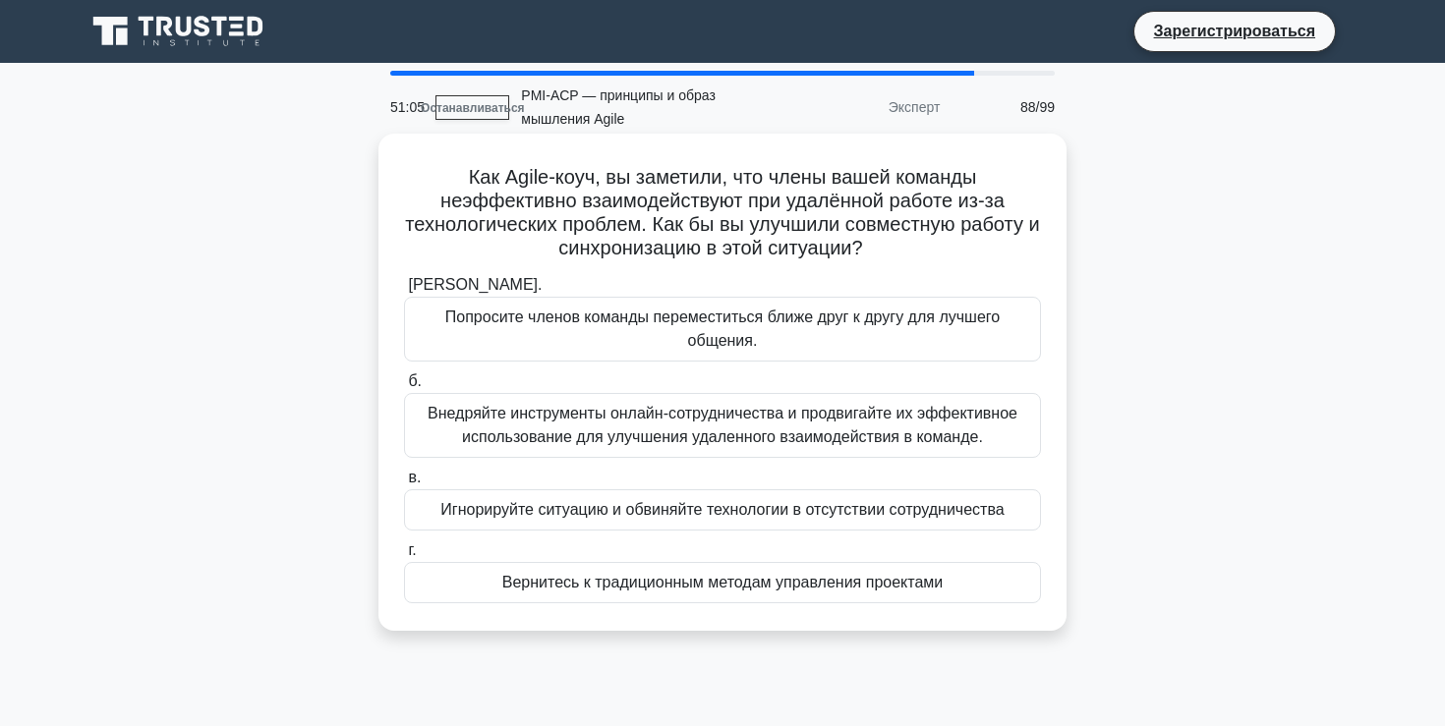
click at [670, 430] on font "Внедряйте инструменты онлайн-сотрудничества и продвигайте их эффективное исполь…" at bounding box center [722, 425] width 590 height 40
click at [404, 388] on input "б. Внедряйте инструменты онлайн-сотрудничества и продвигайте их эффективное исп…" at bounding box center [404, 381] width 0 height 13
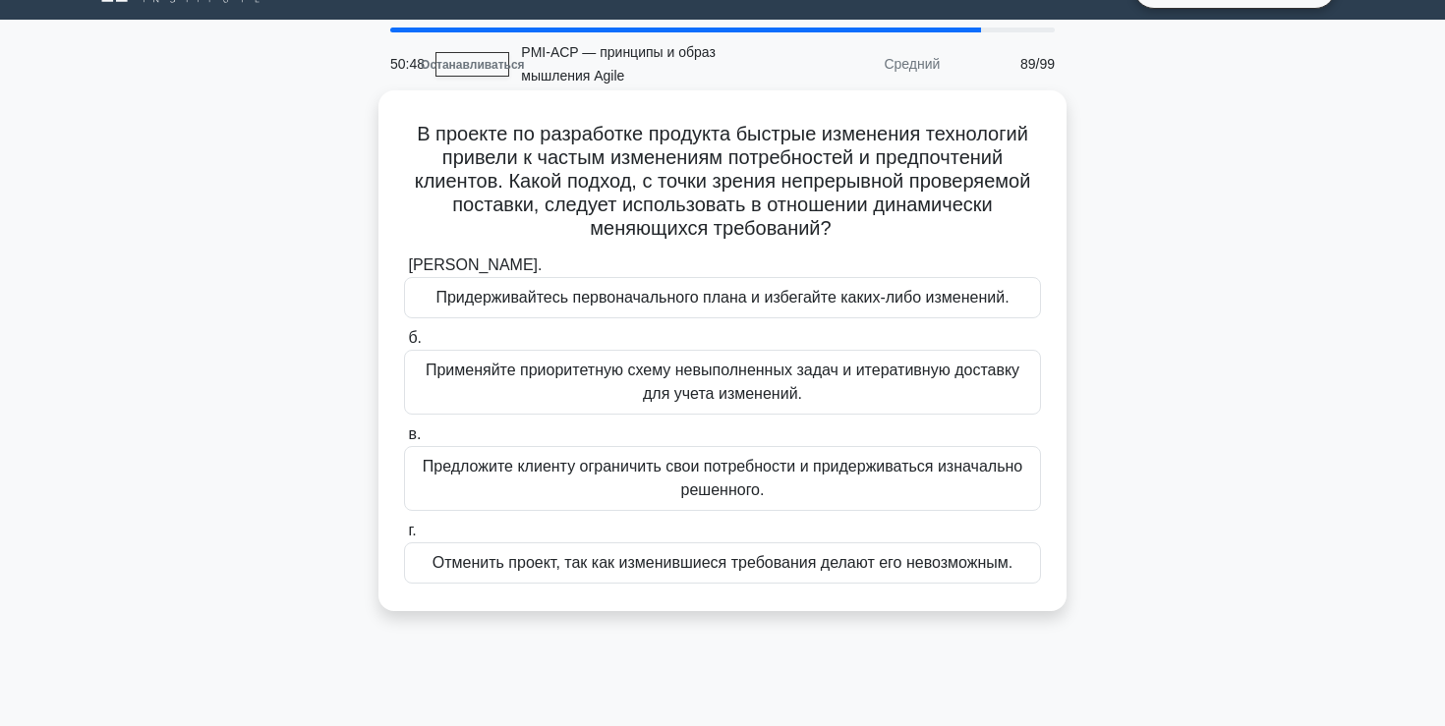
scroll to position [44, 0]
click at [658, 389] on font "Применяйте приоритетную схему невыполненных задач и итеративную доставку для уч…" at bounding box center [723, 381] width 594 height 40
click at [404, 344] on input "б. Применяйте приоритетную схему невыполненных задач и итеративную доставку для…" at bounding box center [404, 337] width 0 height 13
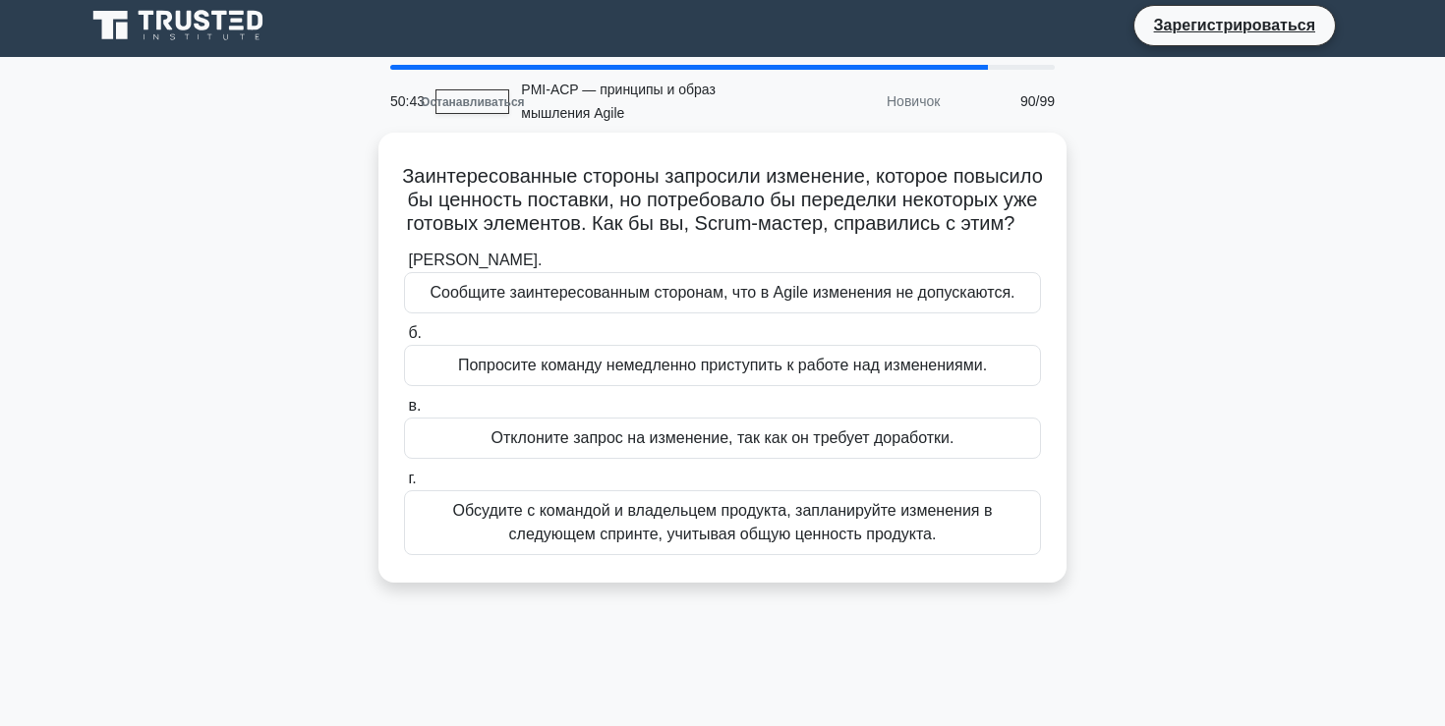
scroll to position [0, 0]
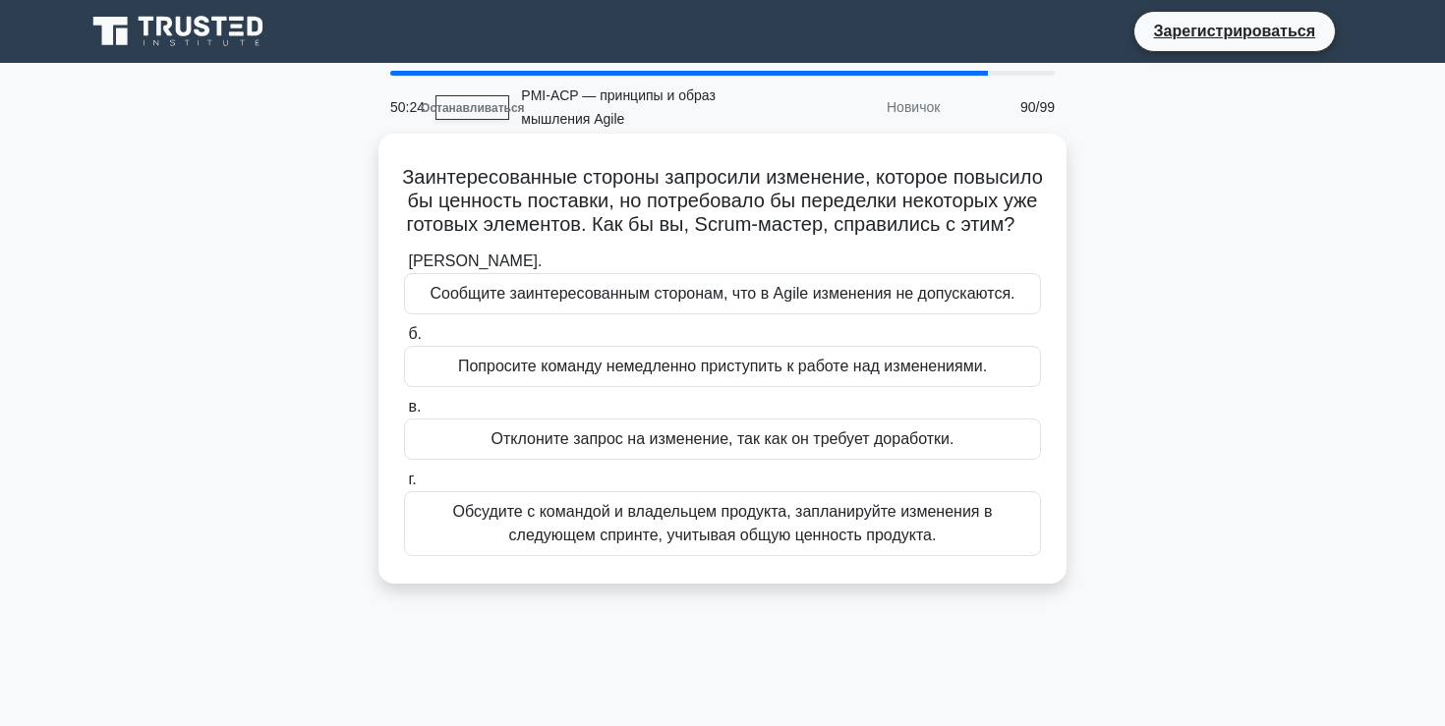
click at [627, 534] on font "Обсудите с командой и владельцем продукта, запланируйте изменения в следующем с…" at bounding box center [723, 523] width 540 height 40
click at [404, 486] on input "г. Обсудите с командой и владельцем продукта, запланируйте изменения в следующе…" at bounding box center [404, 480] width 0 height 13
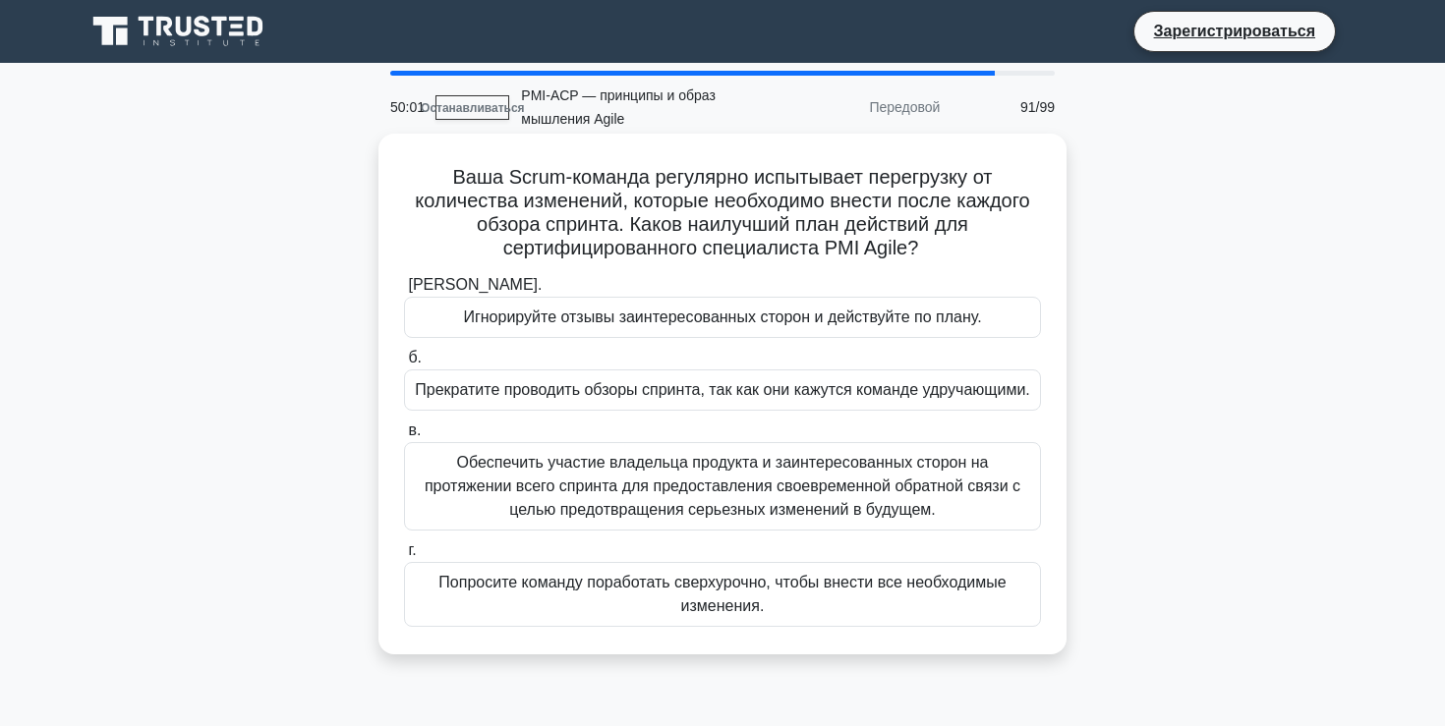
click at [634, 484] on font "Обеспечить участие владельца продукта и заинтересованных сторон на протяжении в…" at bounding box center [723, 486] width 596 height 64
click at [404, 437] on input "в. Обеспечить участие владельца продукта и заинтересованных сторон на протяжени…" at bounding box center [404, 431] width 0 height 13
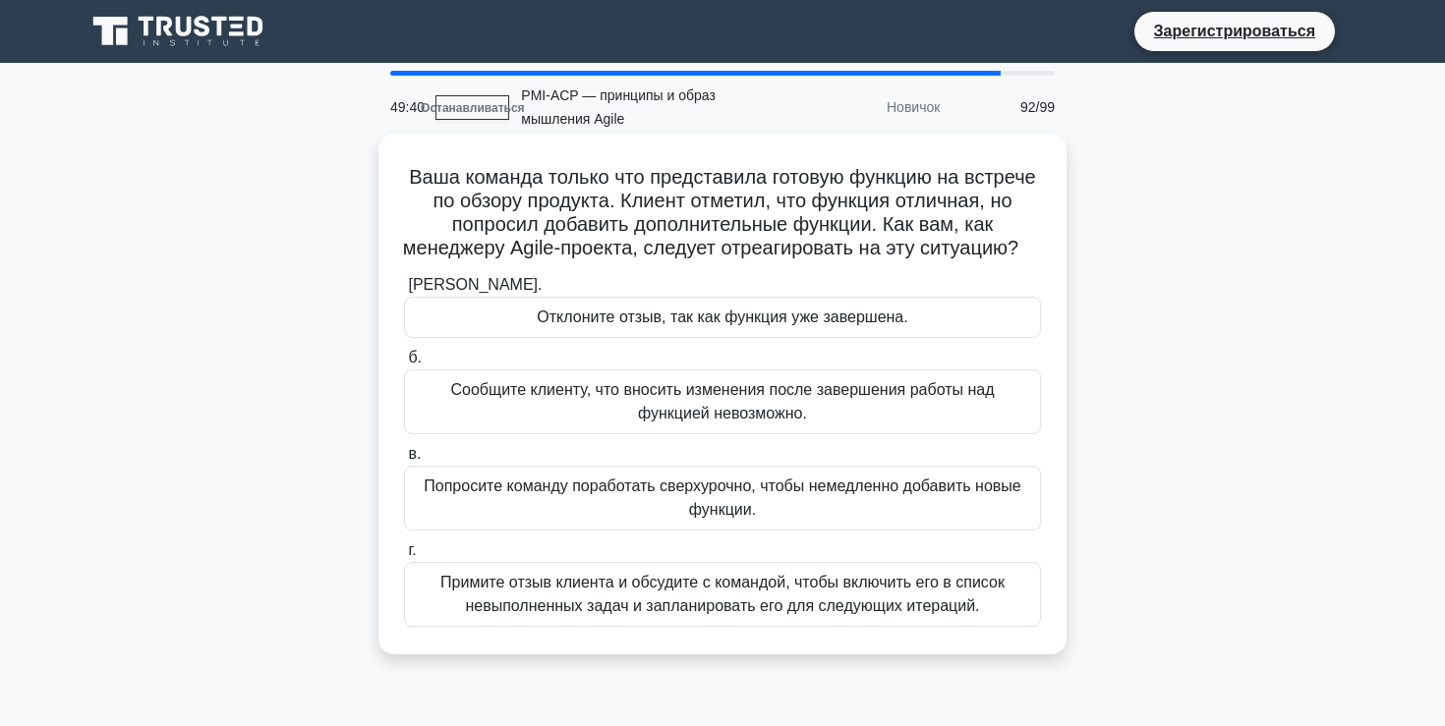
click at [575, 614] on font "Примите отзыв клиента и обсудите с командой, чтобы включить его в список невыпо…" at bounding box center [722, 594] width 564 height 40
click at [404, 557] on input "г. Примите отзыв клиента и обсудите с командой, чтобы включить его в список нев…" at bounding box center [404, 550] width 0 height 13
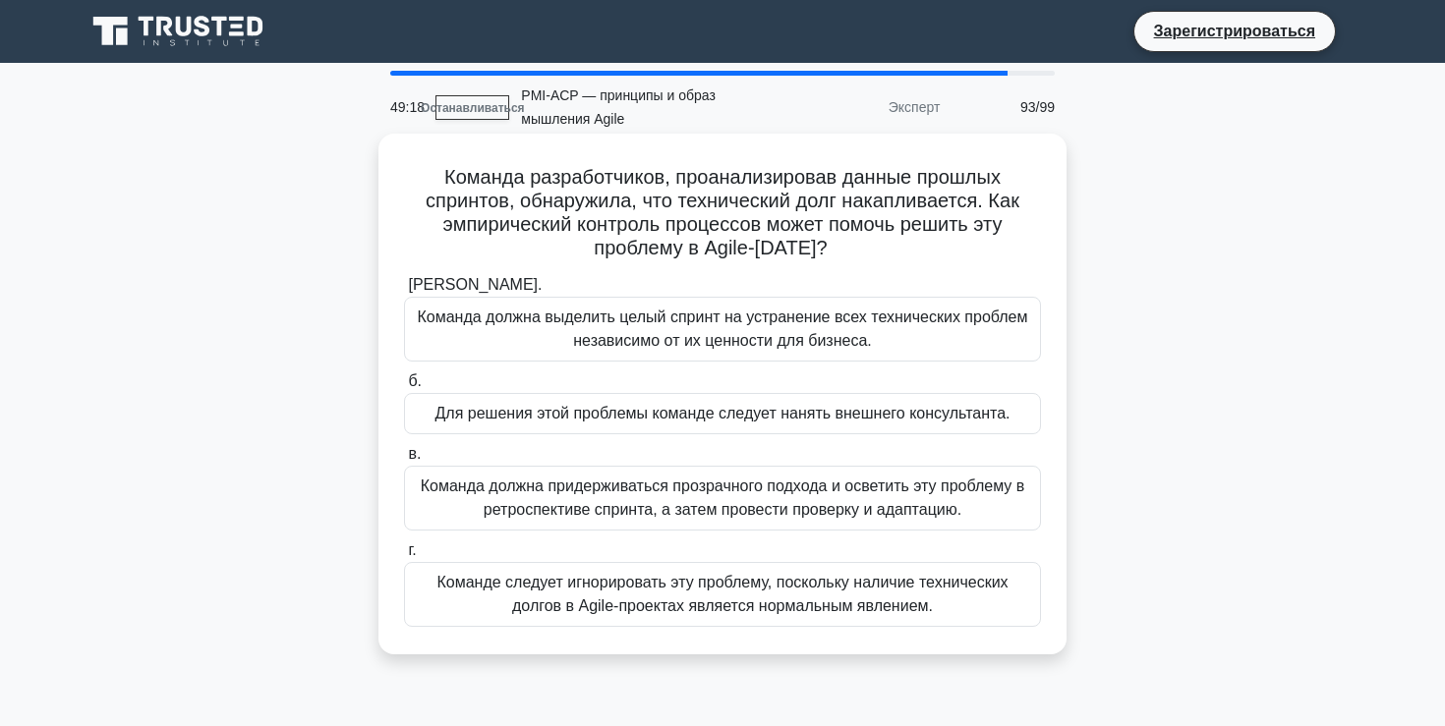
click at [626, 500] on font "Команда должна придерживаться прозрачного подхода и осветить эту проблему в рет…" at bounding box center [723, 498] width 604 height 40
click at [404, 461] on input "в. Команда должна придерживаться прозрачного подхода и осветить эту проблему в …" at bounding box center [404, 454] width 0 height 13
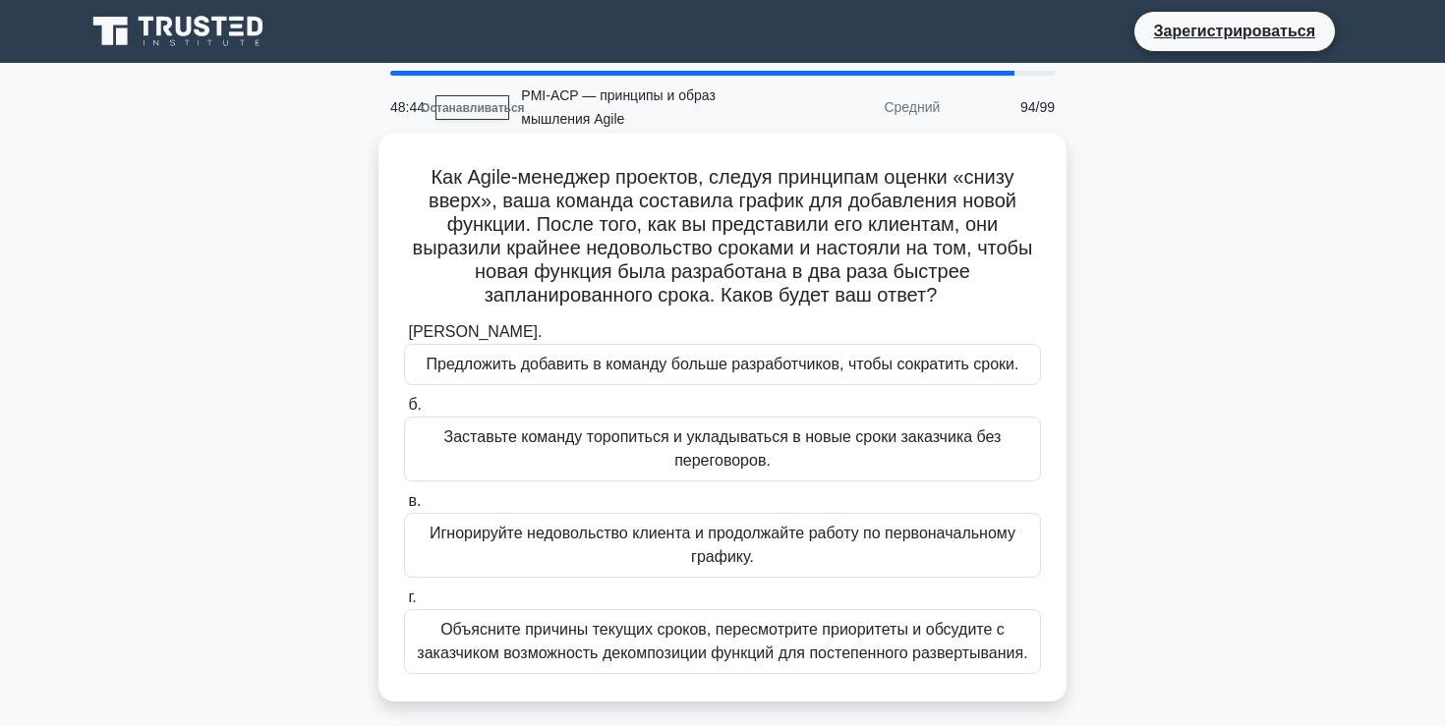
click at [611, 664] on font "Объясните причины текущих сроков, пересмотрите приоритеты и обсудите с заказчик…" at bounding box center [722, 641] width 619 height 47
click at [404, 604] on input "г. Объясните причины текущих сроков, пересмотрите приоритеты и обсудите с заказ…" at bounding box center [404, 598] width 0 height 13
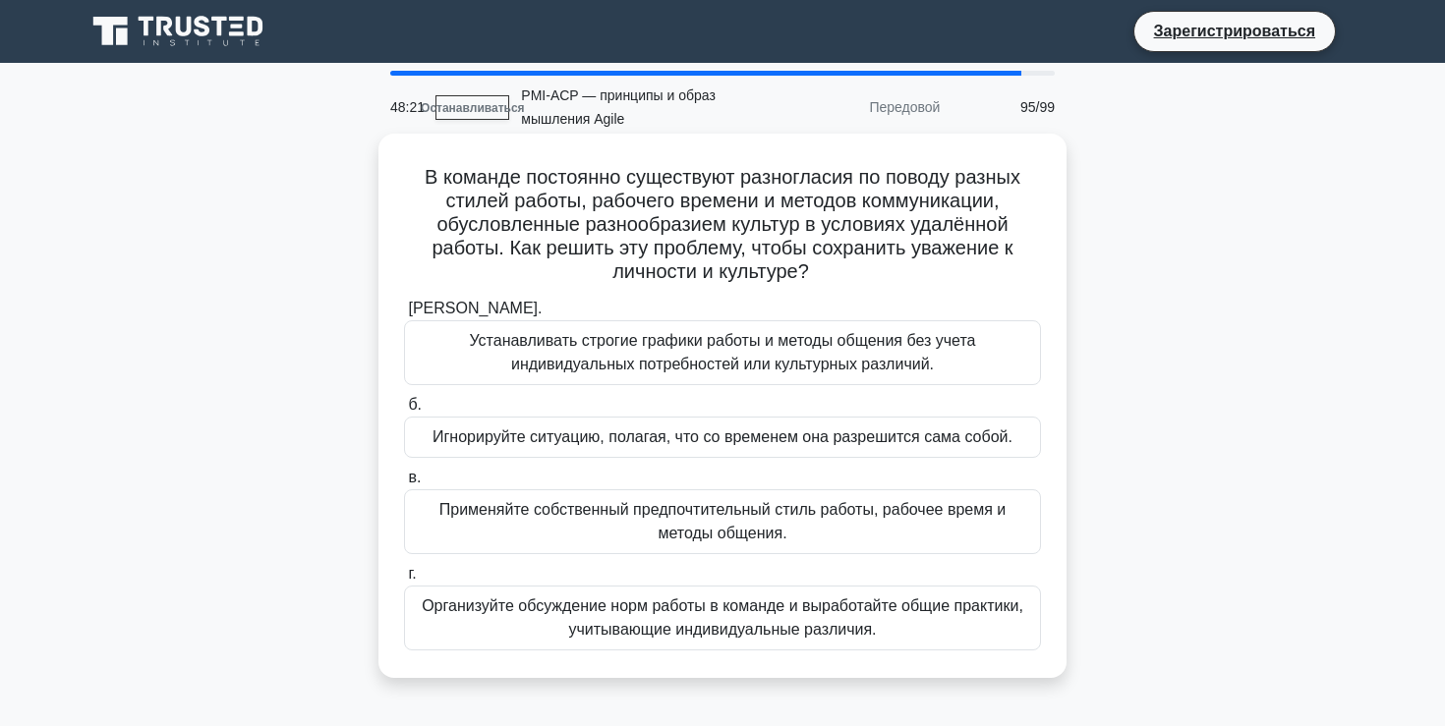
click at [687, 630] on font "Организуйте обсуждение норм работы в команде и выработайте общие практики, учит…" at bounding box center [722, 618] width 601 height 40
click at [404, 581] on input "г. Организуйте обсуждение норм работы в команде и выработайте общие практики, у…" at bounding box center [404, 574] width 0 height 13
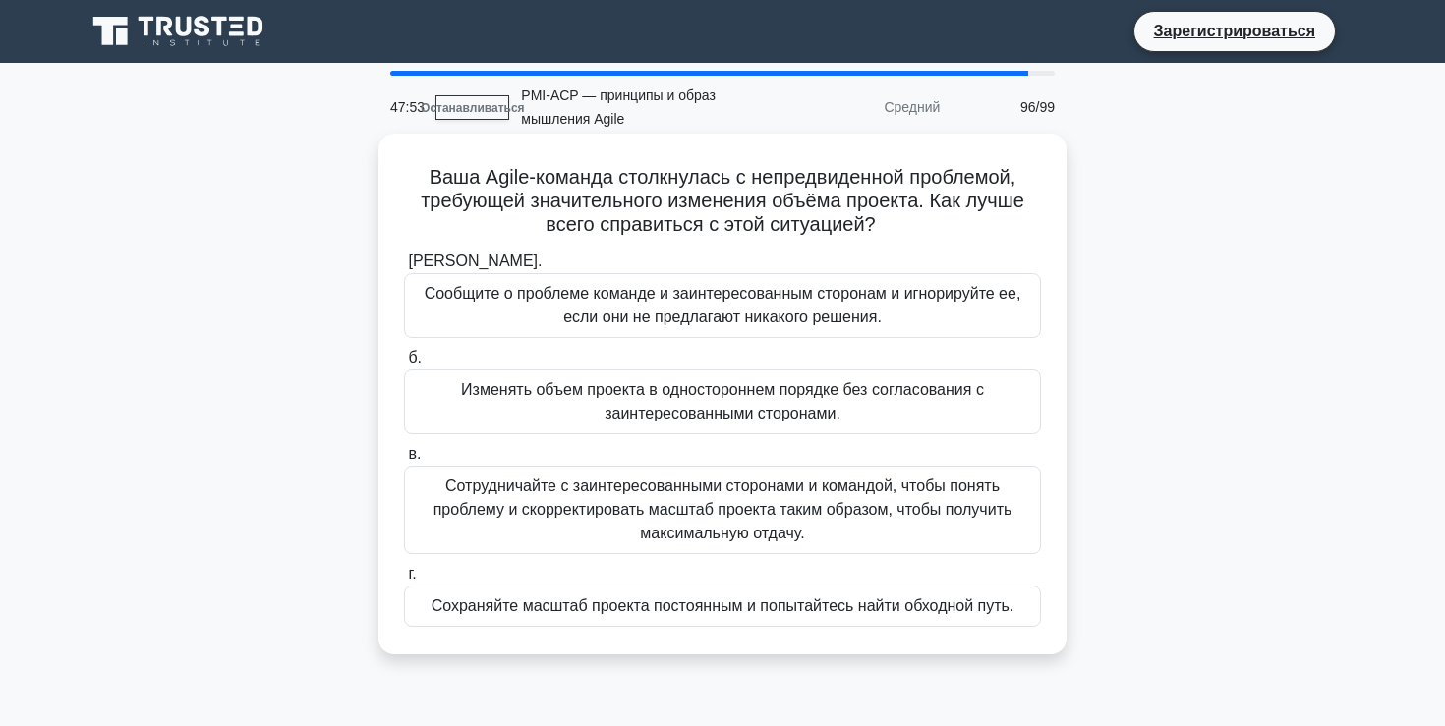
click at [726, 497] on font "Сотрудничайте с заинтересованными сторонами и командой, чтобы понять проблему и…" at bounding box center [722, 510] width 619 height 71
click at [404, 461] on input "в. Сотрудничайте с заинтересованными сторонами и командой, чтобы понять проблем…" at bounding box center [404, 454] width 0 height 13
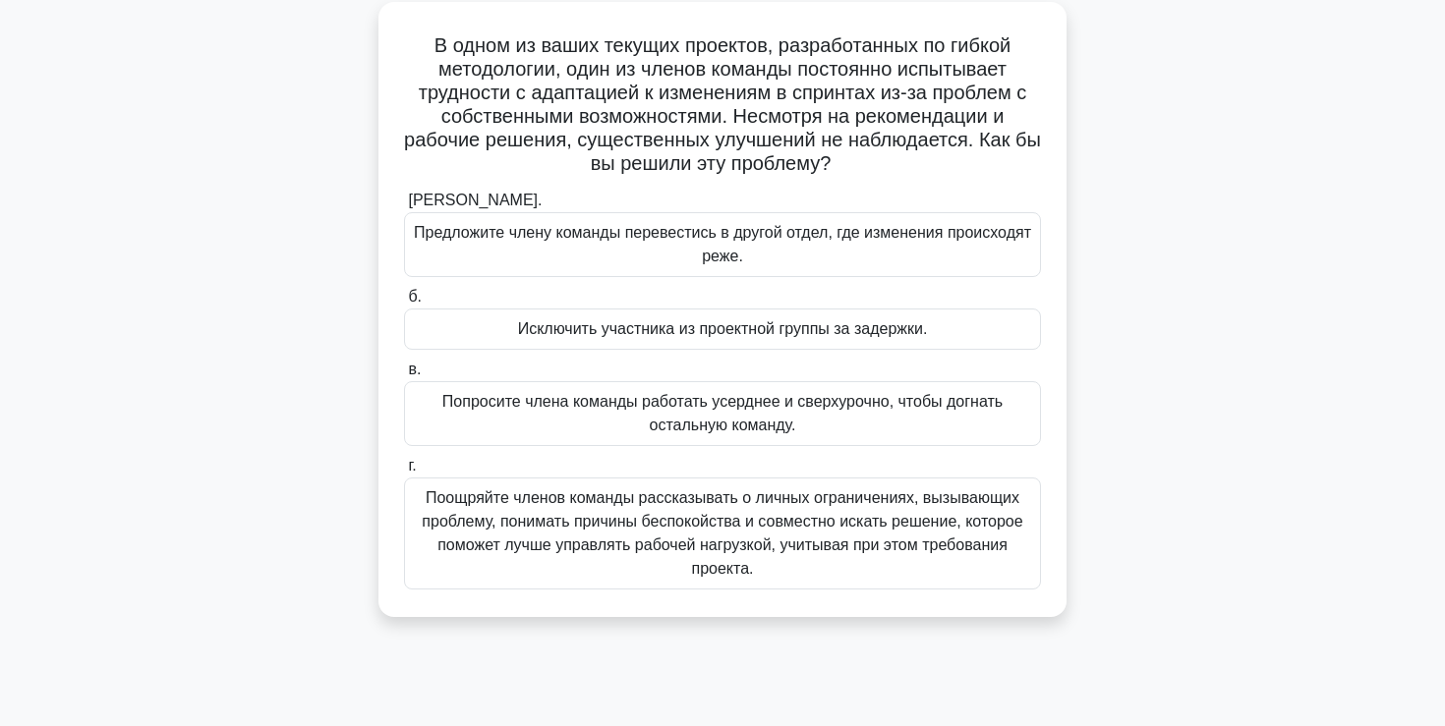
scroll to position [139, 0]
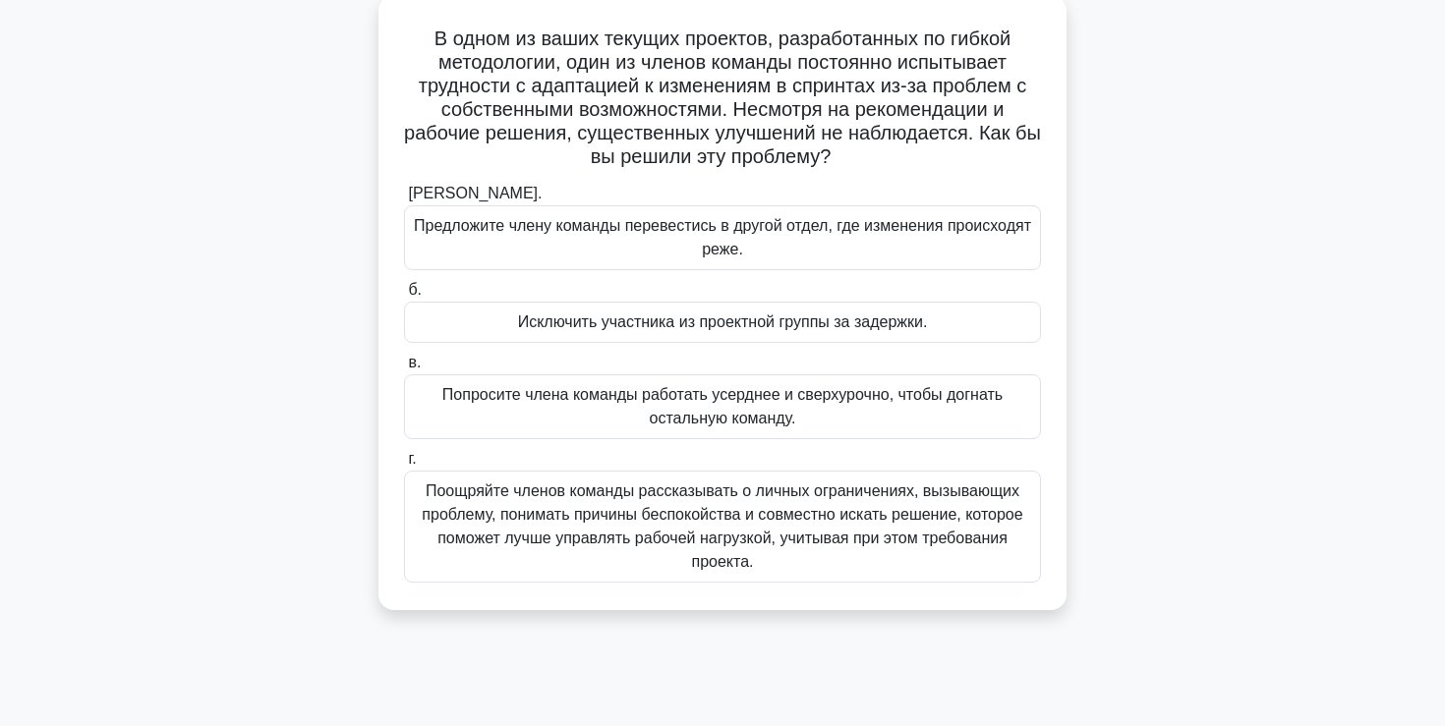
click at [713, 548] on font "Поощряйте членов команды рассказывать о личных ограничениях, вызывающих проблем…" at bounding box center [722, 526] width 600 height 87
click at [404, 466] on input "г. Поощряйте членов команды рассказывать о личных ограничениях, вызывающих проб…" at bounding box center [404, 459] width 0 height 13
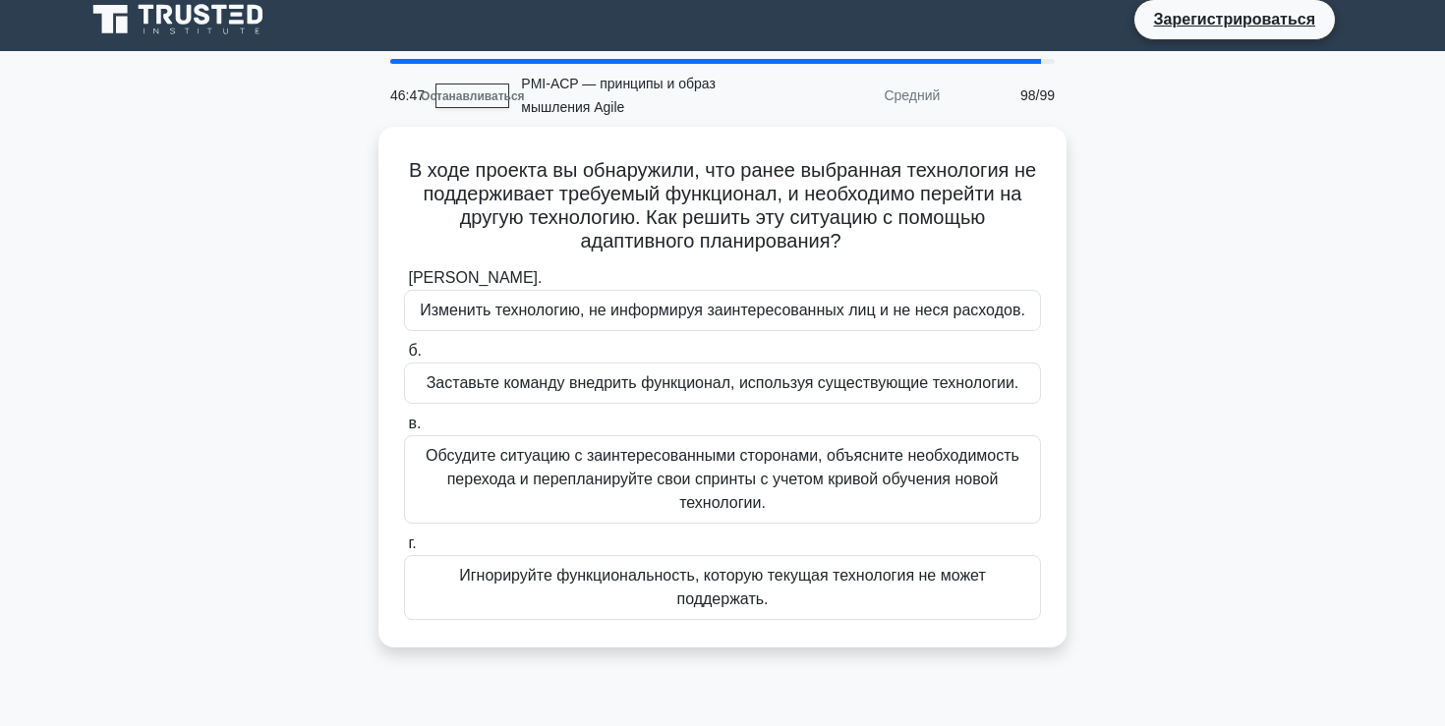
scroll to position [16, 0]
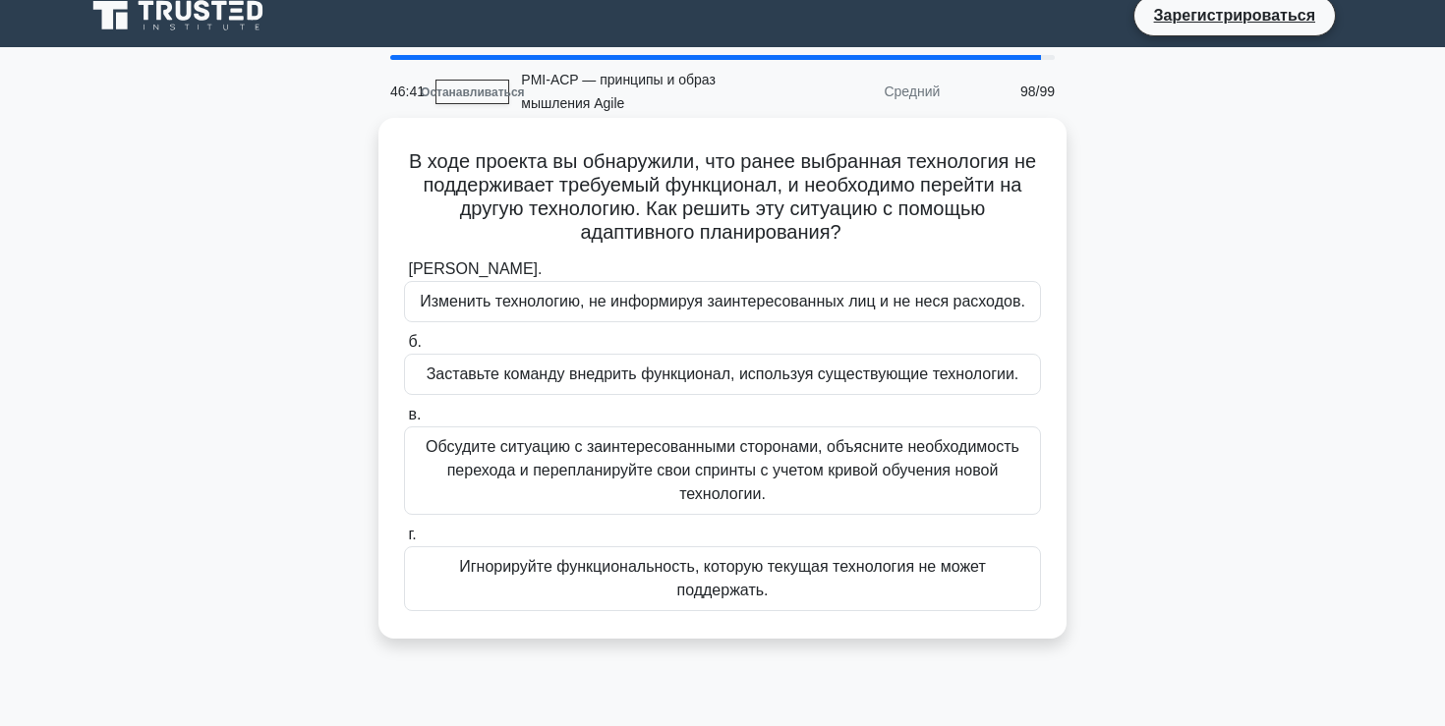
click at [717, 456] on font "Обсудите ситуацию с заинтересованными сторонами, объясните необходимость перехо…" at bounding box center [723, 470] width 594 height 64
click at [404, 422] on input "в. Обсудите ситуацию с заинтересованными сторонами, объясните необходимость пер…" at bounding box center [404, 415] width 0 height 13
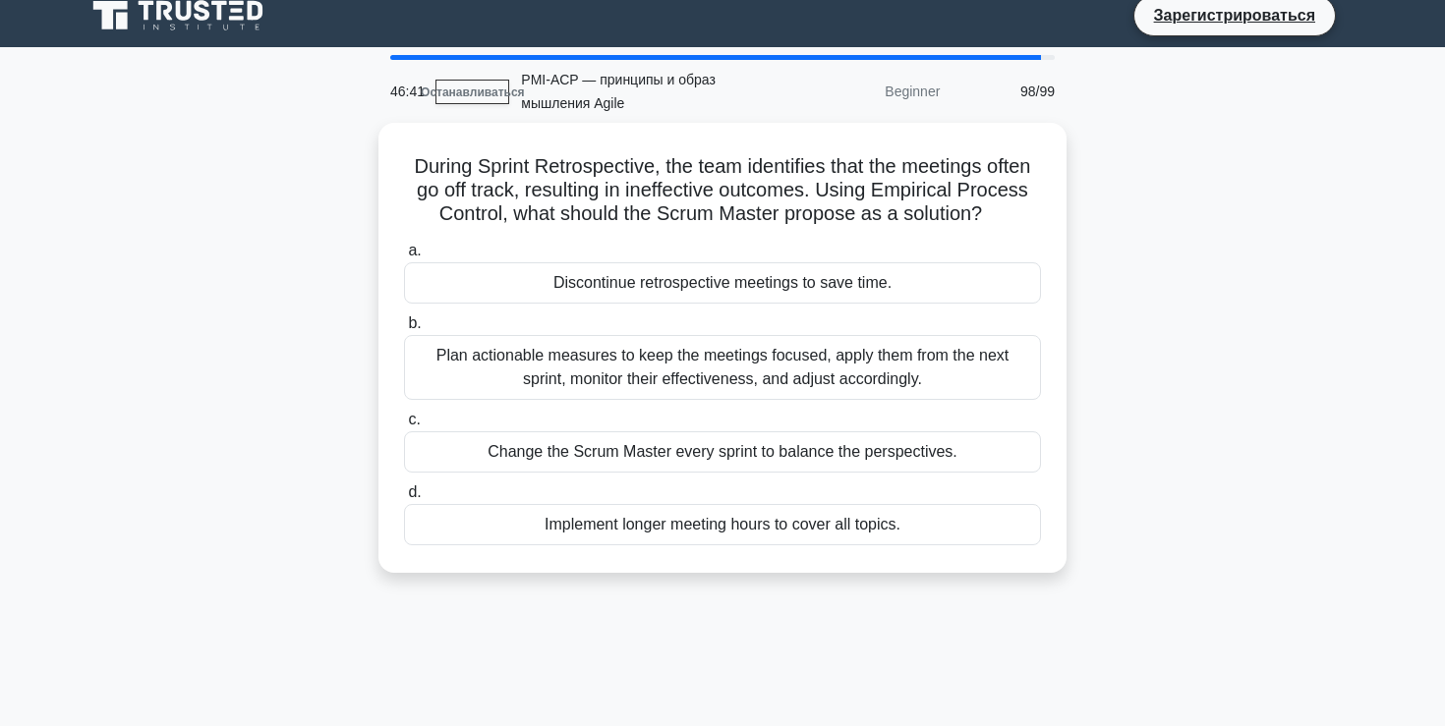
scroll to position [0, 0]
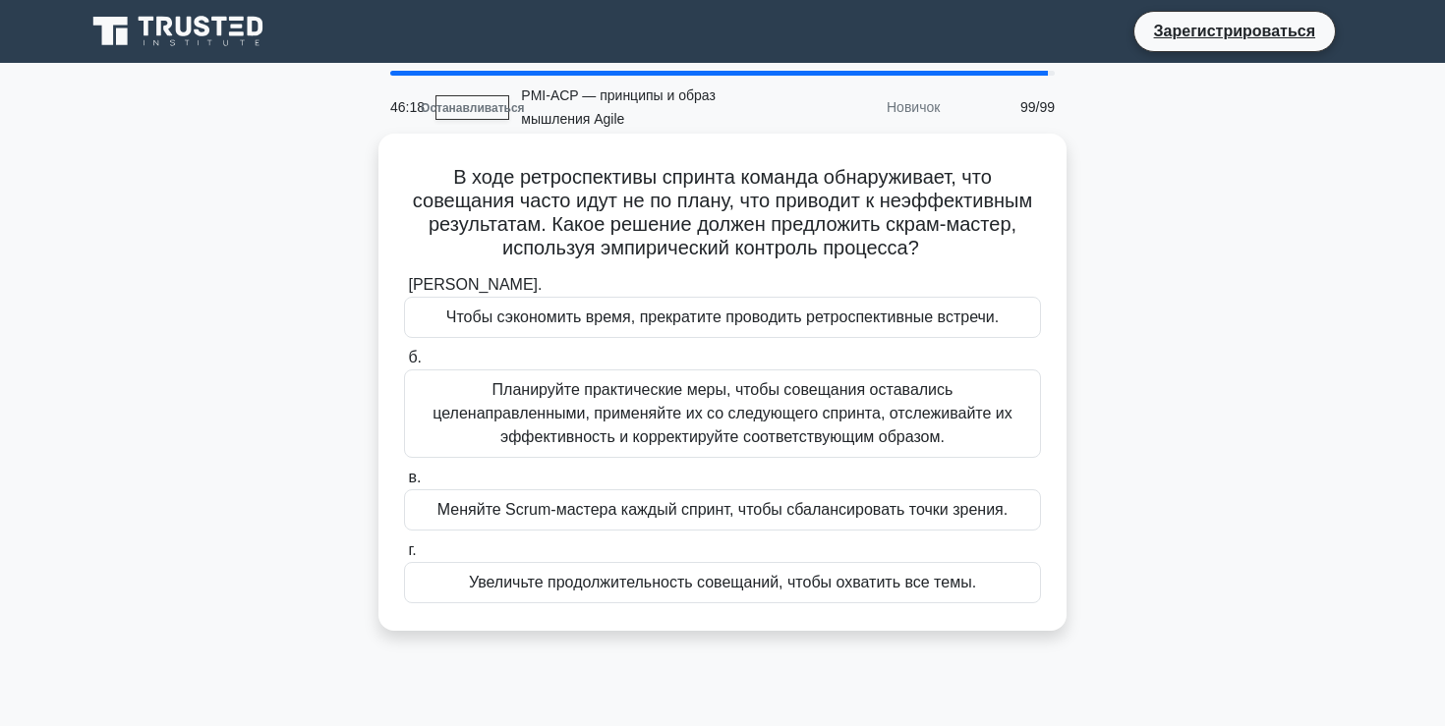
click at [736, 420] on font "Планируйте практические меры, чтобы совещания оставались целенаправленными, при…" at bounding box center [722, 413] width 580 height 64
click at [404, 365] on input "б. Планируйте практические меры, чтобы совещания оставались целенаправленными, …" at bounding box center [404, 358] width 0 height 13
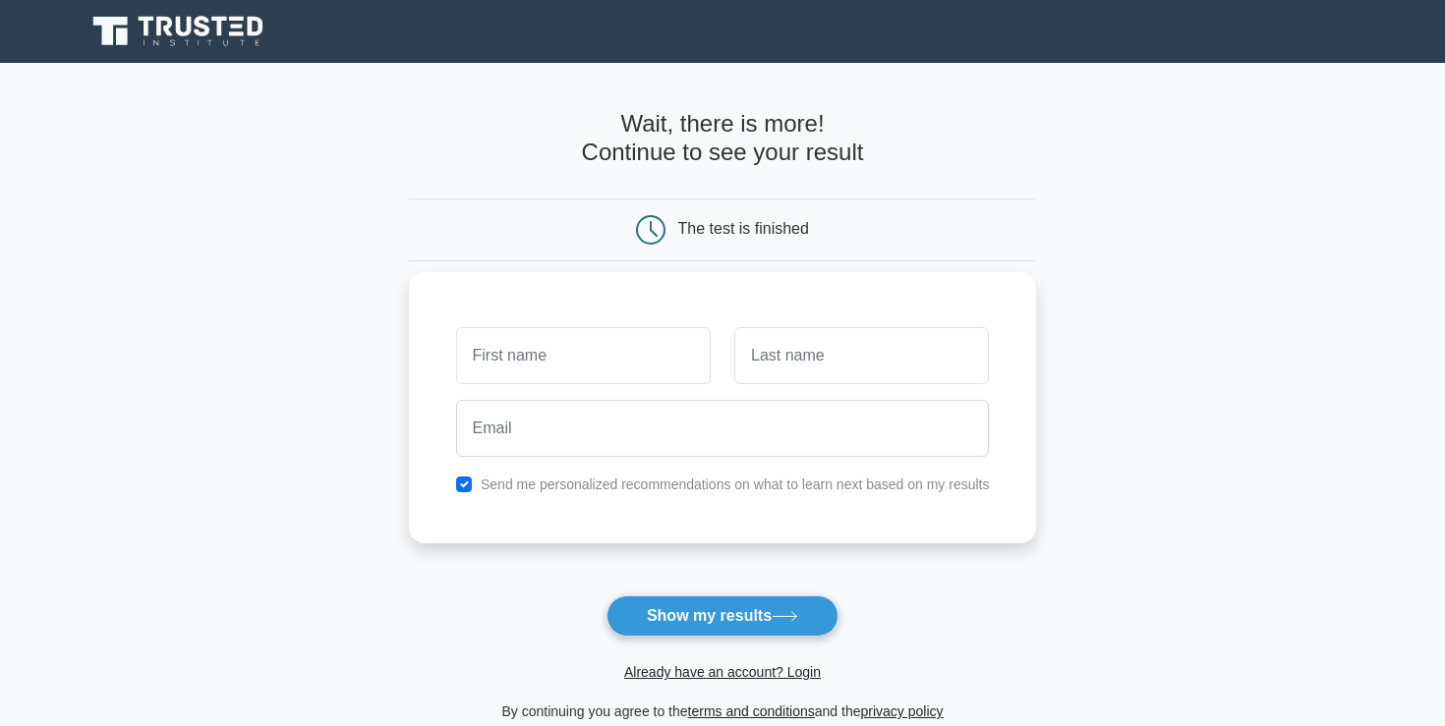
type input "Ф"
type input "AIMAN"
click at [782, 355] on input "text" at bounding box center [861, 355] width 255 height 57
type input "Abdikarim"
click at [727, 460] on div at bounding box center [722, 428] width 557 height 73
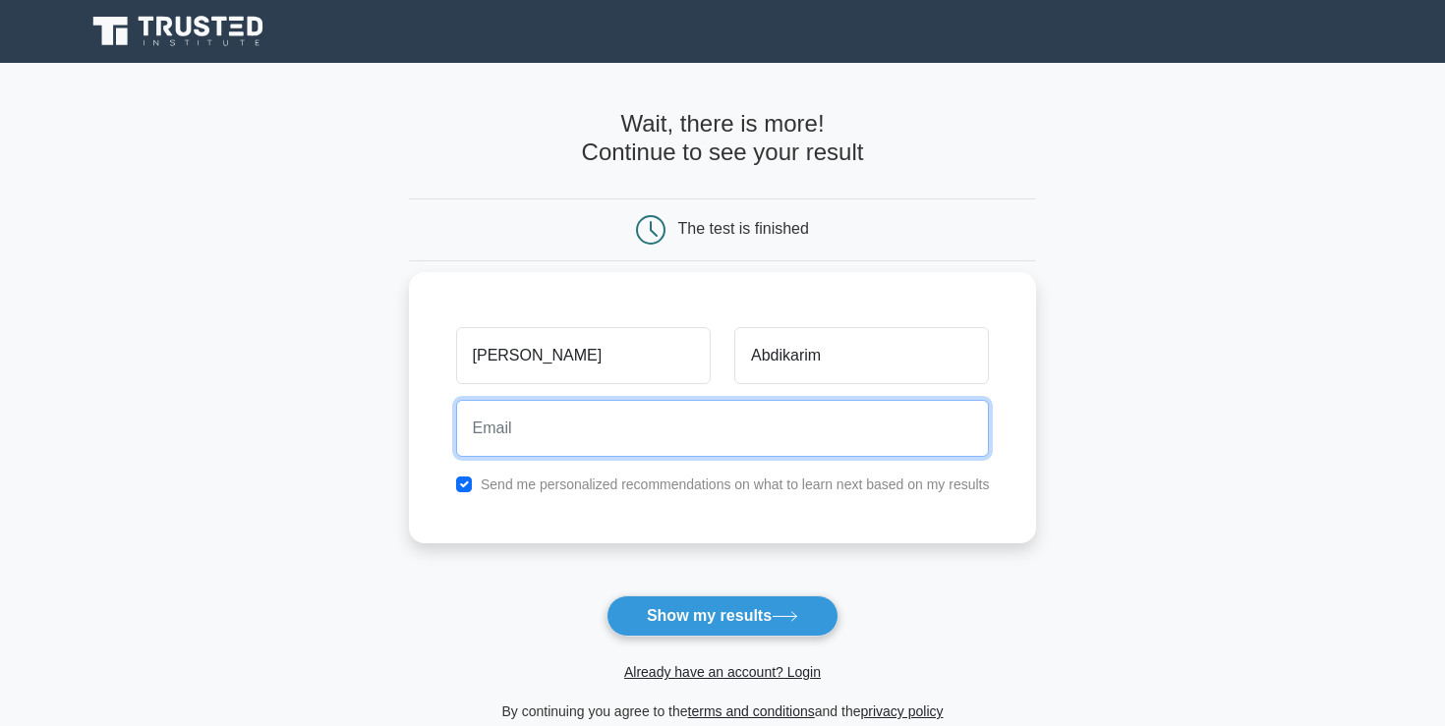
click at [717, 446] on input "email" at bounding box center [723, 428] width 534 height 57
type input "erabdi05@gmail.com"
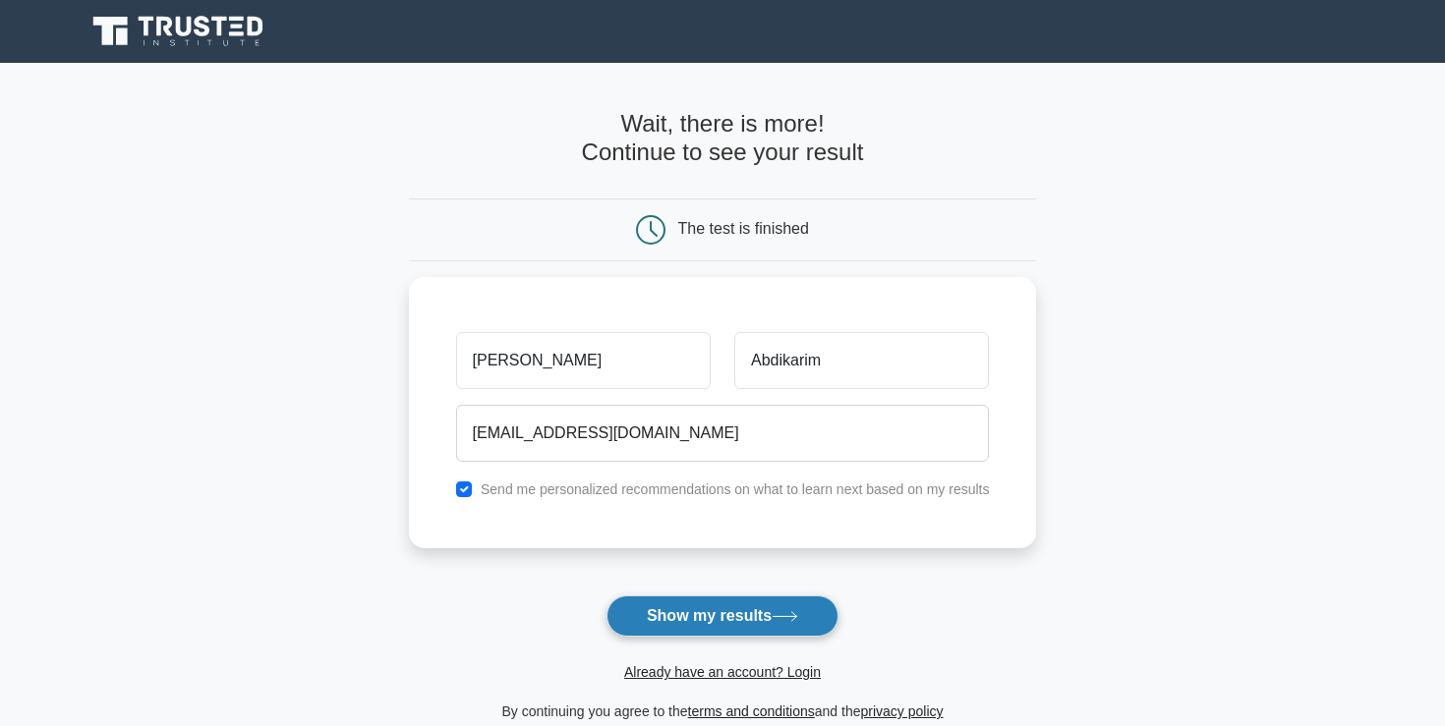
click at [704, 614] on button "Show my results" at bounding box center [722, 616] width 232 height 41
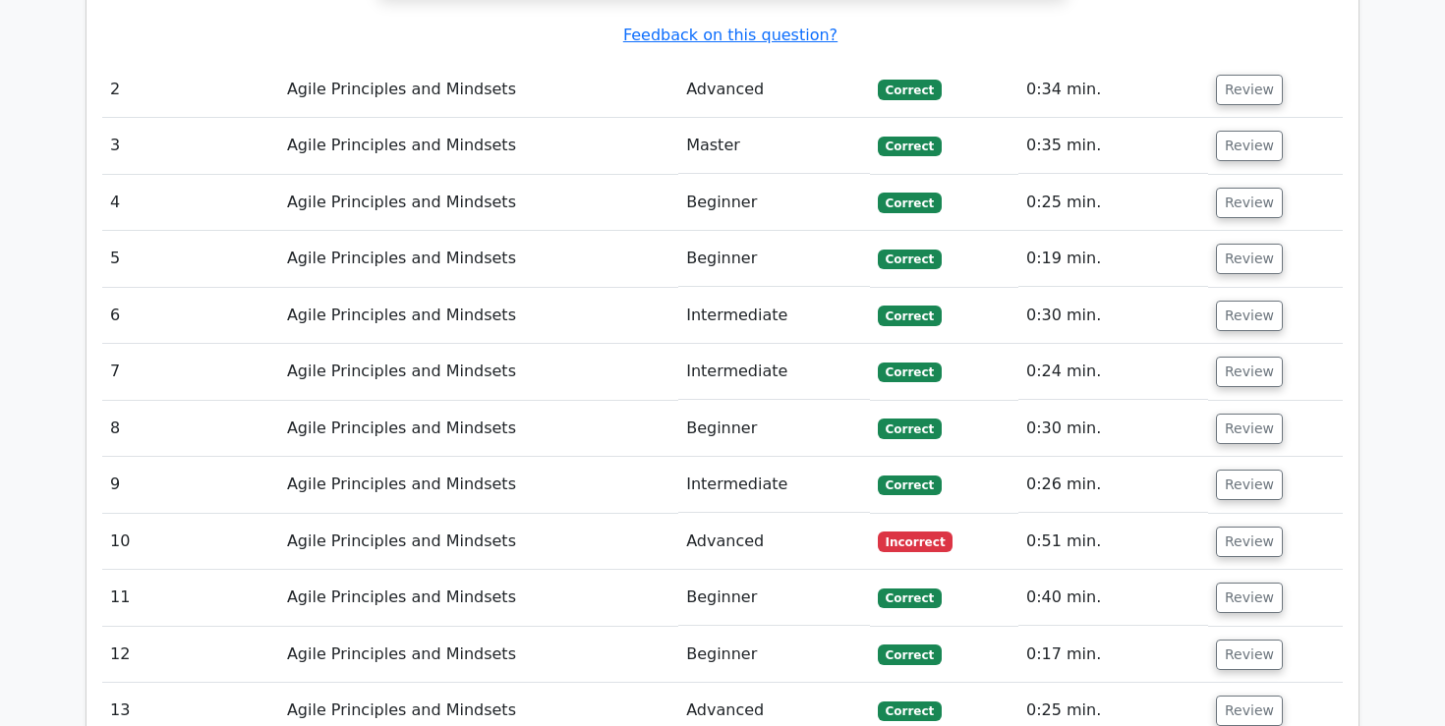
scroll to position [2516, 0]
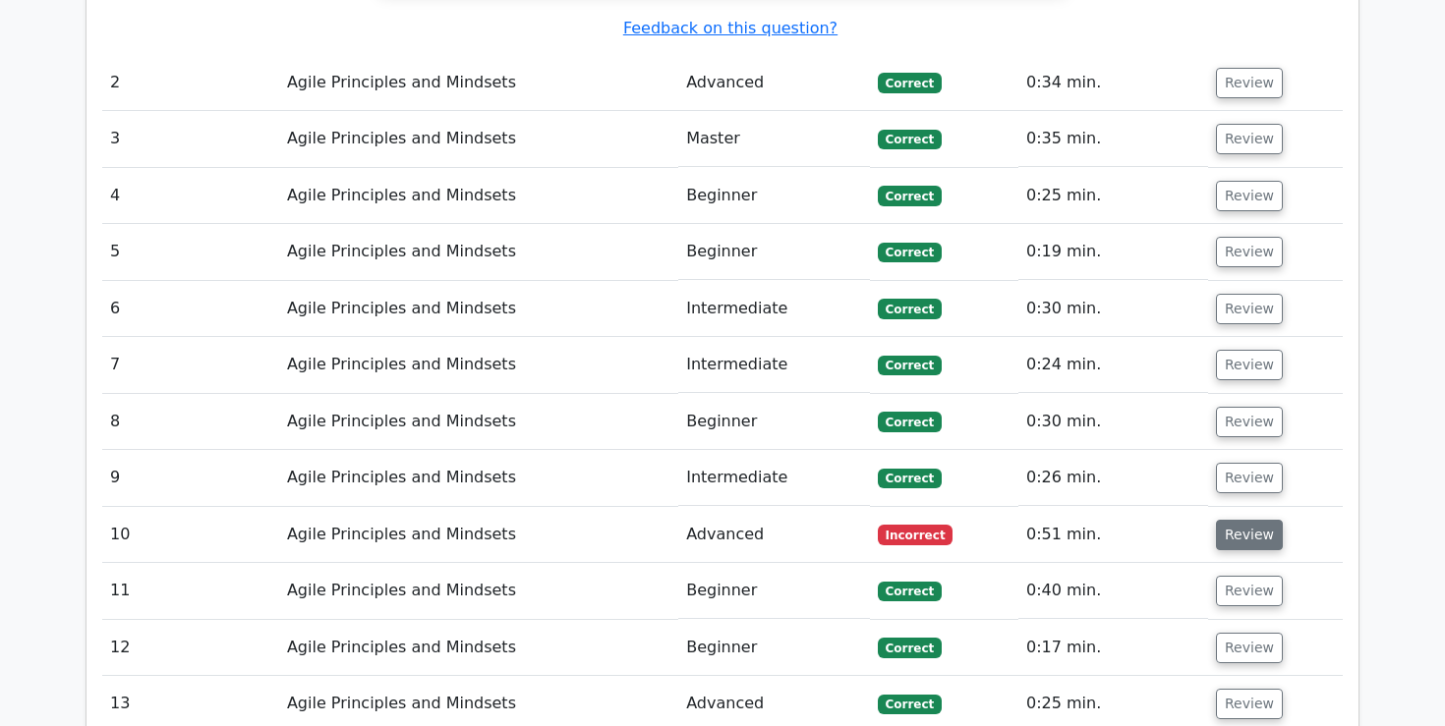
click at [1241, 520] on button "Review" at bounding box center [1249, 535] width 67 height 30
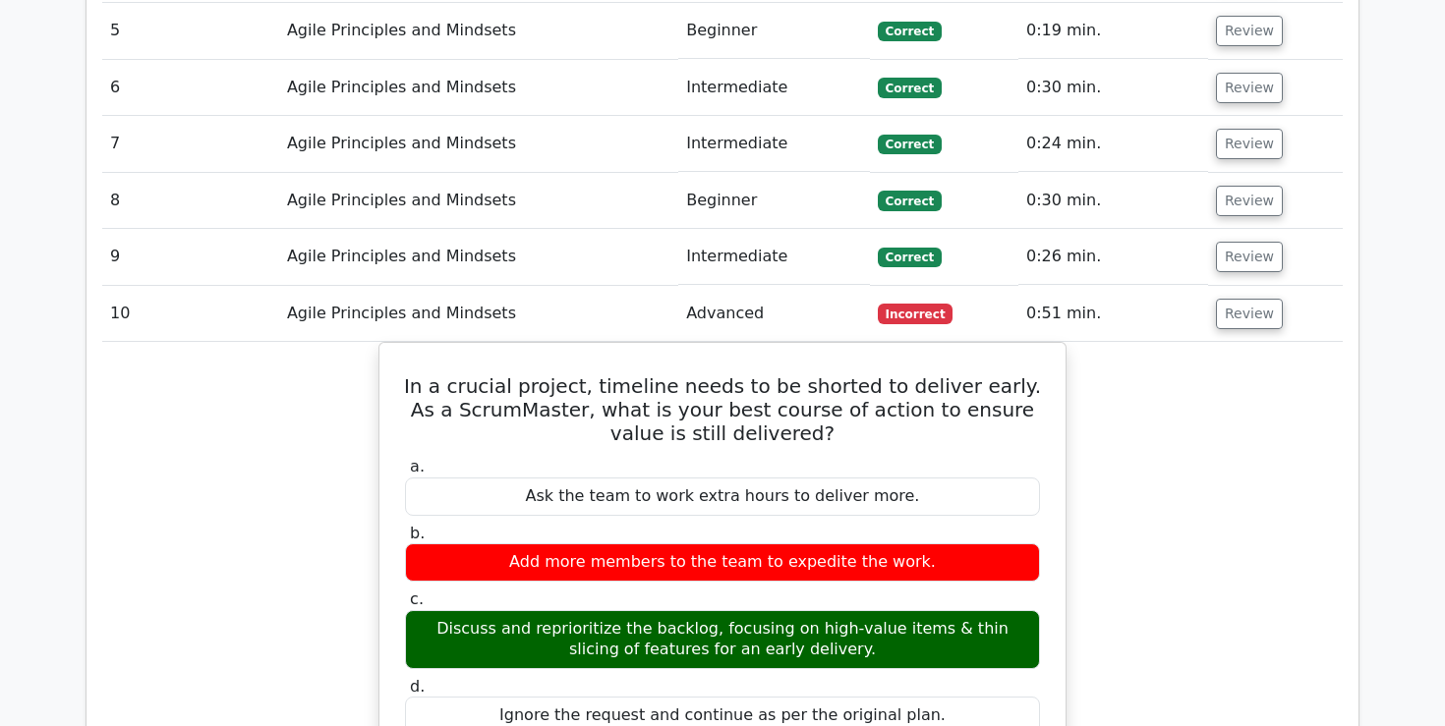
scroll to position [2738, 0]
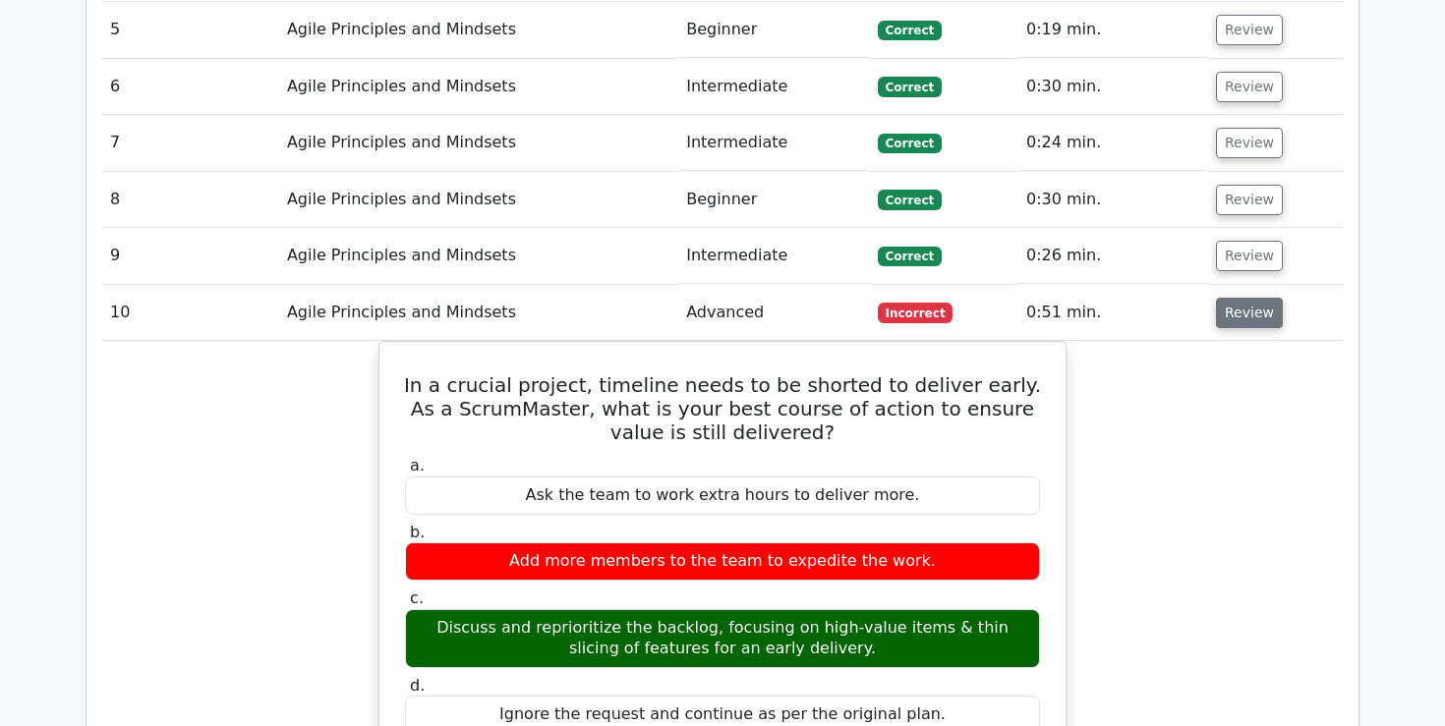
click at [1256, 298] on button "Review" at bounding box center [1249, 313] width 67 height 30
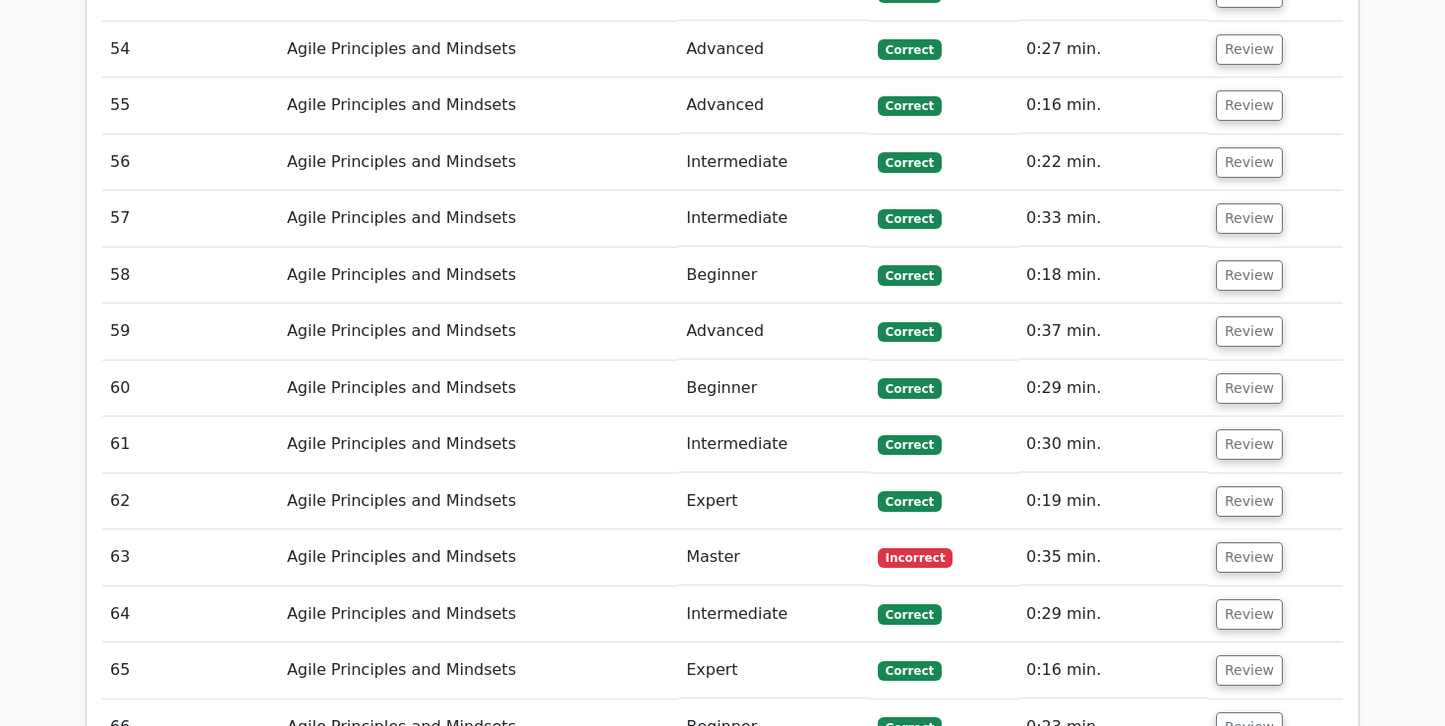
scroll to position [5489, 0]
click at [1239, 541] on button "Review" at bounding box center [1249, 556] width 67 height 30
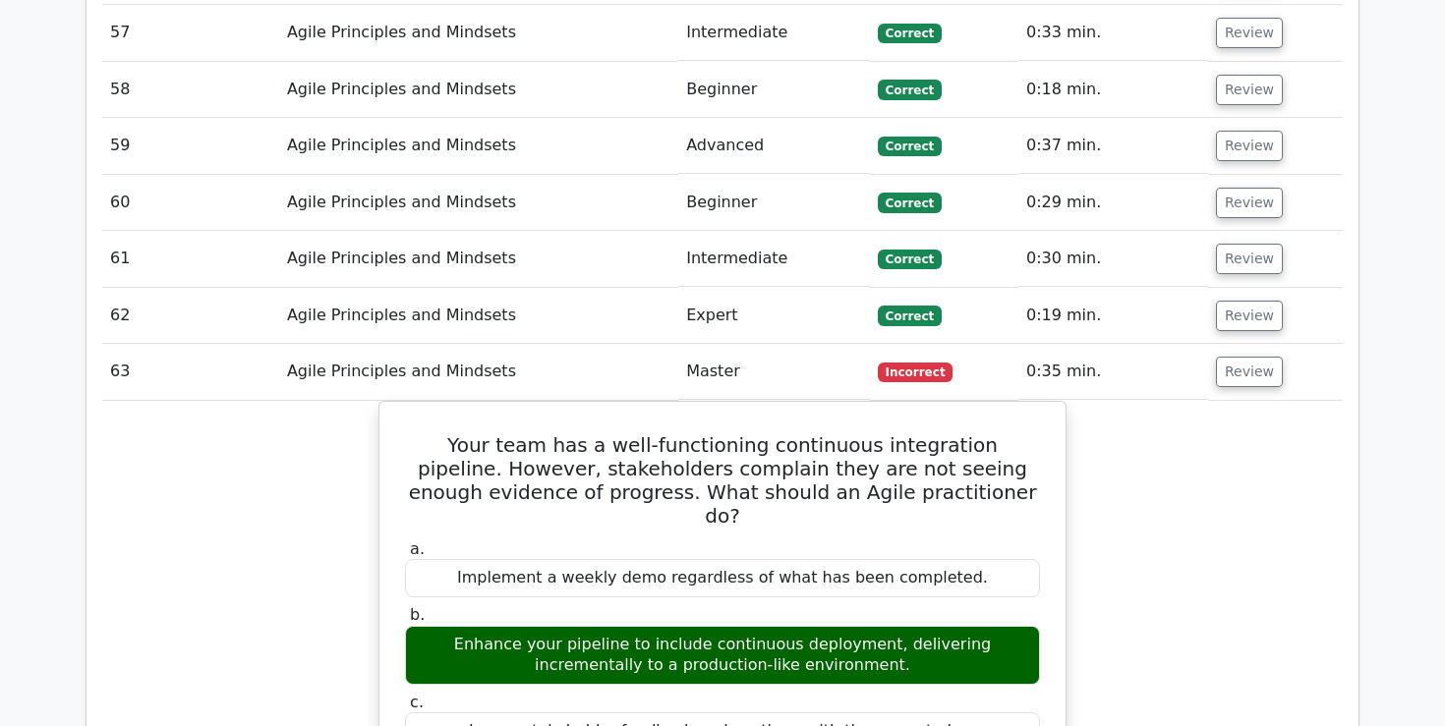
scroll to position [5682, 0]
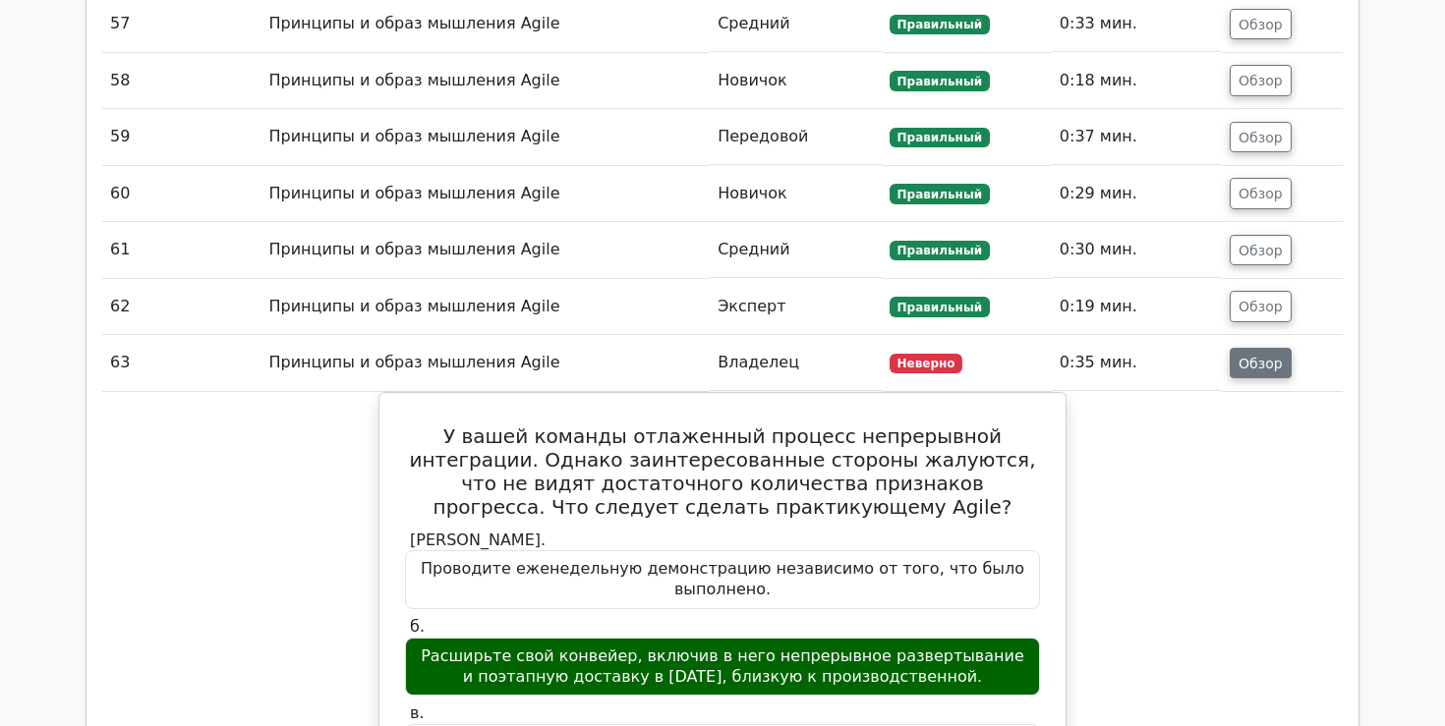
click at [1254, 355] on font "Обзор" at bounding box center [1260, 363] width 44 height 16
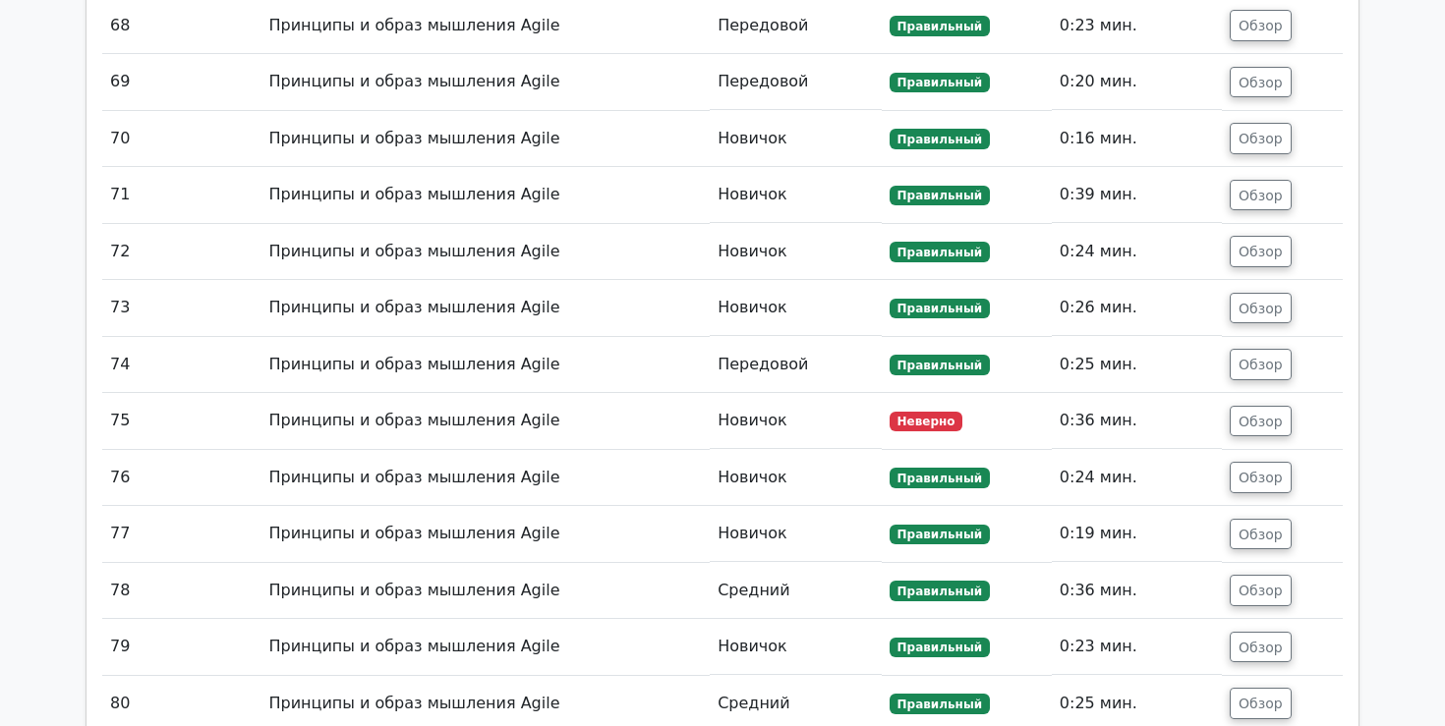
scroll to position [6305, 0]
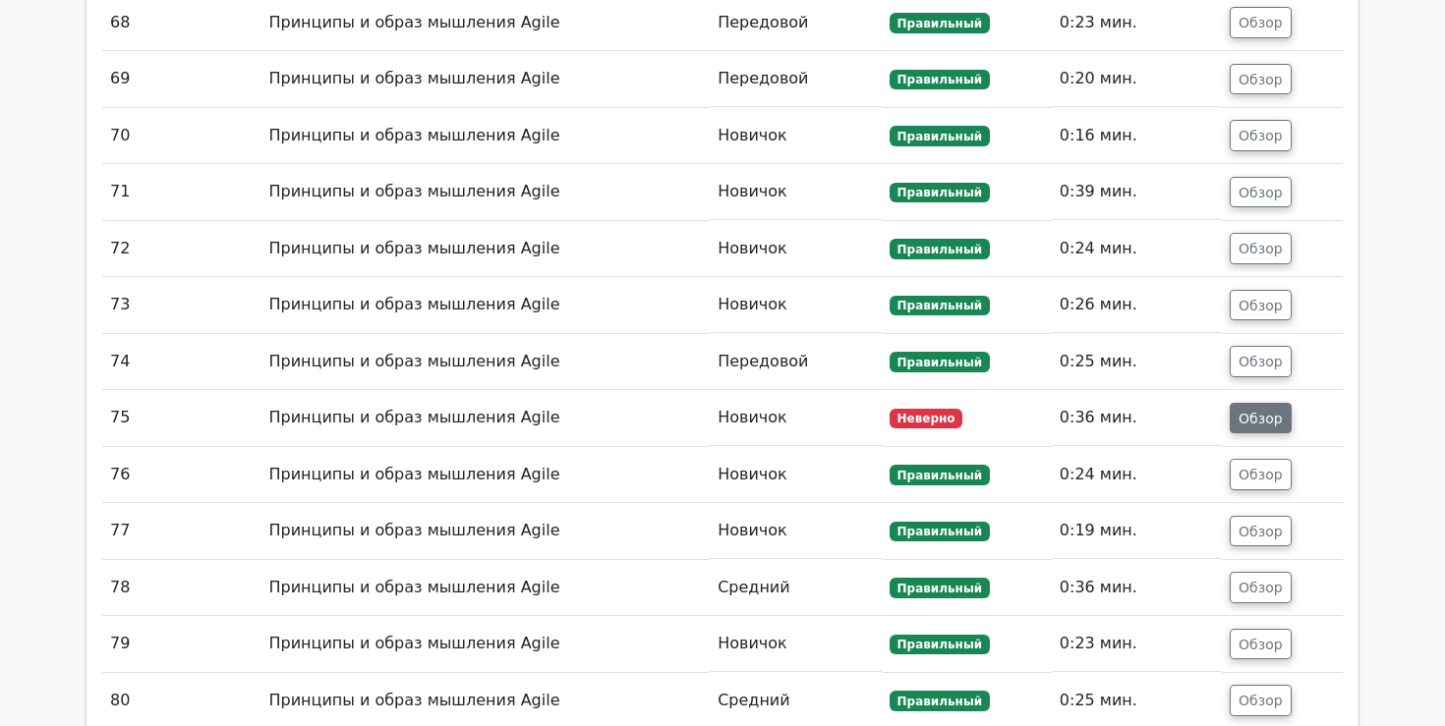
click at [1267, 410] on font "Обзор" at bounding box center [1260, 418] width 44 height 16
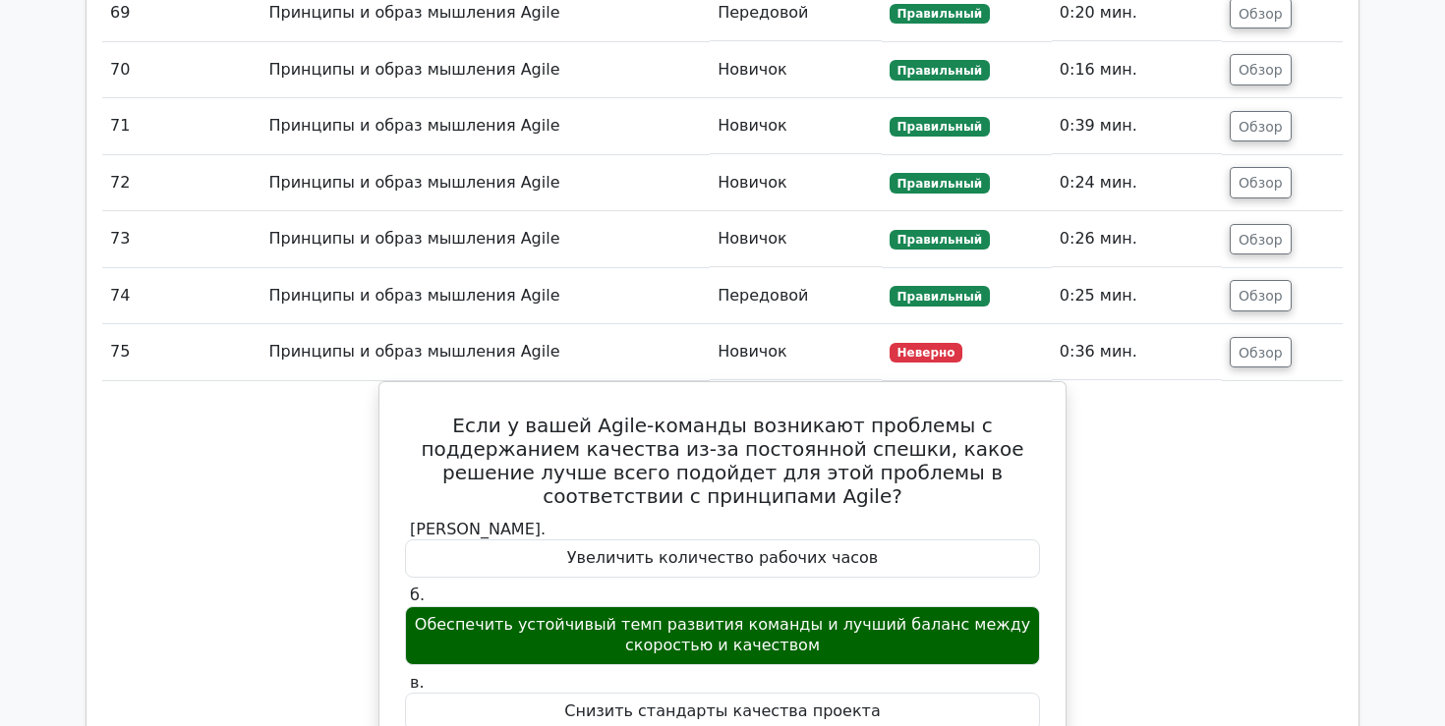
scroll to position [6361, 0]
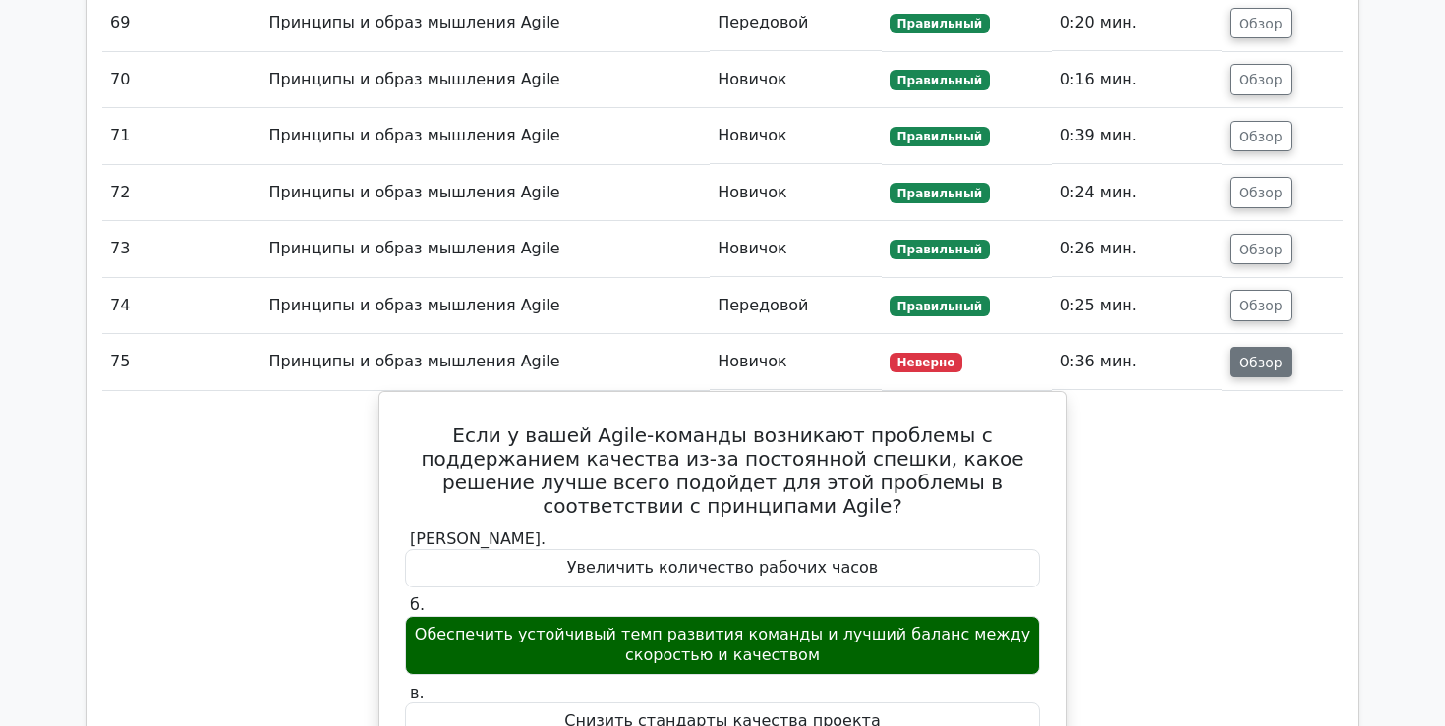
click at [1264, 354] on font "Обзор" at bounding box center [1260, 362] width 44 height 16
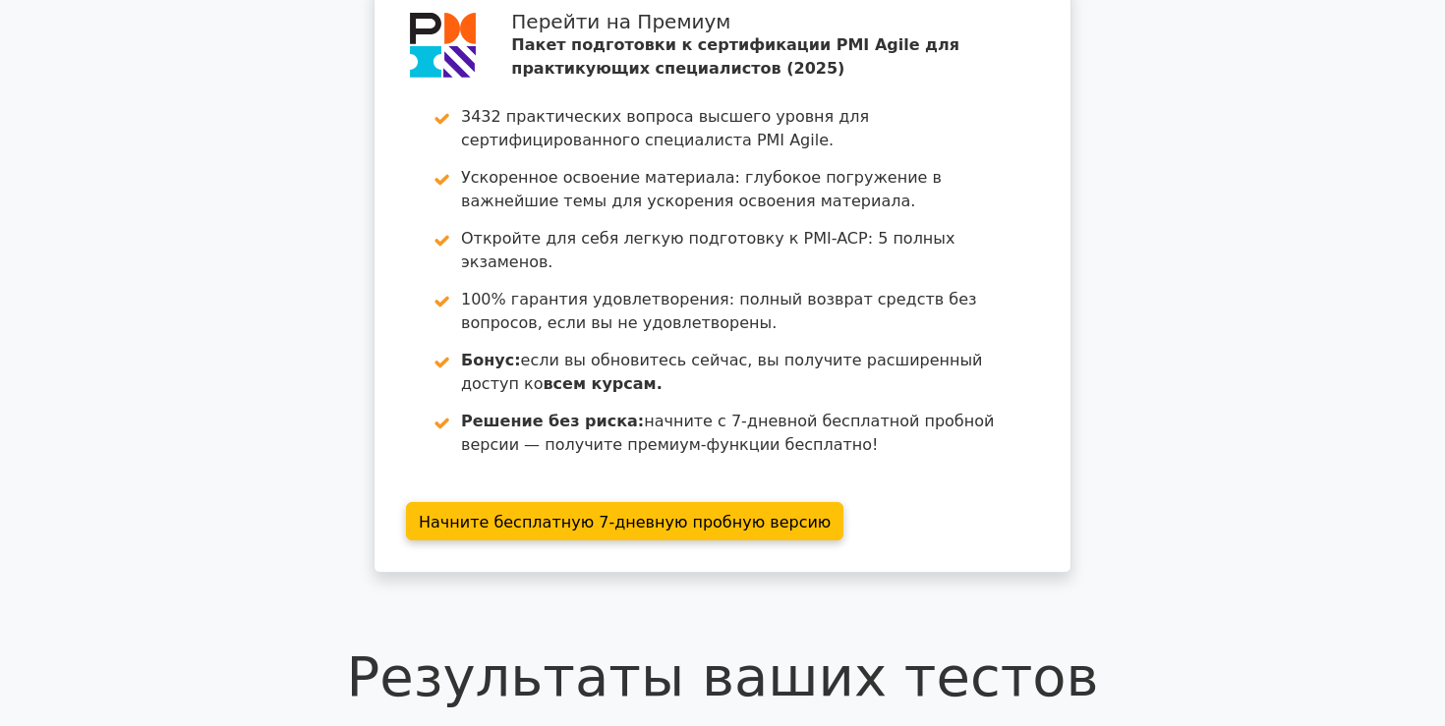
scroll to position [0, 0]
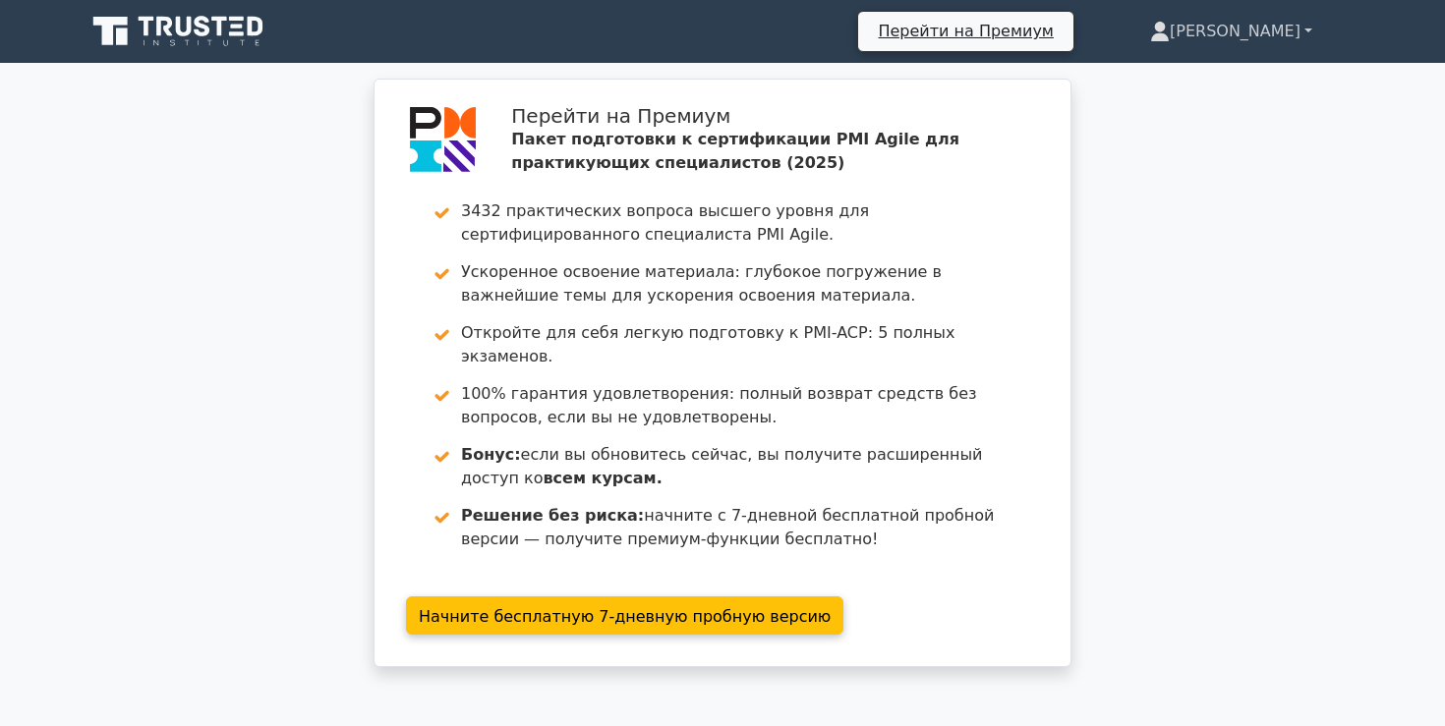
click at [1277, 33] on font "Айман" at bounding box center [1234, 31] width 131 height 19
click at [1194, 83] on font "Профиль" at bounding box center [1156, 77] width 75 height 19
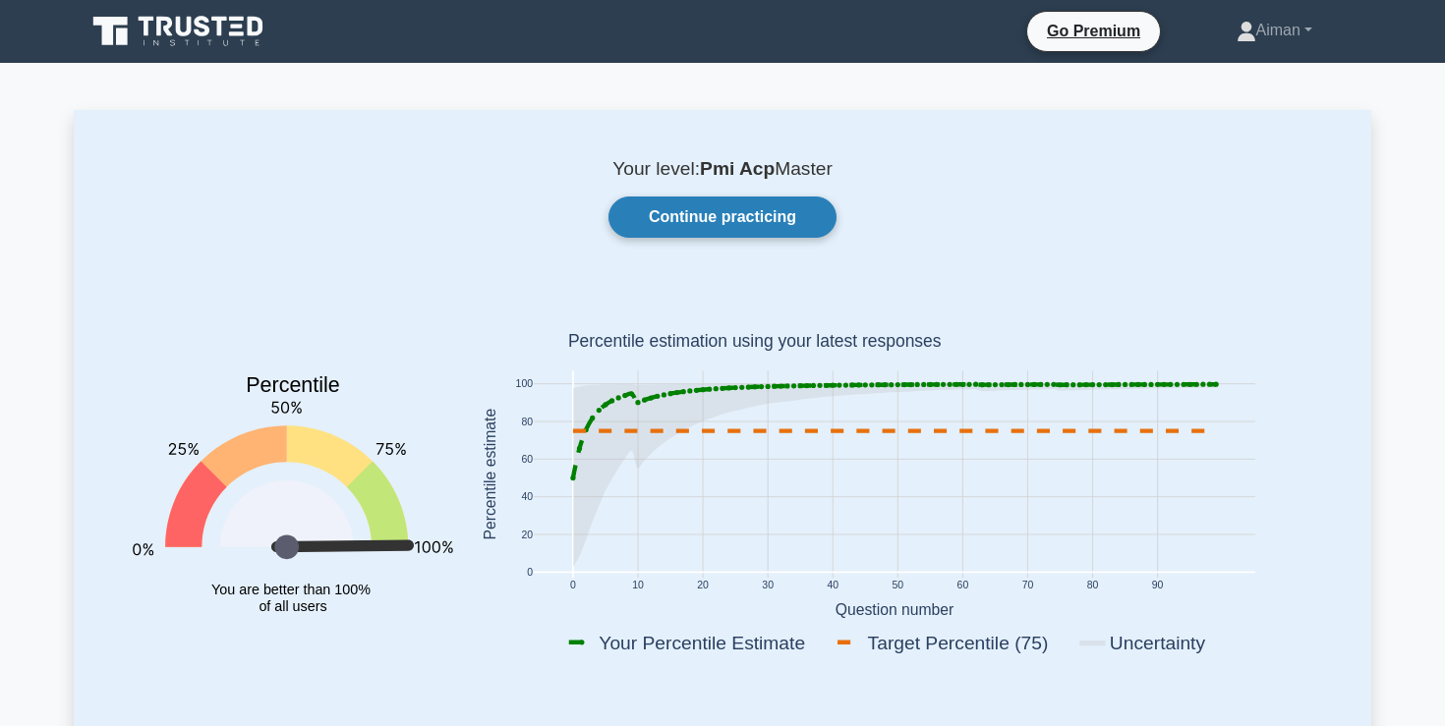
click at [718, 221] on link "Continue practicing" at bounding box center [722, 217] width 228 height 41
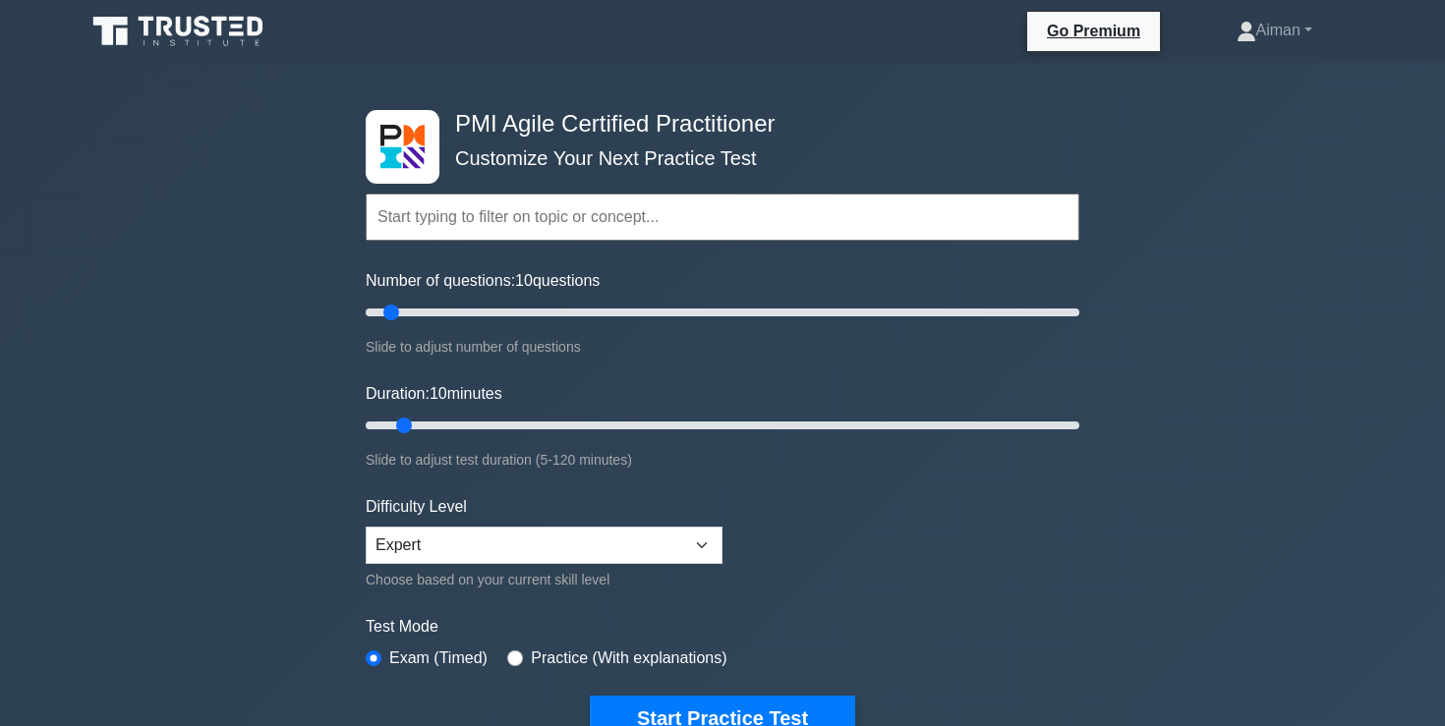
click at [160, 29] on icon at bounding box center [165, 27] width 16 height 20
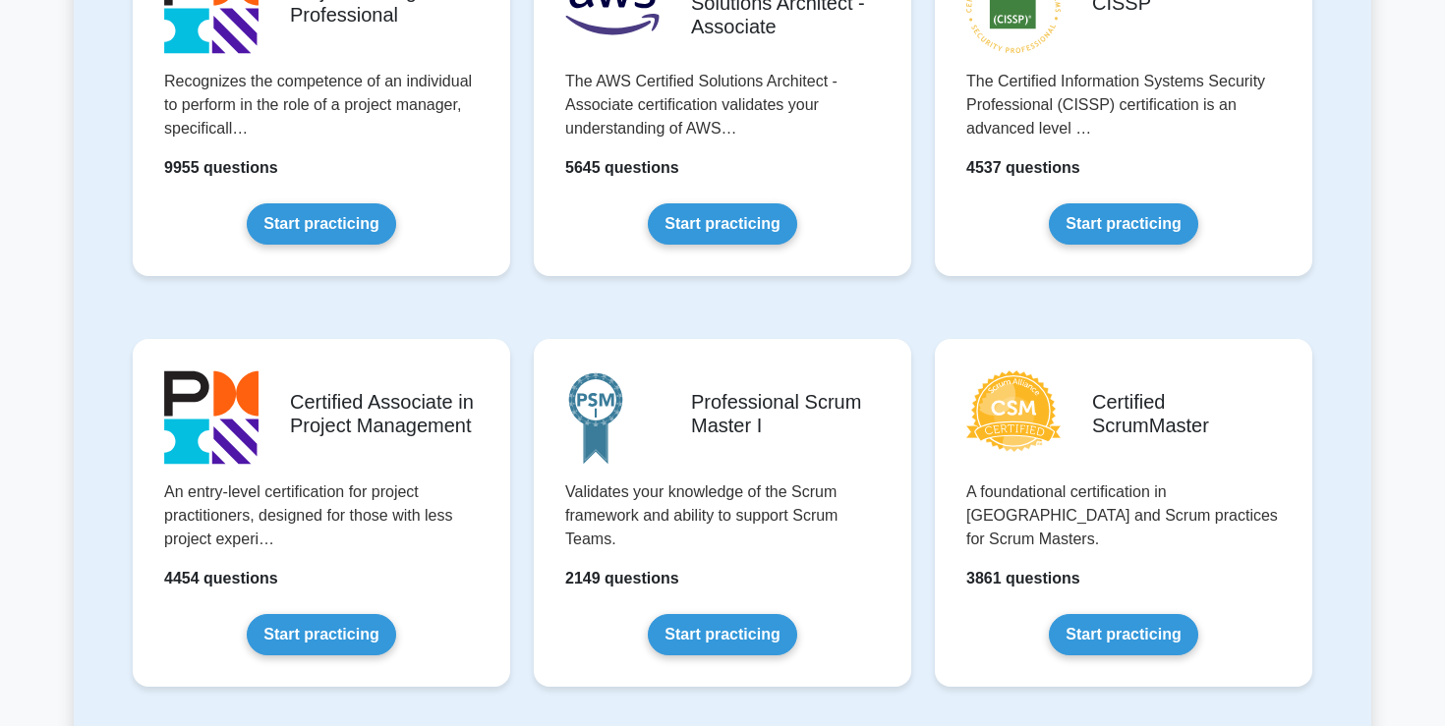
scroll to position [548, 0]
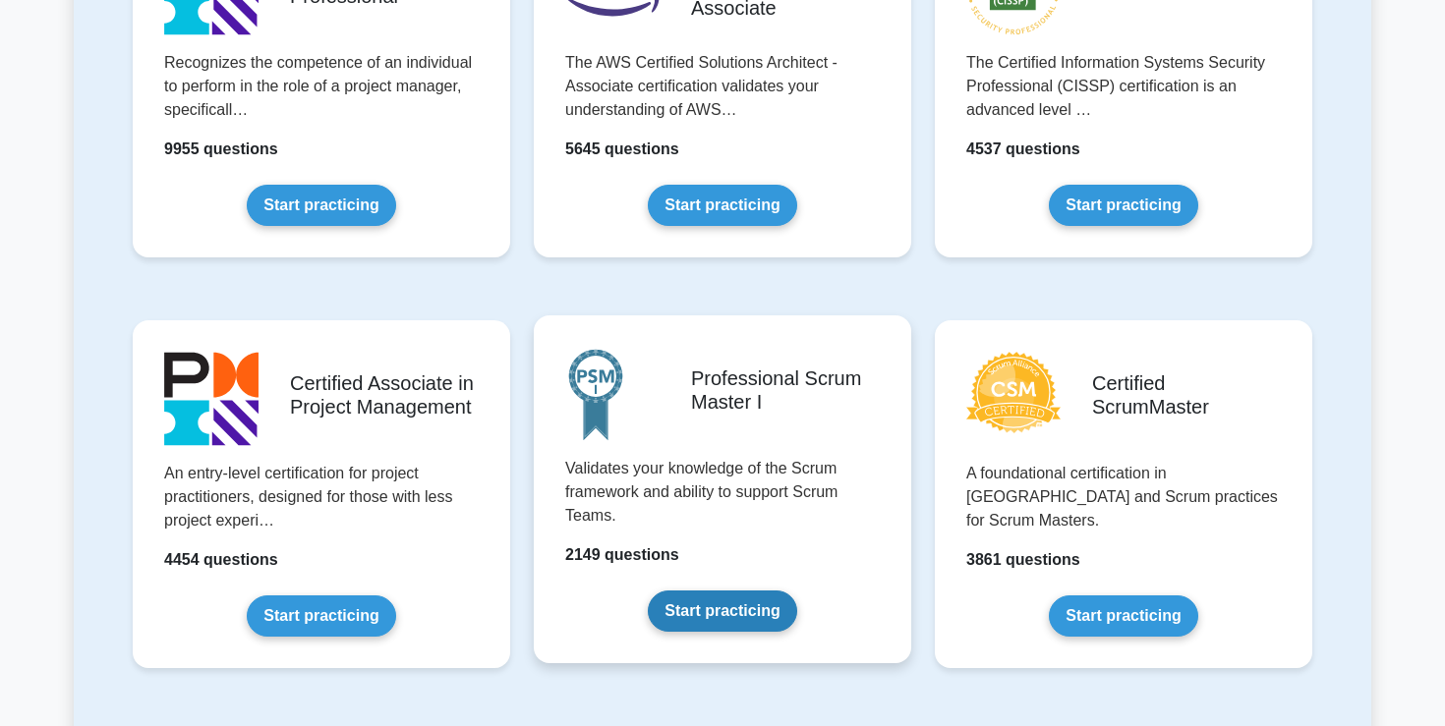
click at [699, 615] on link "Start practicing" at bounding box center [722, 611] width 148 height 41
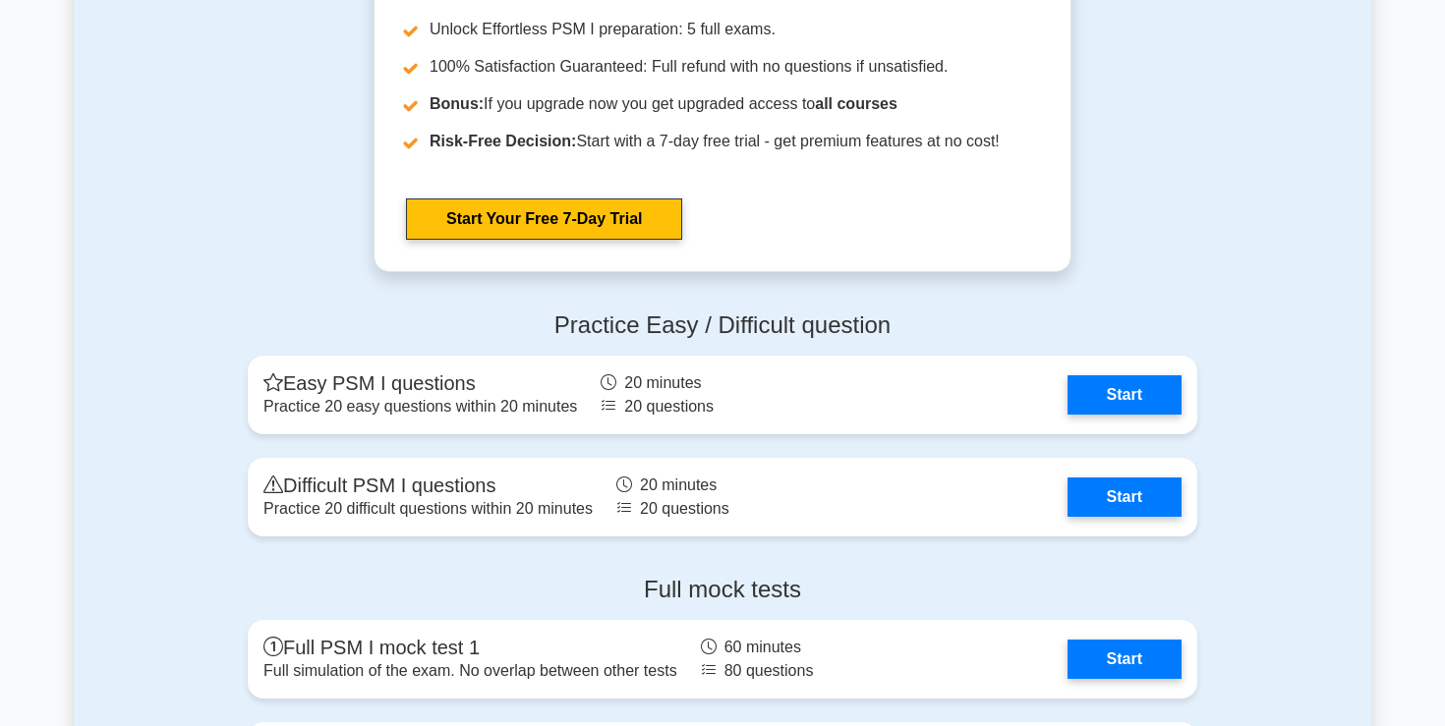
scroll to position [4548, 0]
